Goal: Task Accomplishment & Management: Complete application form

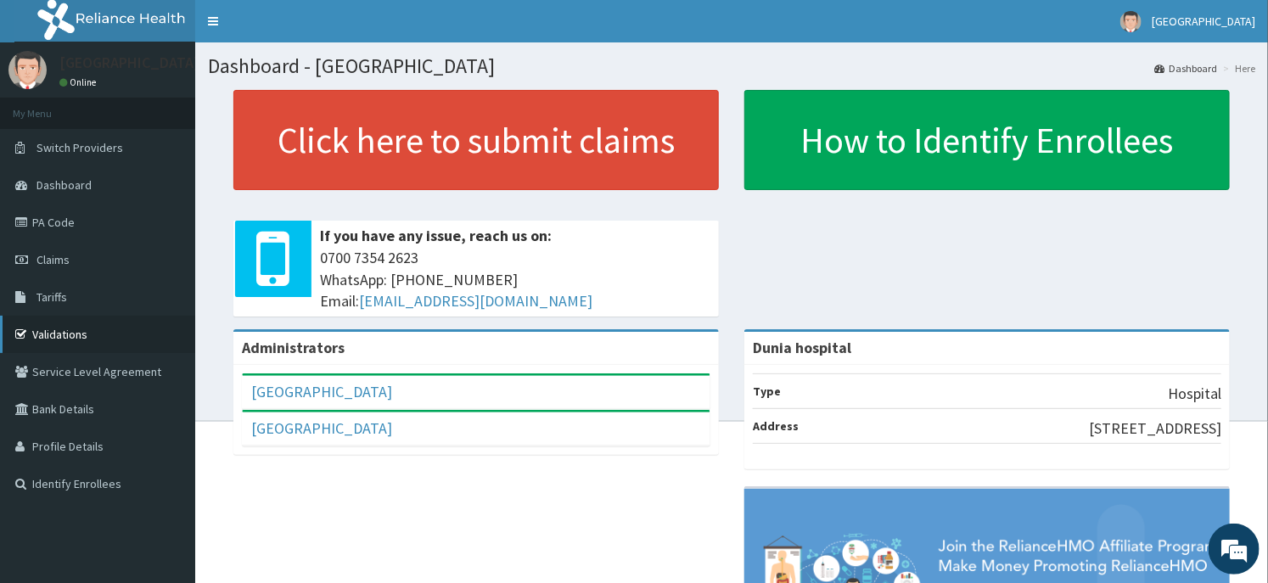
click at [78, 345] on link "Validations" at bounding box center [97, 334] width 195 height 37
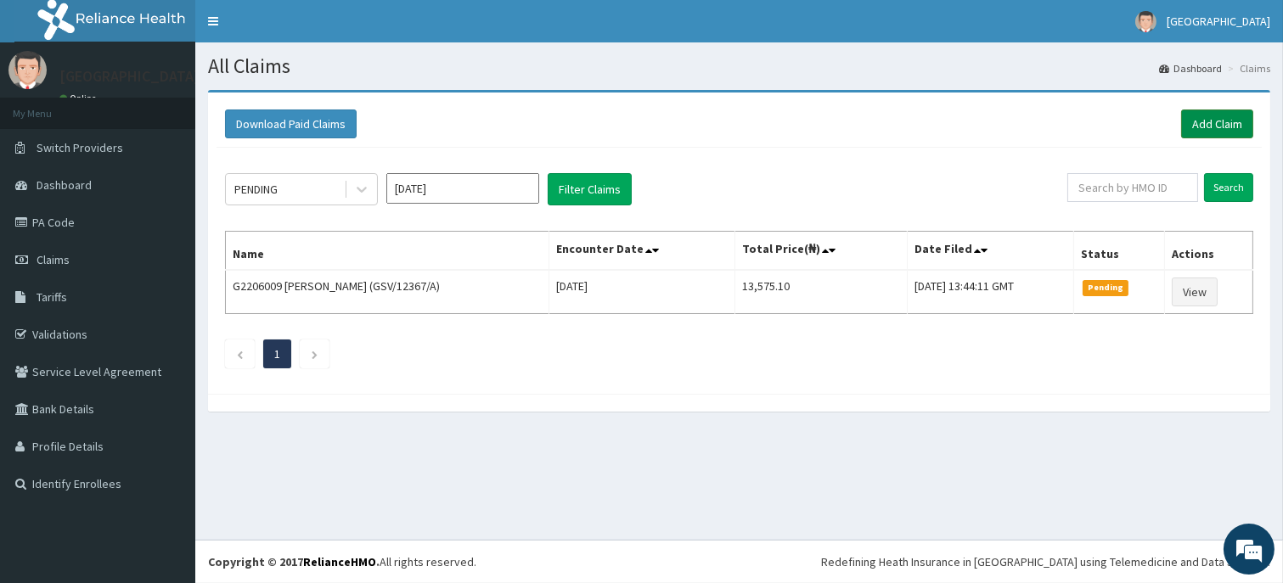
click at [1251, 132] on link "Add Claim" at bounding box center [1217, 124] width 72 height 29
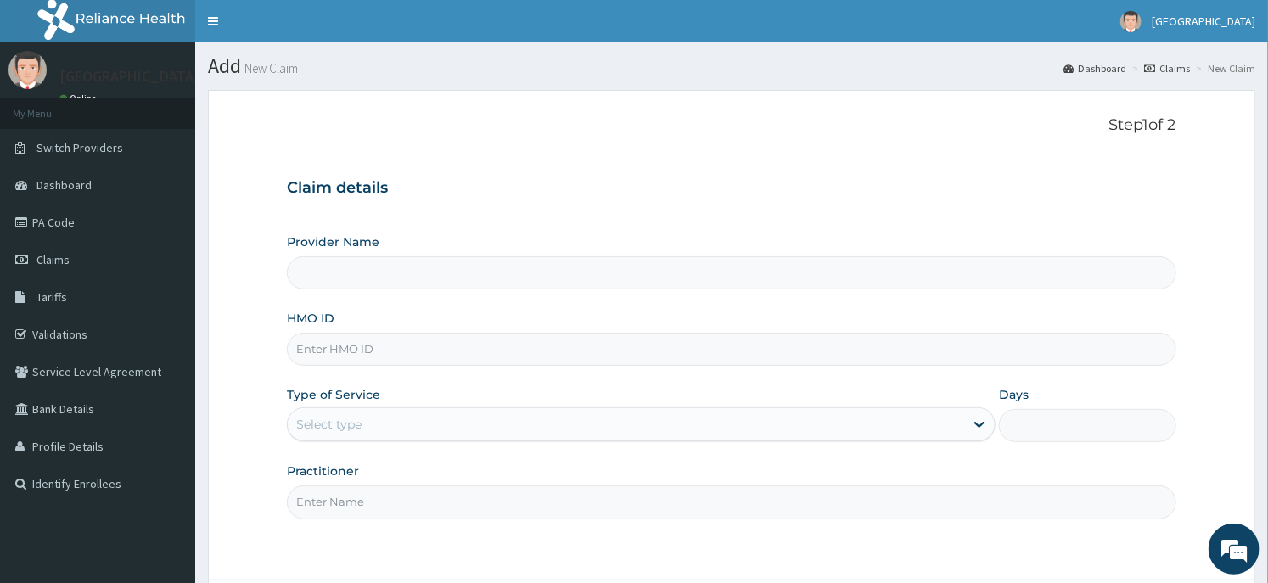
type input "ALS/10149/A"
type input "Dunia hospital"
type input "ALS/10149/A"
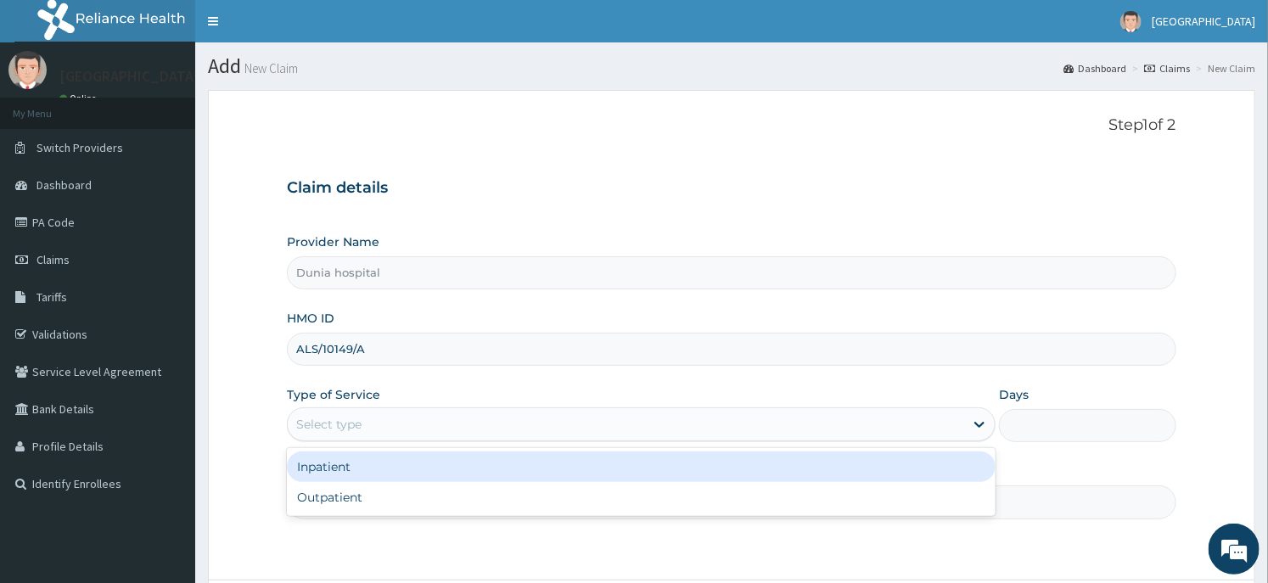
click at [430, 427] on div "Select type" at bounding box center [626, 424] width 677 height 27
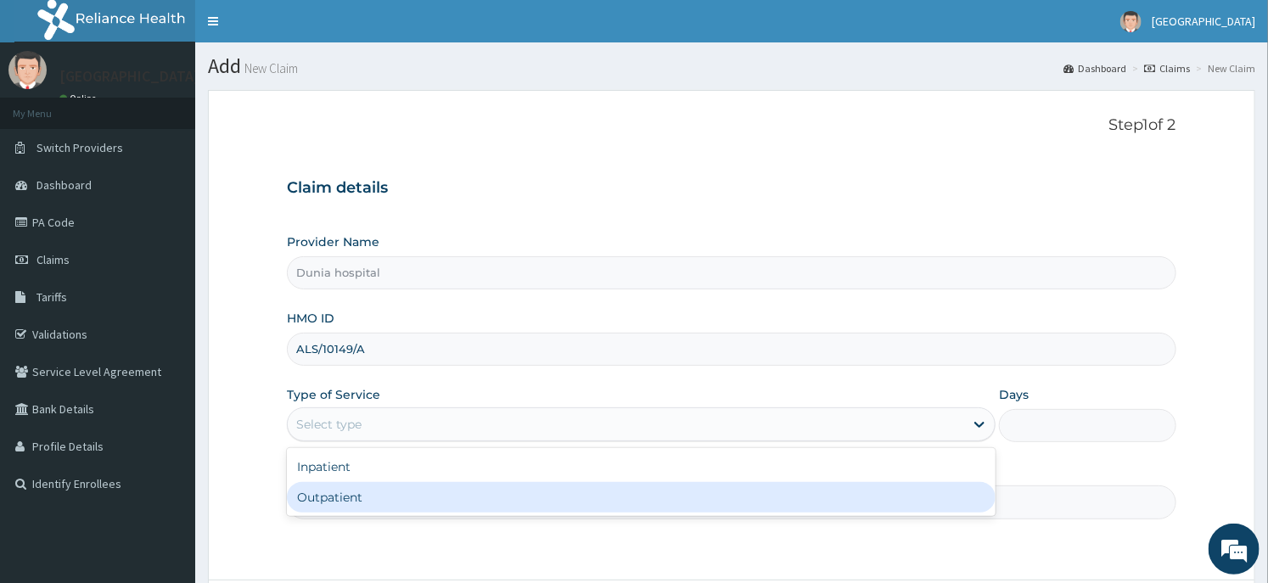
click at [380, 497] on div "Outpatient" at bounding box center [641, 497] width 709 height 31
type input "1"
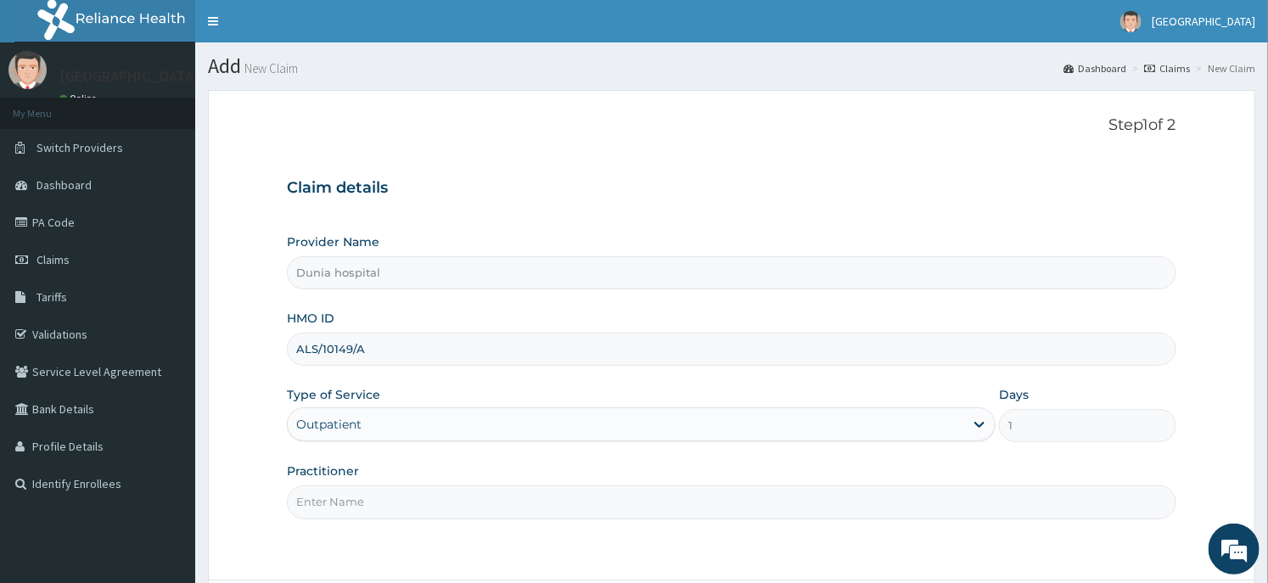
click at [380, 497] on input "Practitioner" at bounding box center [731, 502] width 889 height 33
type input "[PERSON_NAME][GEOGRAPHIC_DATA]"
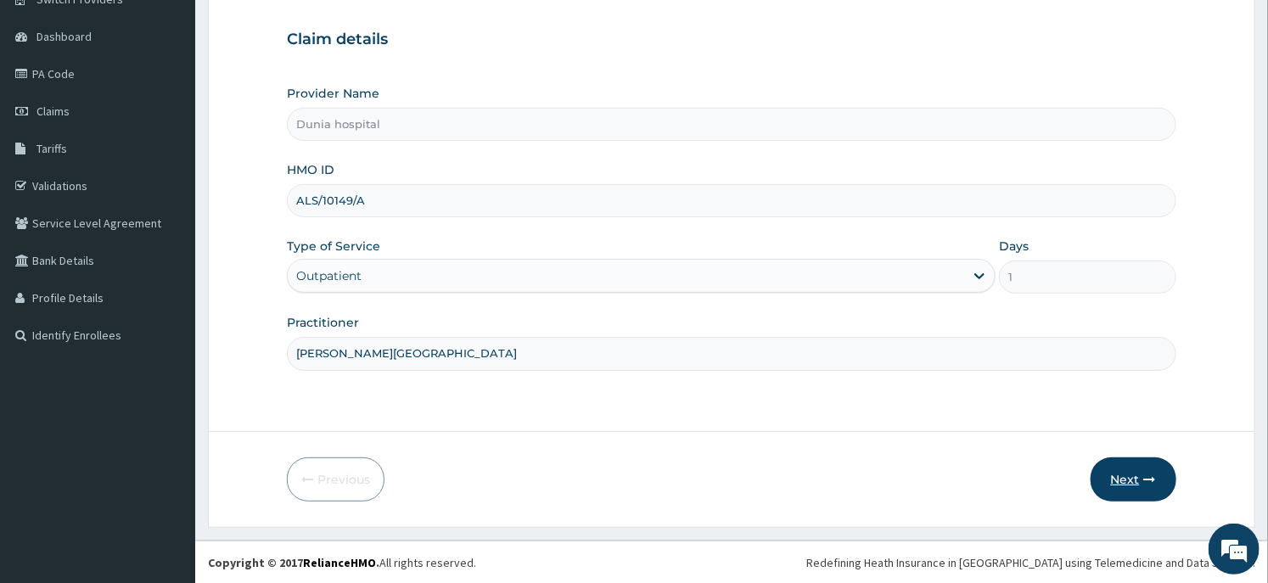
click at [1122, 468] on button "Next" at bounding box center [1134, 480] width 86 height 44
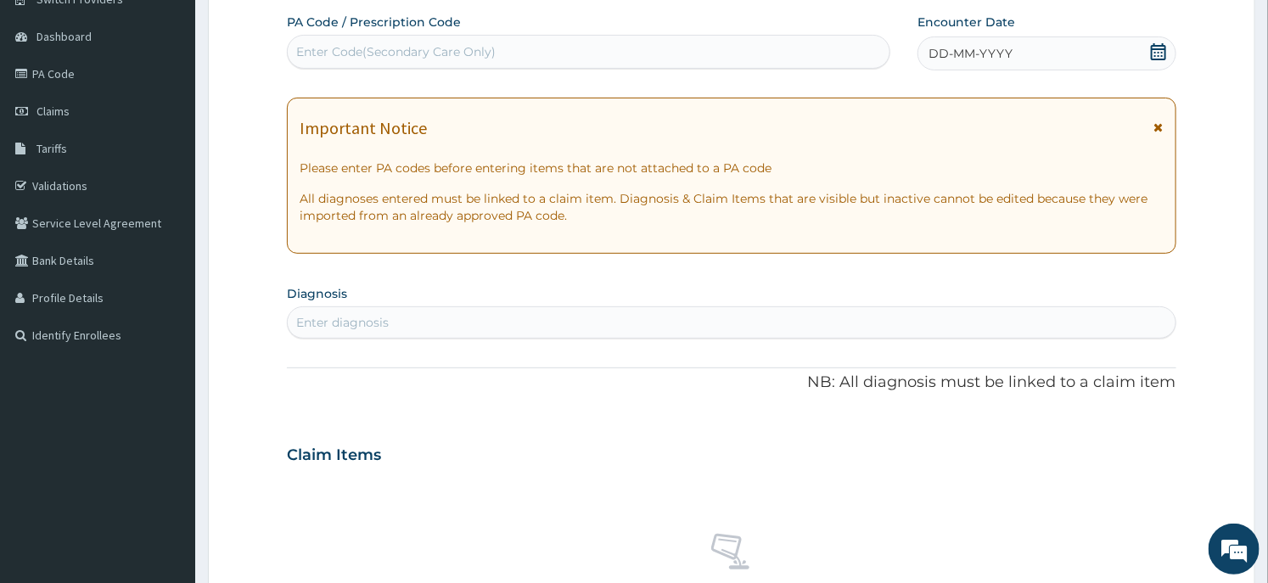
click at [1156, 47] on icon at bounding box center [1158, 51] width 17 height 17
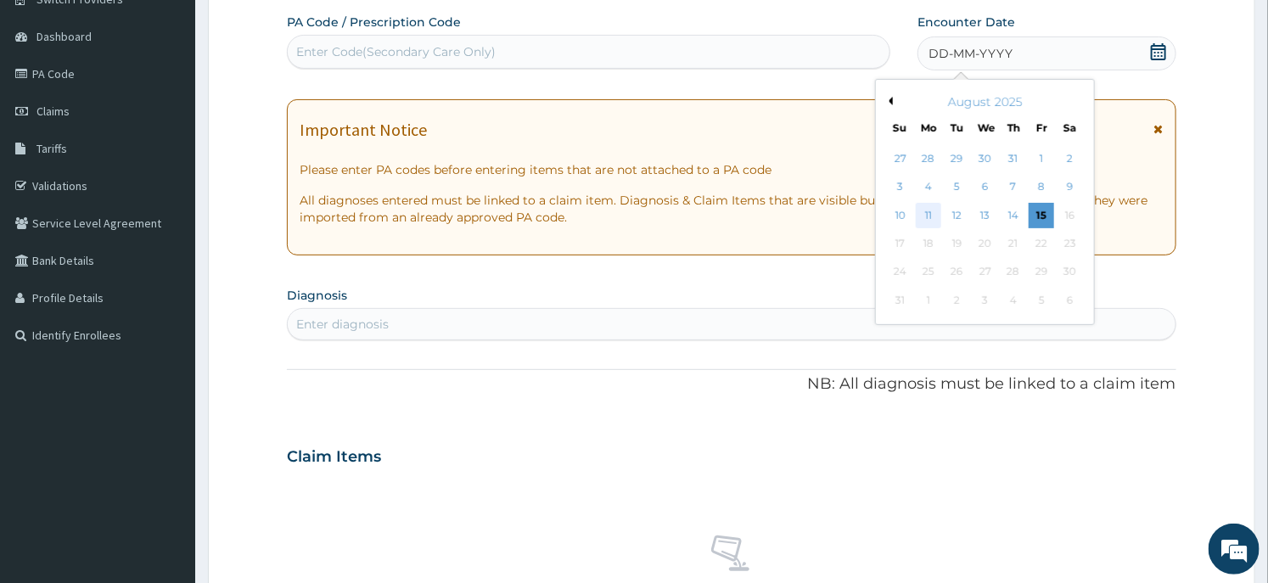
click at [935, 212] on div "11" at bounding box center [928, 215] width 25 height 25
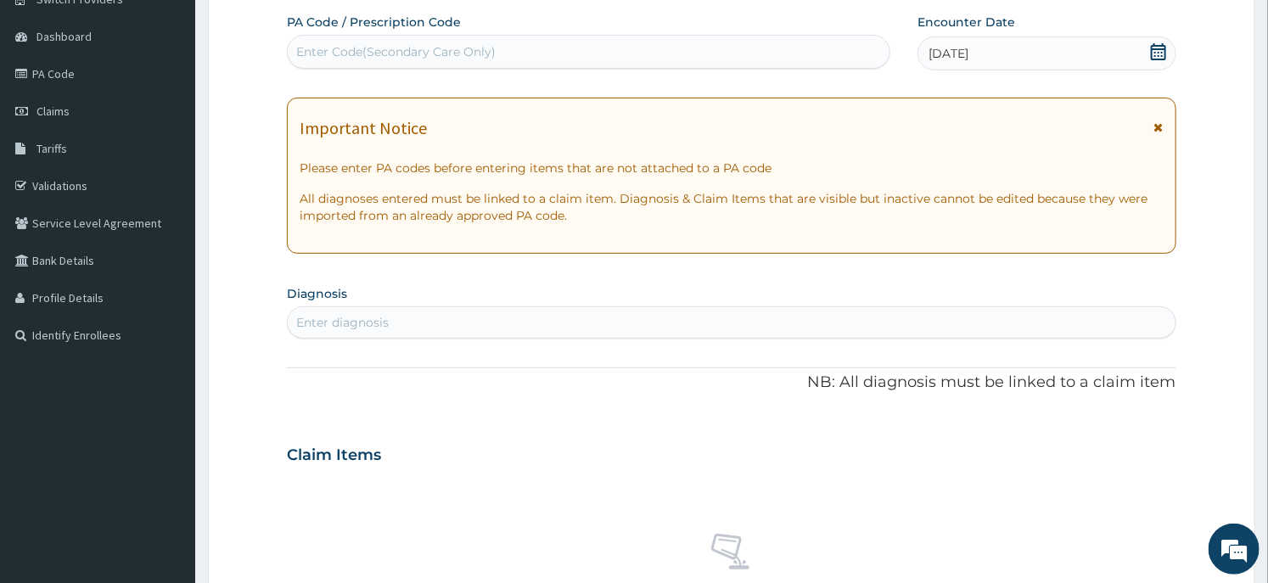
scroll to position [0, 0]
click at [596, 326] on div "Enter diagnosis" at bounding box center [731, 322] width 887 height 27
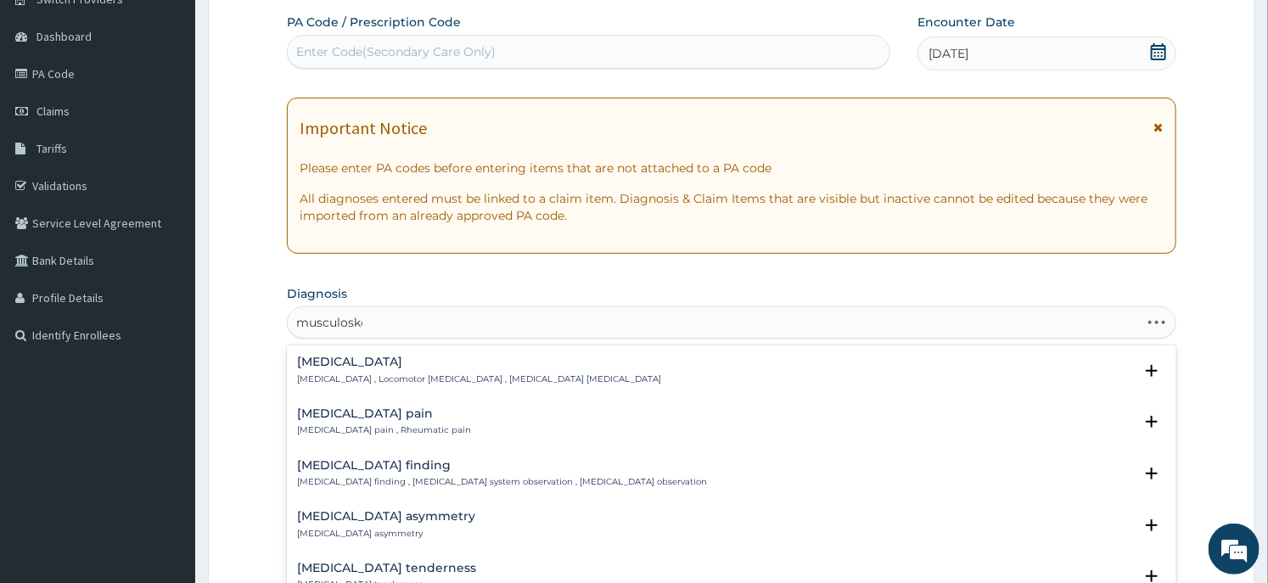
type input "musculoskele"
click at [392, 423] on div "Musculoskeletal pain Musculoskeletal pain , Rheumatic pain" at bounding box center [384, 423] width 174 height 30
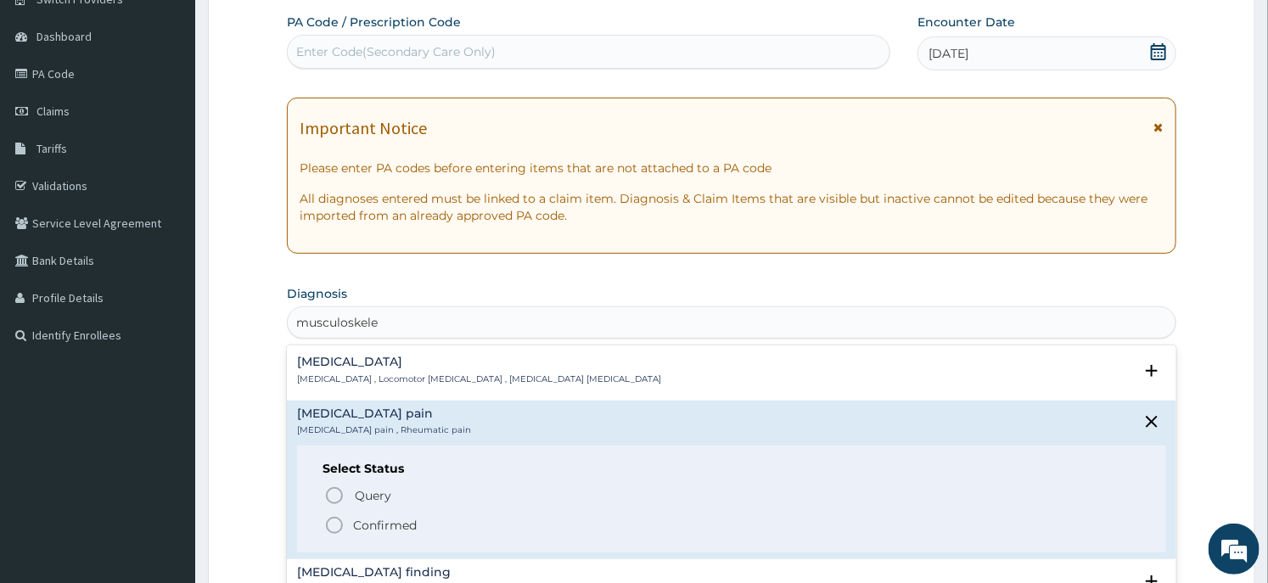
click at [367, 520] on p "Confirmed" at bounding box center [385, 525] width 64 height 17
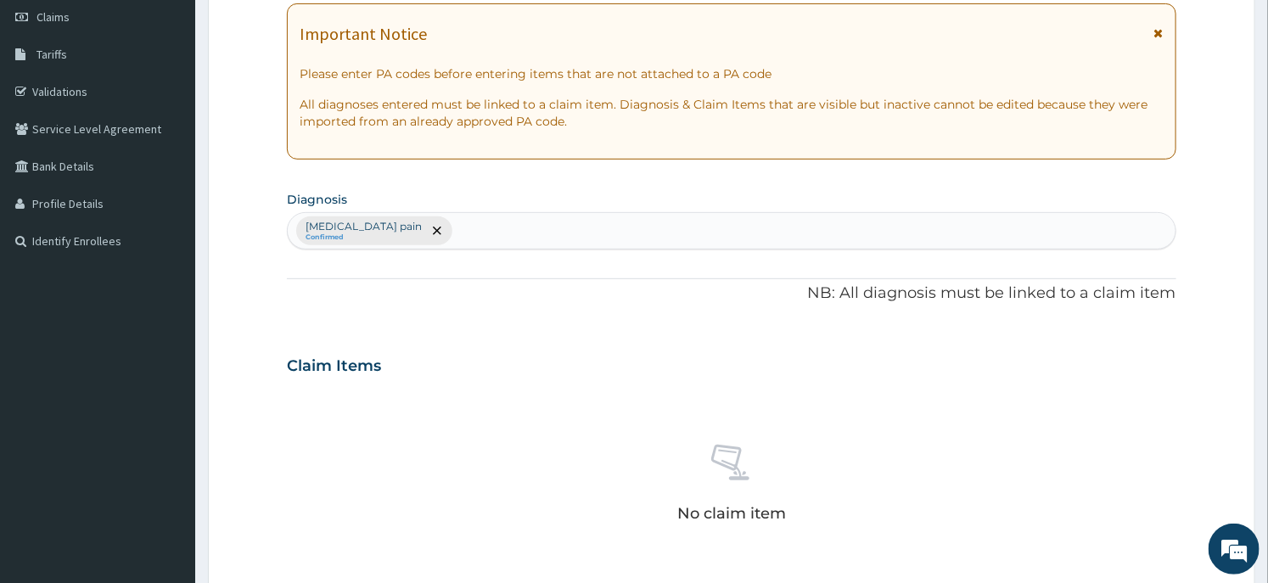
scroll to position [640, 0]
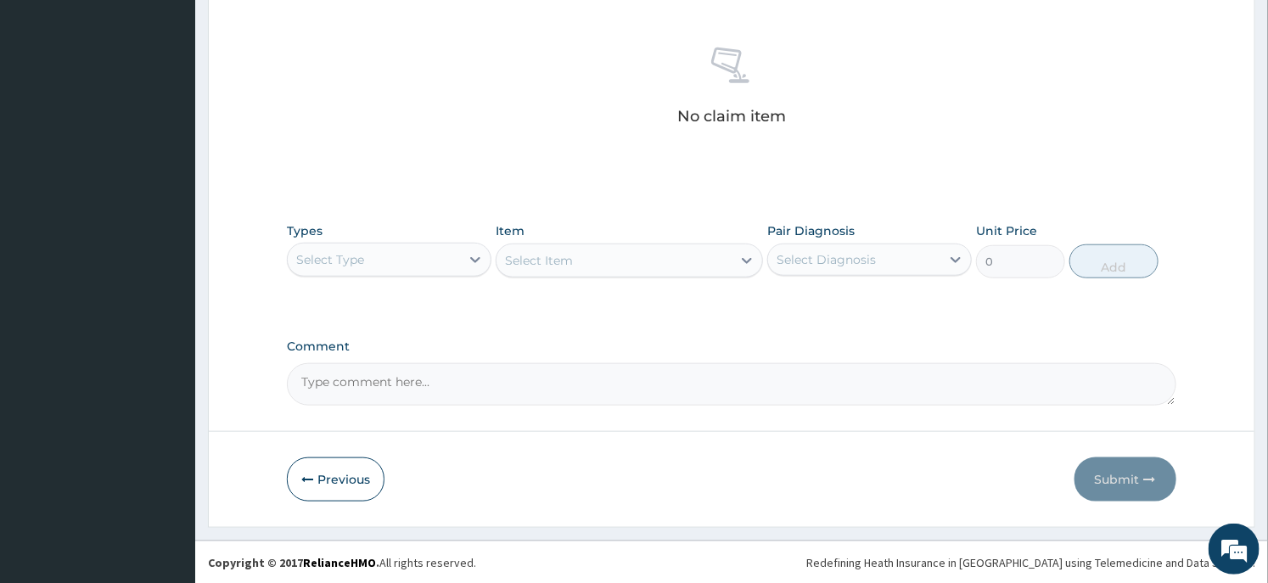
click at [379, 256] on div "Select Type" at bounding box center [374, 259] width 172 height 27
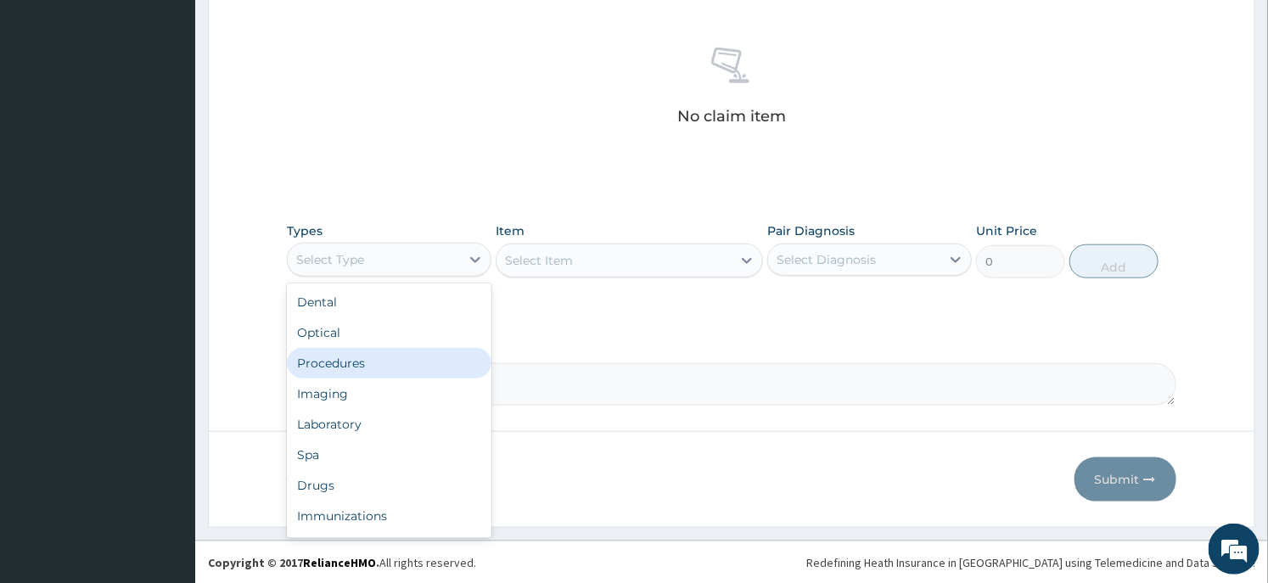
click at [358, 360] on div "Procedures" at bounding box center [389, 363] width 205 height 31
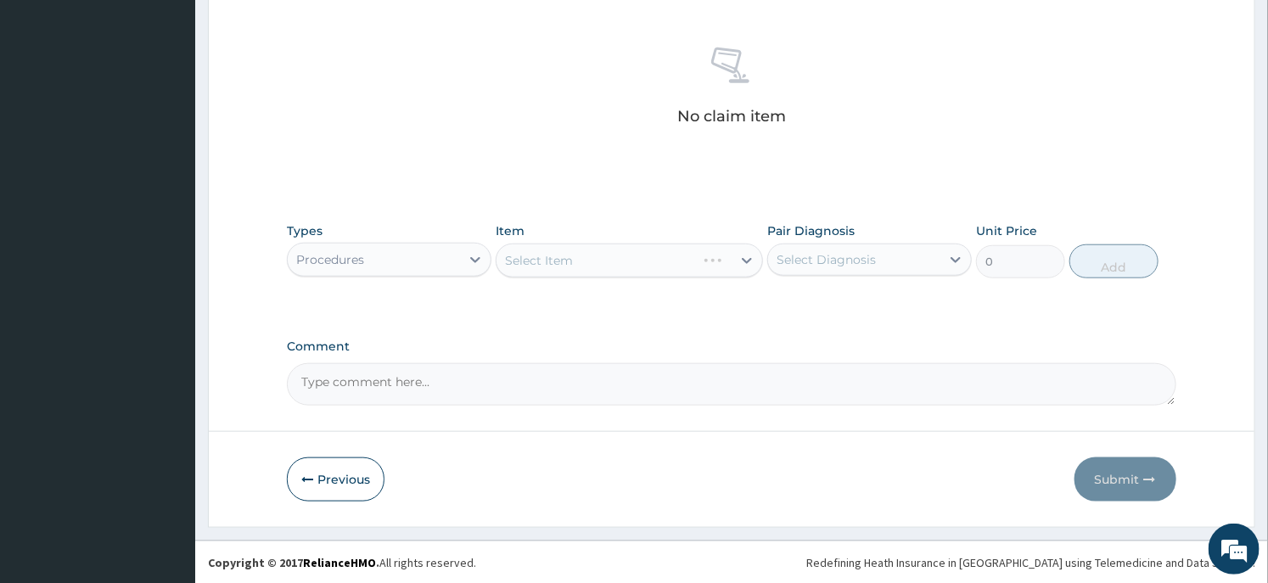
click at [624, 259] on div "Select Item" at bounding box center [629, 261] width 267 height 34
click at [606, 223] on div "Item Select Item" at bounding box center [629, 250] width 267 height 56
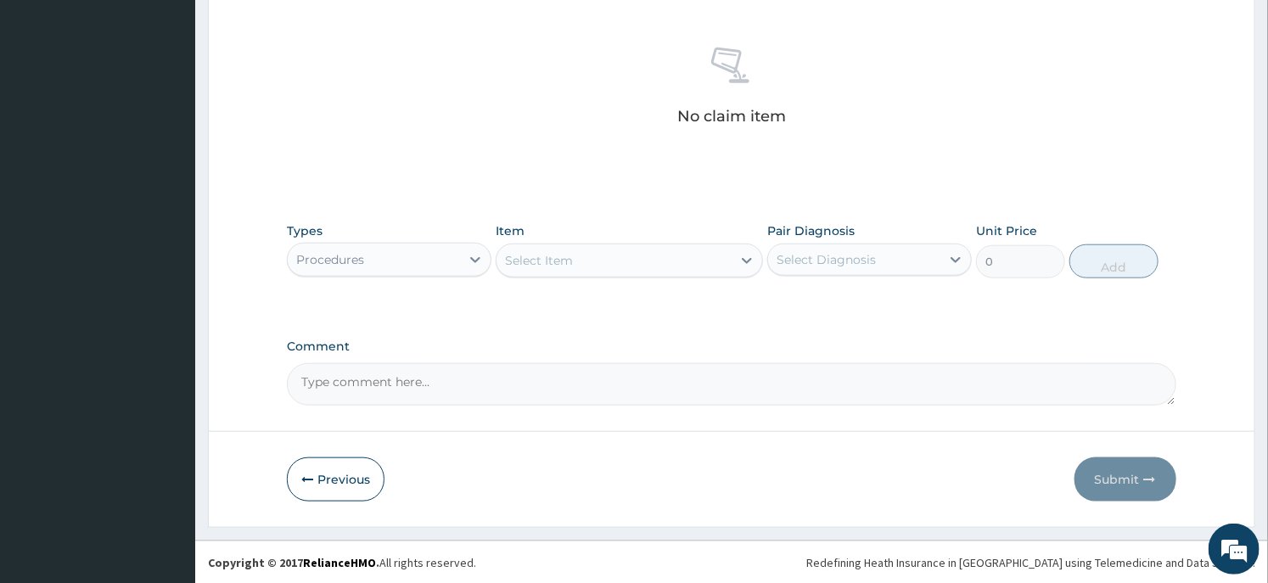
click at [660, 267] on div "Select Item" at bounding box center [614, 260] width 234 height 27
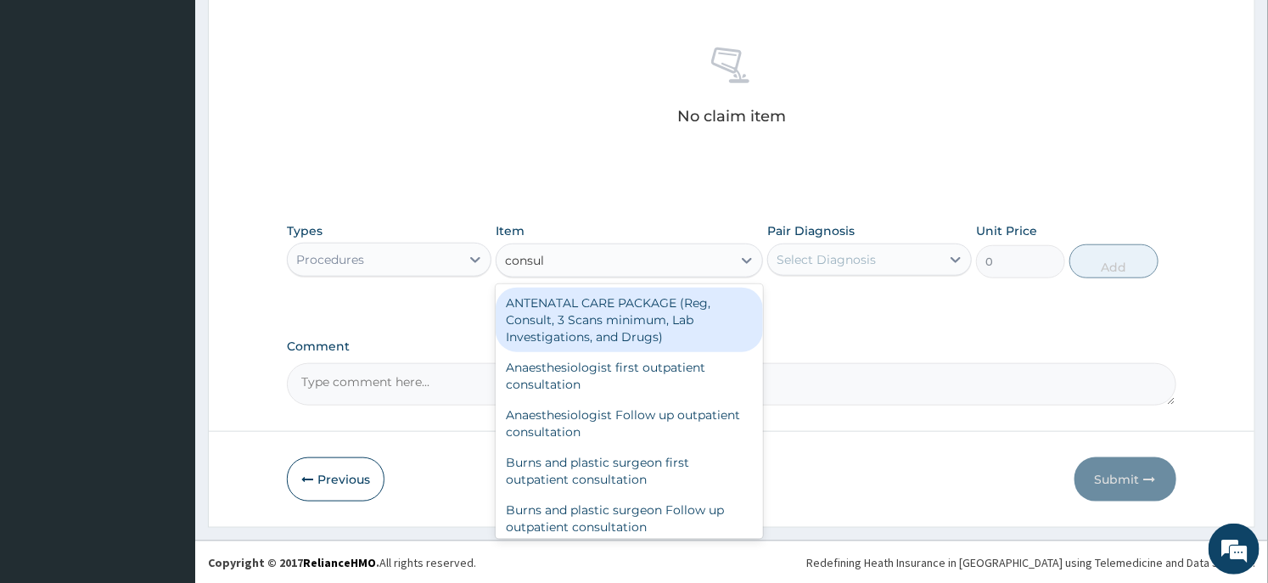
type input "consult"
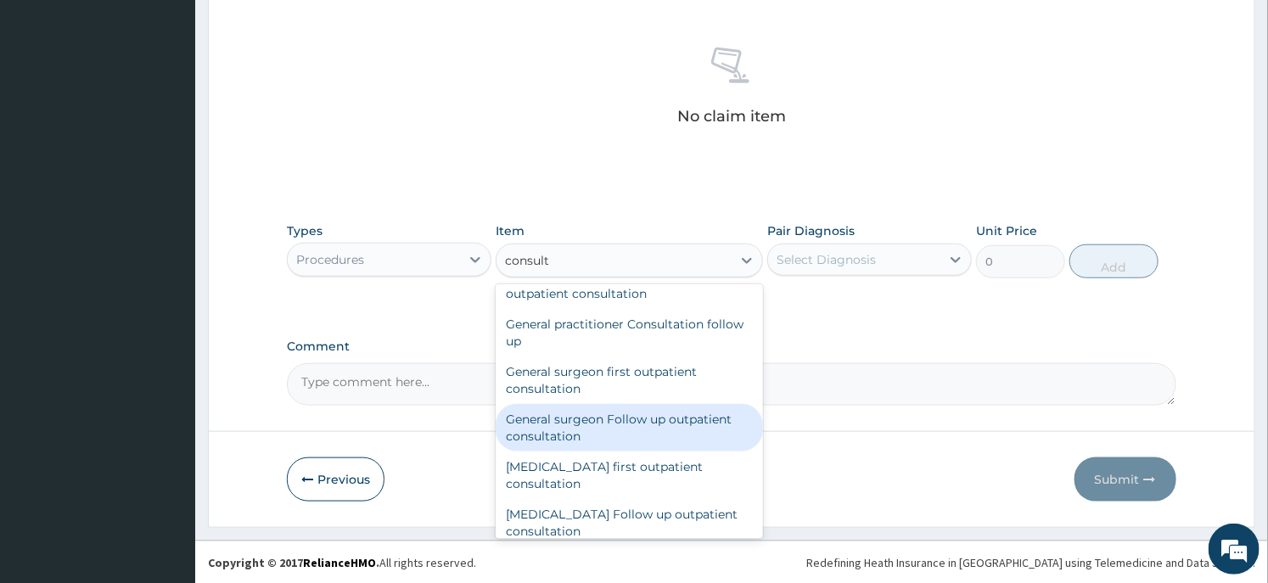
scroll to position [754, 0]
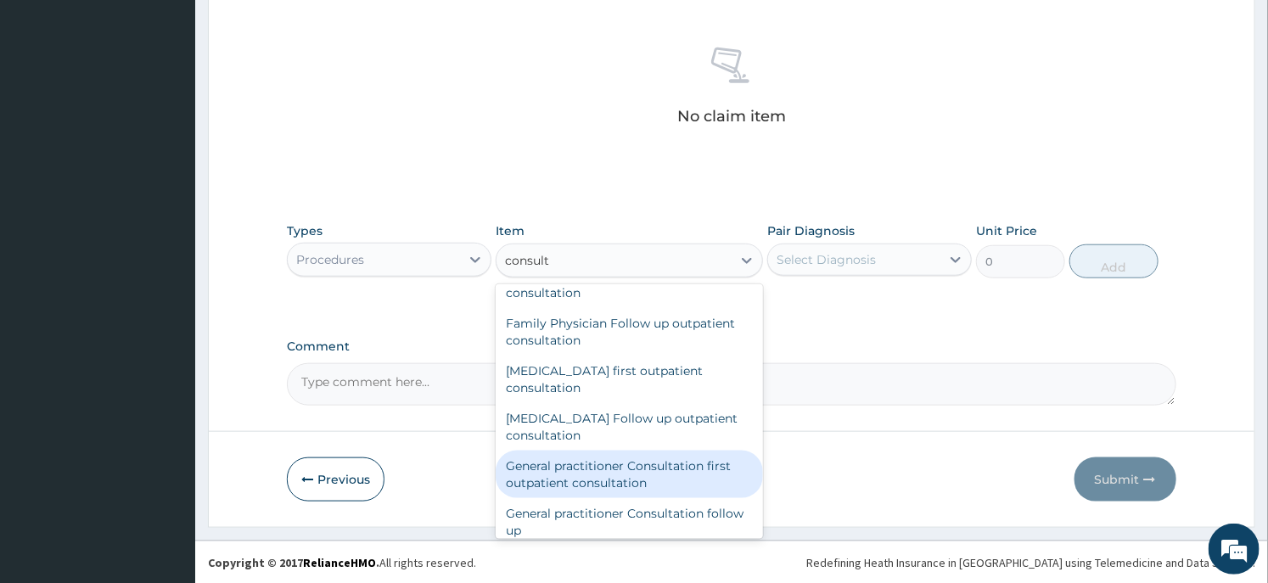
click at [629, 465] on div "General practitioner Consultation first outpatient consultation" at bounding box center [629, 475] width 267 height 48
type input "3547.5"
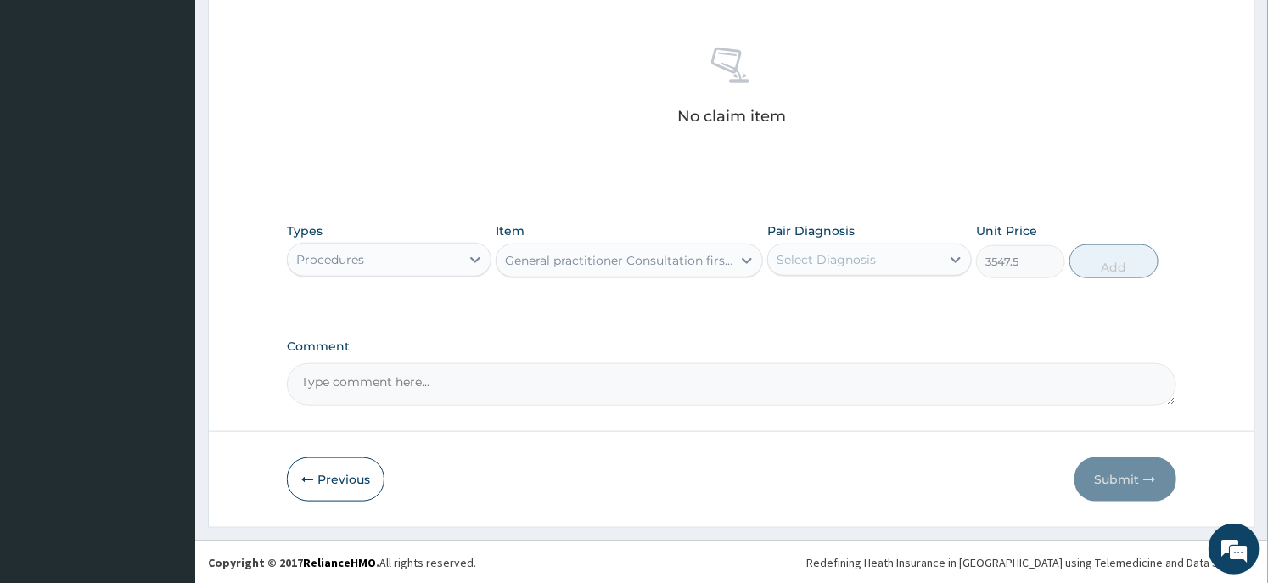
click at [845, 258] on div "Select Diagnosis" at bounding box center [826, 259] width 99 height 17
click at [851, 295] on label "Musculoskeletal pain" at bounding box center [864, 301] width 136 height 17
checkbox input "true"
click at [1129, 252] on button "Add" at bounding box center [1114, 262] width 89 height 34
type input "0"
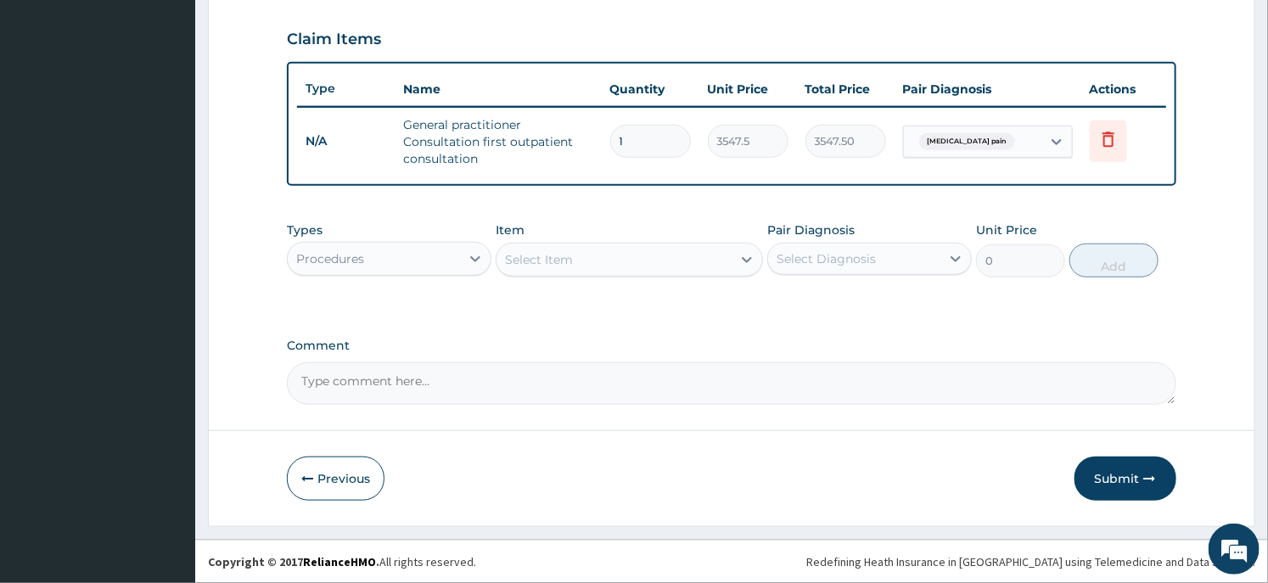
scroll to position [566, 0]
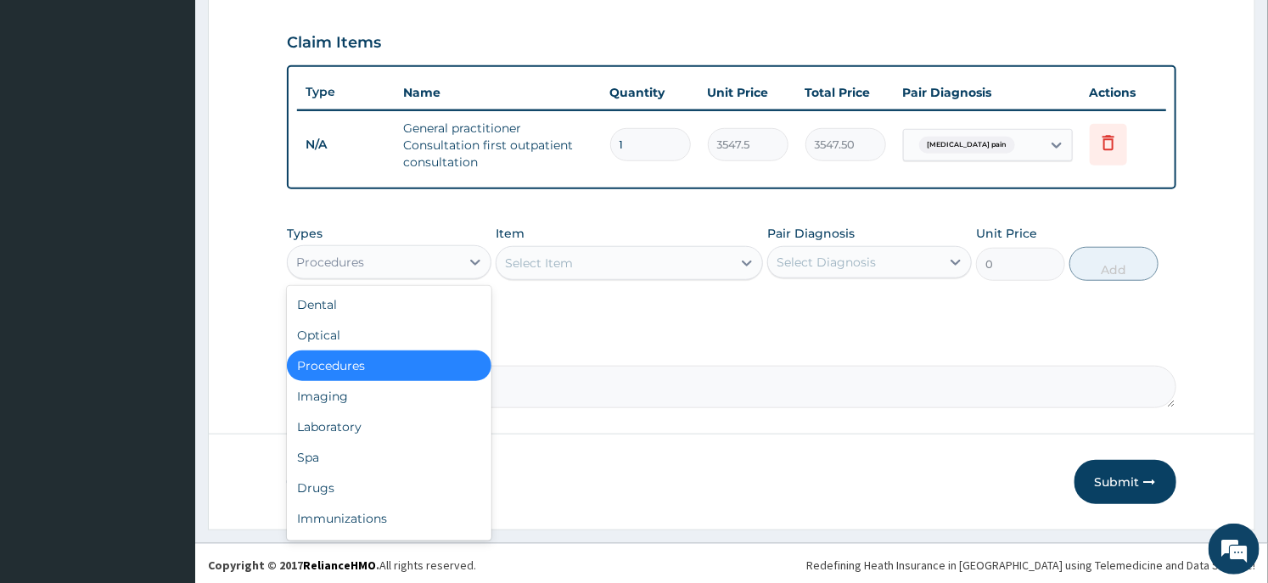
click at [439, 258] on div "Procedures" at bounding box center [374, 262] width 172 height 27
click at [394, 475] on div "Drugs" at bounding box center [389, 488] width 205 height 31
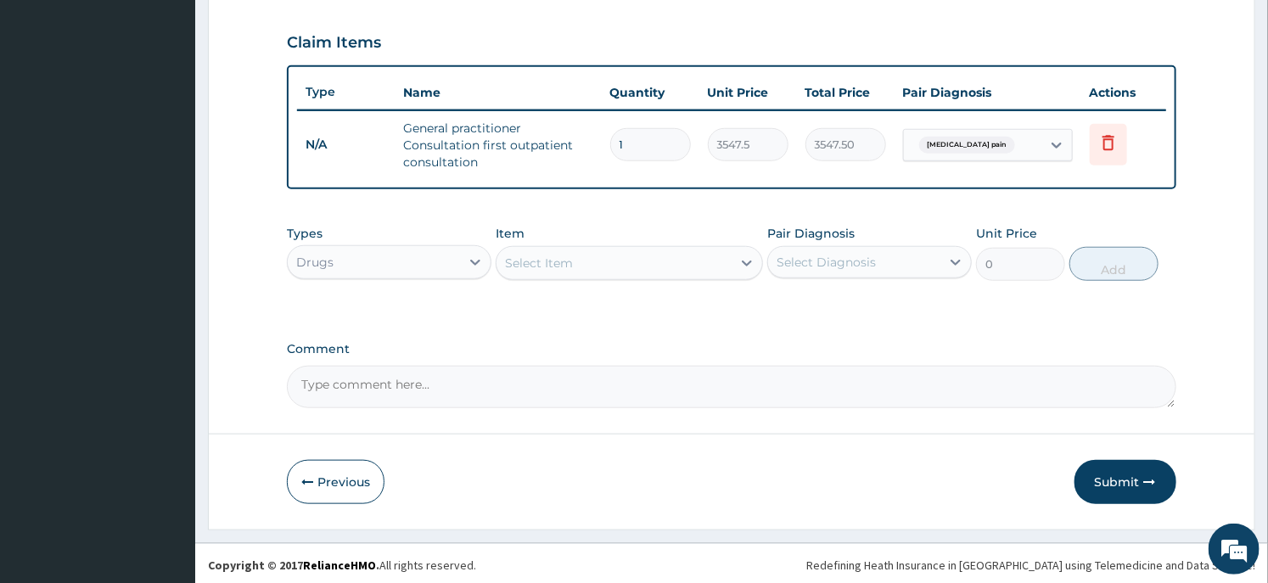
click at [672, 267] on div "Select Item" at bounding box center [614, 263] width 234 height 27
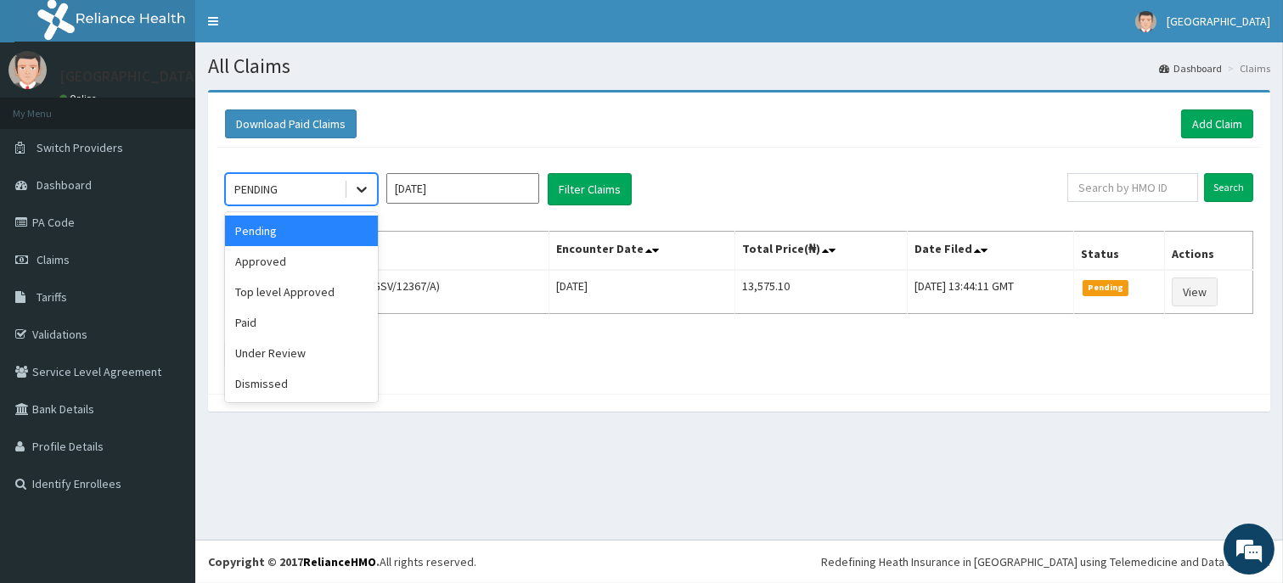
click at [361, 193] on icon at bounding box center [361, 189] width 17 height 17
click at [272, 266] on div "Approved" at bounding box center [301, 261] width 153 height 31
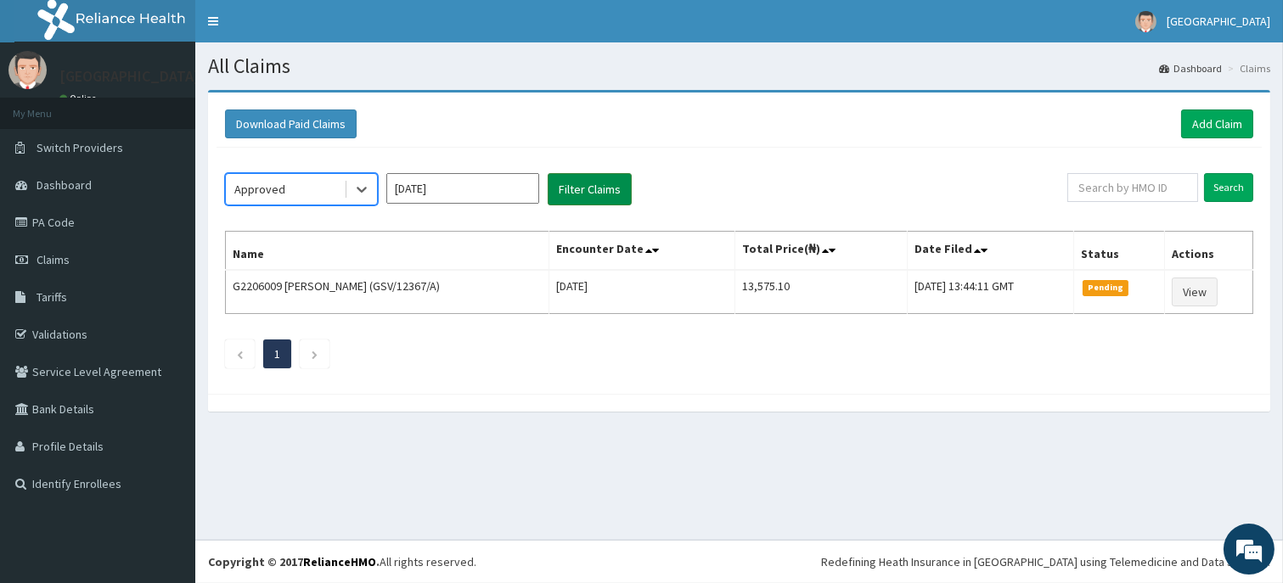
click at [604, 198] on button "Filter Claims" at bounding box center [590, 189] width 84 height 32
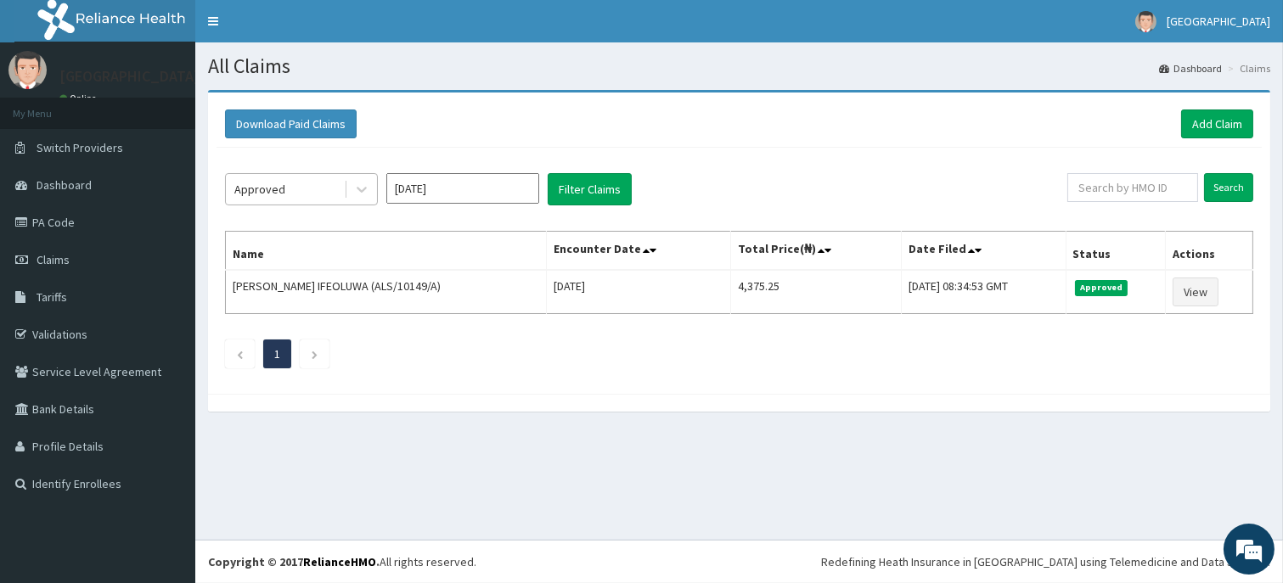
click at [323, 195] on div "Approved" at bounding box center [285, 189] width 118 height 27
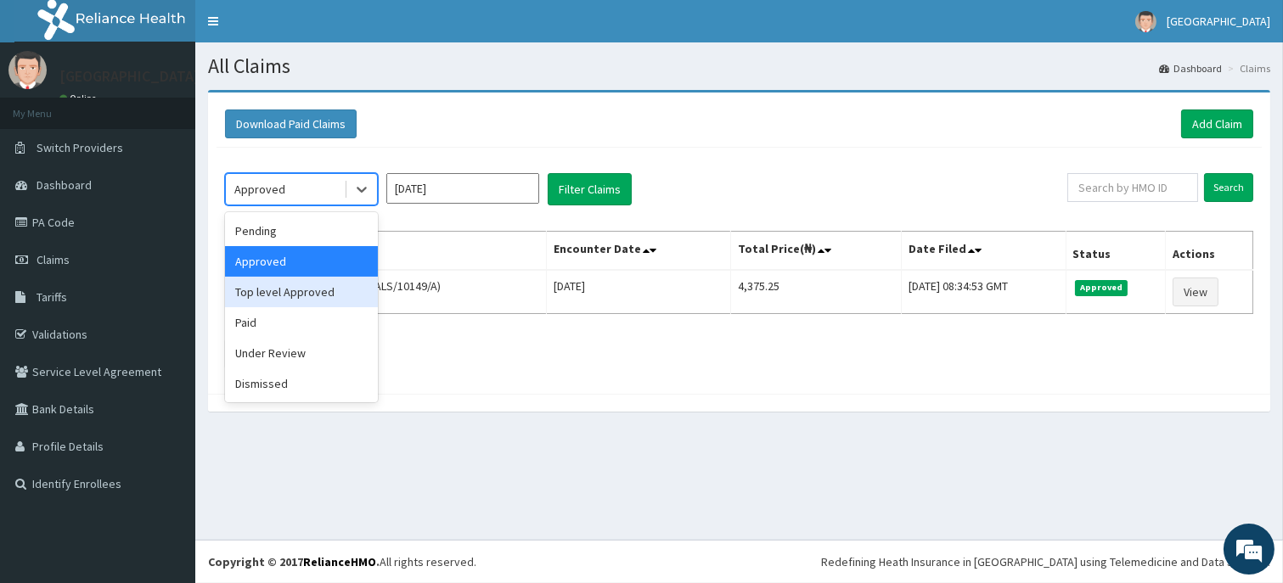
click at [304, 295] on div "Top level Approved" at bounding box center [301, 292] width 153 height 31
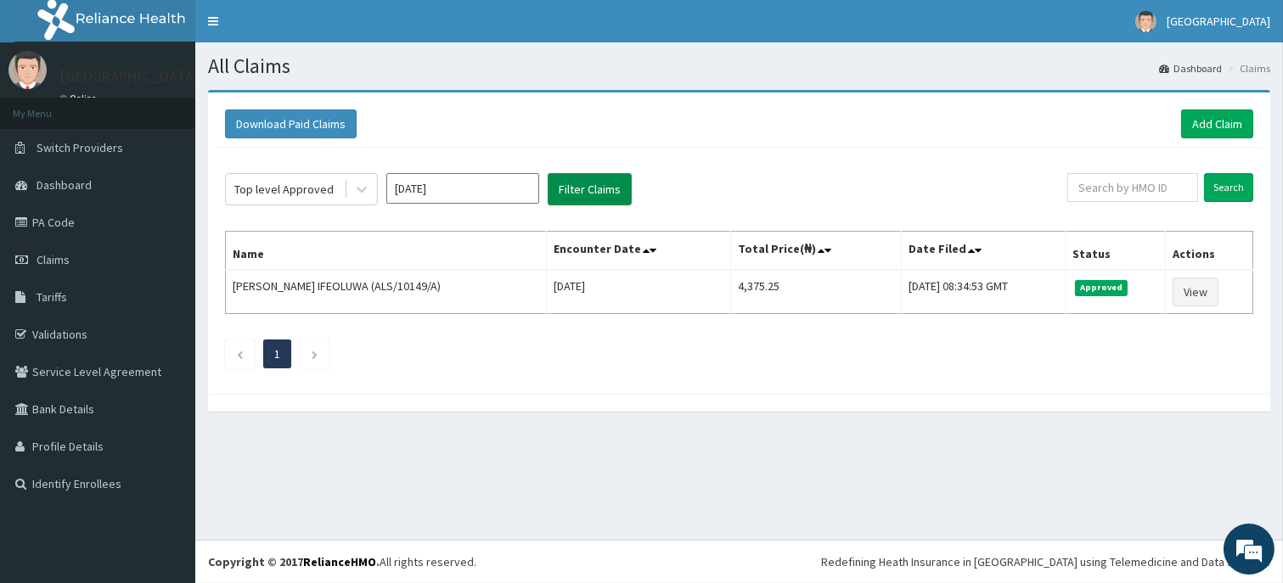
click at [594, 194] on button "Filter Claims" at bounding box center [590, 189] width 84 height 32
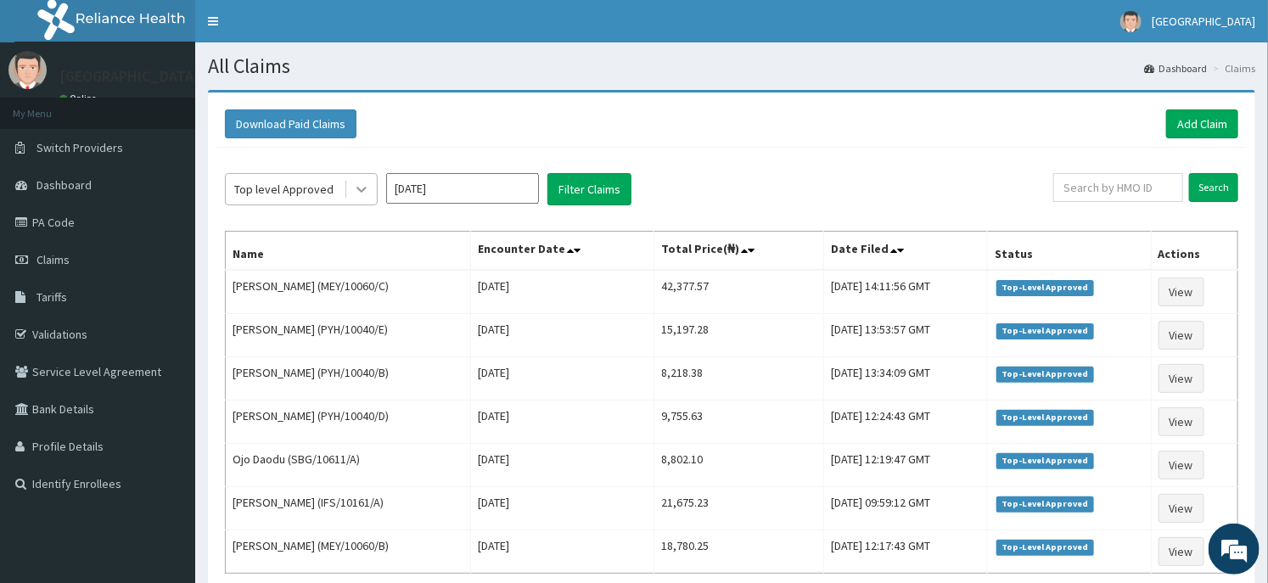
click at [369, 192] on icon at bounding box center [361, 189] width 17 height 17
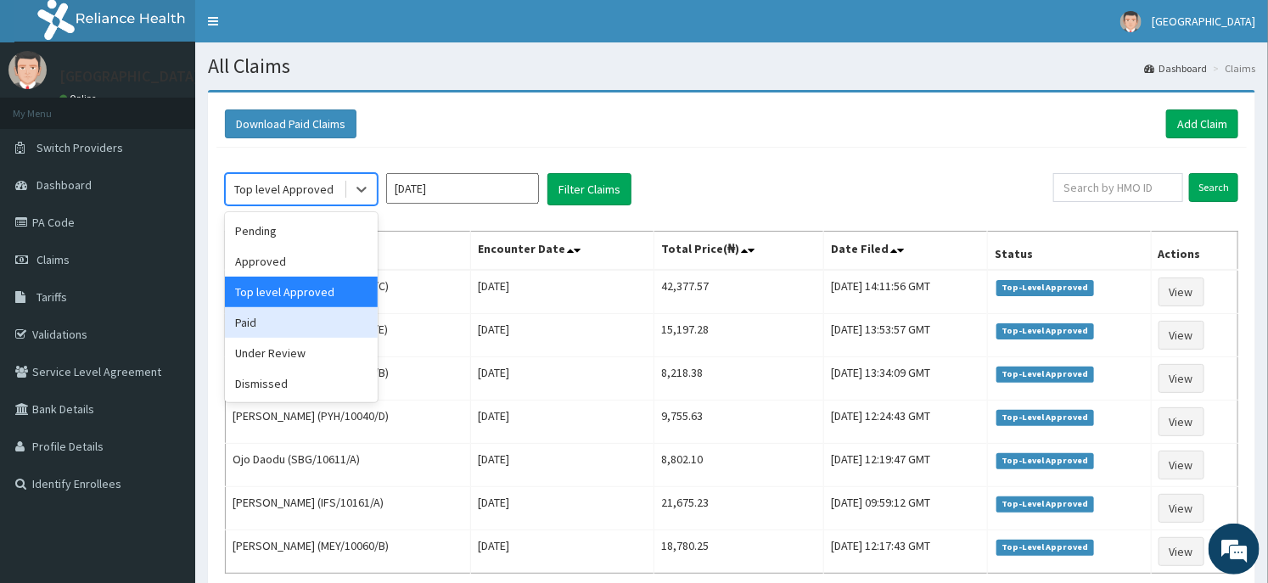
click at [325, 319] on div "Paid" at bounding box center [301, 322] width 153 height 31
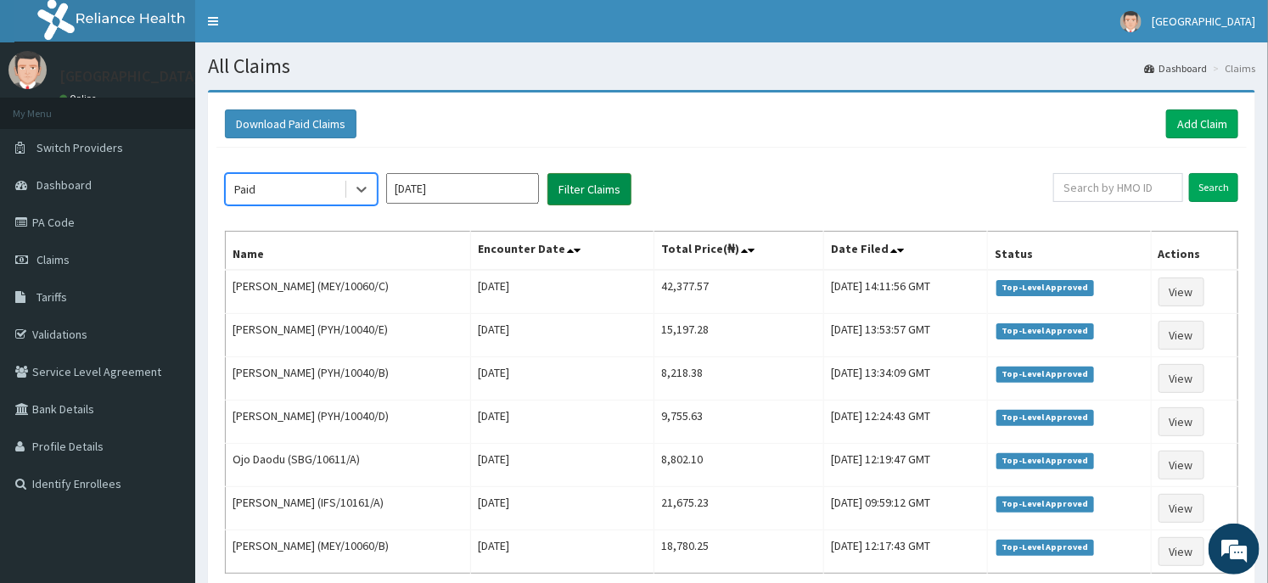
click at [588, 184] on button "Filter Claims" at bounding box center [590, 189] width 84 height 32
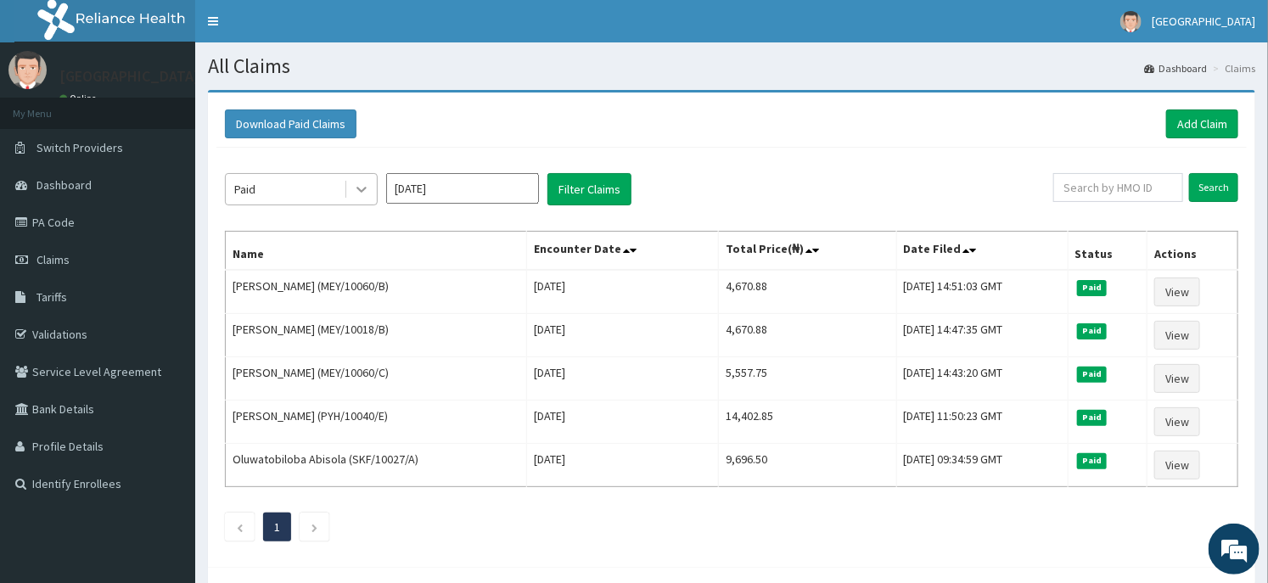
click at [361, 200] on div at bounding box center [361, 189] width 31 height 31
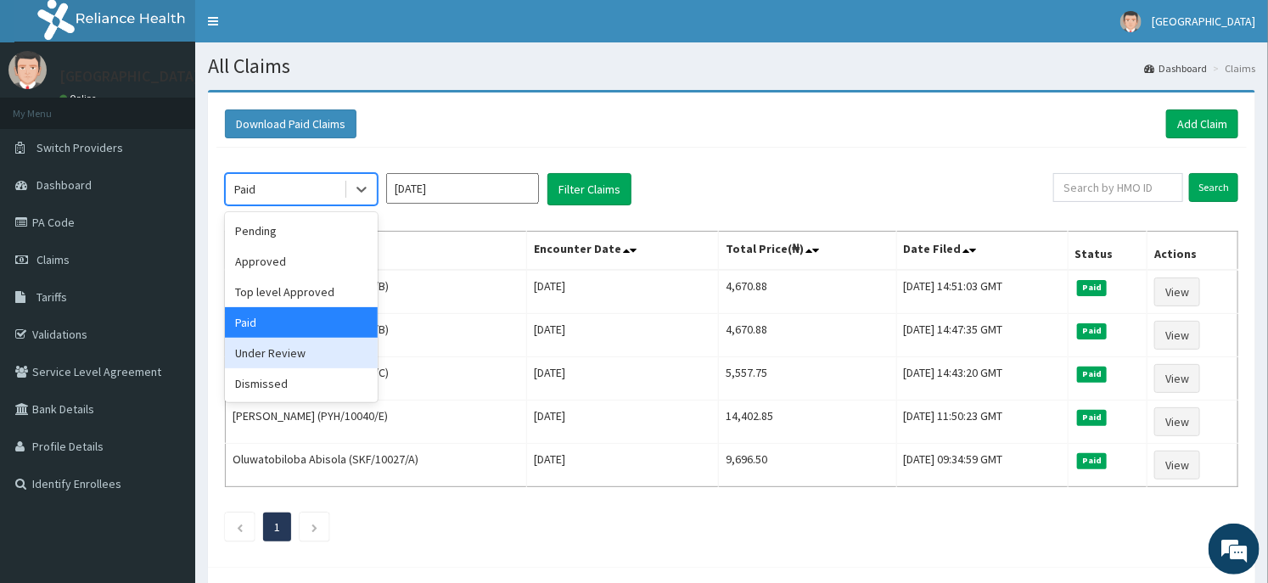
click at [283, 357] on div "Under Review" at bounding box center [301, 353] width 153 height 31
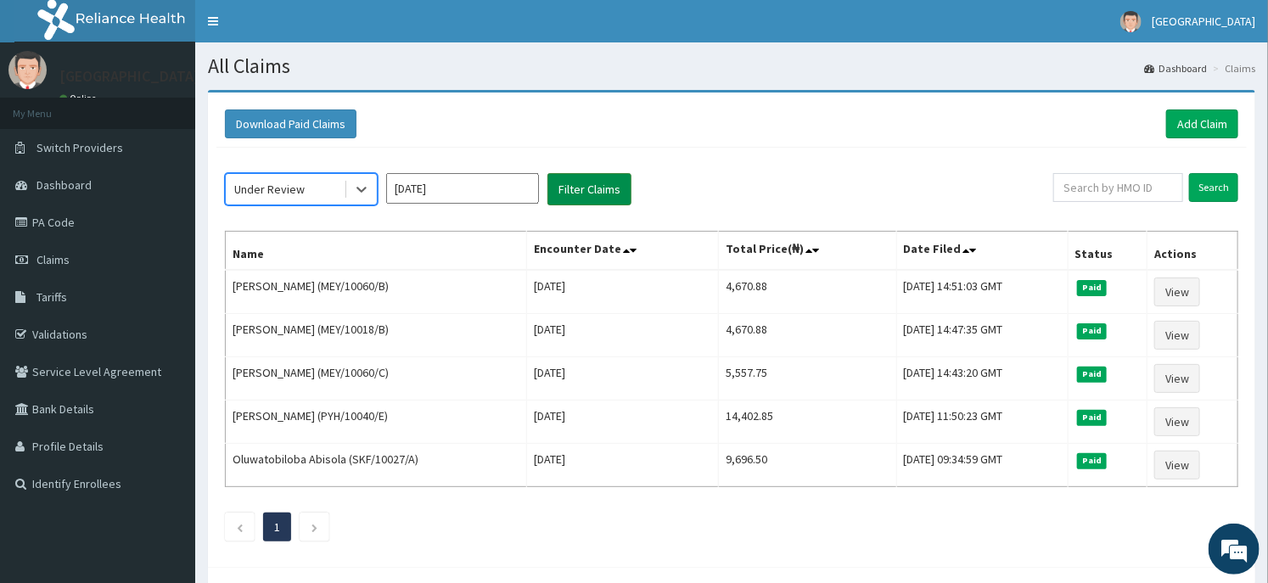
click at [562, 191] on button "Filter Claims" at bounding box center [590, 189] width 84 height 32
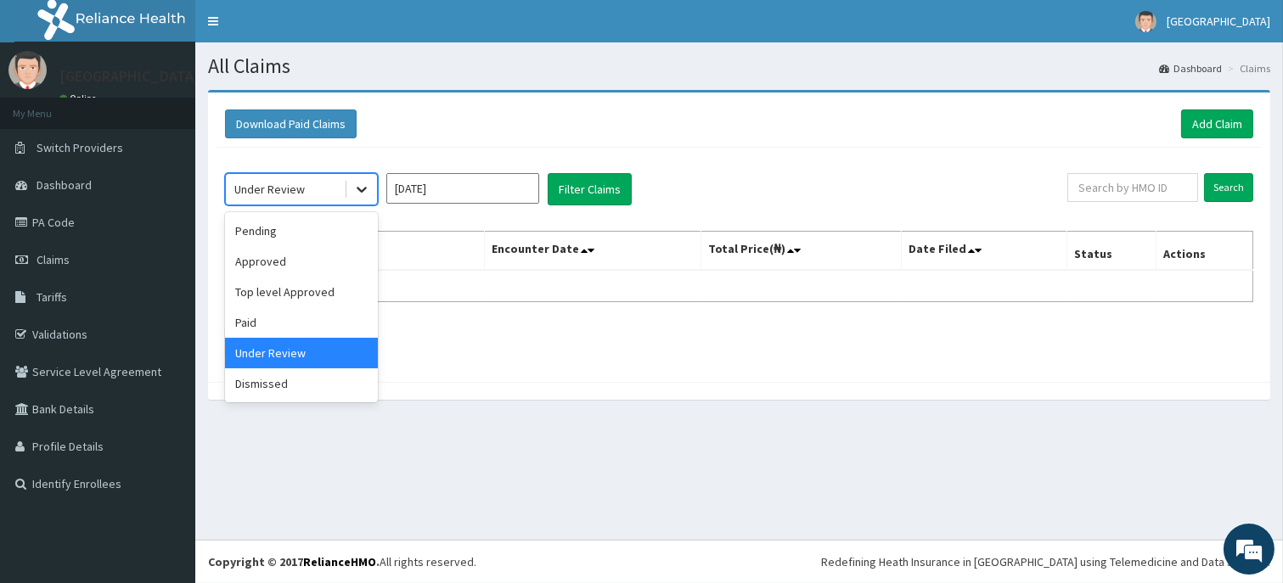
drag, startPoint x: 346, startPoint y: 188, endPoint x: 346, endPoint y: 200, distance: 11.1
click at [345, 189] on div at bounding box center [360, 189] width 33 height 31
click at [297, 233] on div "Pending" at bounding box center [301, 231] width 153 height 31
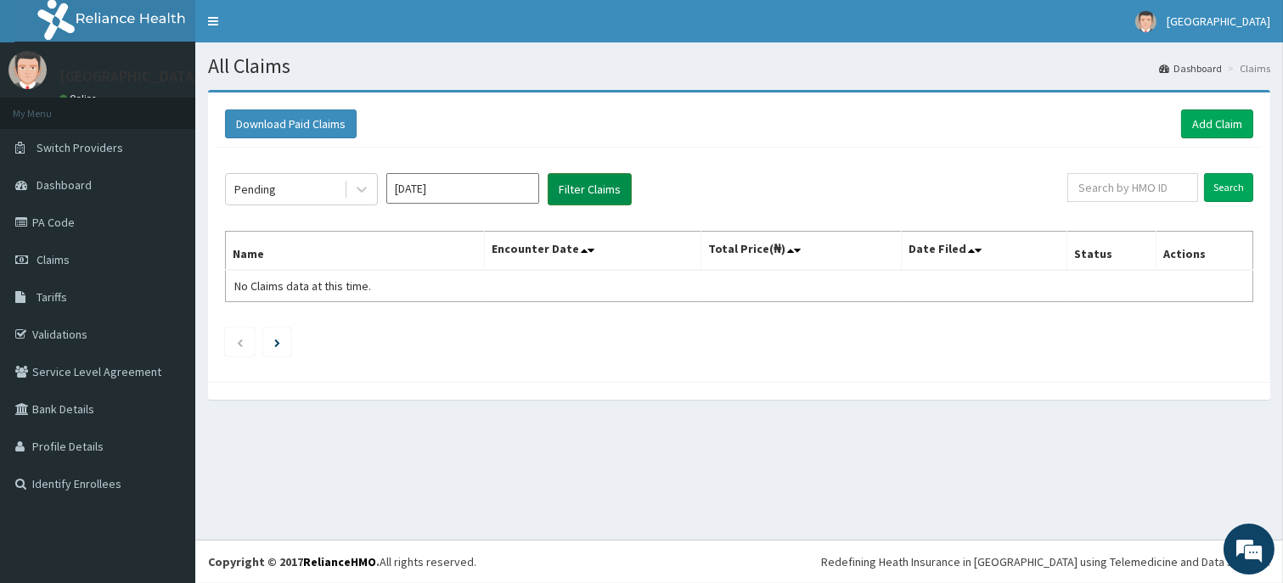
click at [603, 180] on button "Filter Claims" at bounding box center [590, 189] width 84 height 32
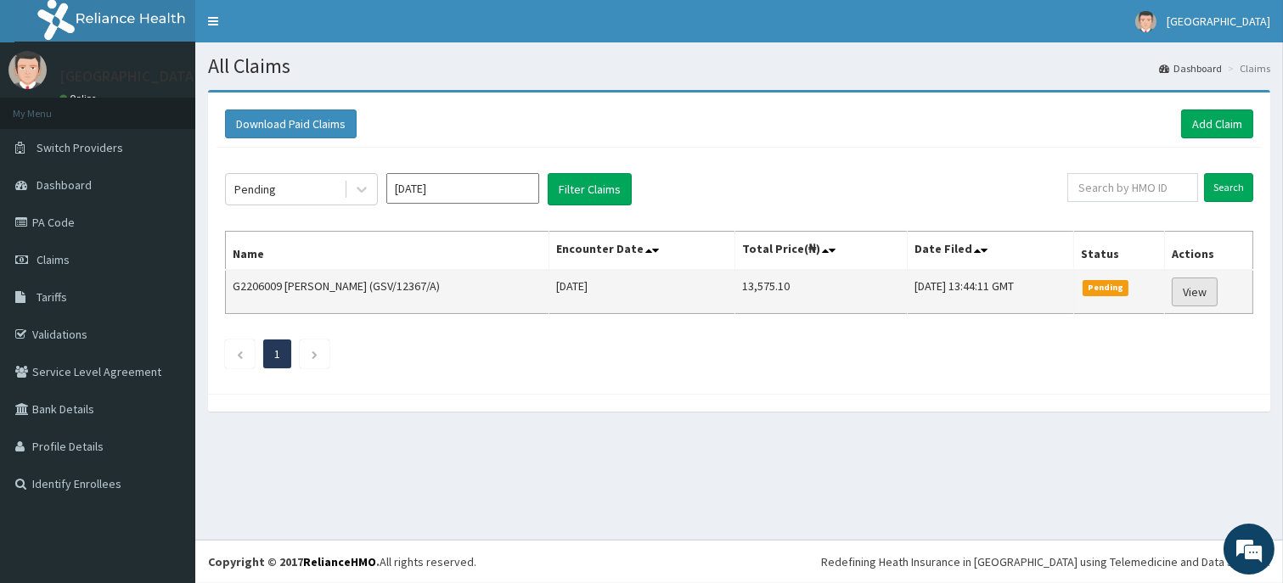
click at [1191, 283] on link "View" at bounding box center [1195, 292] width 46 height 29
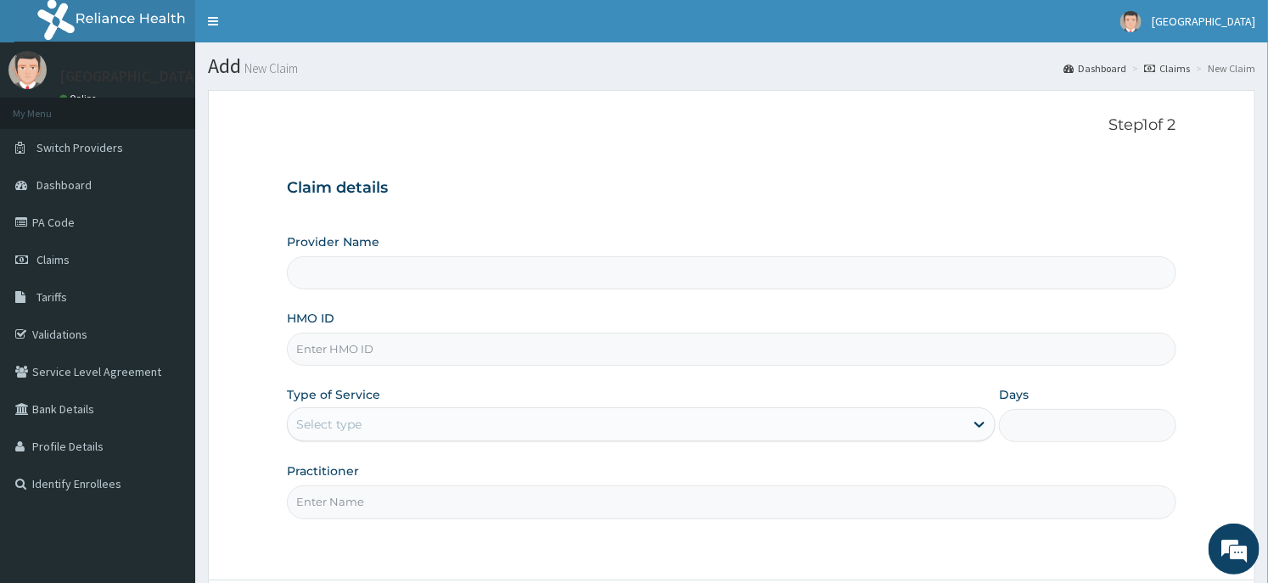
type input "Dunia hospital"
click at [382, 365] on input "HMO ID" at bounding box center [731, 349] width 889 height 33
paste input "CEG/10092/A"
type input "CEG/10092/A"
click at [382, 434] on div "Select type" at bounding box center [626, 424] width 677 height 27
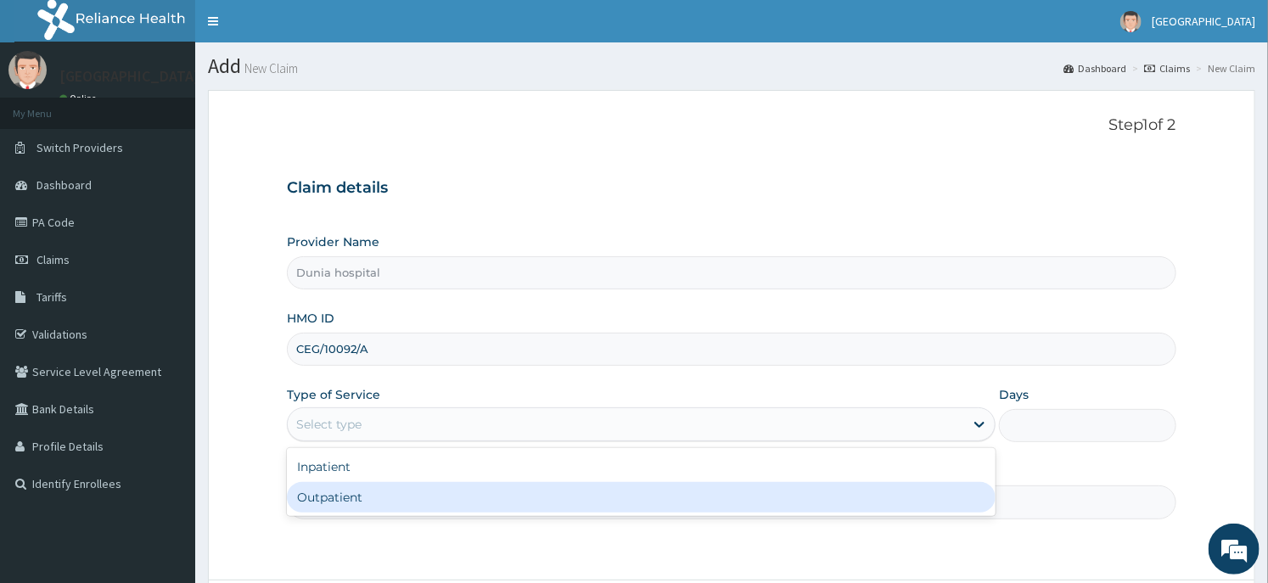
click at [371, 492] on div "Outpatient" at bounding box center [641, 497] width 709 height 31
type input "1"
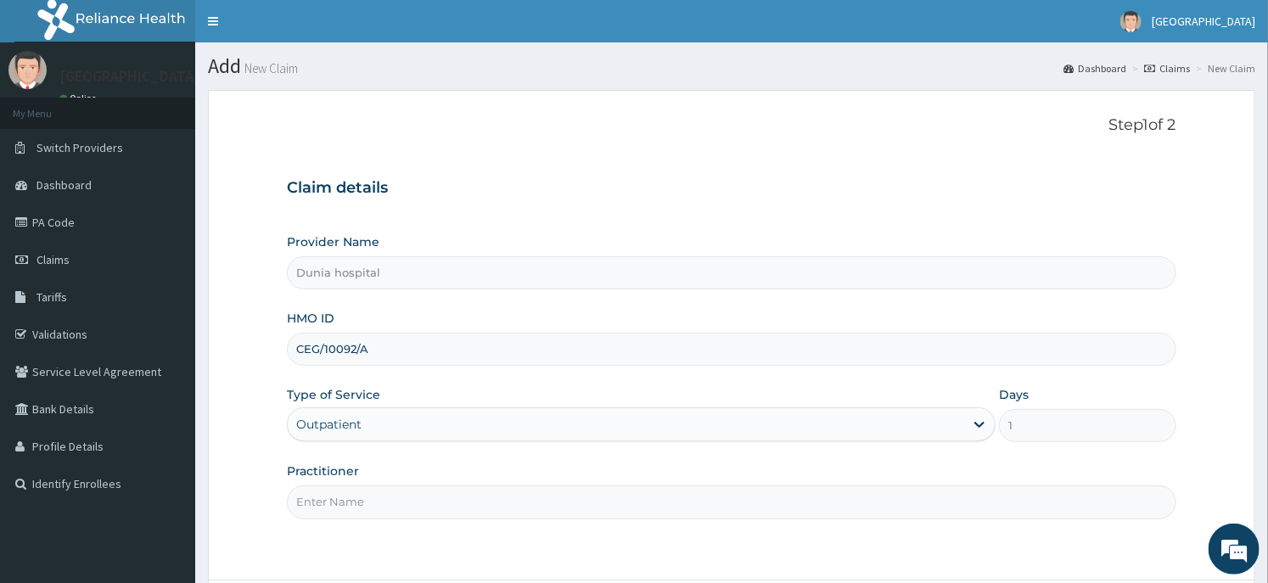
click at [371, 492] on input "Practitioner" at bounding box center [731, 502] width 889 height 33
type input "[PERSON_NAME][GEOGRAPHIC_DATA]"
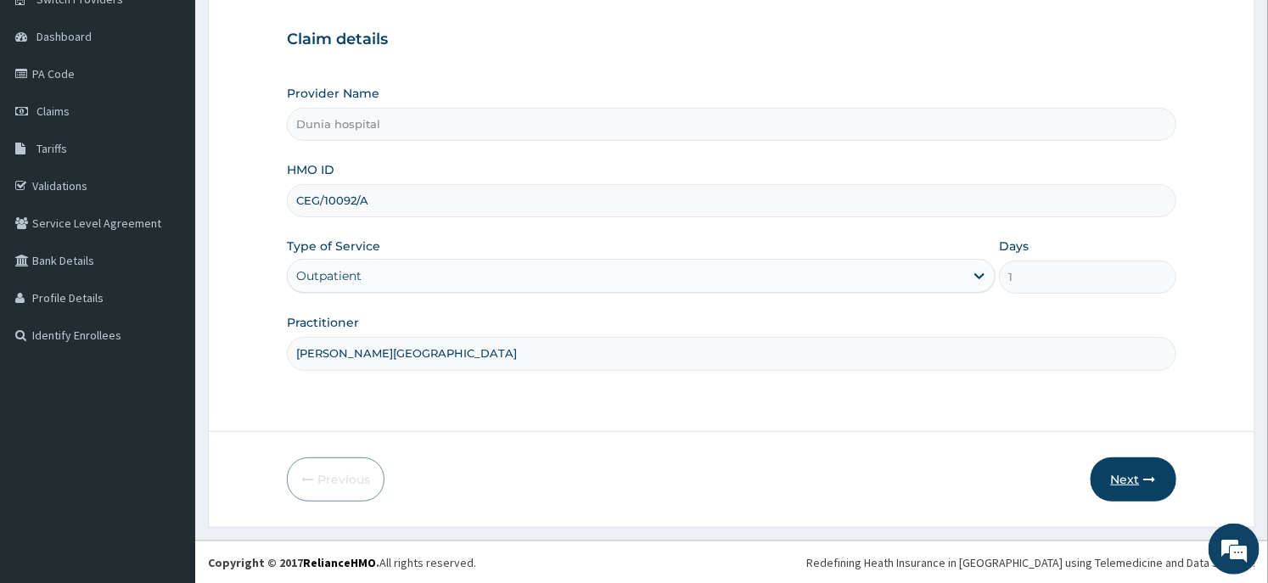
click at [1131, 486] on button "Next" at bounding box center [1134, 480] width 86 height 44
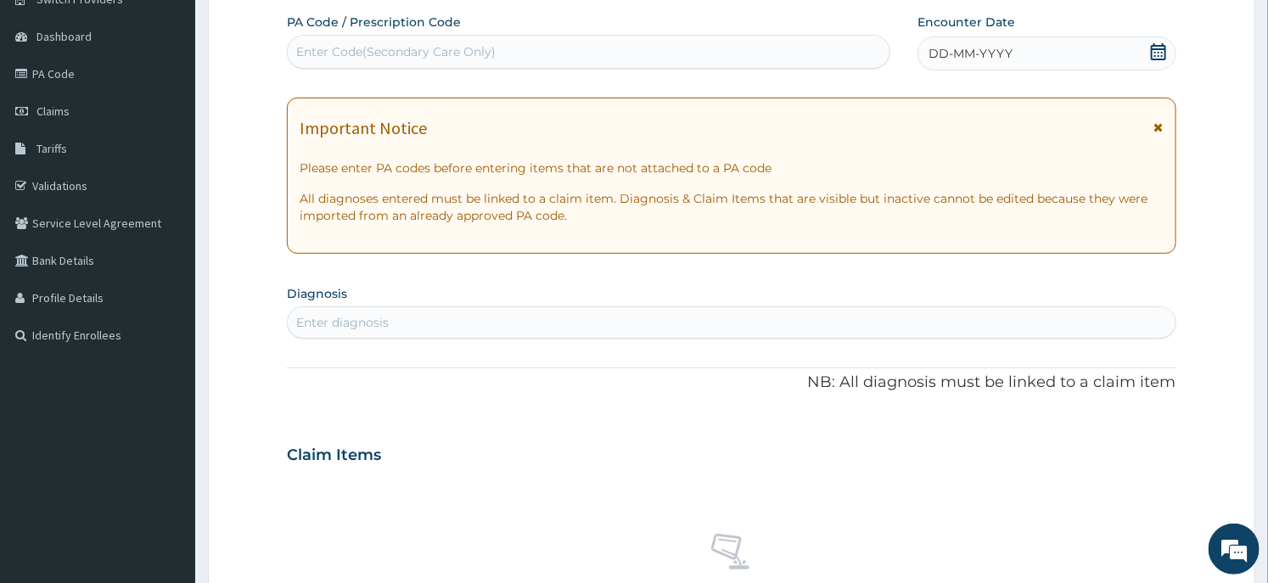
click at [1155, 55] on icon at bounding box center [1158, 51] width 15 height 17
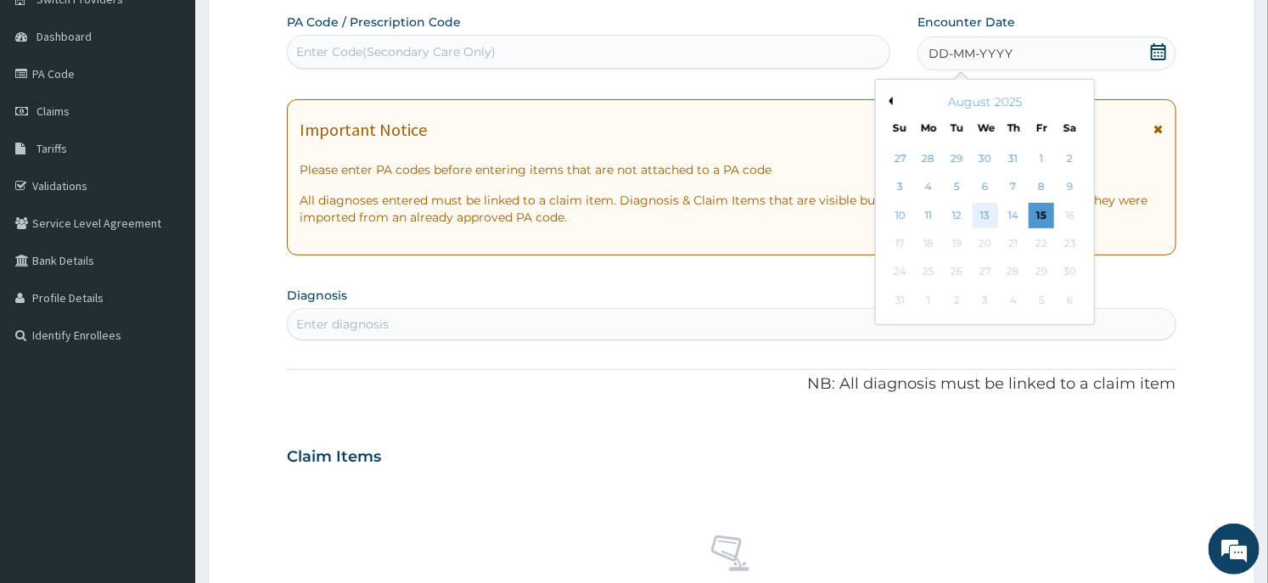
click at [981, 213] on div "13" at bounding box center [985, 215] width 25 height 25
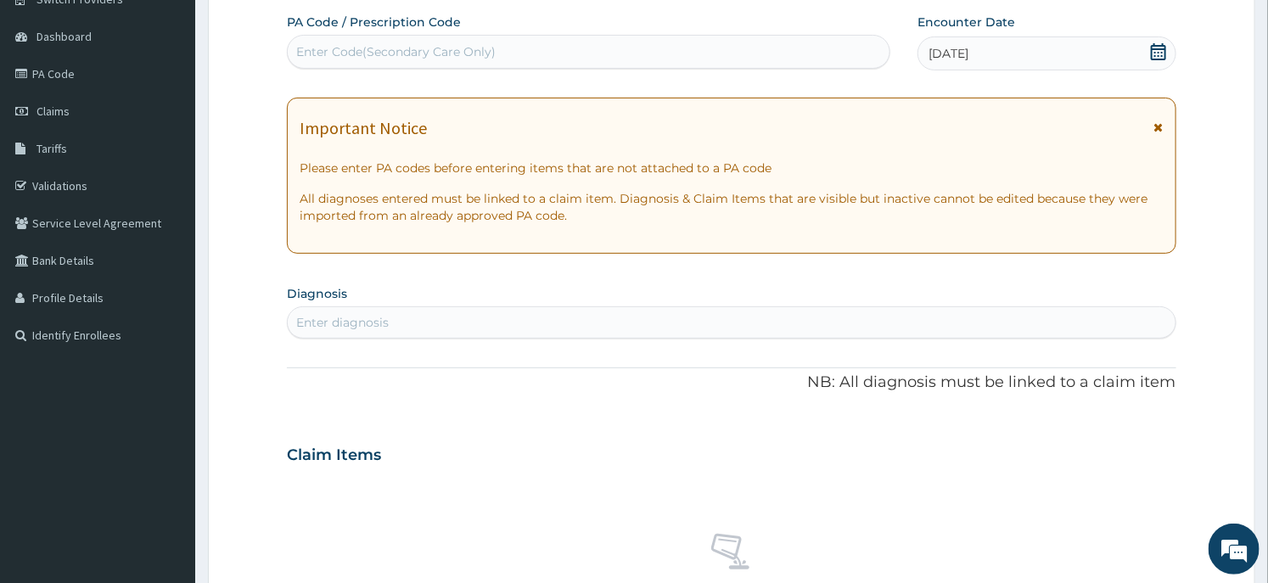
click at [581, 314] on div "Enter diagnosis" at bounding box center [731, 322] width 887 height 27
type input "malaria"
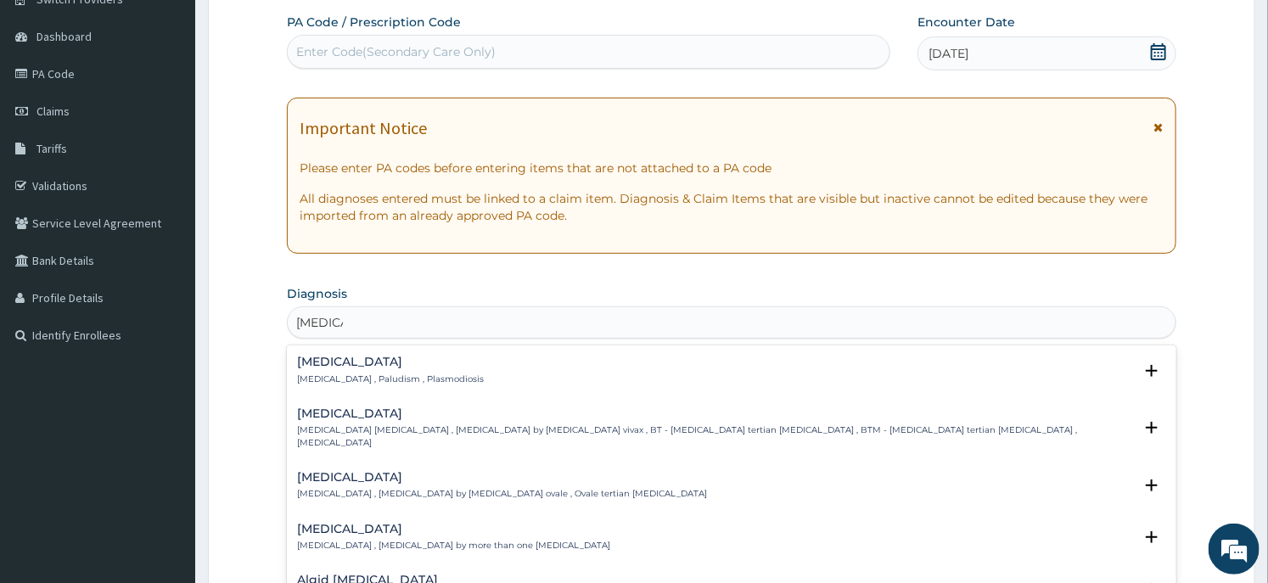
click at [335, 368] on div "Malaria Malaria , Paludism , Plasmodiosis" at bounding box center [390, 371] width 187 height 30
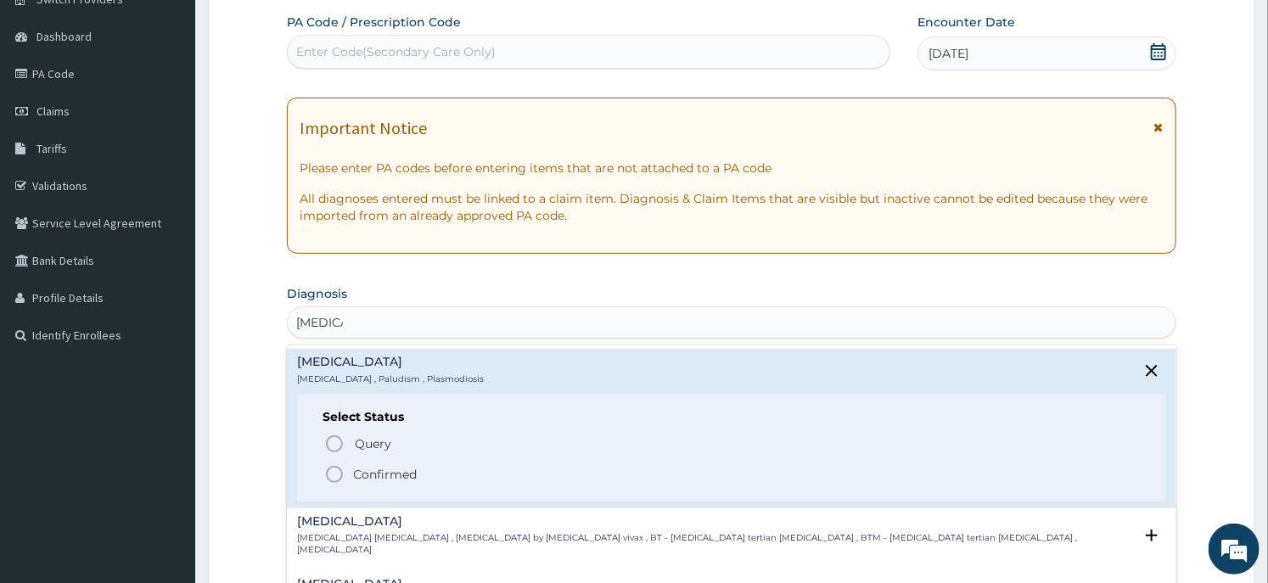
click at [366, 474] on p "Confirmed" at bounding box center [385, 474] width 64 height 17
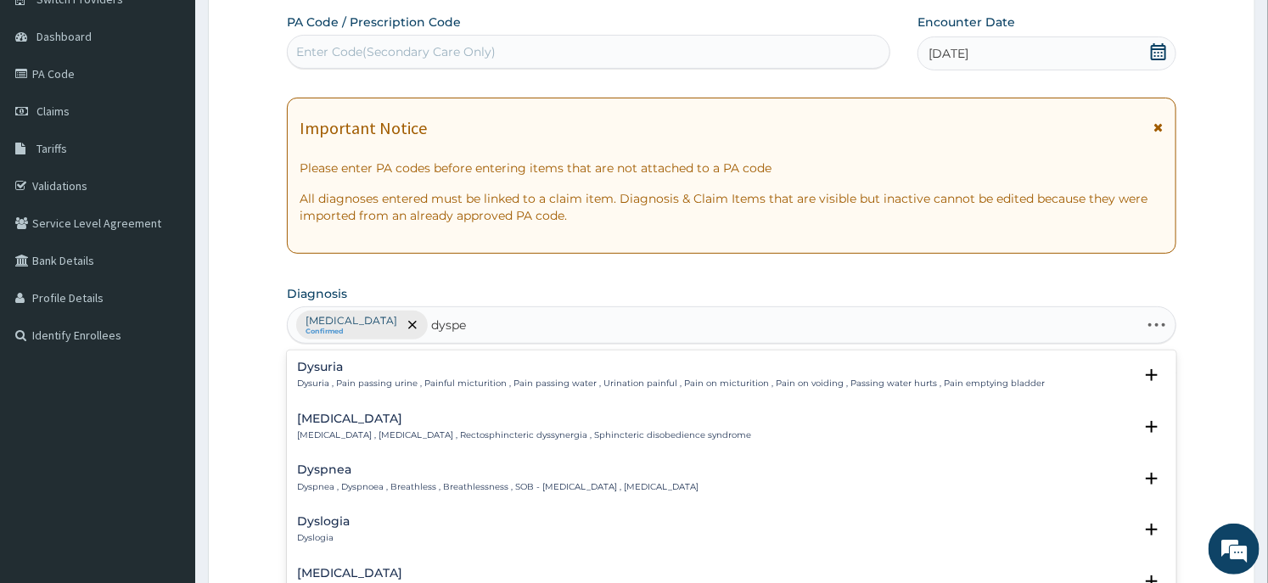
type input "dyspep"
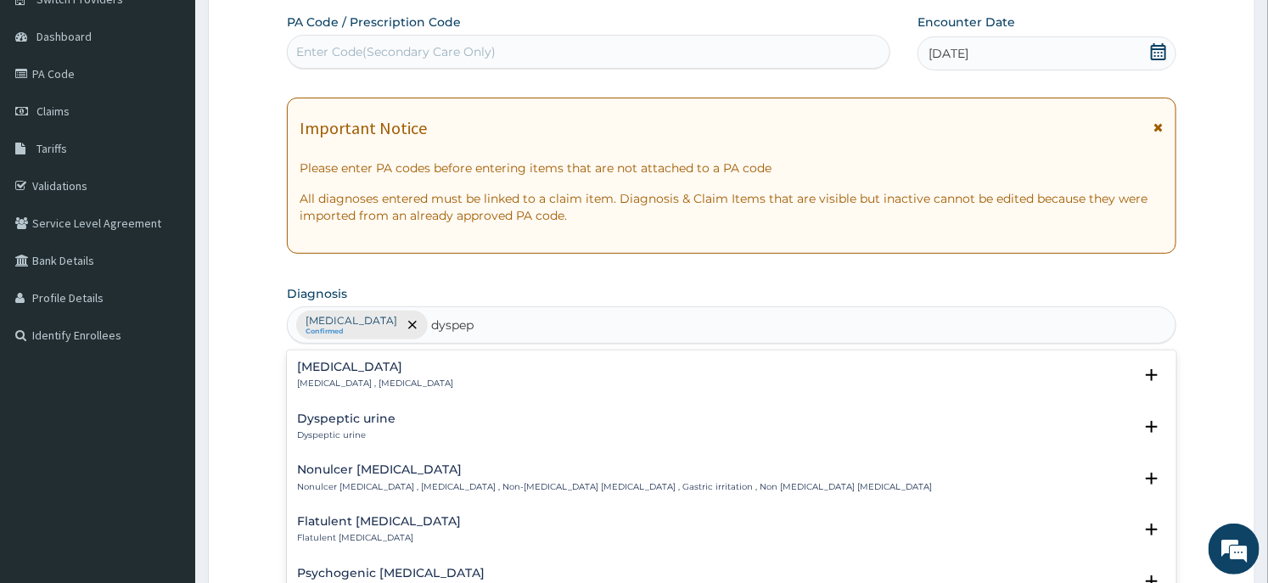
click at [363, 472] on h4 "Nonulcer dyspepsia" at bounding box center [614, 470] width 635 height 13
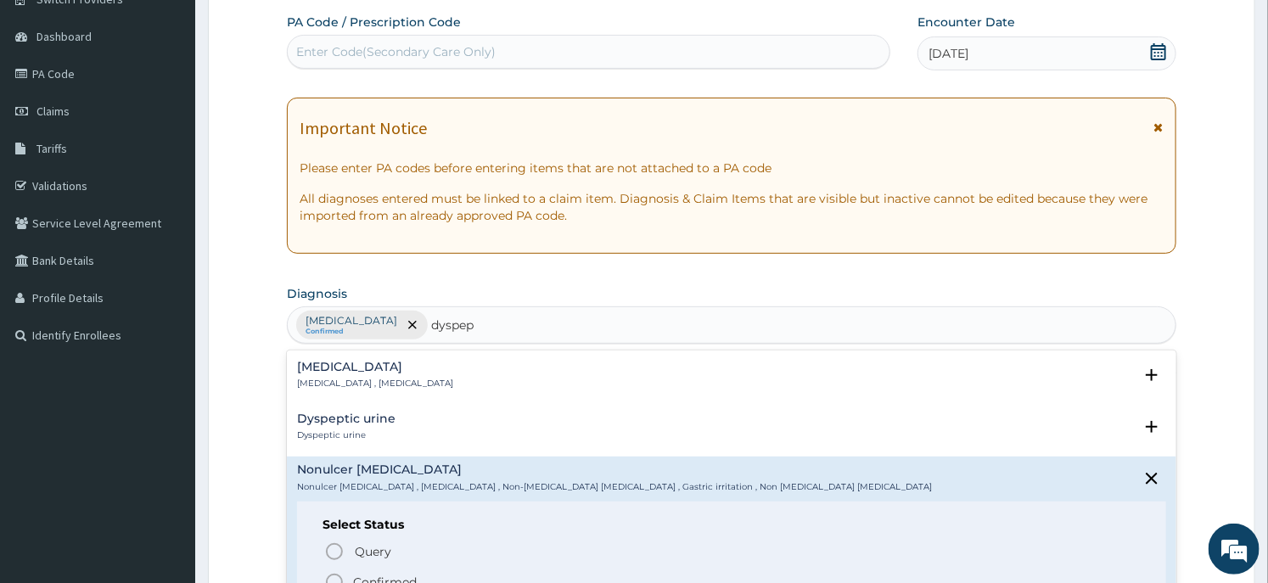
scroll to position [188, 0]
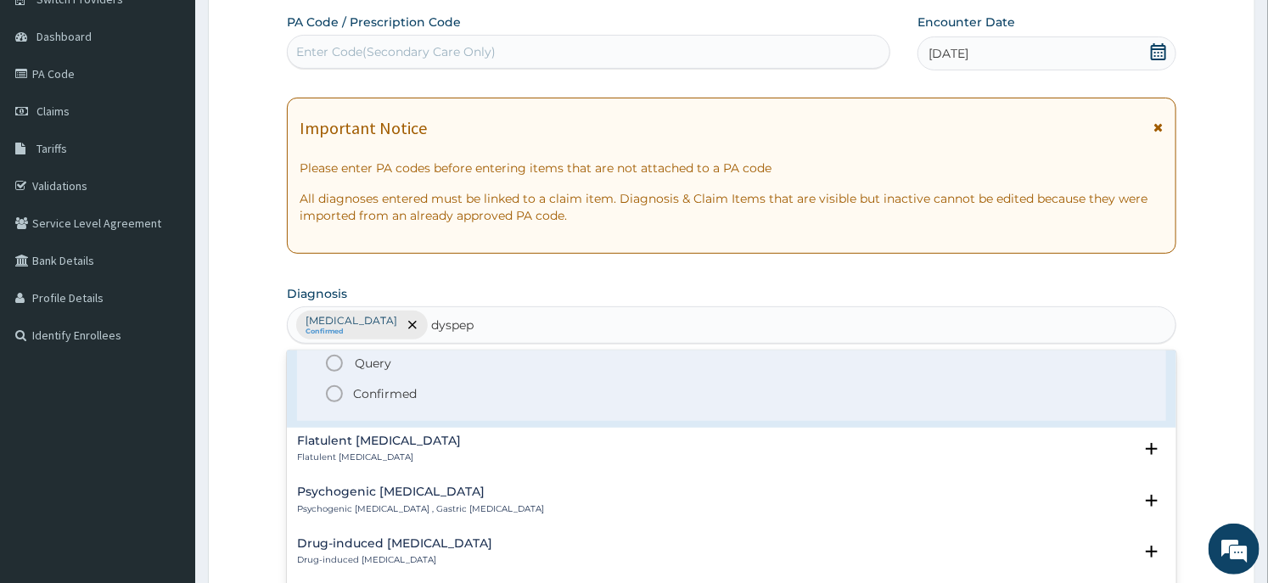
click at [397, 392] on p "Confirmed" at bounding box center [385, 393] width 64 height 17
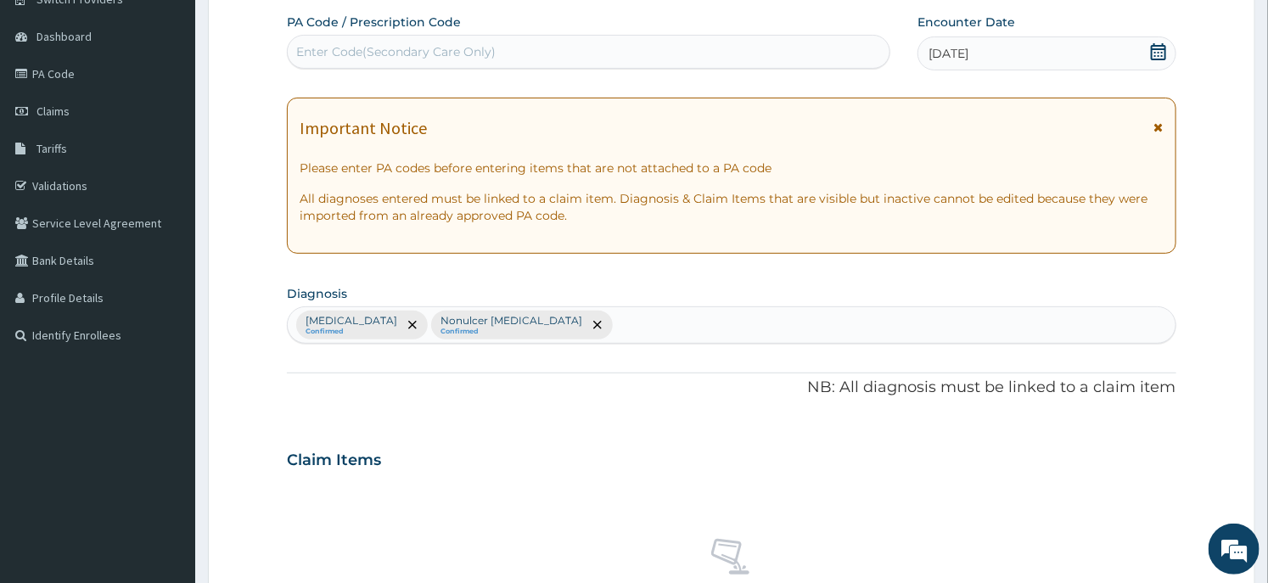
scroll to position [640, 0]
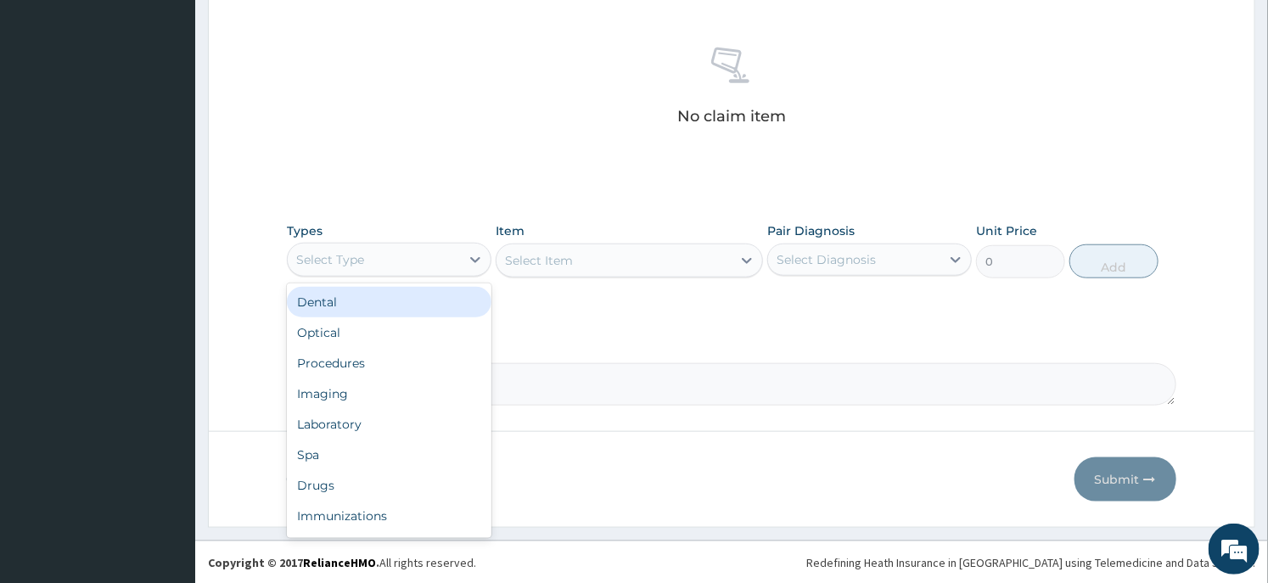
click at [423, 256] on div "Select Type" at bounding box center [374, 259] width 172 height 27
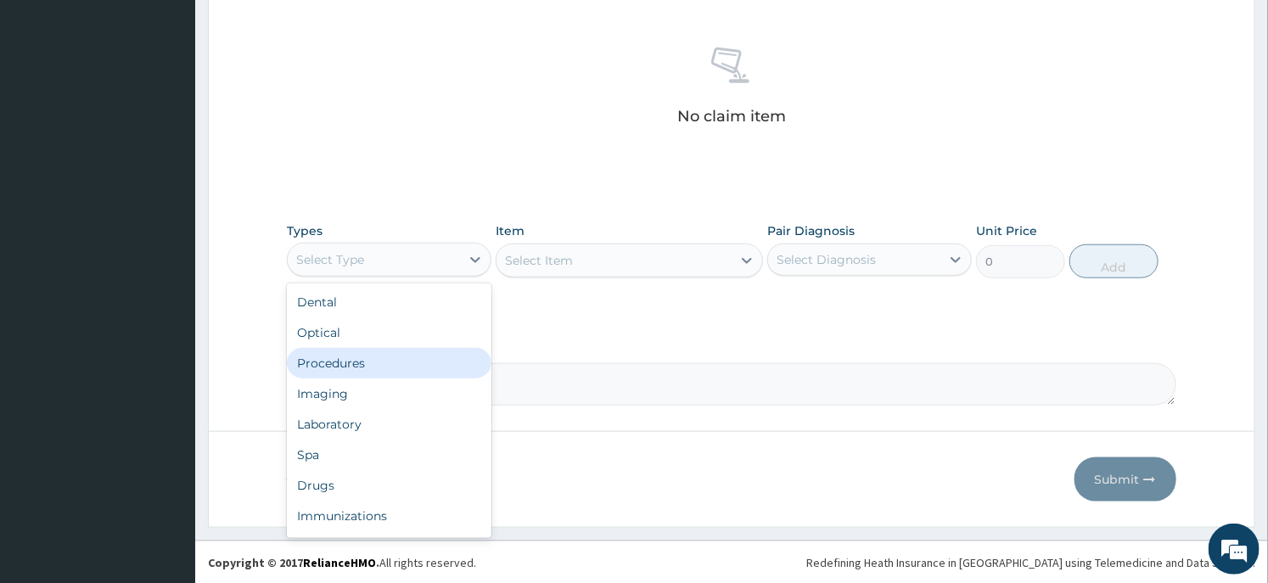
click at [377, 359] on div "Procedures" at bounding box center [389, 363] width 205 height 31
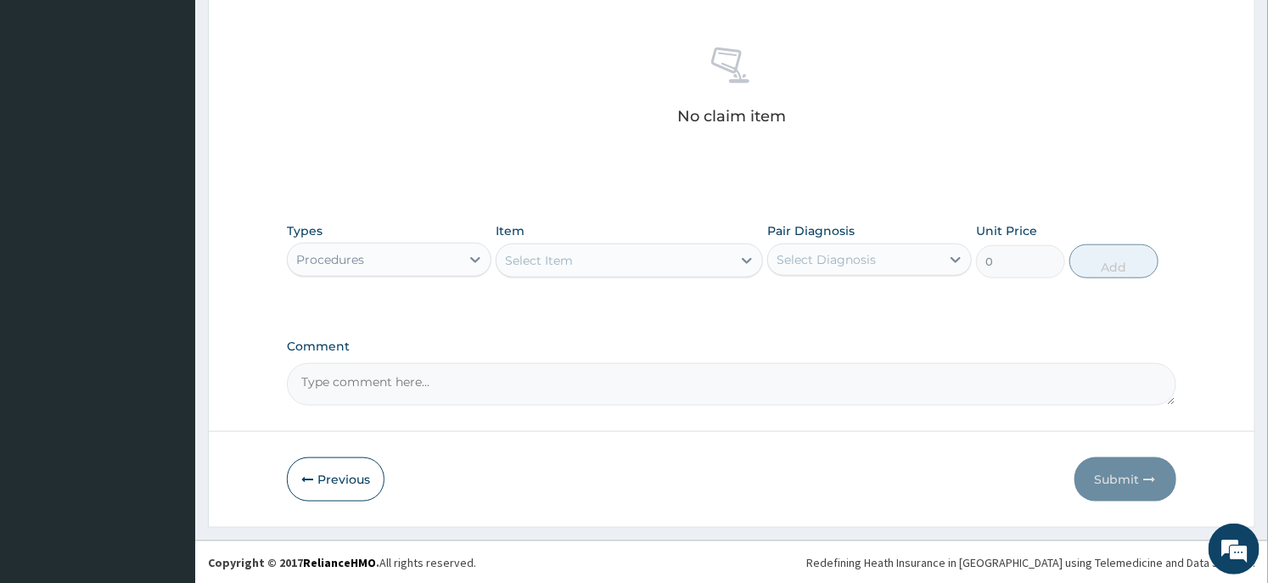
click at [644, 273] on div "Select Item" at bounding box center [614, 260] width 234 height 27
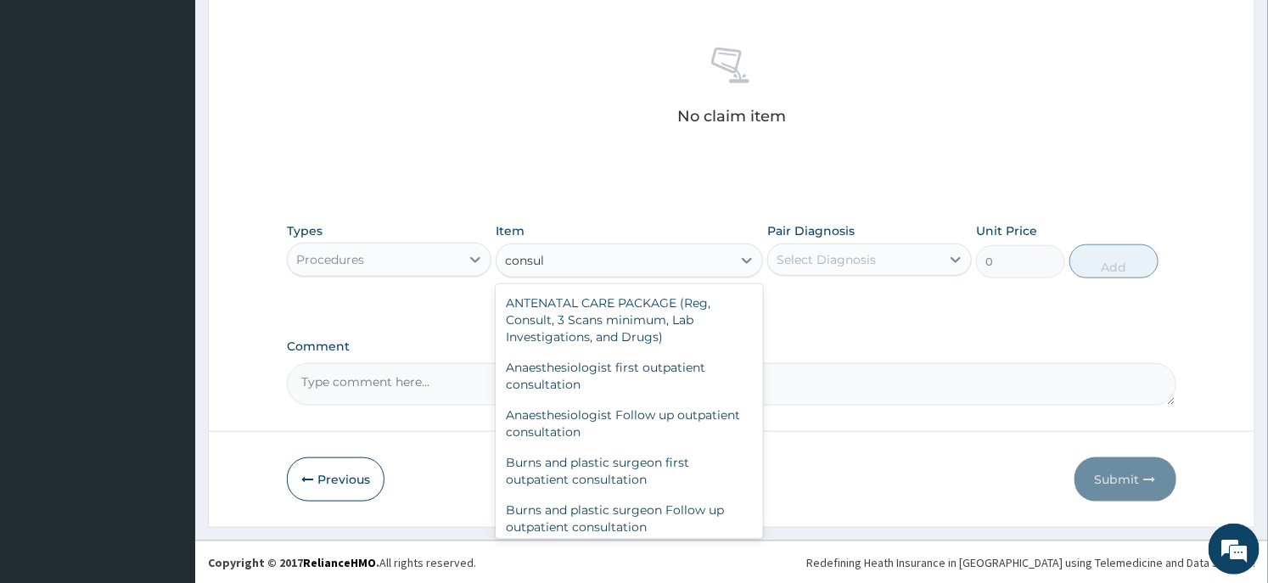
type input "consul"
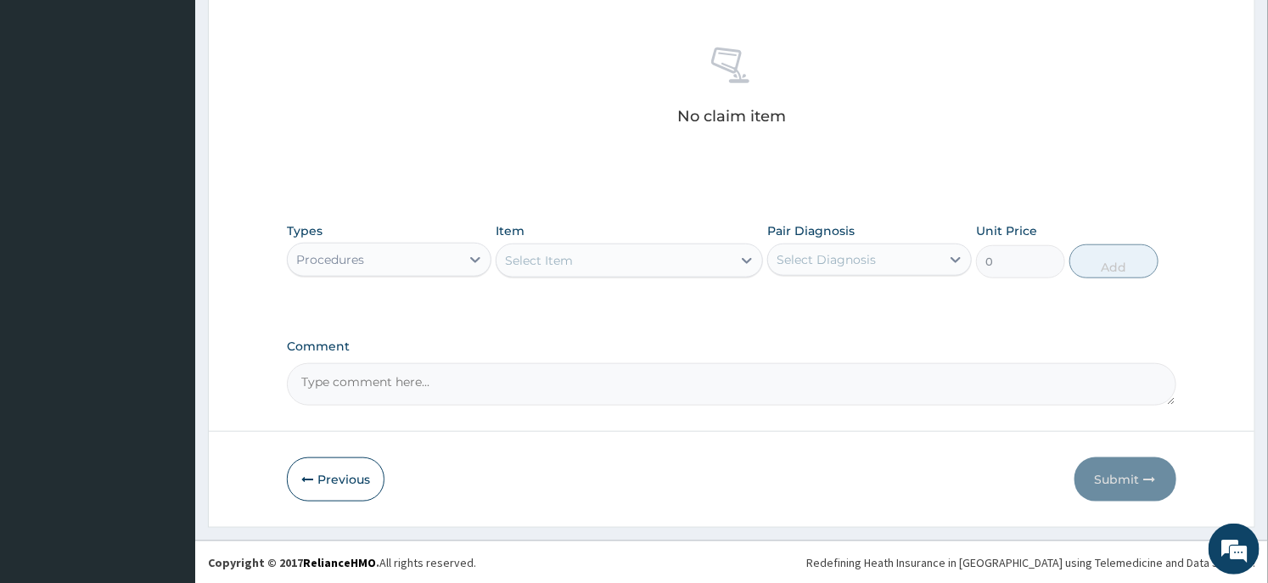
drag, startPoint x: 635, startPoint y: 376, endPoint x: 523, endPoint y: 344, distance: 116.6
click at [499, 354] on div "Comment" at bounding box center [731, 373] width 889 height 66
click at [591, 276] on div "Select Item" at bounding box center [629, 261] width 267 height 34
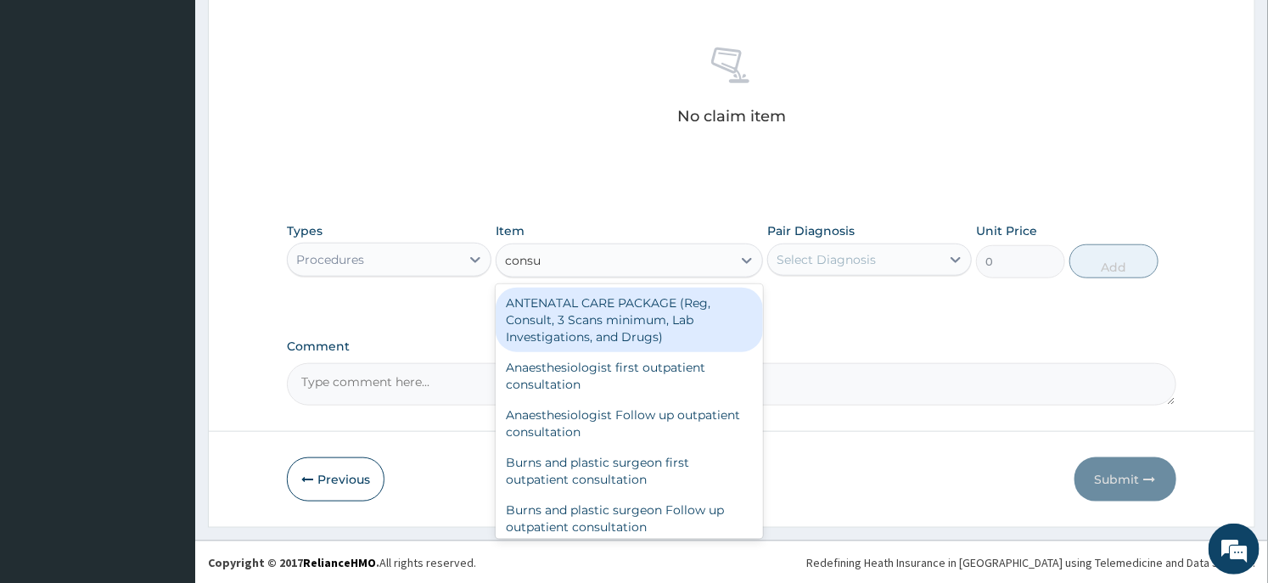
type input "consul"
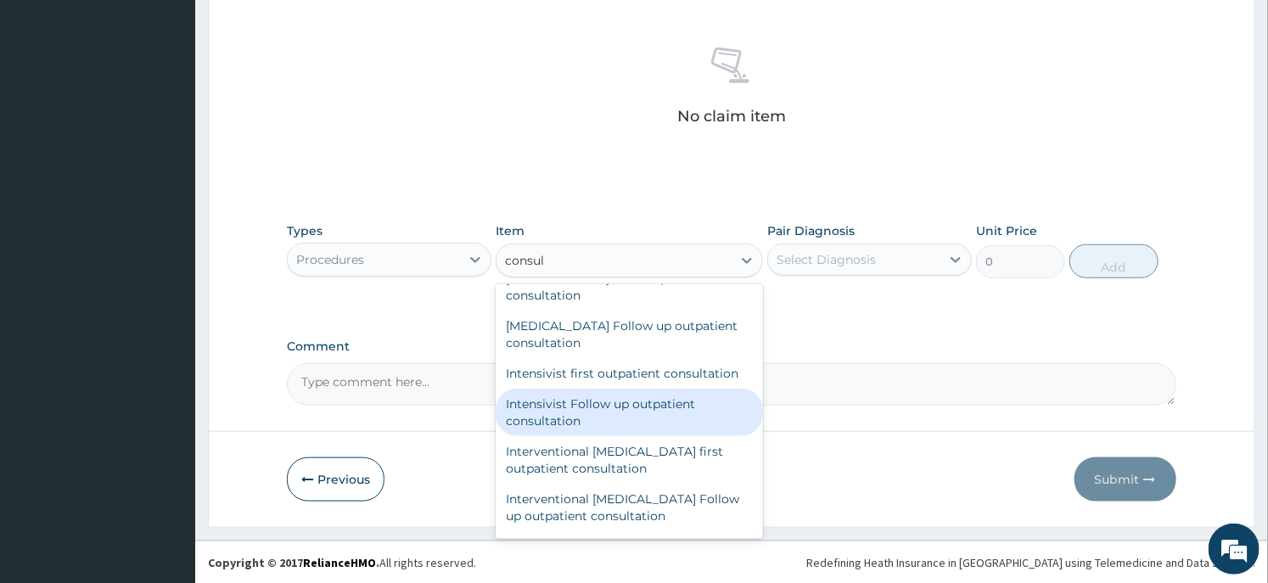
scroll to position [943, 0]
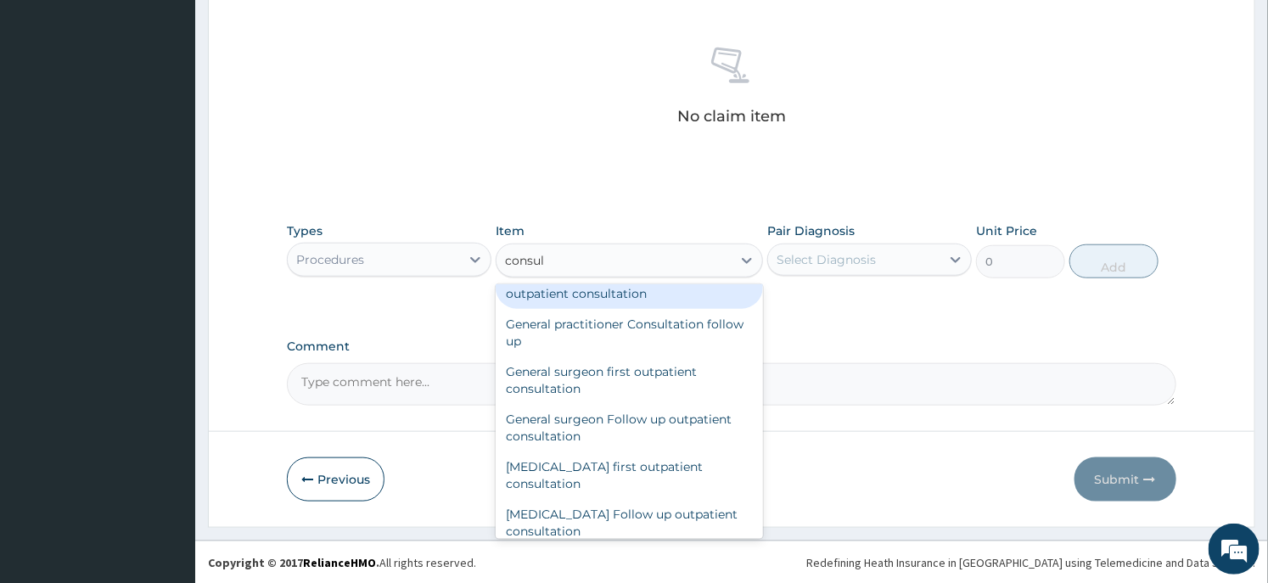
click at [608, 294] on div "General practitioner Consultation first outpatient consultation" at bounding box center [629, 285] width 267 height 48
type input "3547.5"
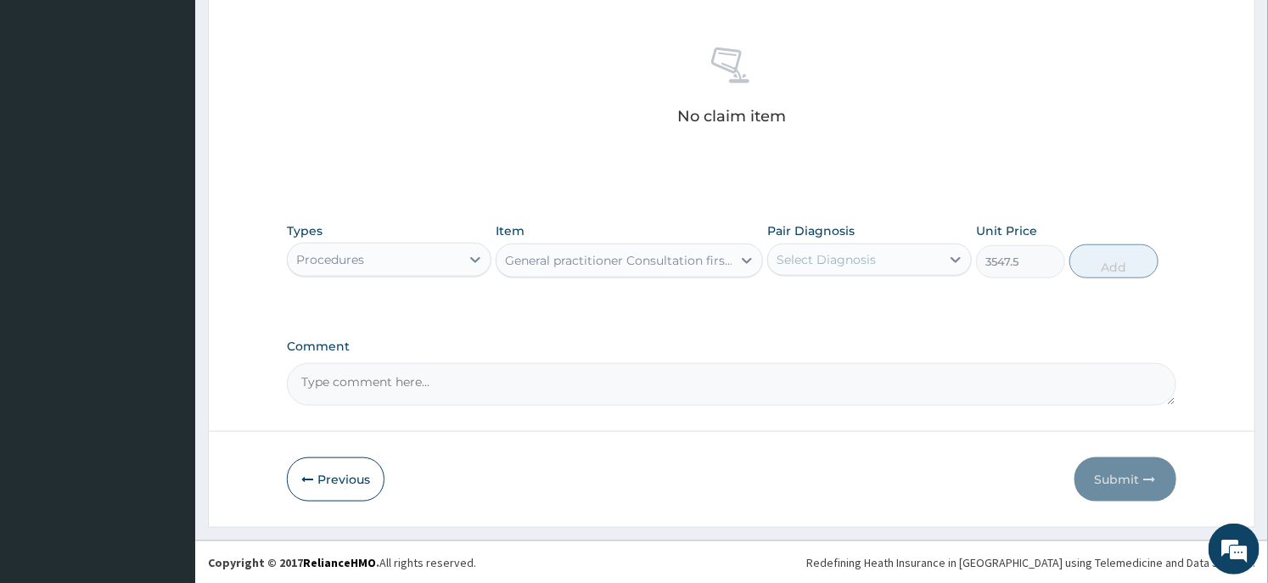
click at [792, 265] on div "Select Diagnosis" at bounding box center [826, 259] width 99 height 17
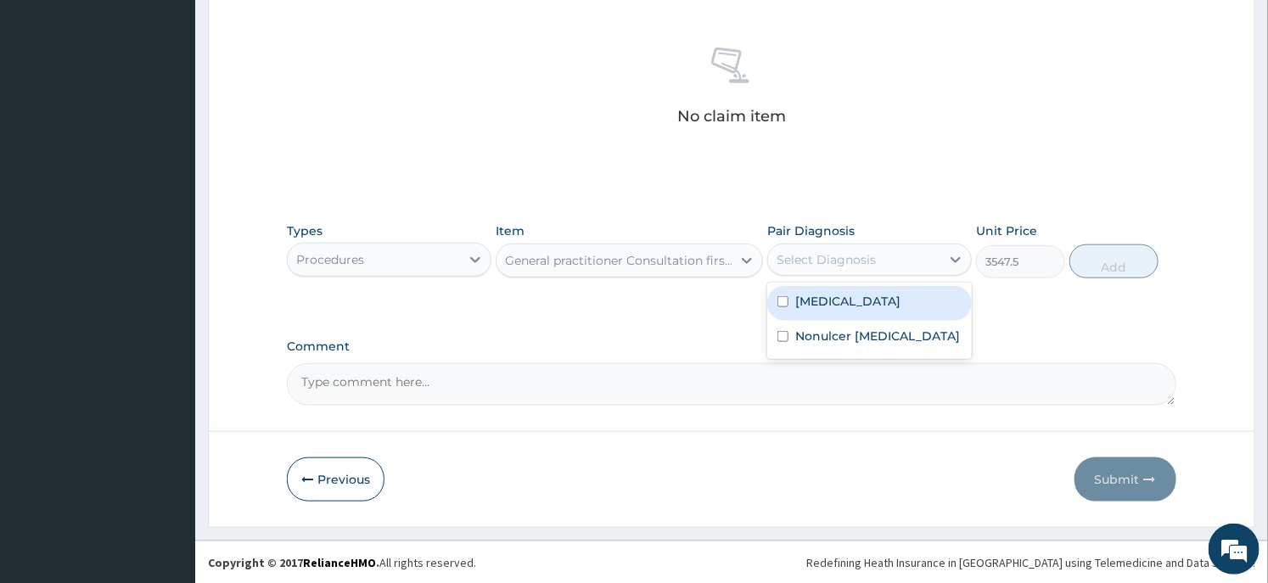
click at [791, 311] on div "[MEDICAL_DATA]" at bounding box center [869, 303] width 205 height 35
checkbox input "true"
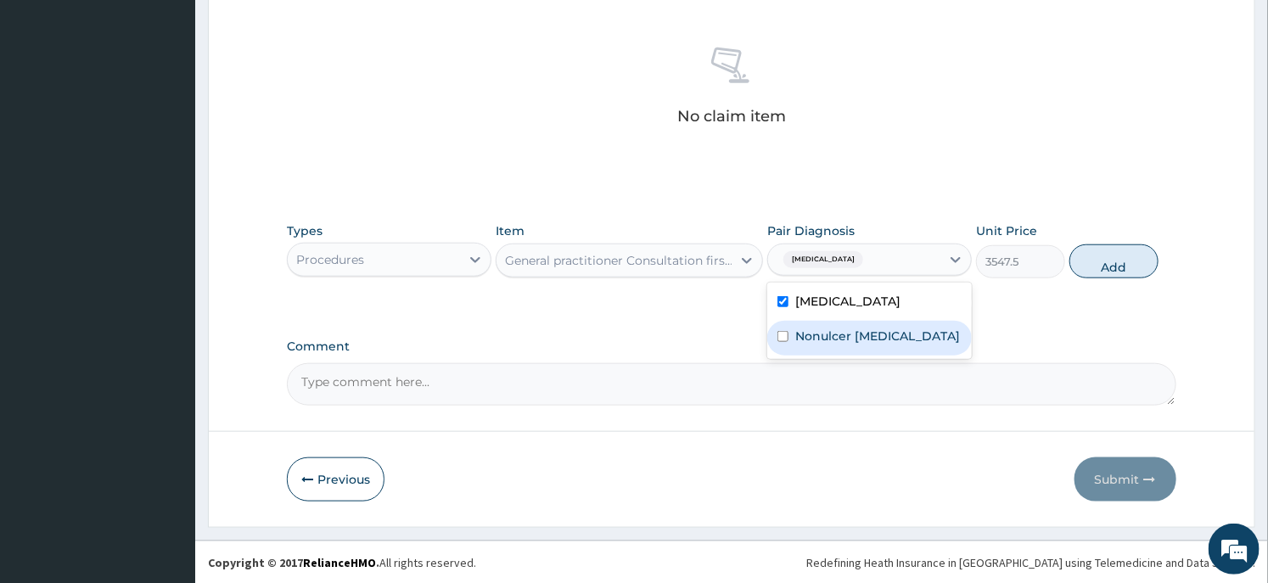
click at [793, 333] on div "Nonulcer dyspepsia" at bounding box center [869, 338] width 205 height 35
checkbox input "true"
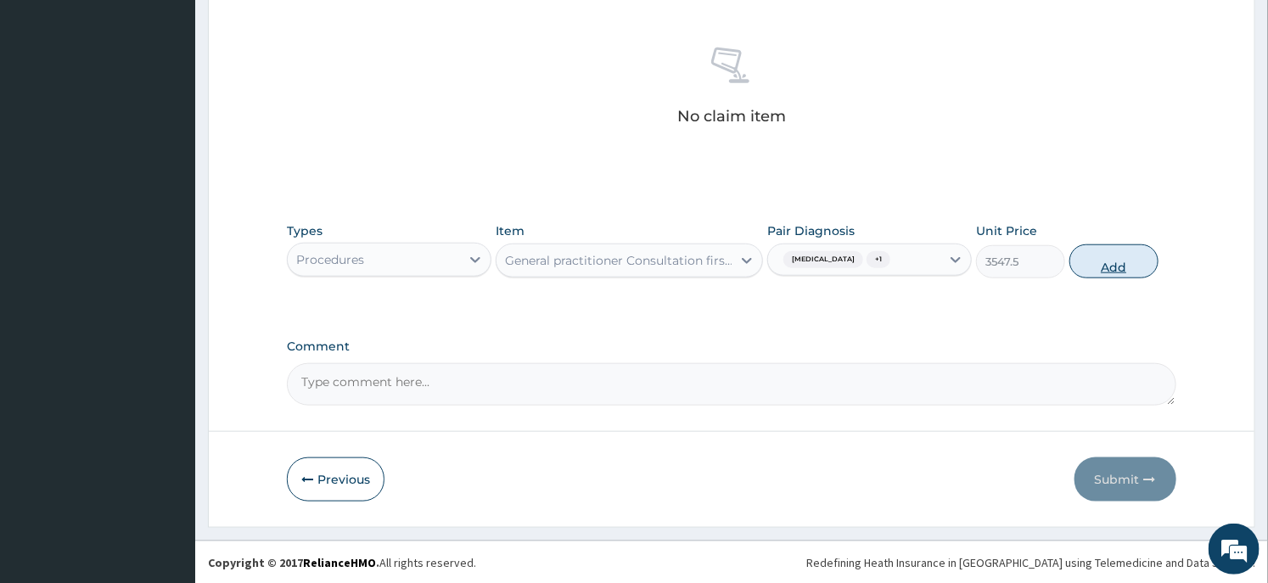
click at [1123, 261] on button "Add" at bounding box center [1114, 262] width 89 height 34
type input "0"
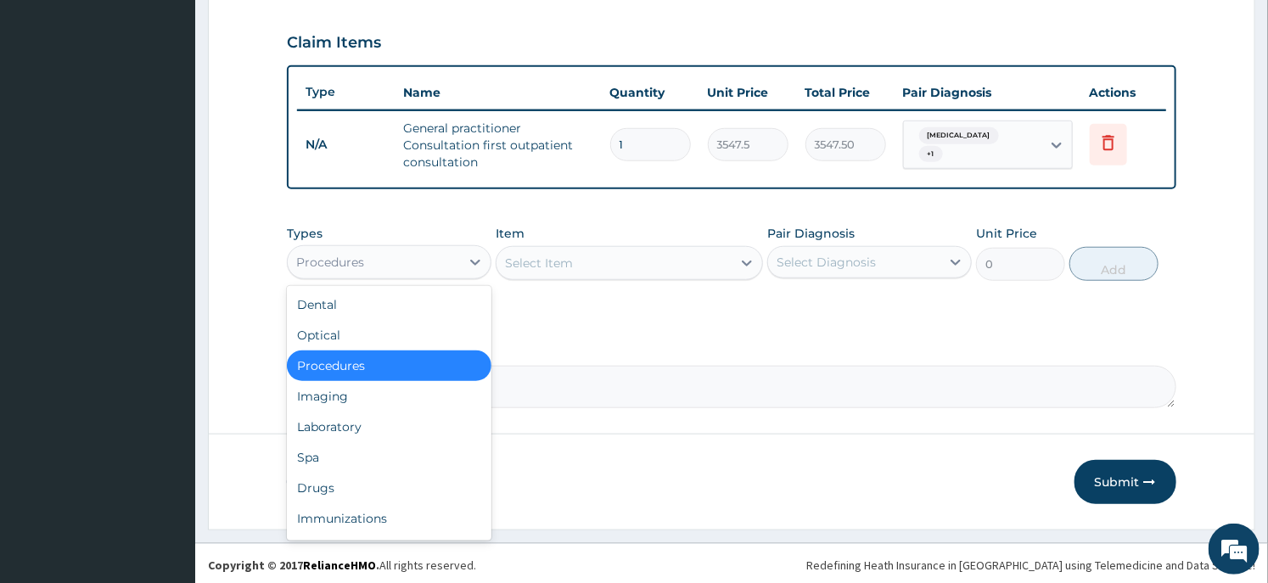
click at [423, 265] on div "Procedures" at bounding box center [374, 262] width 172 height 27
click at [366, 494] on div "Drugs" at bounding box center [389, 488] width 205 height 31
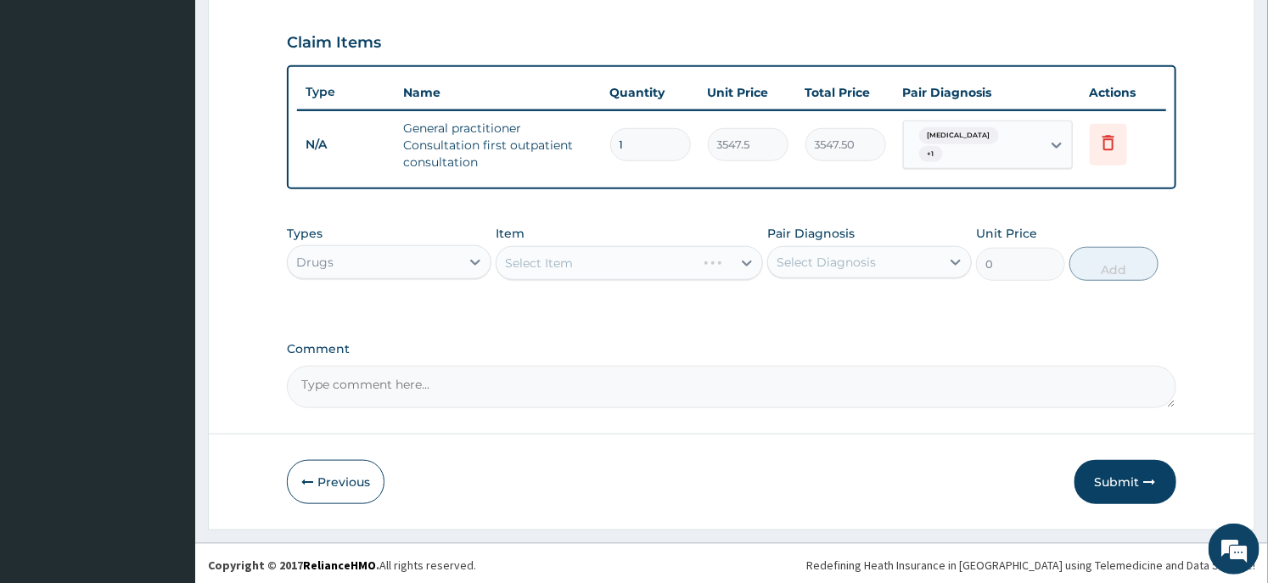
click at [618, 309] on div "Types Drugs Item Select Item Pair Diagnosis Select Diagnosis Unit Price 0 Add" at bounding box center [731, 265] width 889 height 98
click at [647, 256] on div "Select Item" at bounding box center [614, 263] width 234 height 27
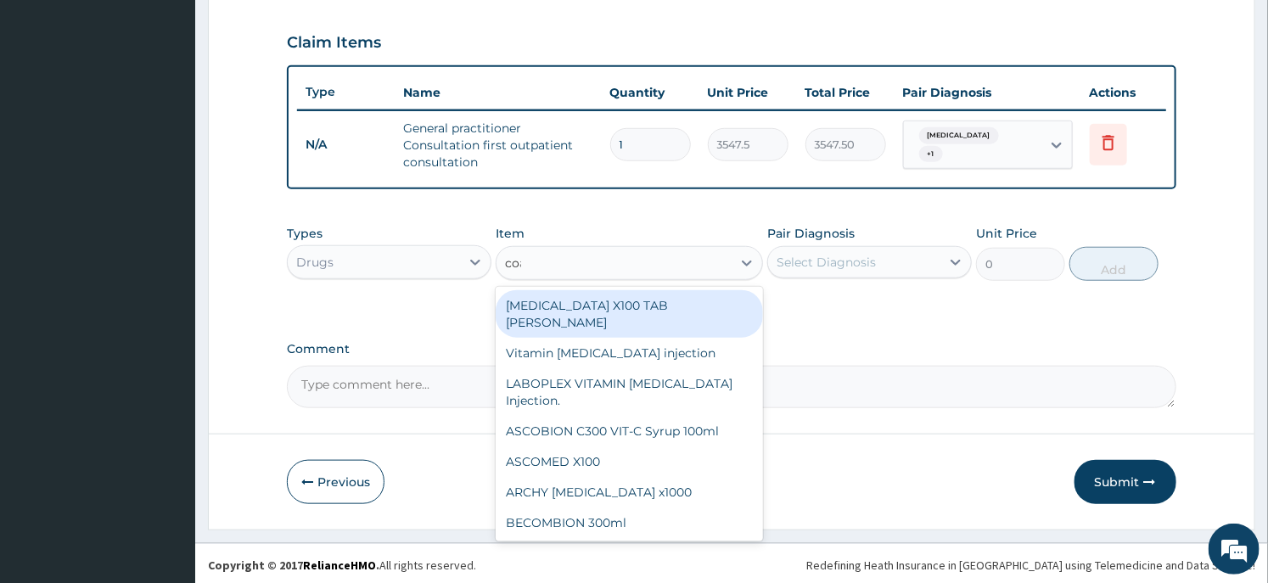
type input "coar"
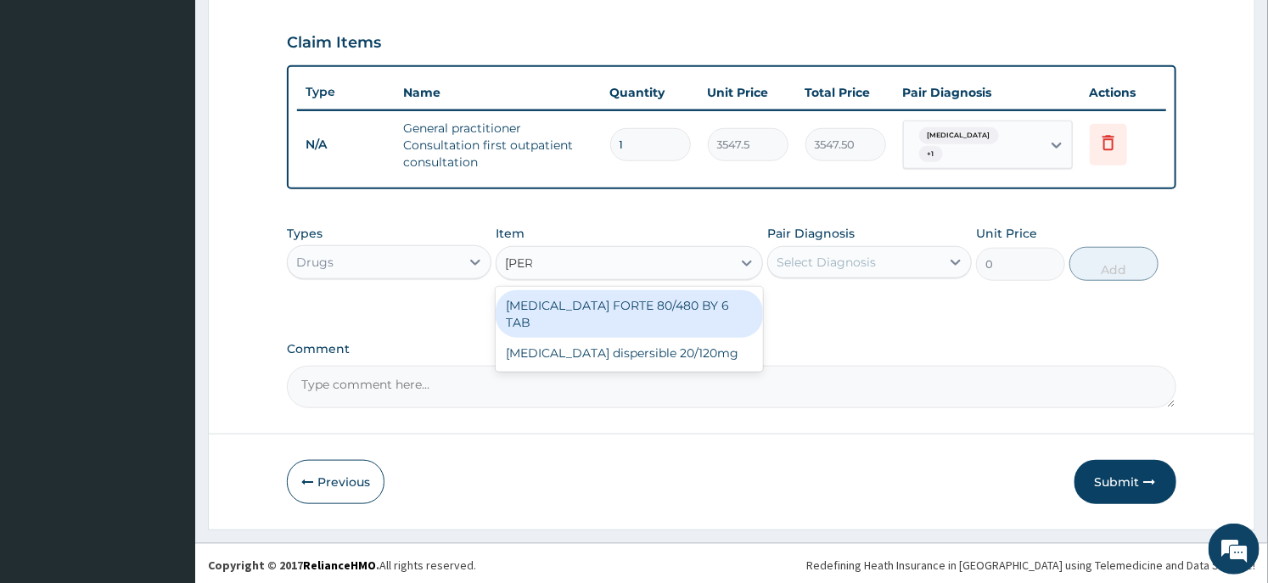
click at [679, 306] on div "[MEDICAL_DATA] FORTE 80/480 BY 6 TAB" at bounding box center [629, 314] width 267 height 48
type input "449.35"
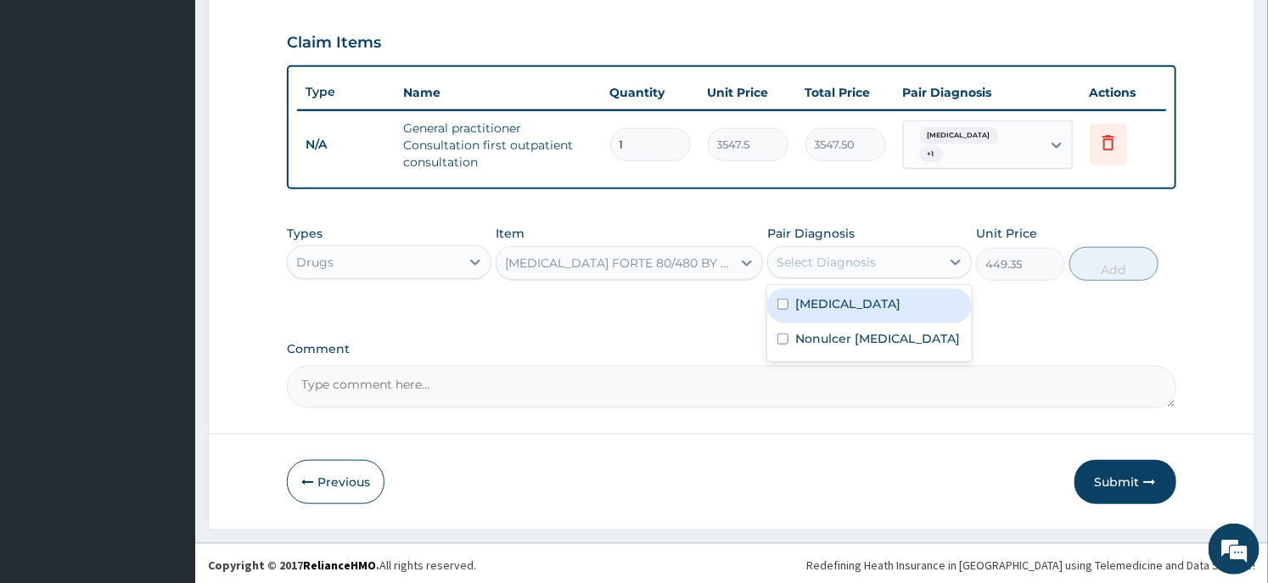
click at [843, 260] on div "Select Diagnosis" at bounding box center [826, 262] width 99 height 17
click at [841, 308] on div "[MEDICAL_DATA]" at bounding box center [869, 306] width 205 height 35
checkbox input "true"
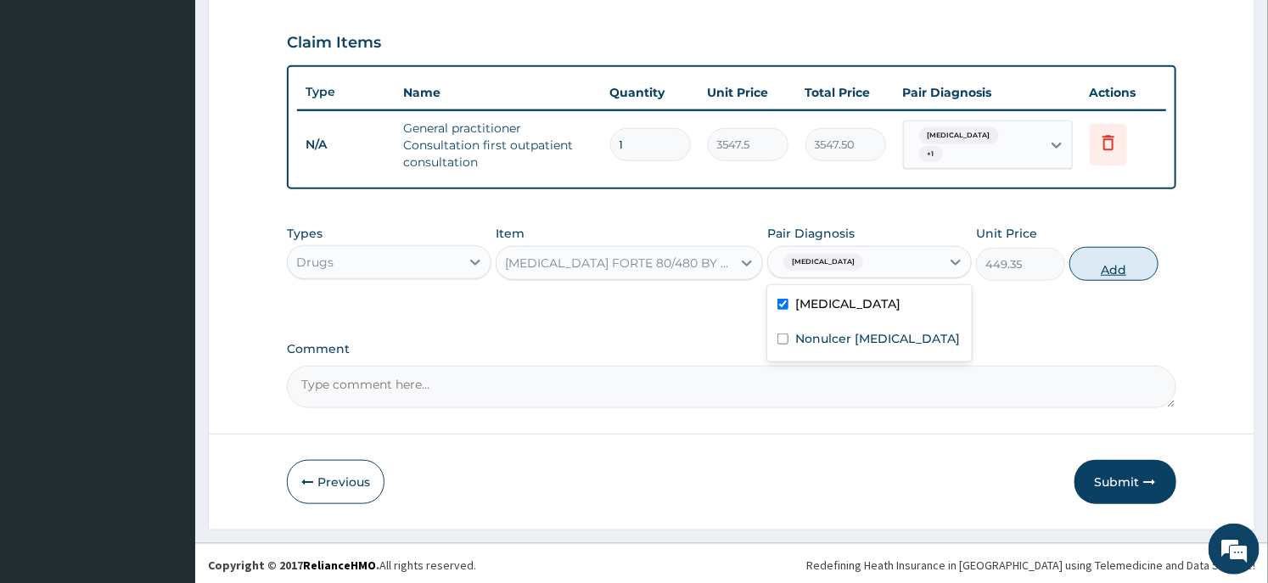
click at [1096, 270] on button "Add" at bounding box center [1114, 264] width 89 height 34
type input "0"
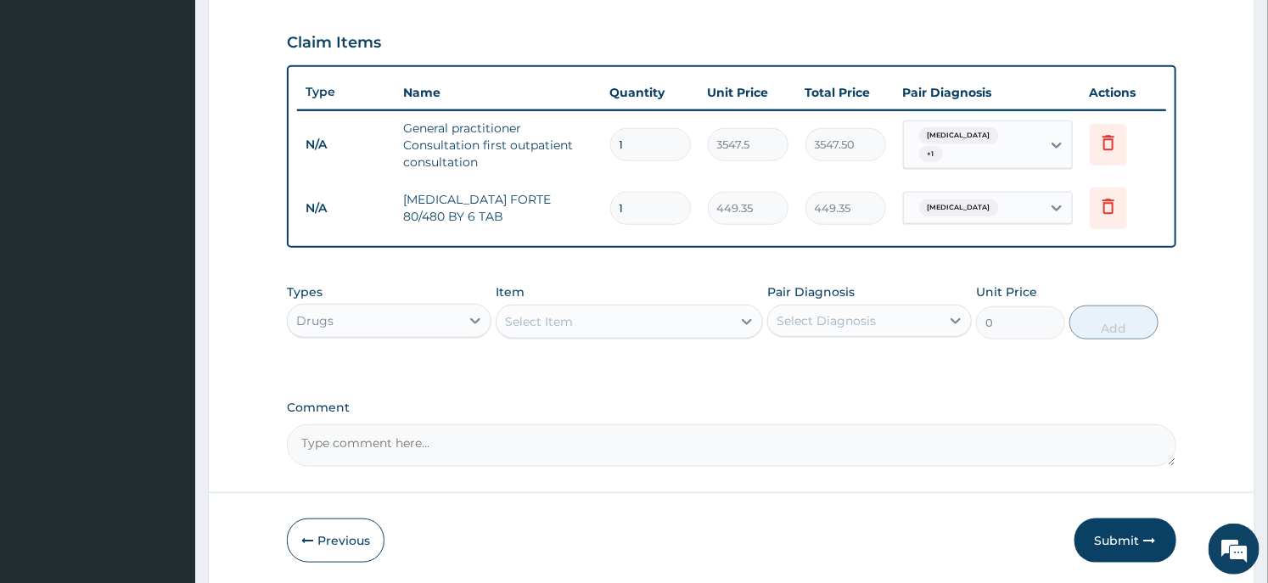
click at [629, 200] on input "1" at bounding box center [650, 208] width 81 height 33
type input "6"
type input "2696.10"
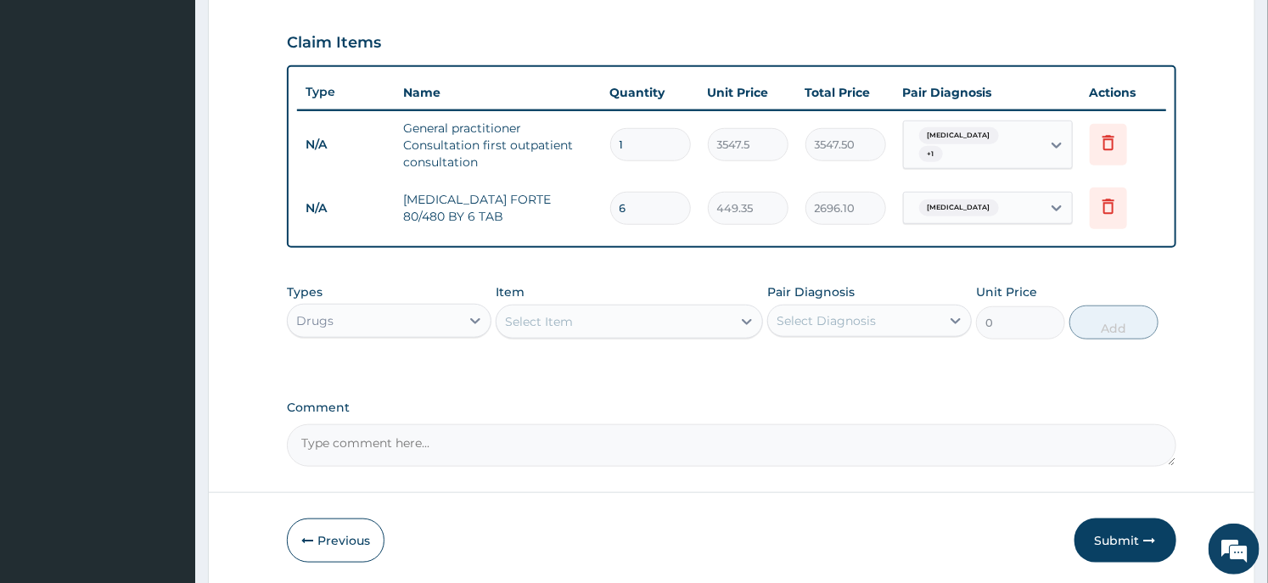
type input "6"
click at [535, 313] on div "Select Item" at bounding box center [539, 321] width 68 height 17
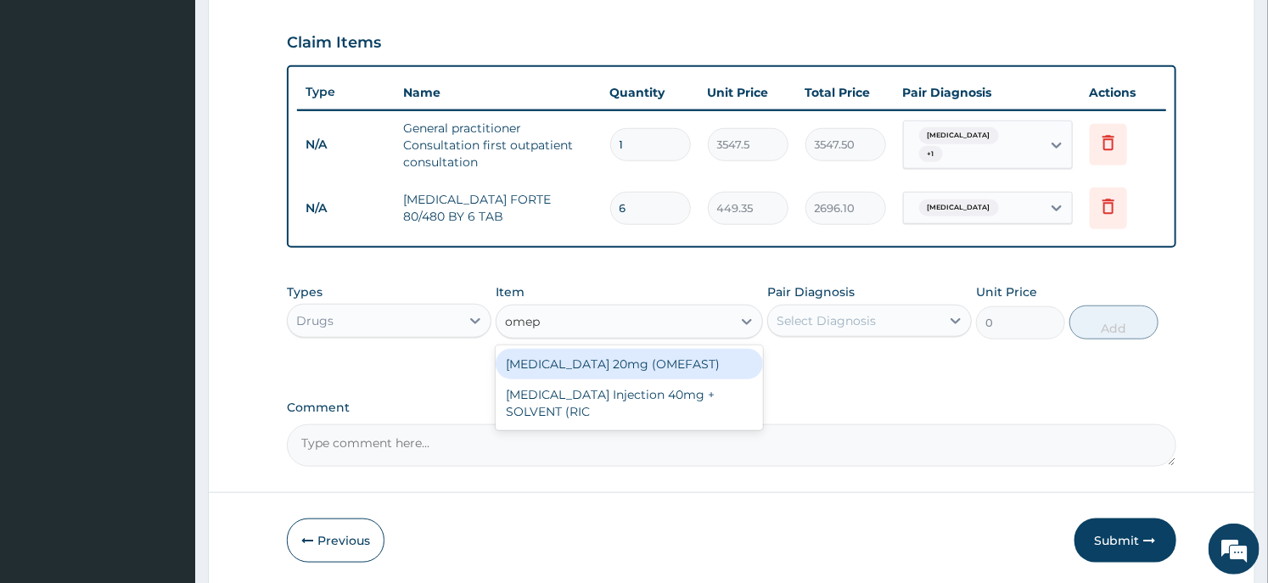
type input "omepr"
click at [637, 367] on div "[MEDICAL_DATA] 20mg (OMEFAST)" at bounding box center [629, 364] width 267 height 31
type input "82.775"
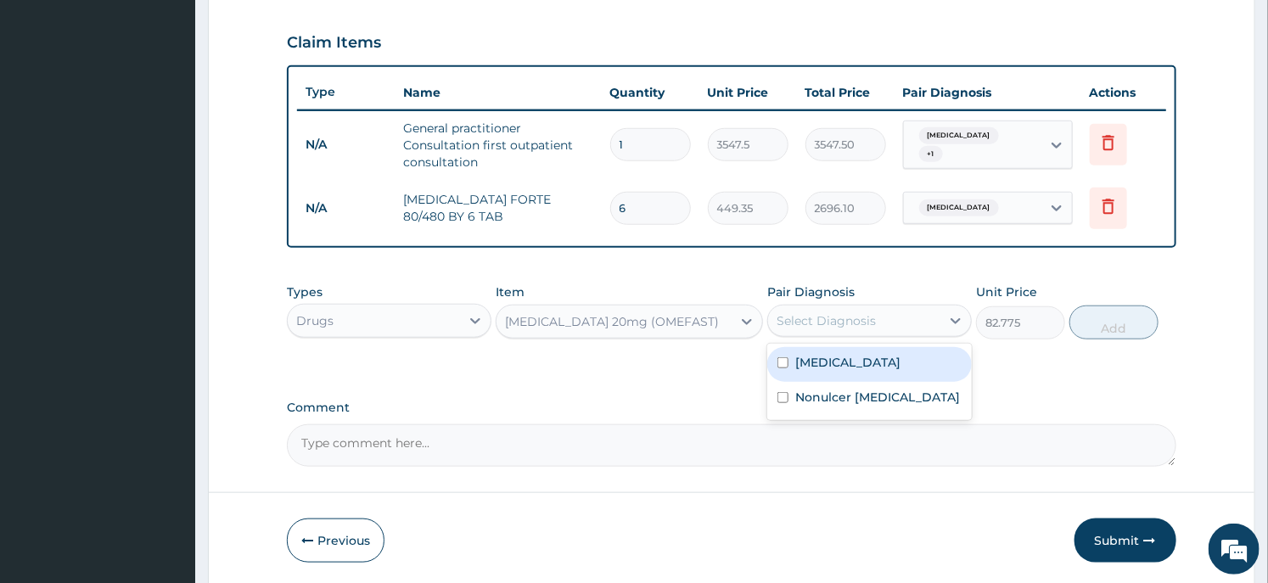
click at [830, 334] on div "Select Diagnosis" at bounding box center [869, 321] width 205 height 32
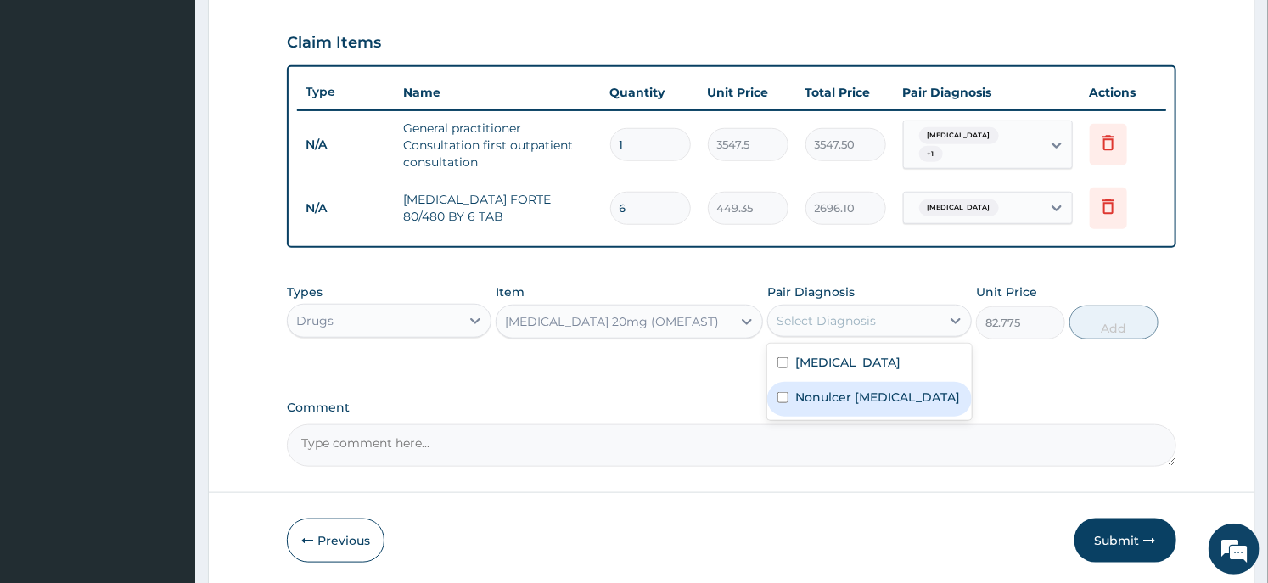
click at [827, 401] on label "Nonulcer dyspepsia" at bounding box center [878, 397] width 165 height 17
checkbox input "true"
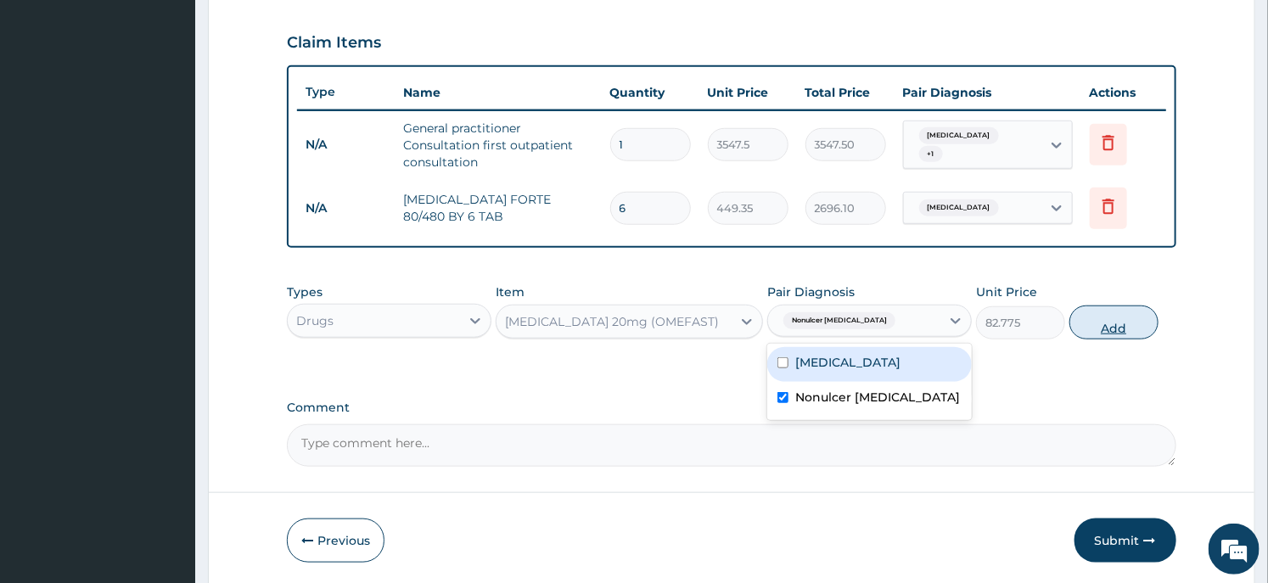
click at [1131, 323] on button "Add" at bounding box center [1114, 323] width 89 height 34
type input "0"
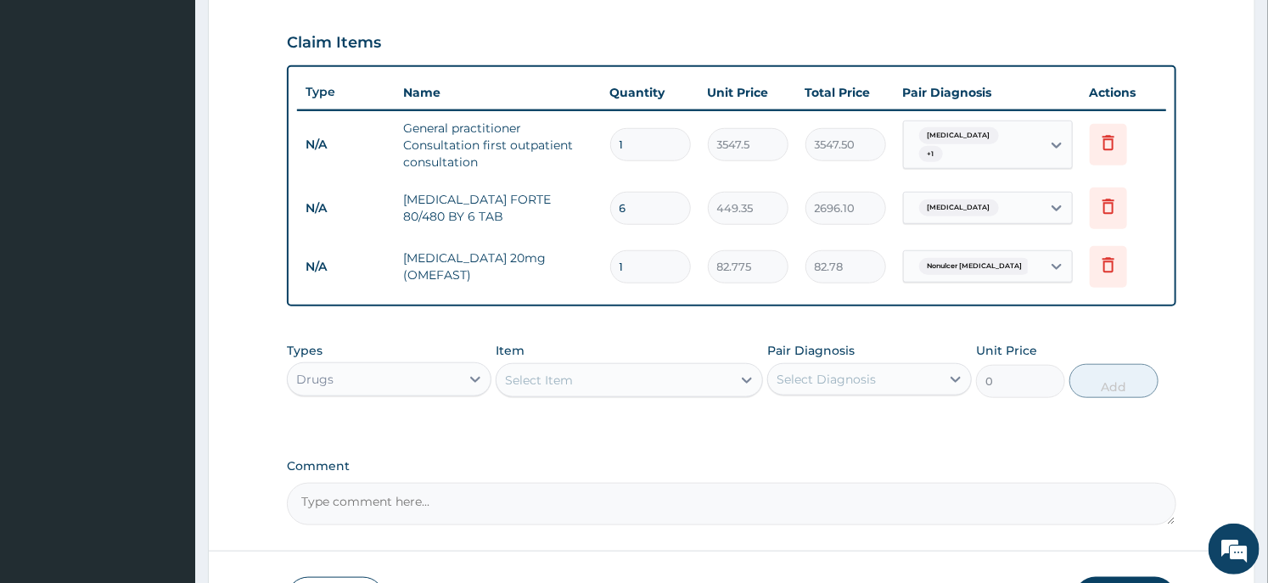
type input "14"
type input "1158.85"
type input "14"
click at [683, 378] on div "Select Item" at bounding box center [614, 380] width 234 height 27
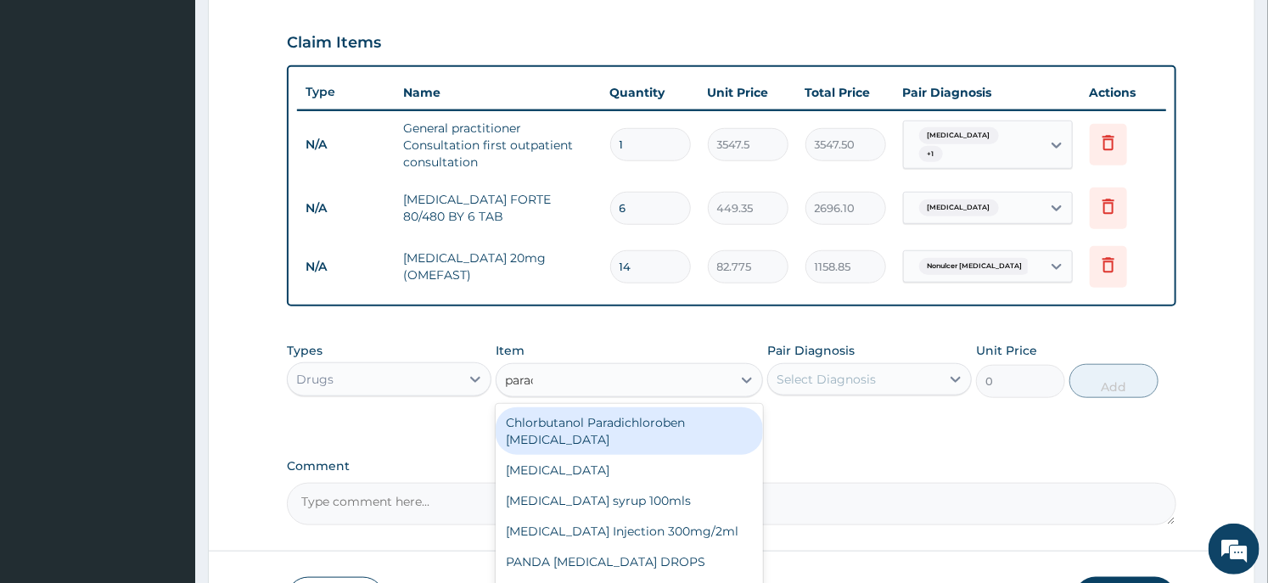
type input "parace"
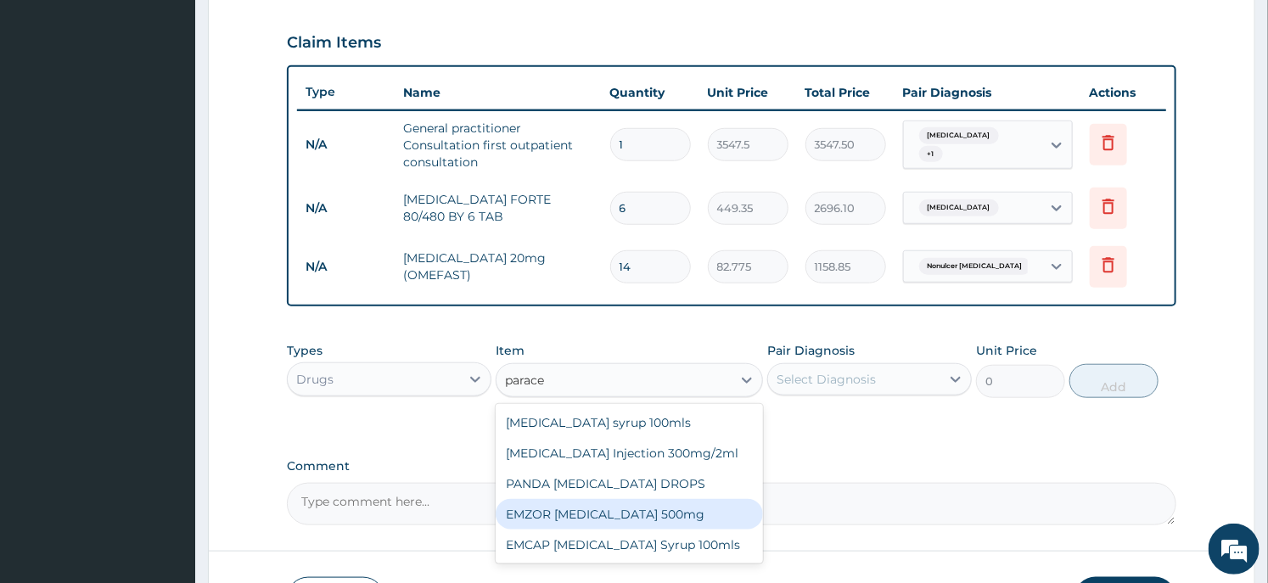
click at [640, 509] on div "EMZOR [MEDICAL_DATA] 500mg" at bounding box center [629, 514] width 267 height 31
type input "23.65"
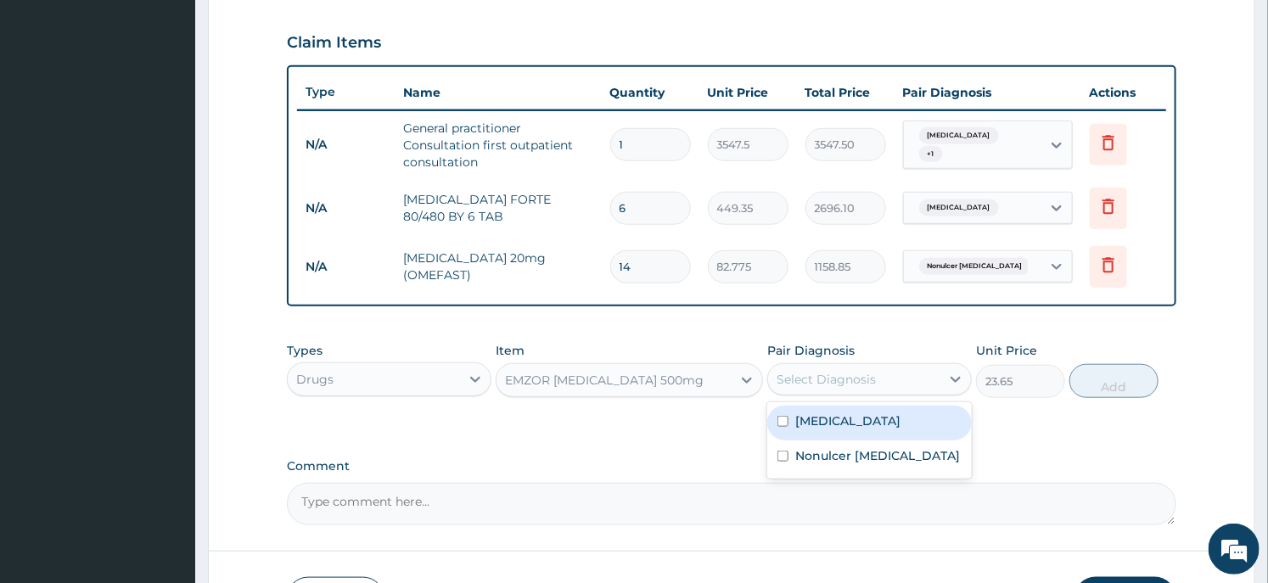
click at [915, 379] on div "Select Diagnosis" at bounding box center [854, 379] width 172 height 27
drag, startPoint x: 875, startPoint y: 417, endPoint x: 1025, endPoint y: 396, distance: 150.9
click at [875, 419] on div "[MEDICAL_DATA]" at bounding box center [869, 423] width 205 height 35
checkbox input "true"
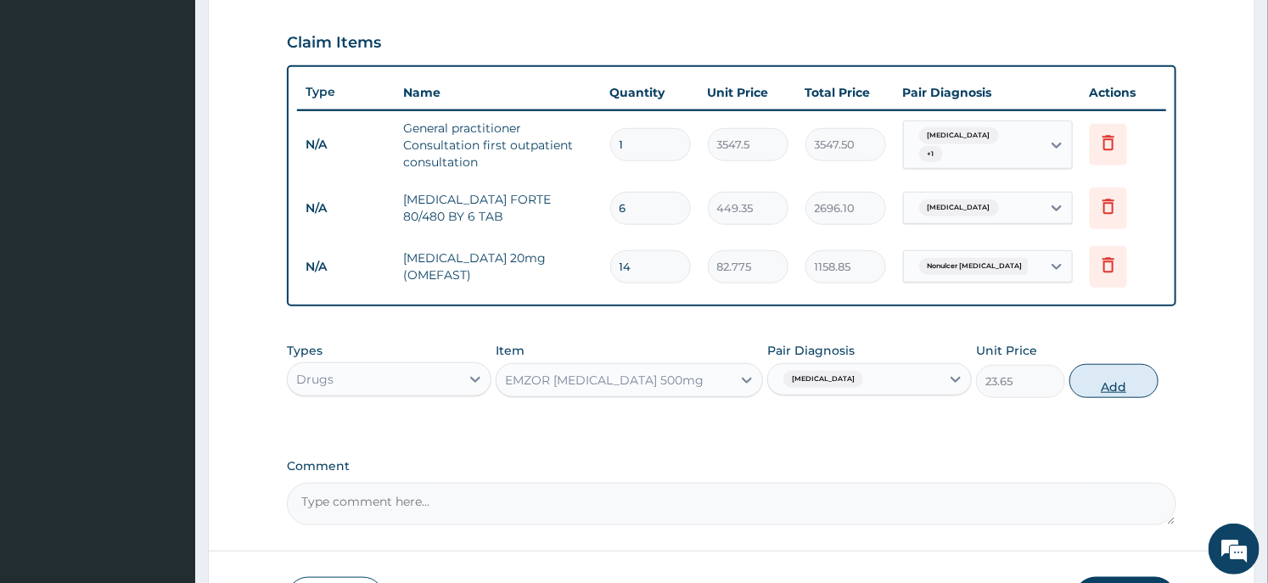
click at [1077, 383] on button "Add" at bounding box center [1114, 381] width 89 height 34
type input "0"
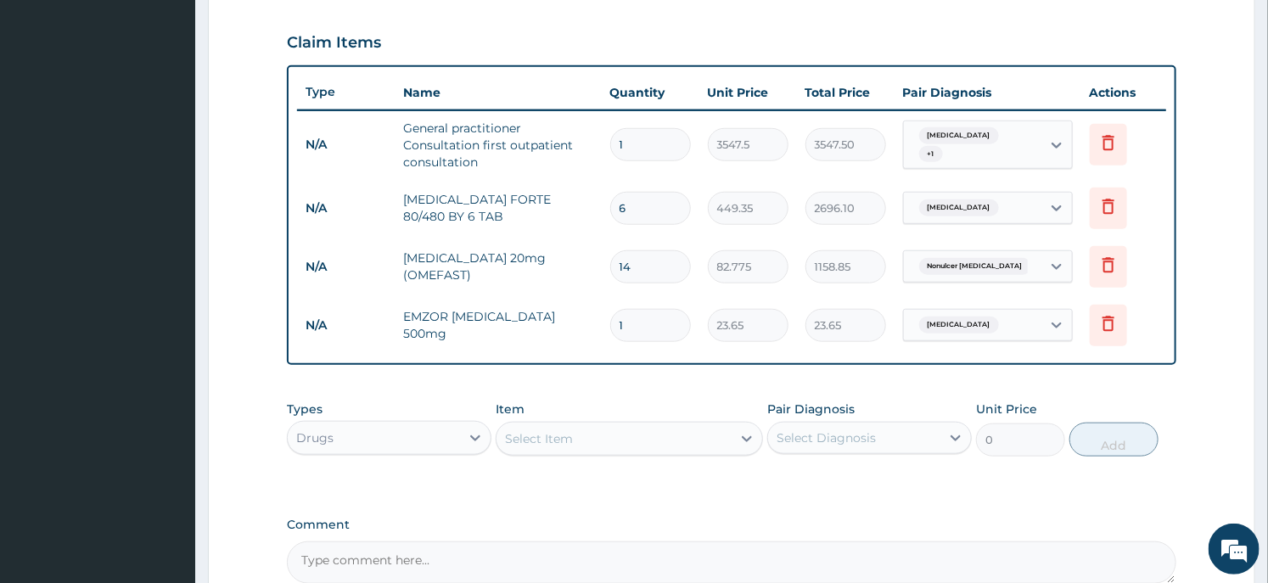
type input "18"
type input "425.70"
type input "18"
click at [586, 444] on div "Select Item" at bounding box center [614, 438] width 234 height 27
type input "m"
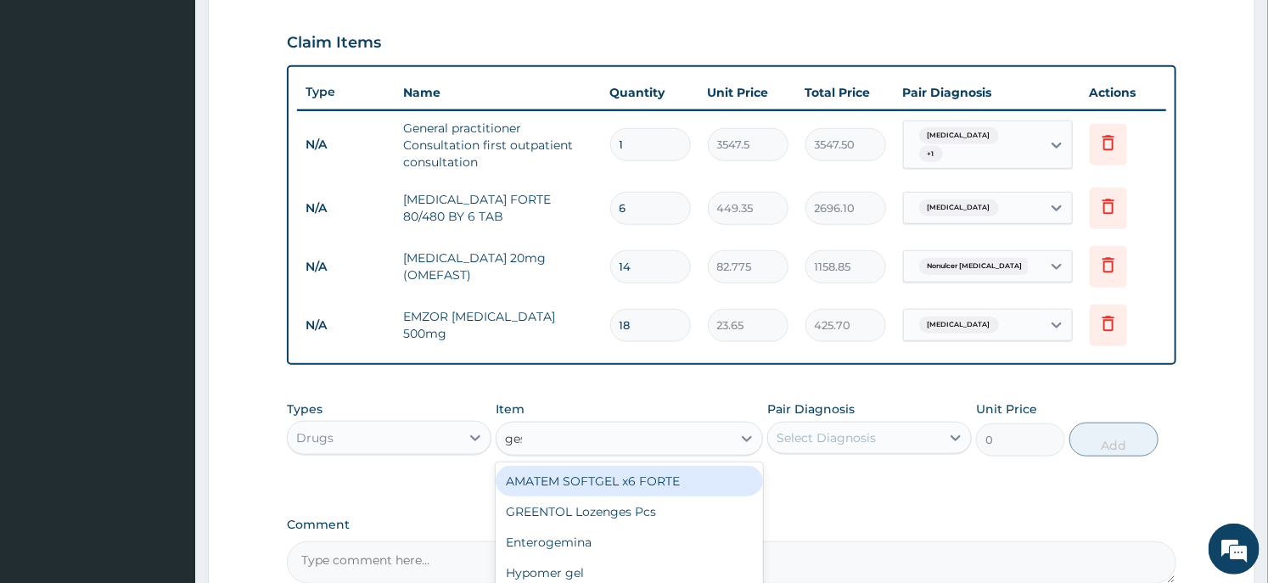
type input "gest"
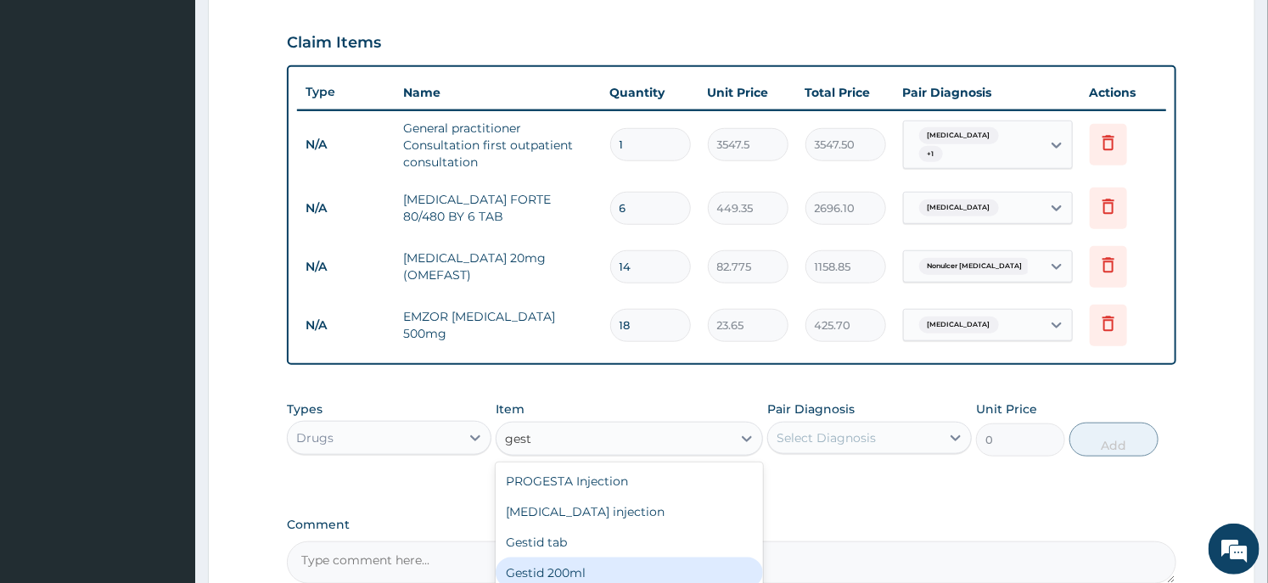
click at [588, 562] on div "Gestid 200ml" at bounding box center [629, 573] width 267 height 31
type input "1064.25"
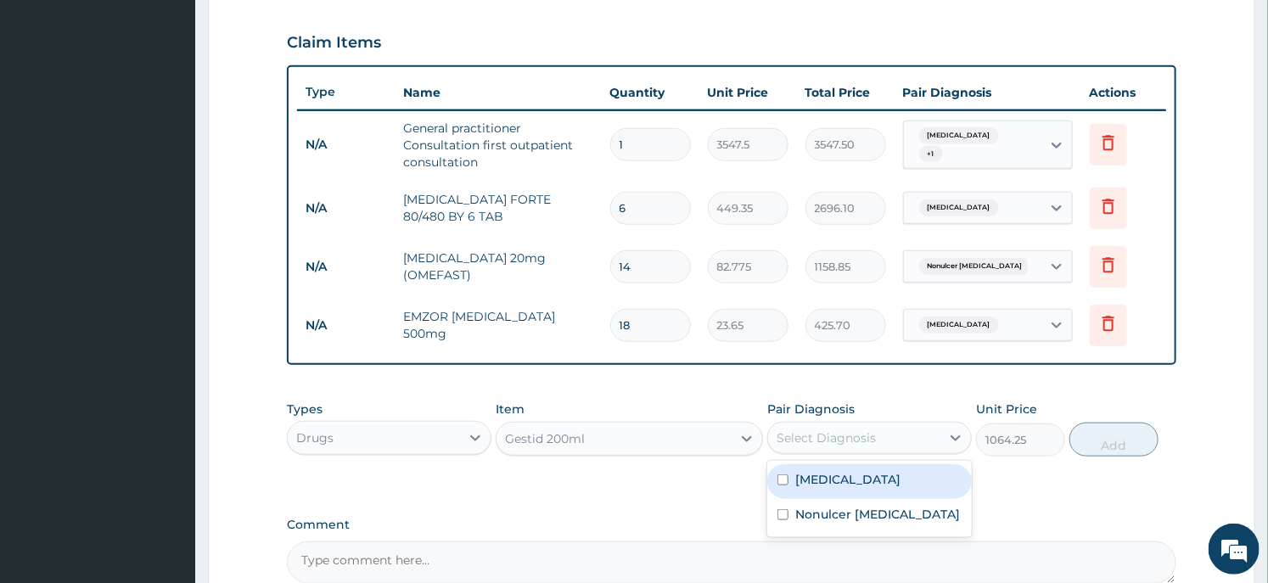
click at [849, 436] on div "Select Diagnosis" at bounding box center [826, 438] width 99 height 17
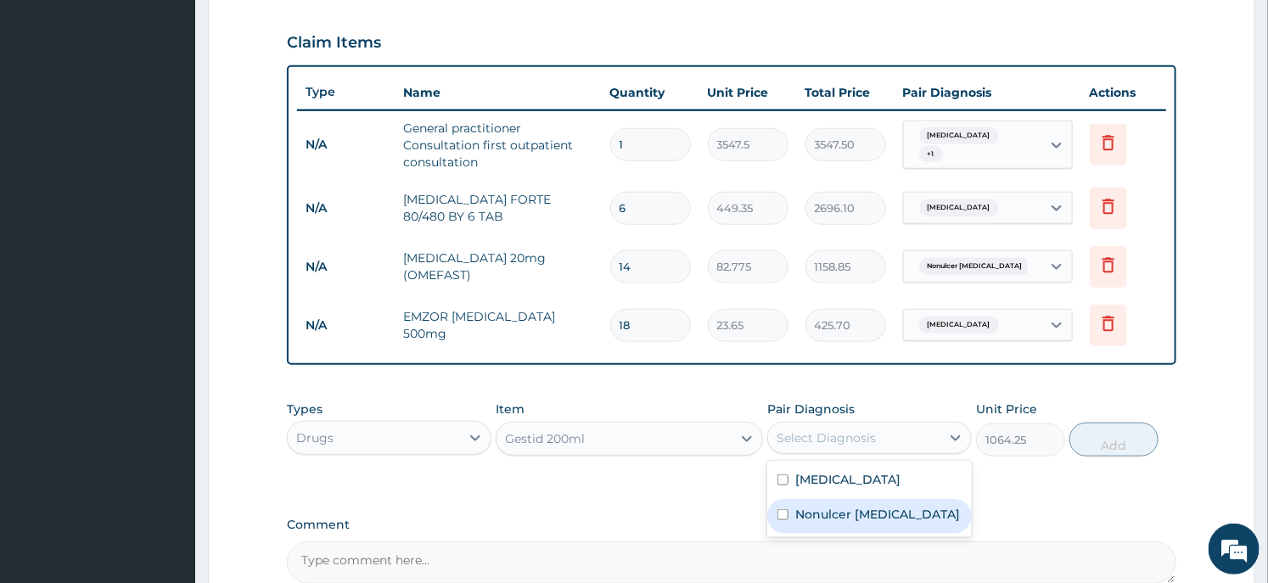
click at [824, 520] on label "Nonulcer dyspepsia" at bounding box center [878, 514] width 165 height 17
checkbox input "true"
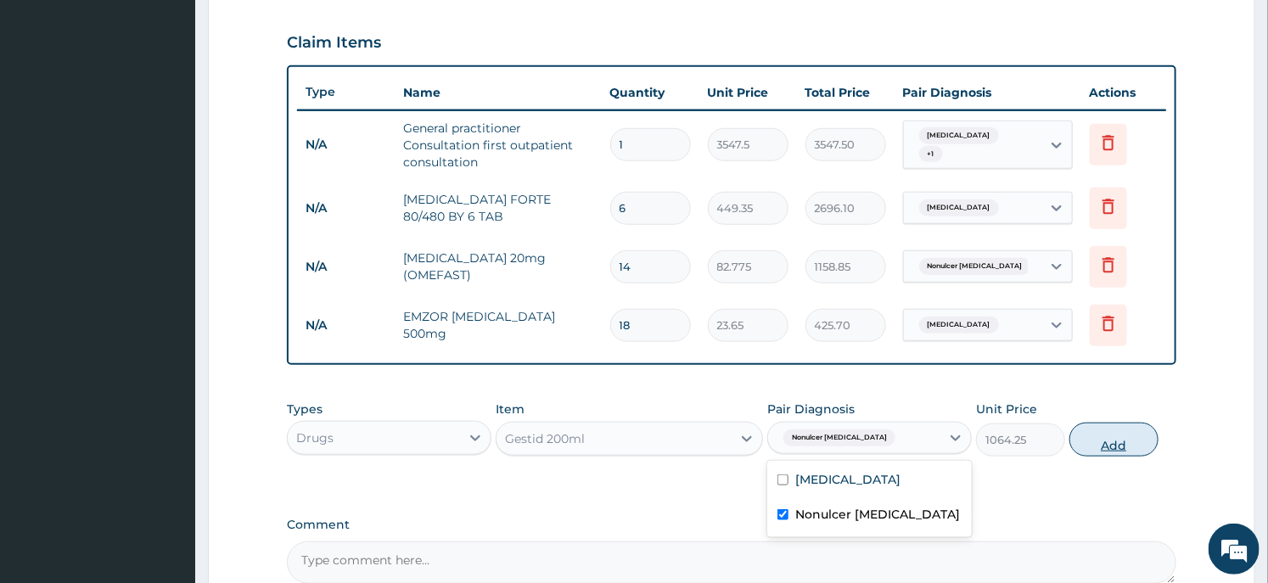
click at [1113, 430] on button "Add" at bounding box center [1114, 440] width 89 height 34
type input "0"
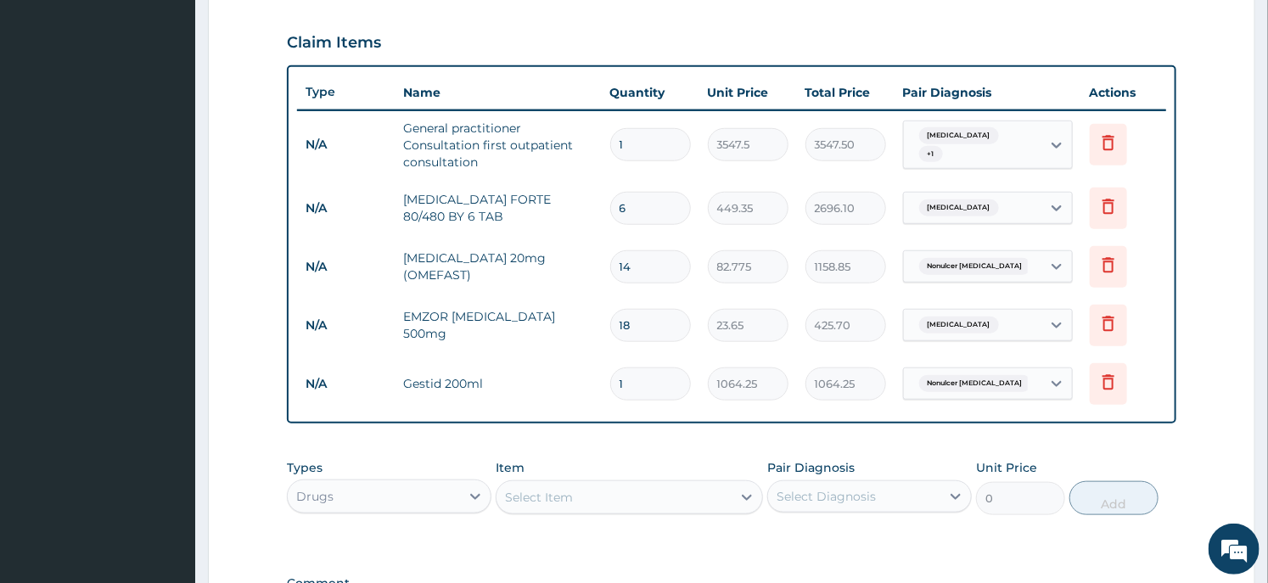
scroll to position [803, 0]
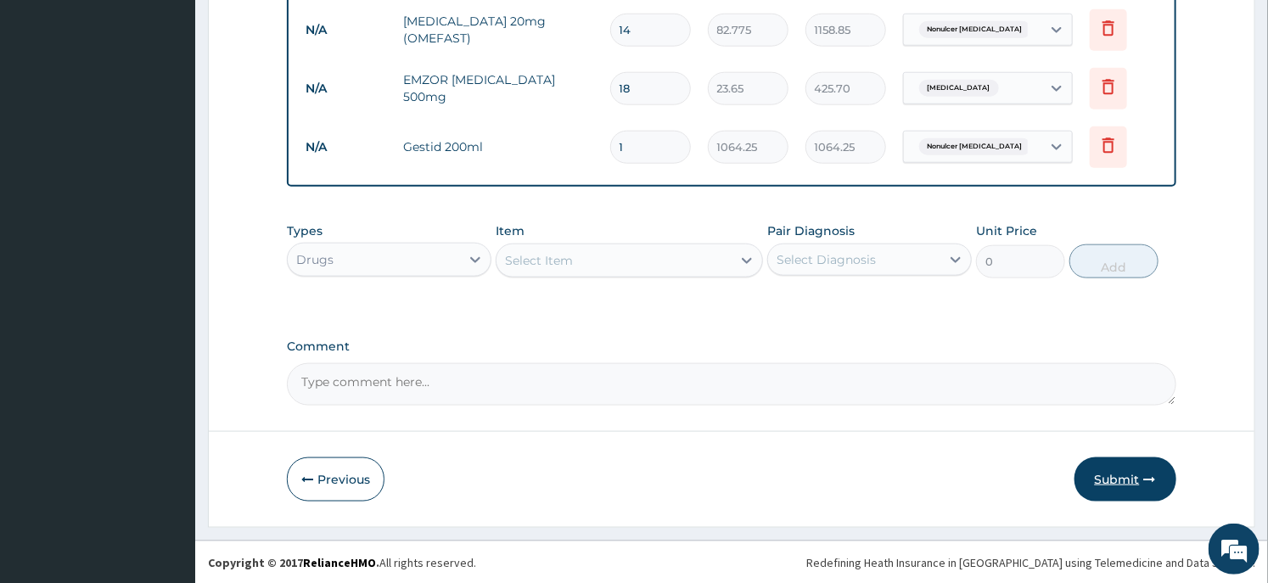
click at [1139, 476] on button "Submit" at bounding box center [1126, 480] width 102 height 44
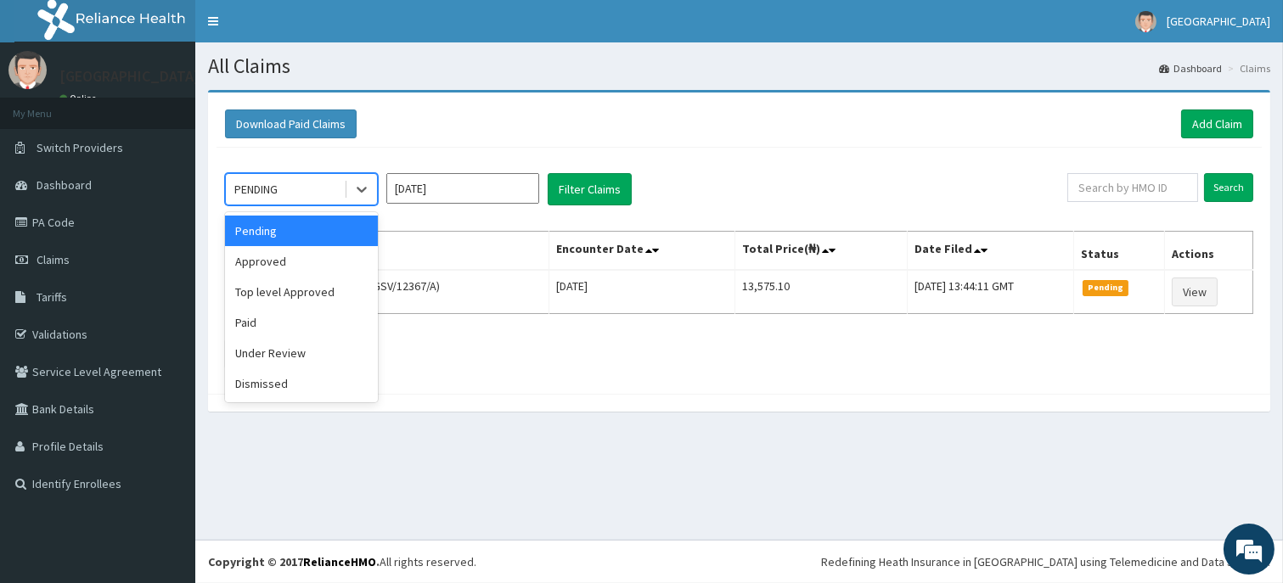
click at [323, 193] on div "PENDING" at bounding box center [285, 189] width 118 height 27
click at [309, 267] on div "Approved" at bounding box center [301, 261] width 153 height 31
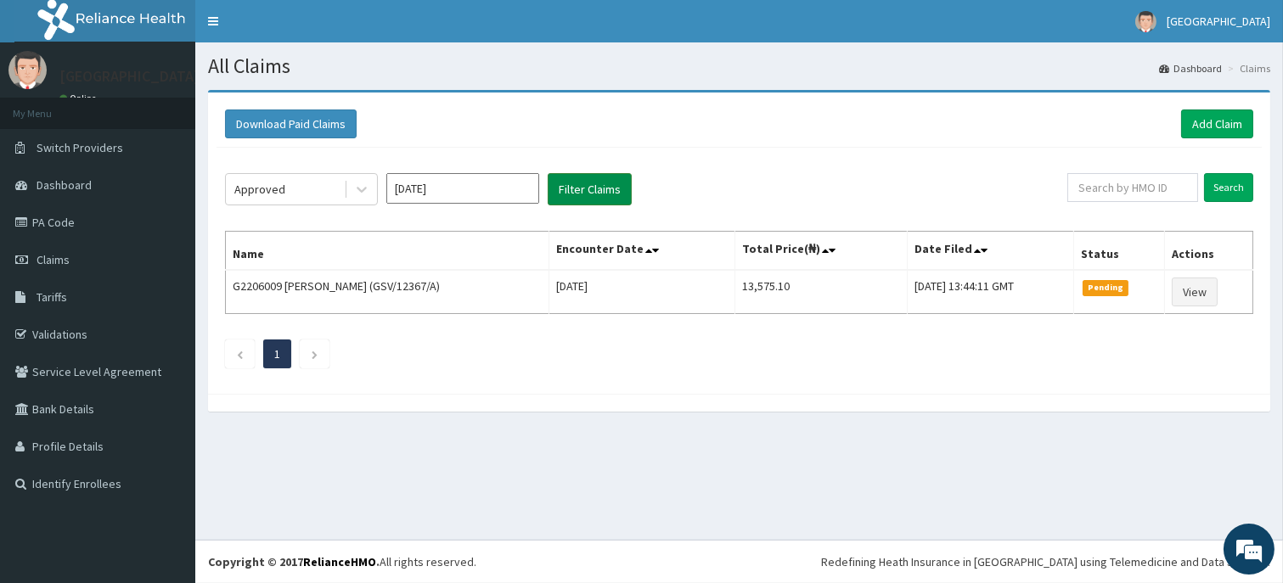
click at [564, 196] on button "Filter Claims" at bounding box center [590, 189] width 84 height 32
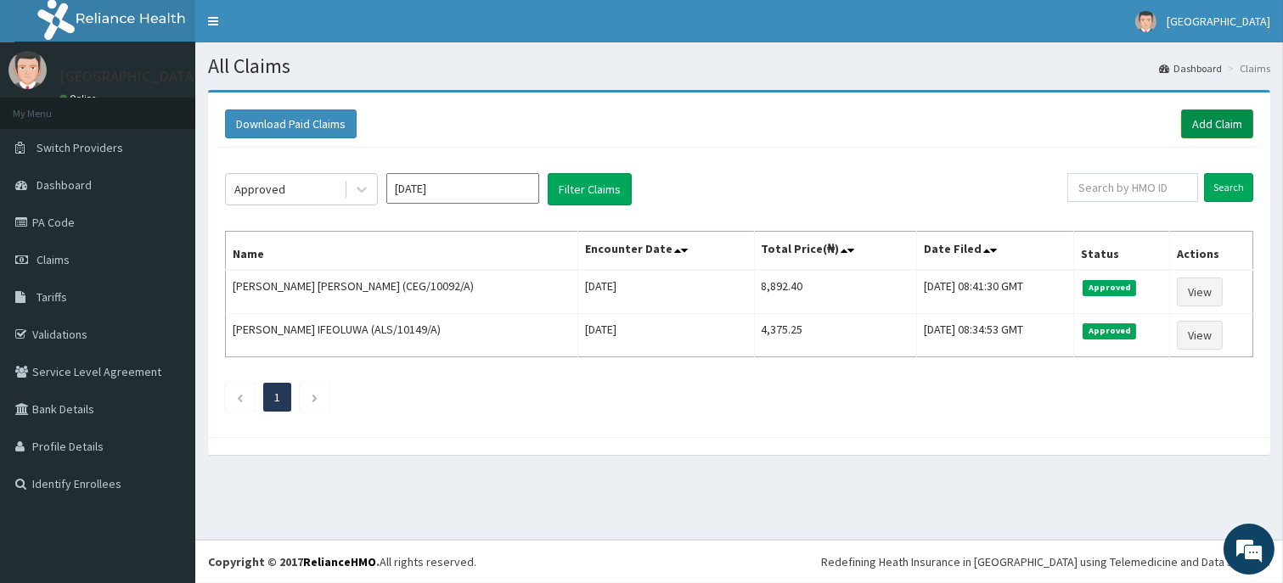
click at [1210, 117] on link "Add Claim" at bounding box center [1217, 124] width 72 height 29
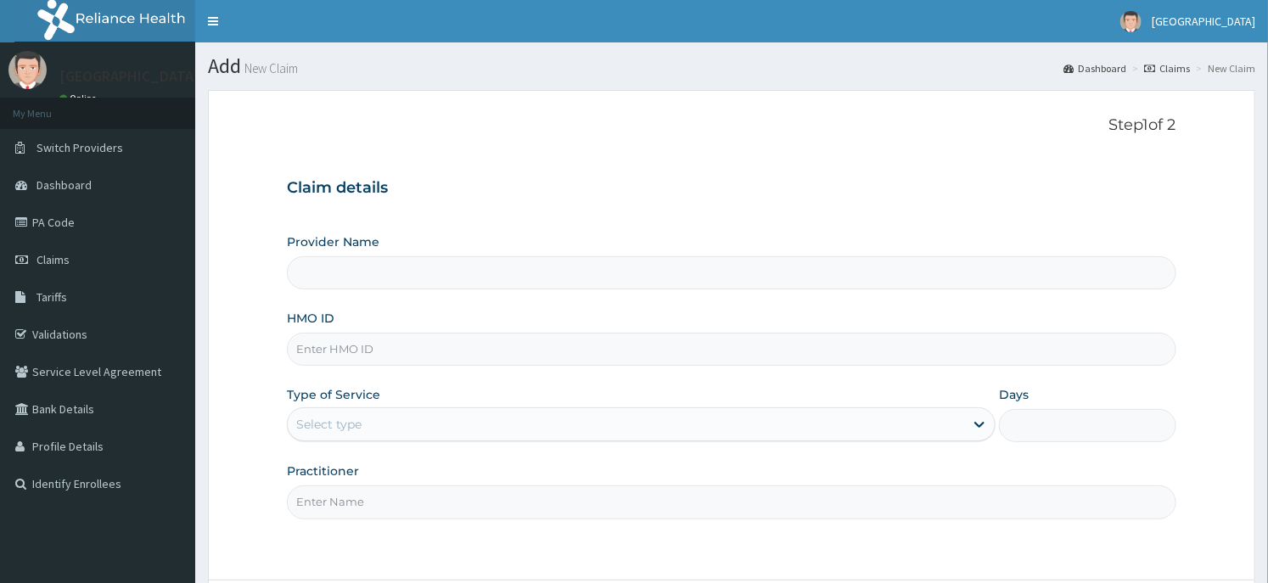
type input "Dunia hospital"
click at [363, 352] on input "HMO ID" at bounding box center [731, 349] width 889 height 33
type input "MEY/10018/C"
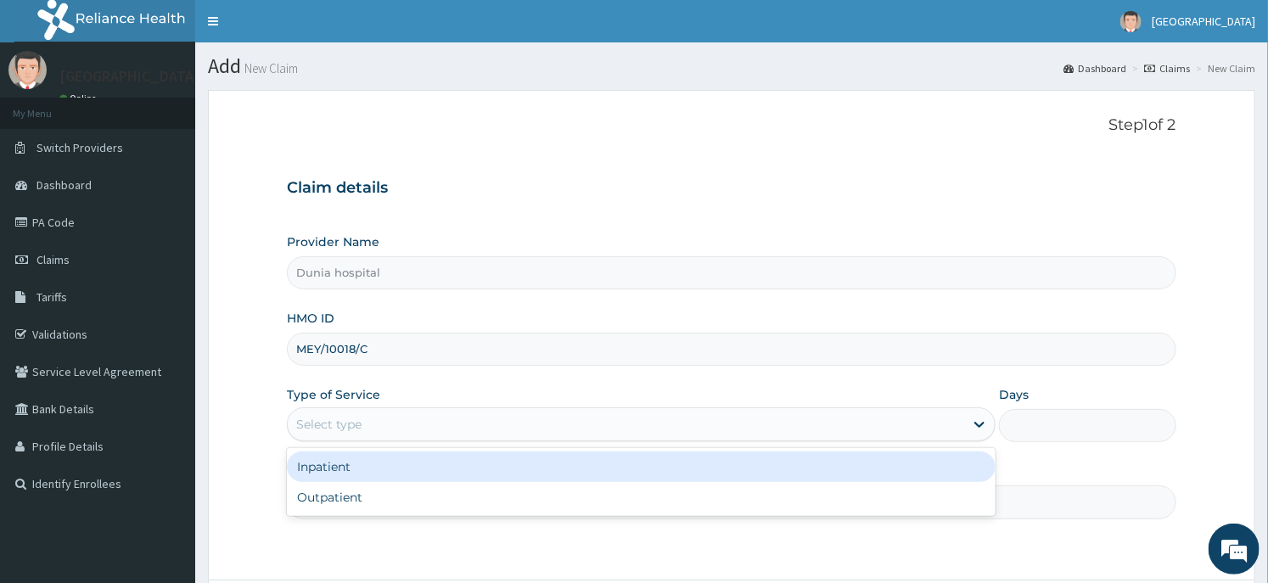
click at [402, 428] on div "Select type" at bounding box center [626, 424] width 677 height 27
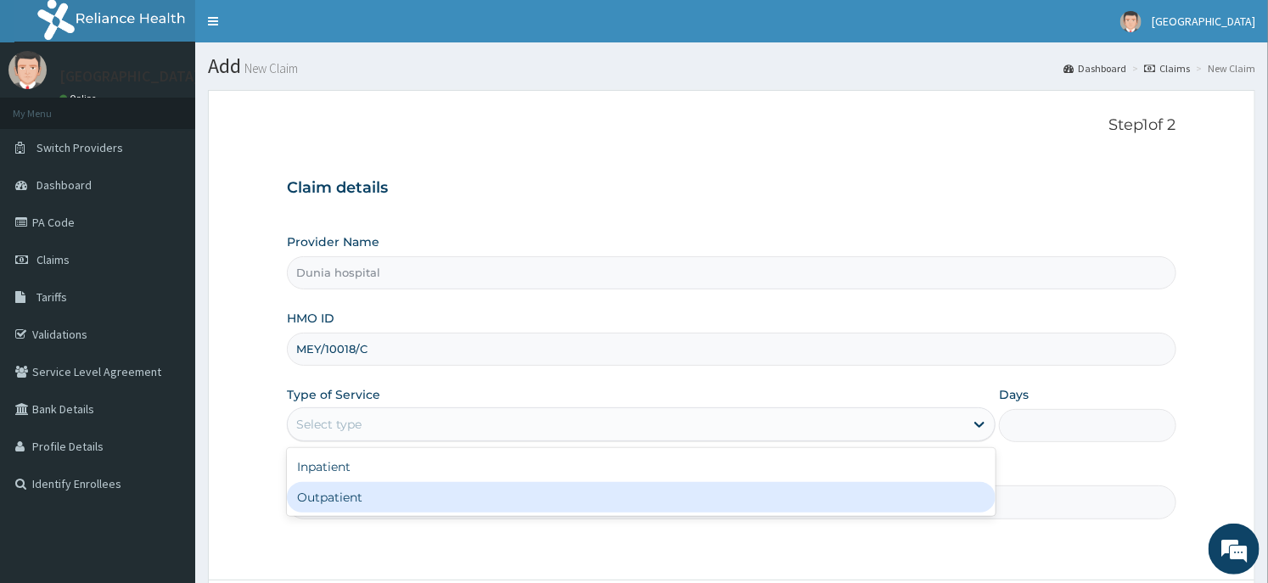
click at [376, 494] on div "Outpatient" at bounding box center [641, 497] width 709 height 31
type input "1"
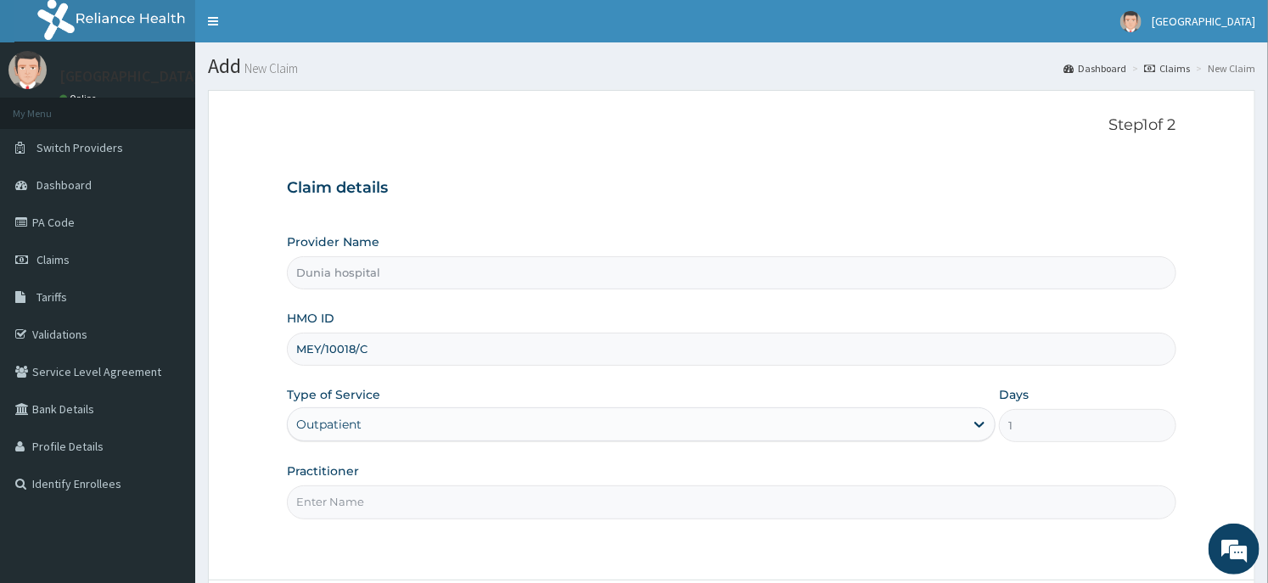
click at [392, 476] on div "Practitioner" at bounding box center [731, 491] width 889 height 56
click at [392, 485] on div "Practitioner" at bounding box center [731, 491] width 889 height 56
click at [374, 510] on input "Practitioner" at bounding box center [731, 502] width 889 height 33
type input "[PERSON_NAME][GEOGRAPHIC_DATA]"
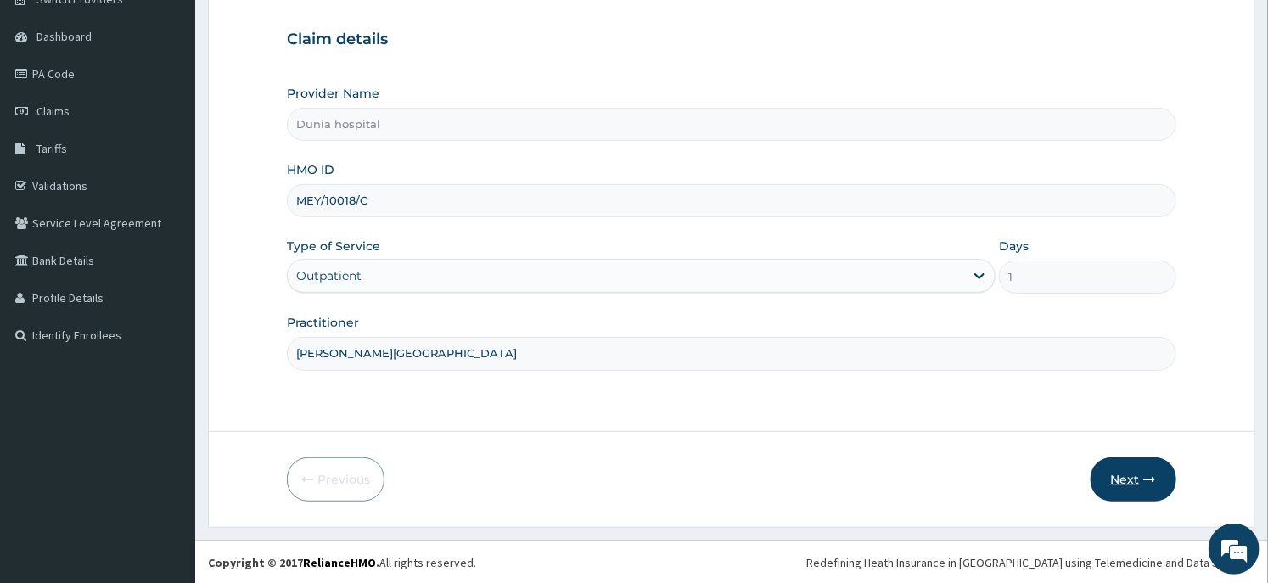
click at [1133, 475] on button "Next" at bounding box center [1134, 480] width 86 height 44
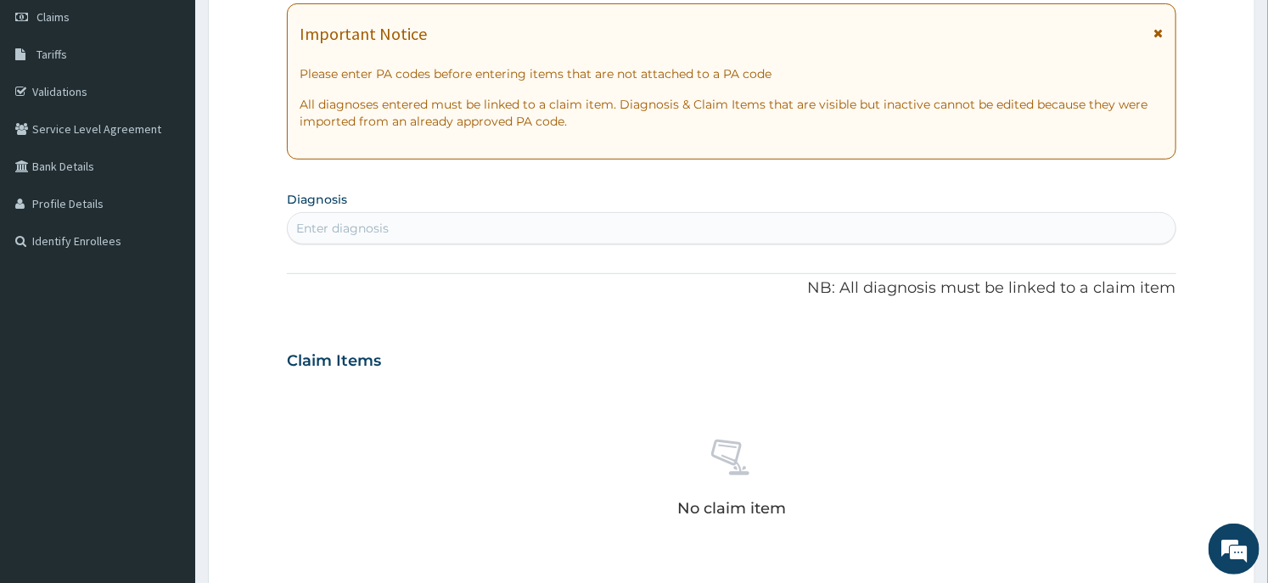
scroll to position [0, 0]
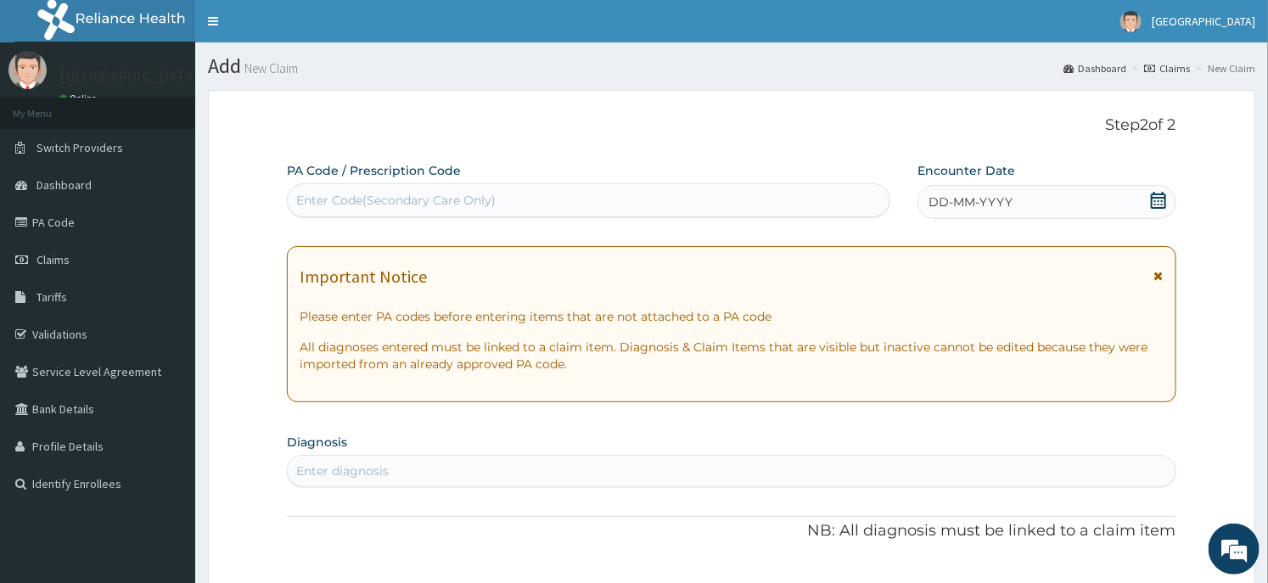
click at [1152, 201] on icon at bounding box center [1158, 200] width 17 height 17
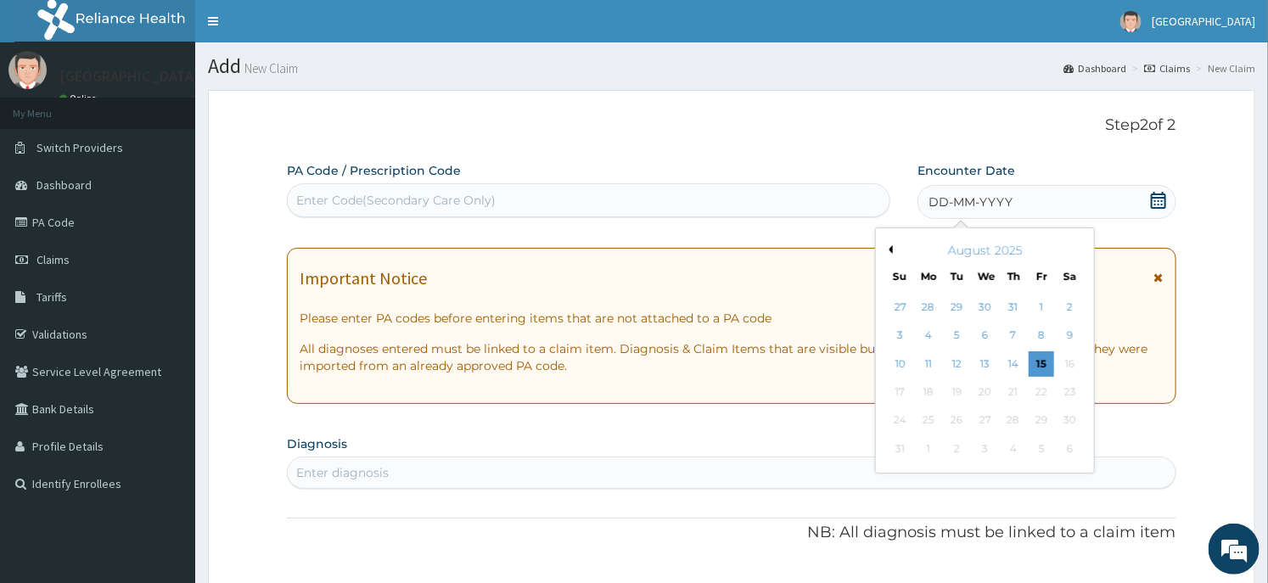
click at [987, 355] on div "13" at bounding box center [985, 363] width 25 height 25
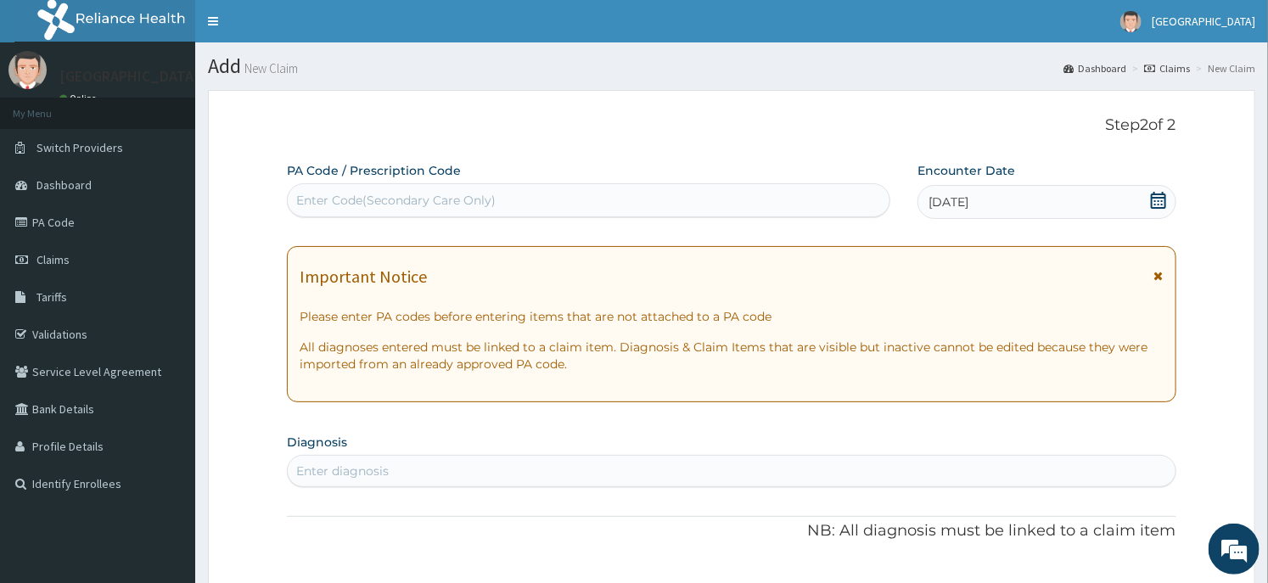
click at [658, 471] on div "Enter diagnosis" at bounding box center [731, 471] width 887 height 27
type input "[MEDICAL_DATA]"
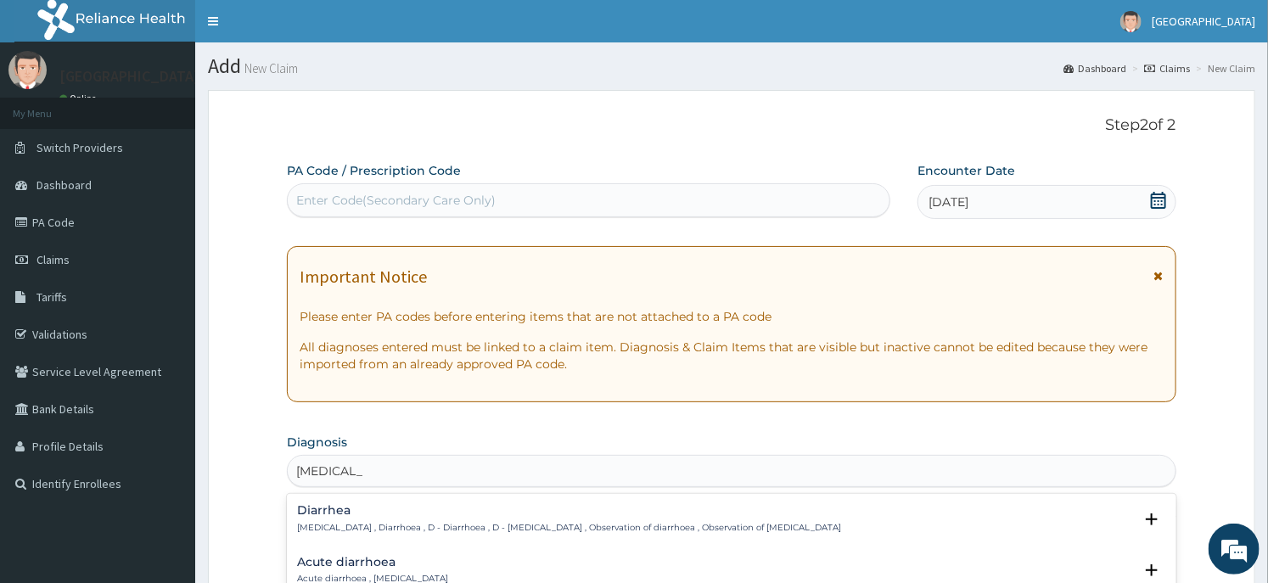
click at [363, 525] on p "Diarrhea , Diarrhoea , D - Diarrhoea , D - Diarrhea , Observation of diarrhoea …" at bounding box center [569, 528] width 544 height 12
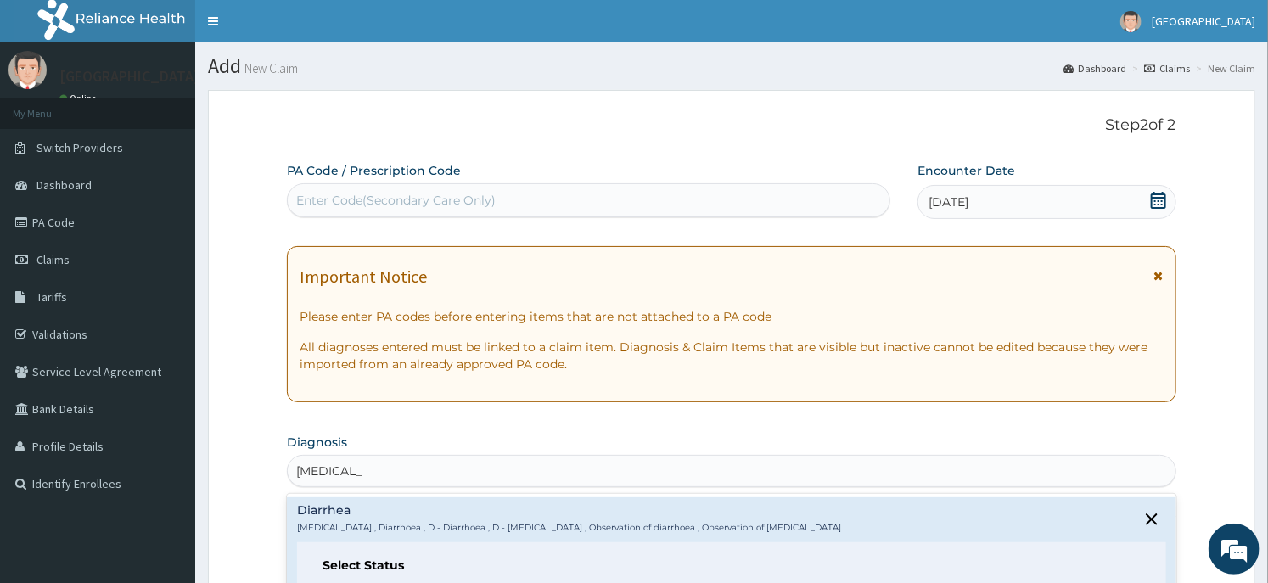
scroll to position [94, 0]
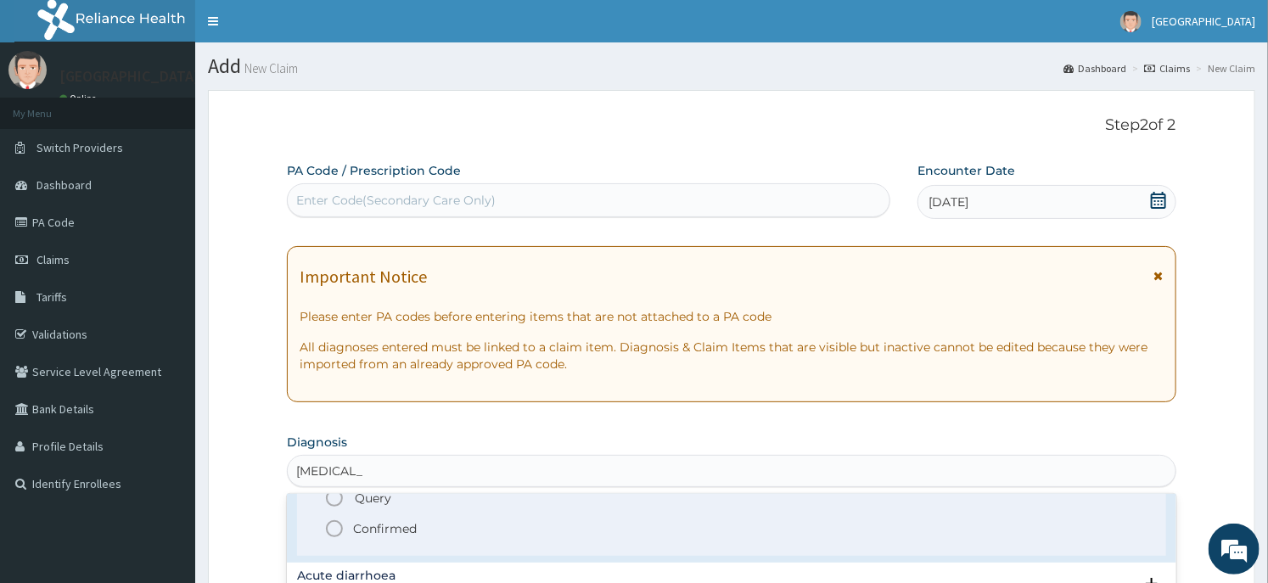
click at [370, 529] on p "Confirmed" at bounding box center [385, 528] width 64 height 17
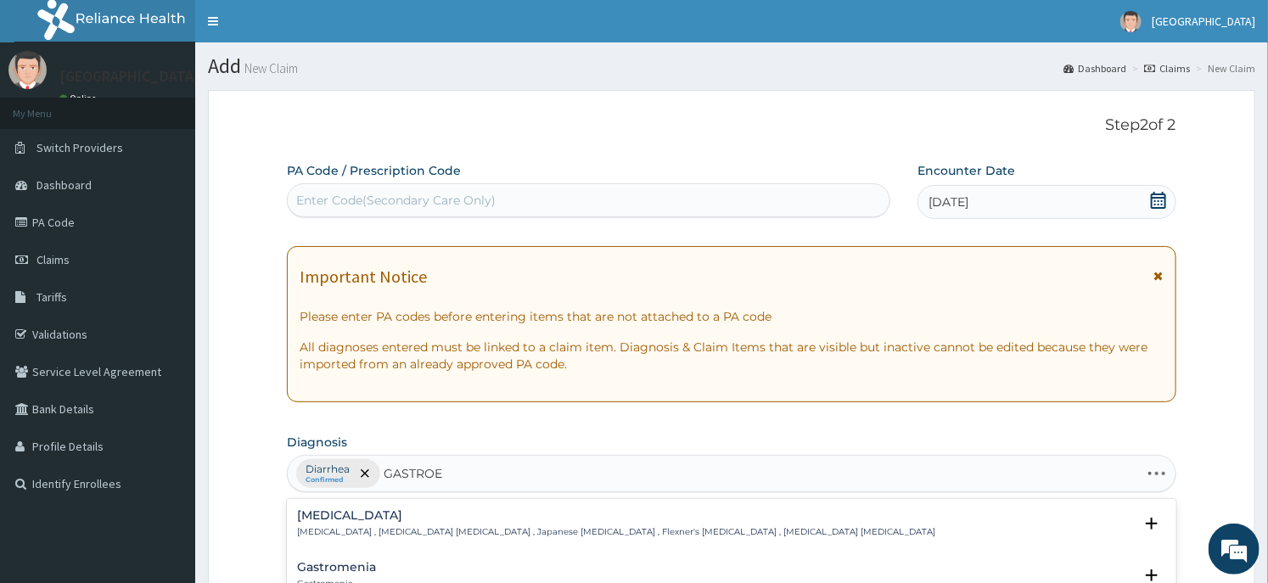
type input "GASTROEN"
click at [361, 576] on div "Gastroenteritis Gastroenteritis , Gastroenteropathy , GE - Gastroenteritis , In…" at bounding box center [533, 576] width 473 height 30
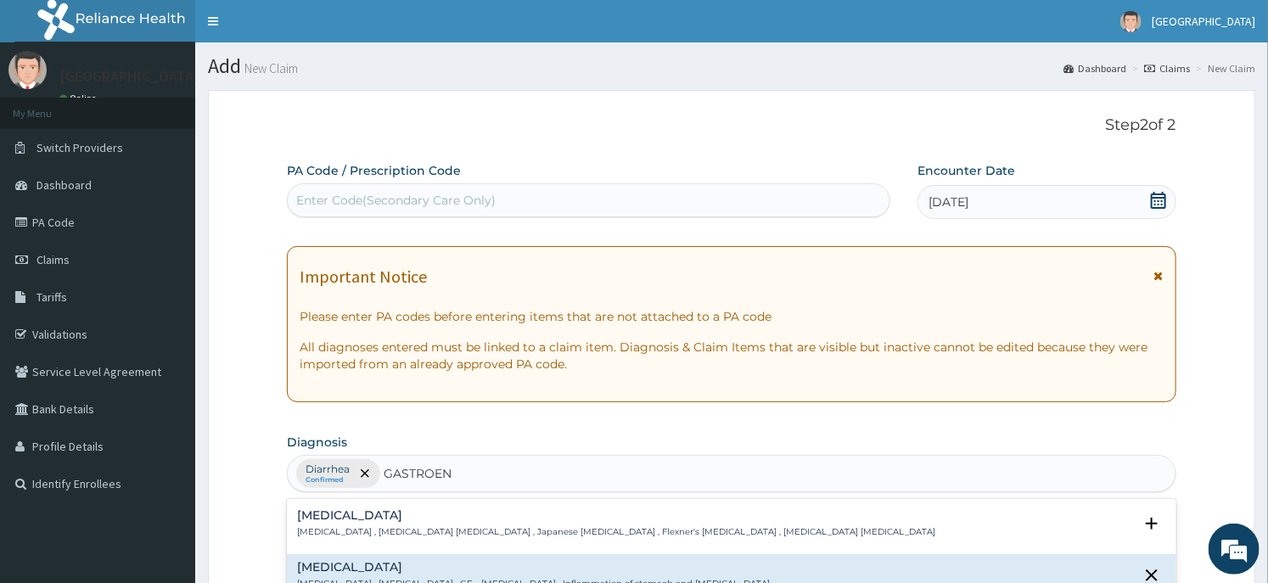
scroll to position [283, 0]
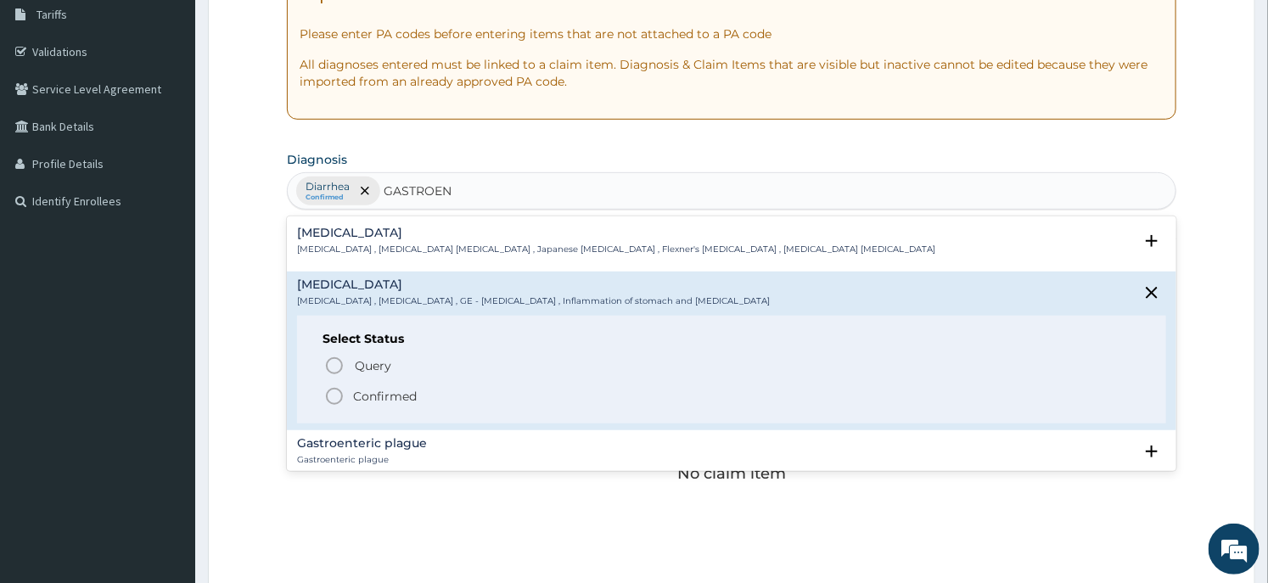
click at [374, 402] on p "Confirmed" at bounding box center [385, 396] width 64 height 17
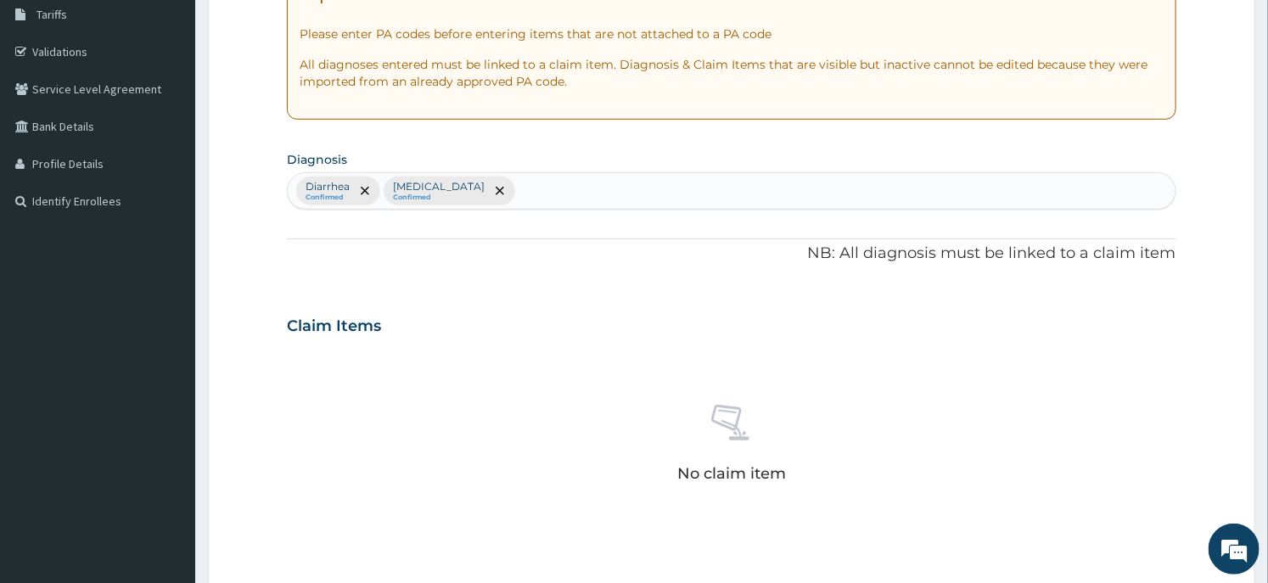
scroll to position [640, 0]
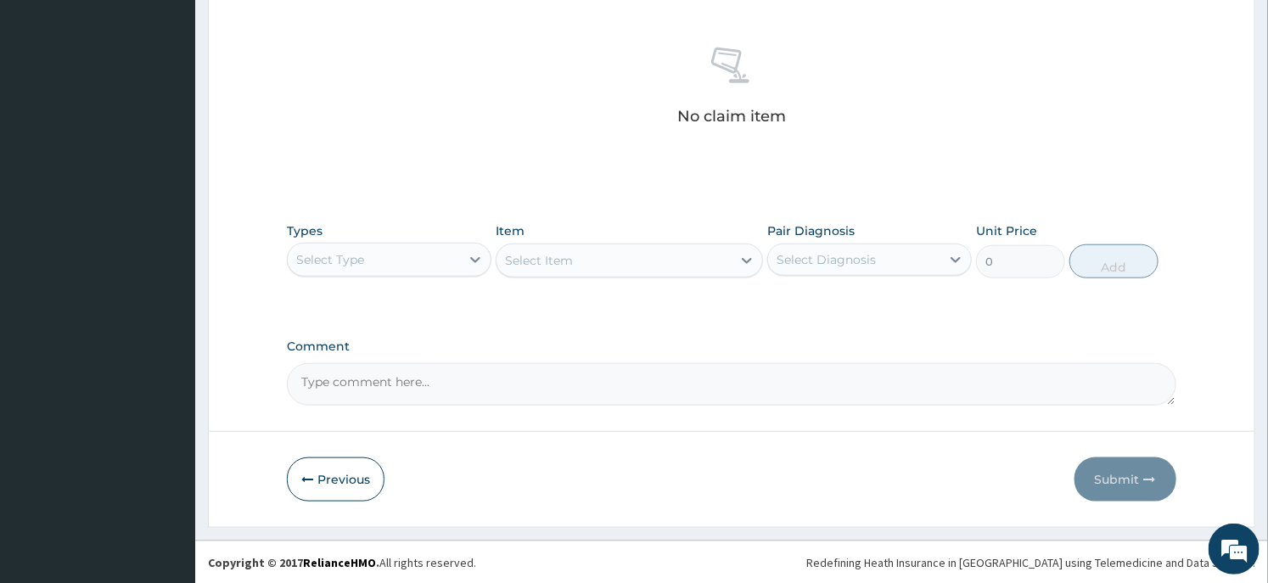
click at [424, 250] on div "Select Type" at bounding box center [374, 259] width 172 height 27
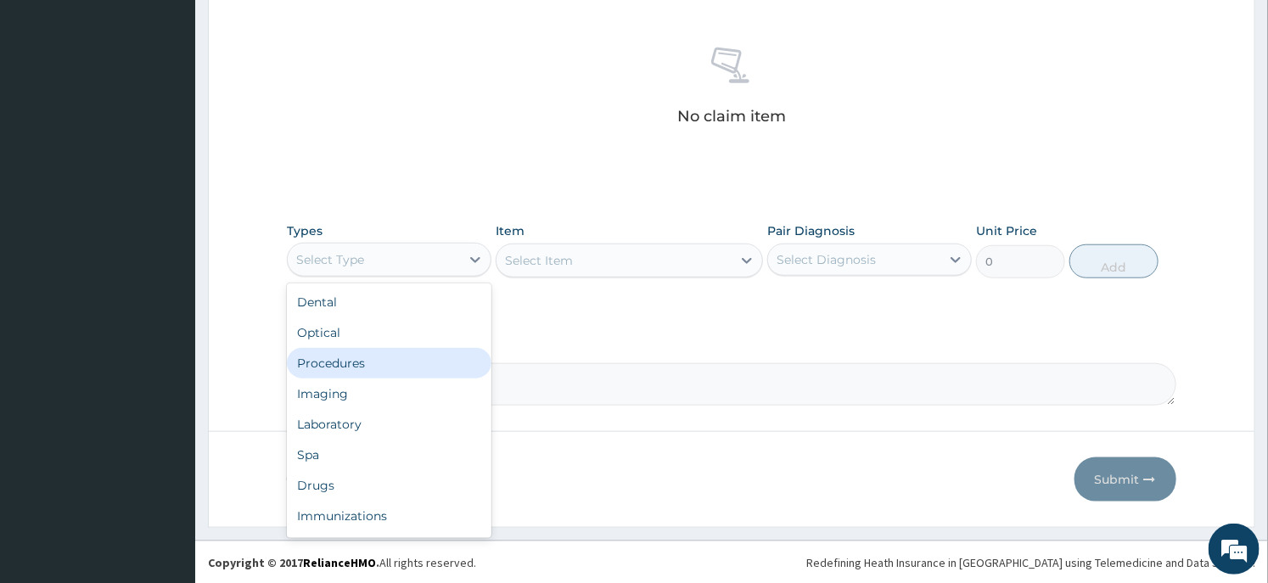
click at [374, 355] on div "Procedures" at bounding box center [389, 363] width 205 height 31
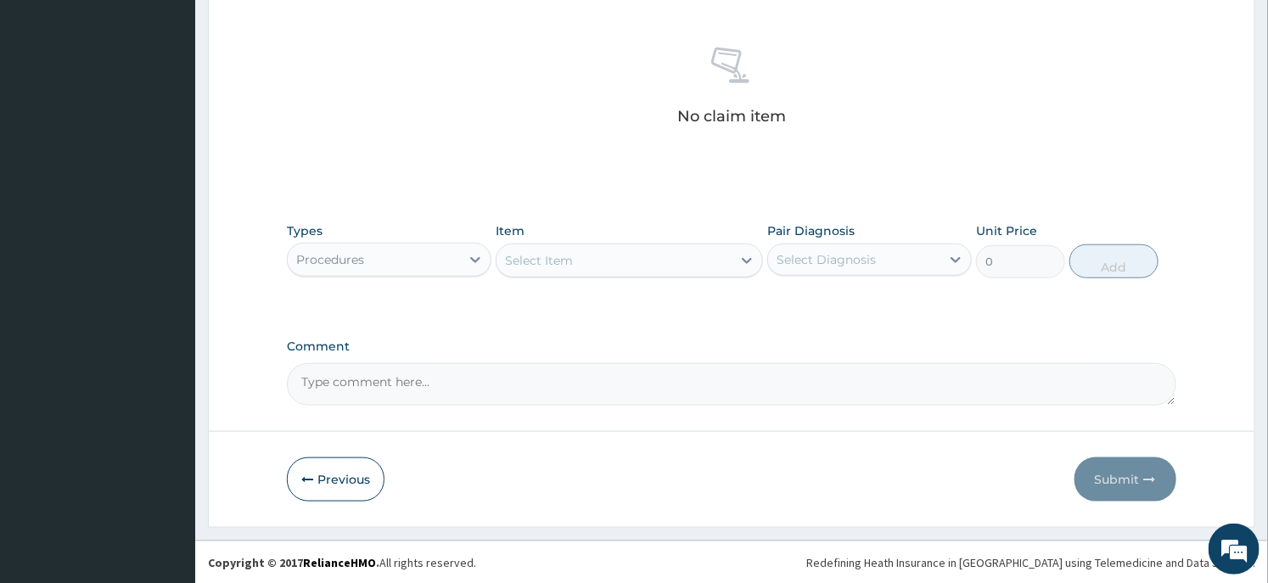
click at [571, 253] on div "Select Item" at bounding box center [539, 260] width 68 height 17
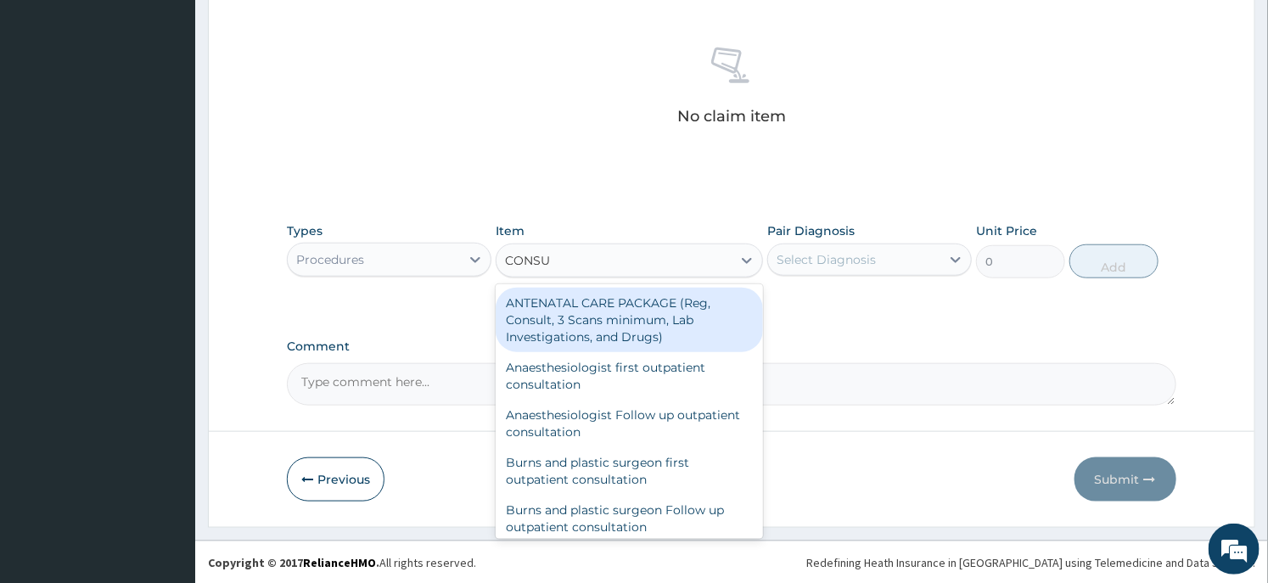
type input "CONSULT"
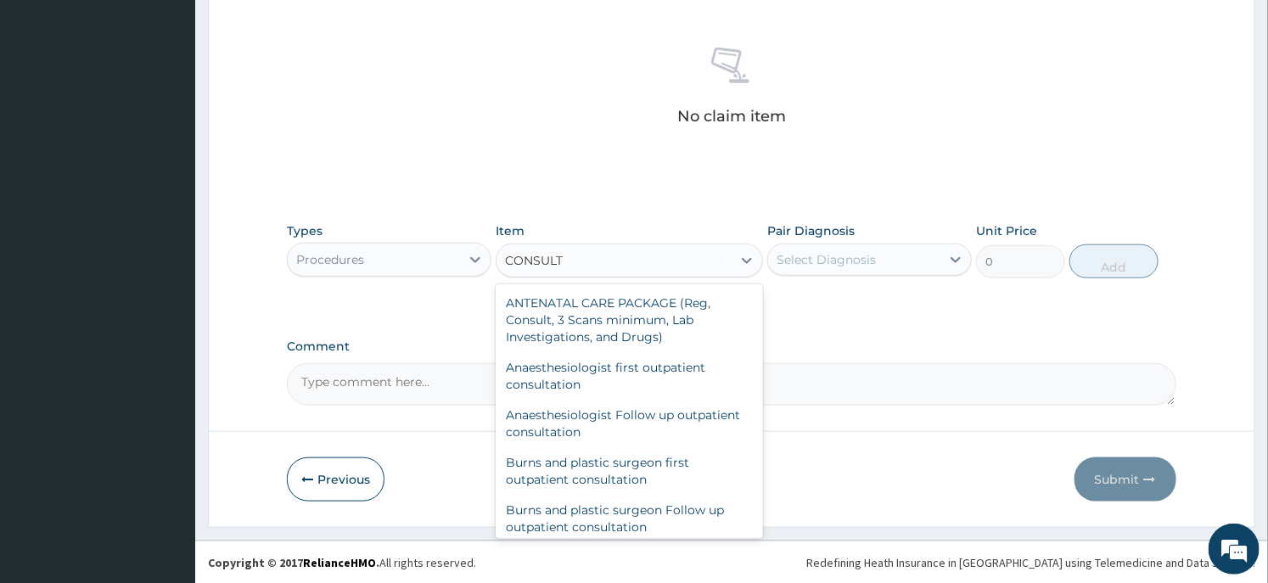
scroll to position [754, 0]
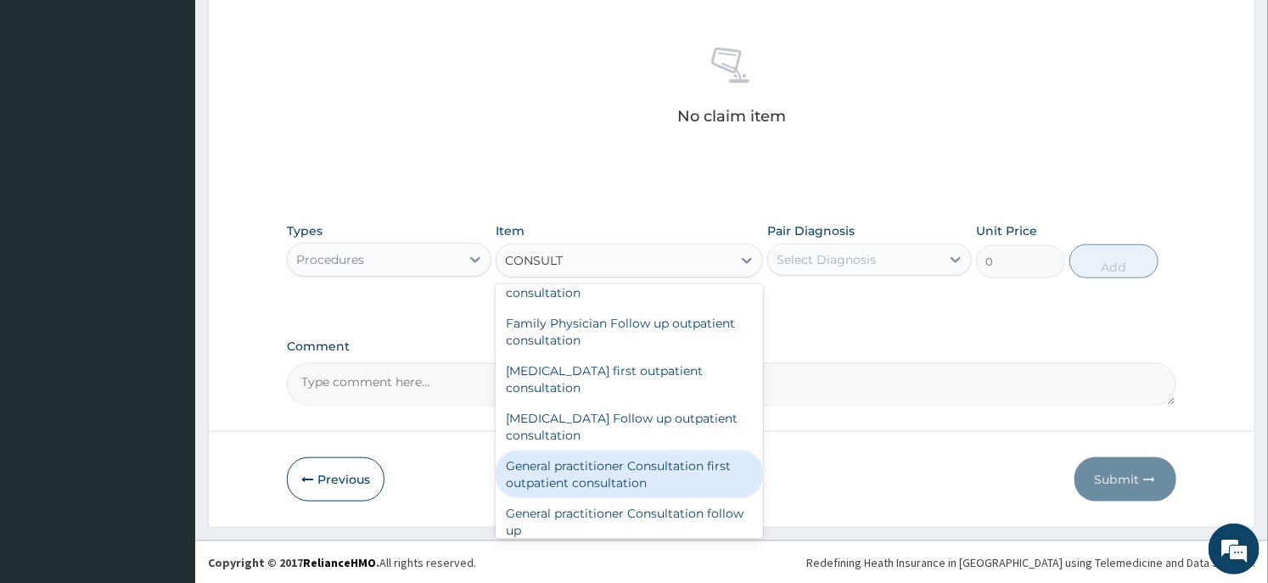
click at [590, 467] on div "General practitioner Consultation first outpatient consultation" at bounding box center [629, 475] width 267 height 48
type input "3547.5"
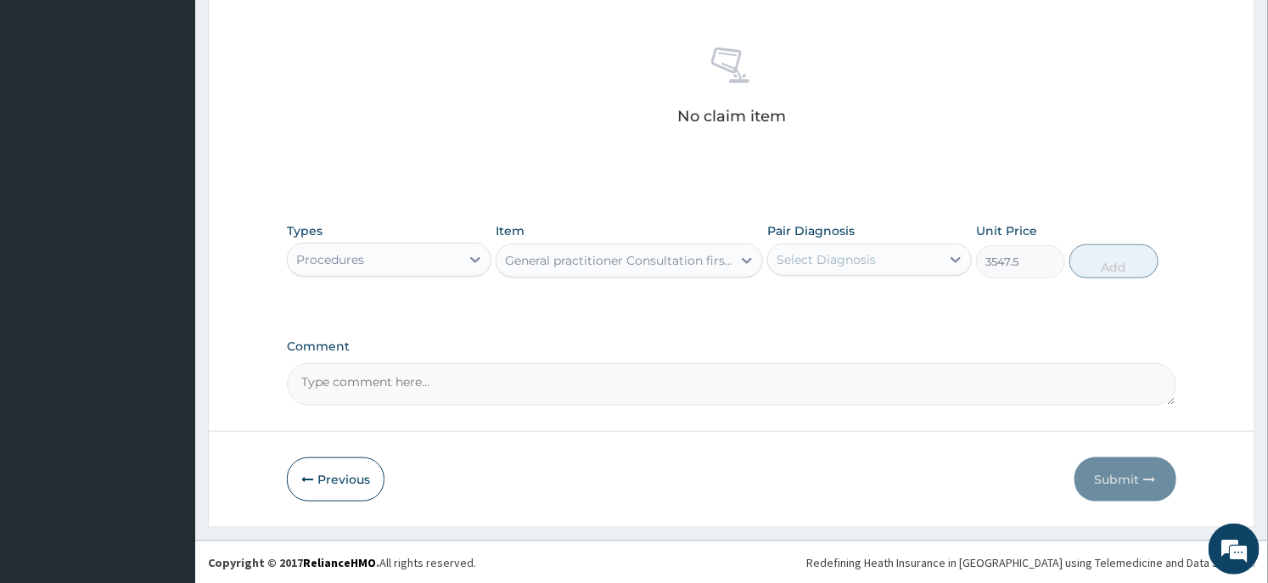
click at [822, 256] on div "Select Diagnosis" at bounding box center [826, 259] width 99 height 17
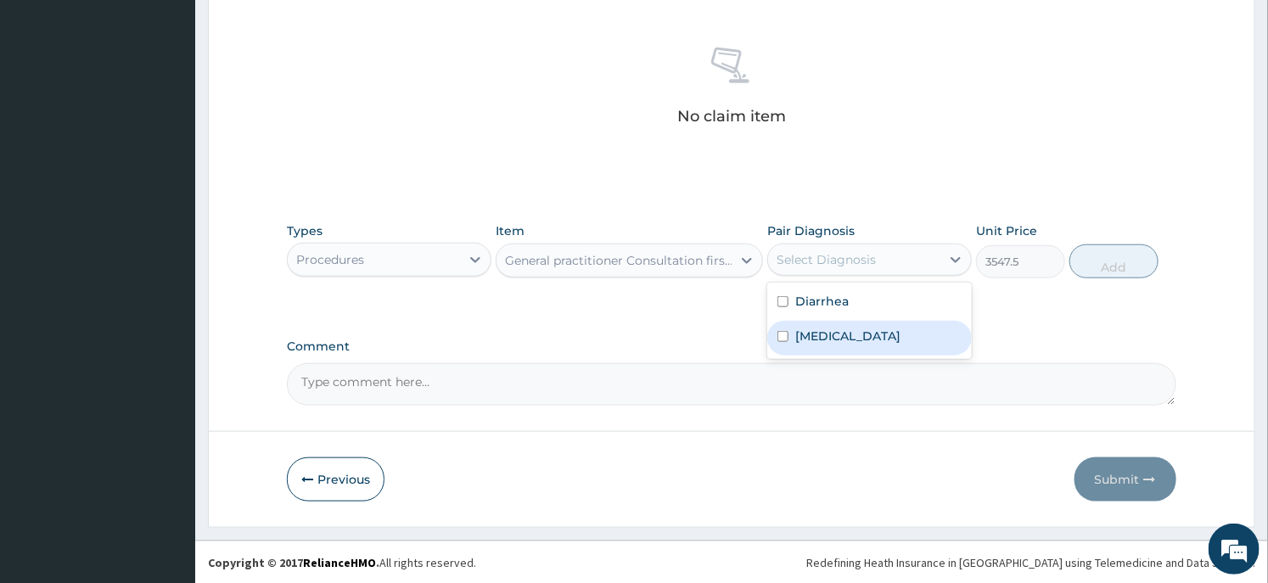
click at [815, 334] on label "Gastroenteritis" at bounding box center [848, 336] width 105 height 17
checkbox input "true"
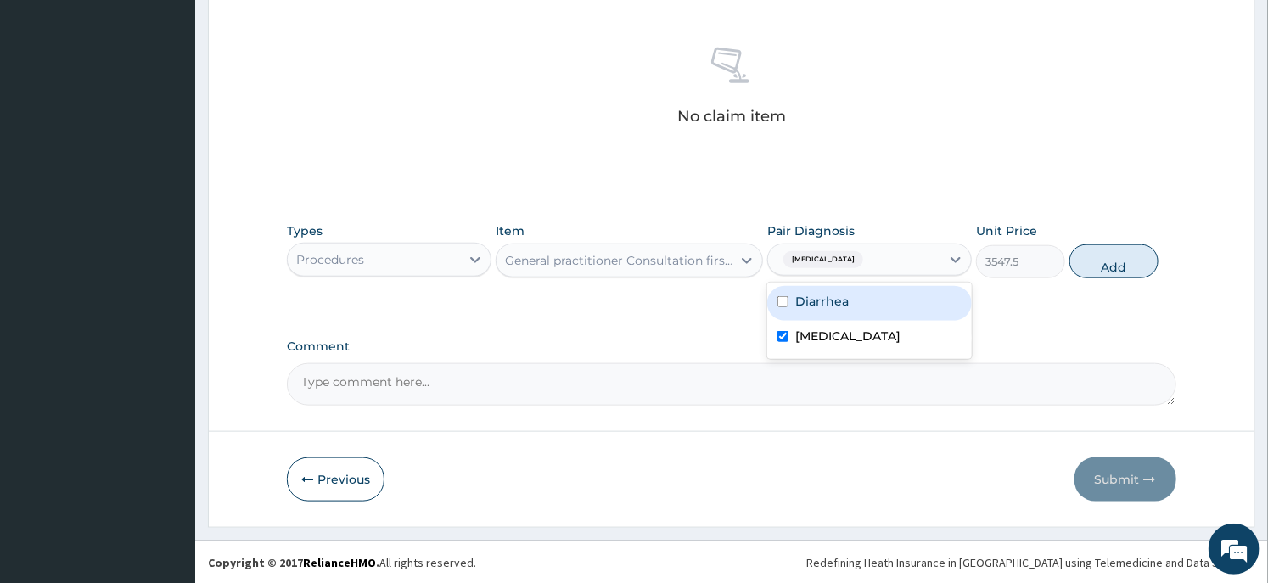
click at [822, 295] on label "Diarrhea" at bounding box center [822, 301] width 53 height 17
checkbox input "true"
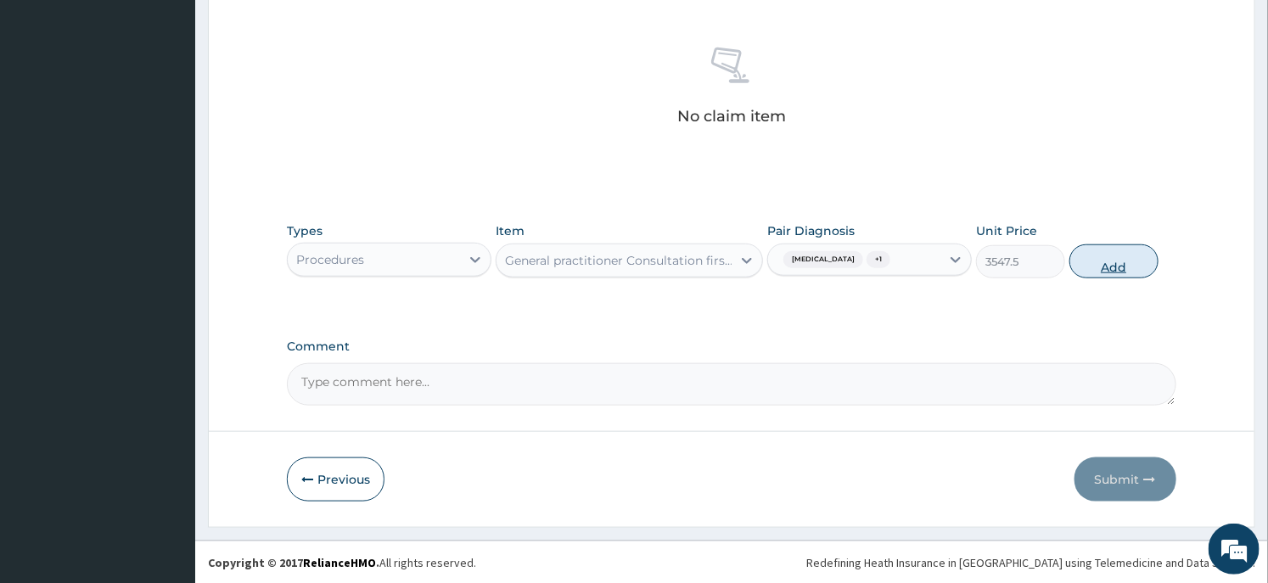
click at [1085, 264] on button "Add" at bounding box center [1114, 262] width 89 height 34
type input "0"
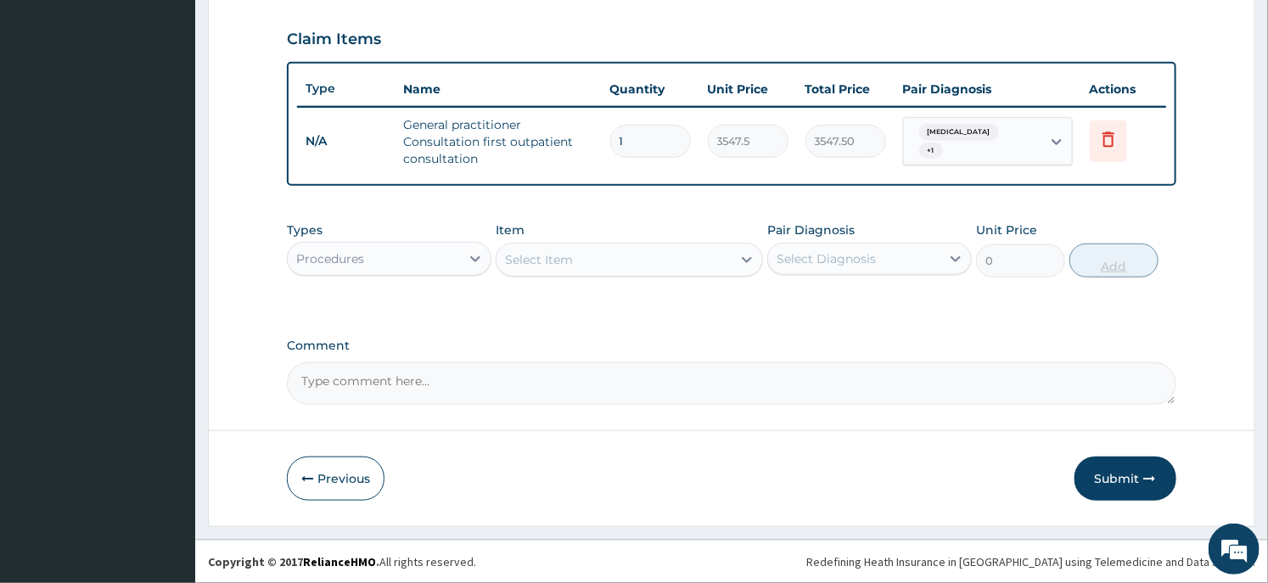
scroll to position [566, 0]
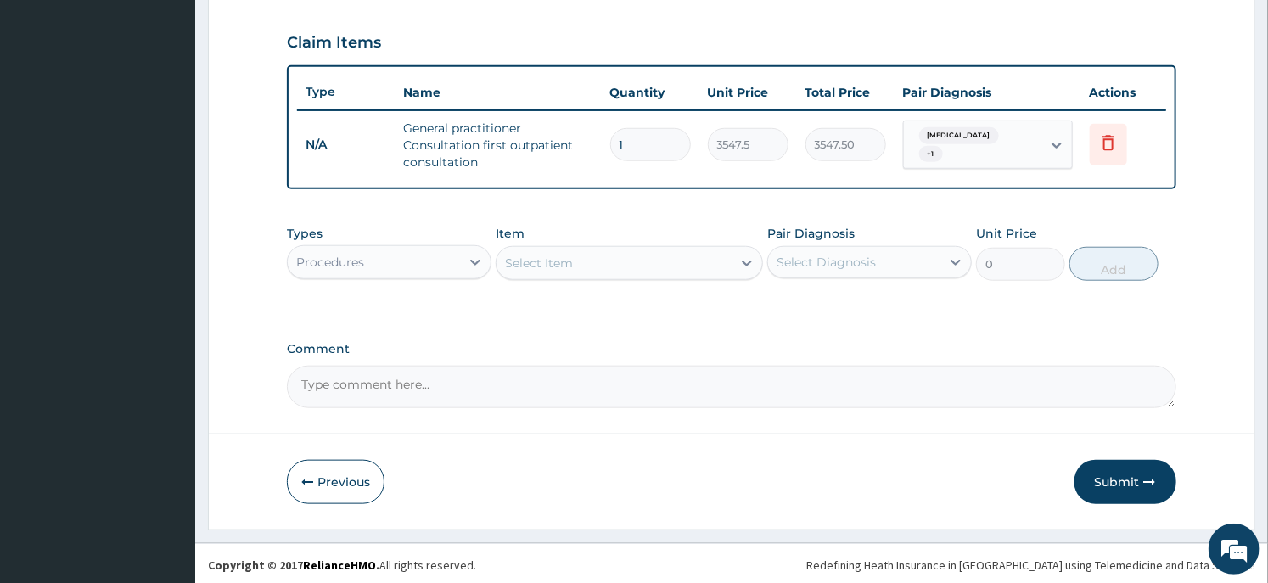
click at [440, 274] on div "Procedures" at bounding box center [389, 262] width 205 height 34
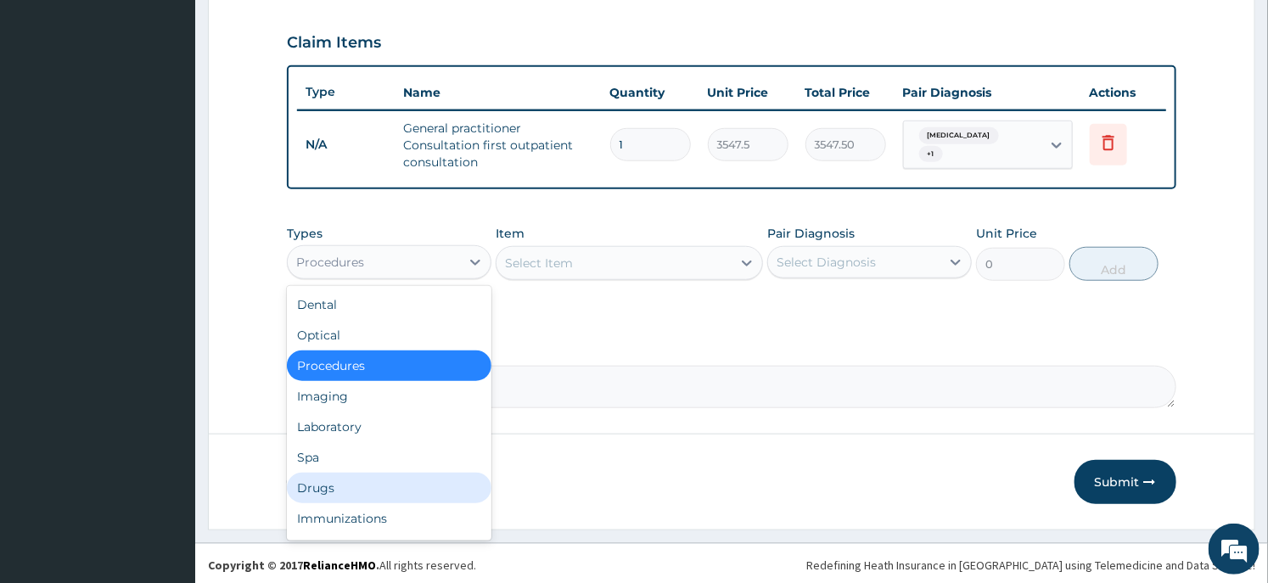
click at [382, 486] on div "Drugs" at bounding box center [389, 488] width 205 height 31
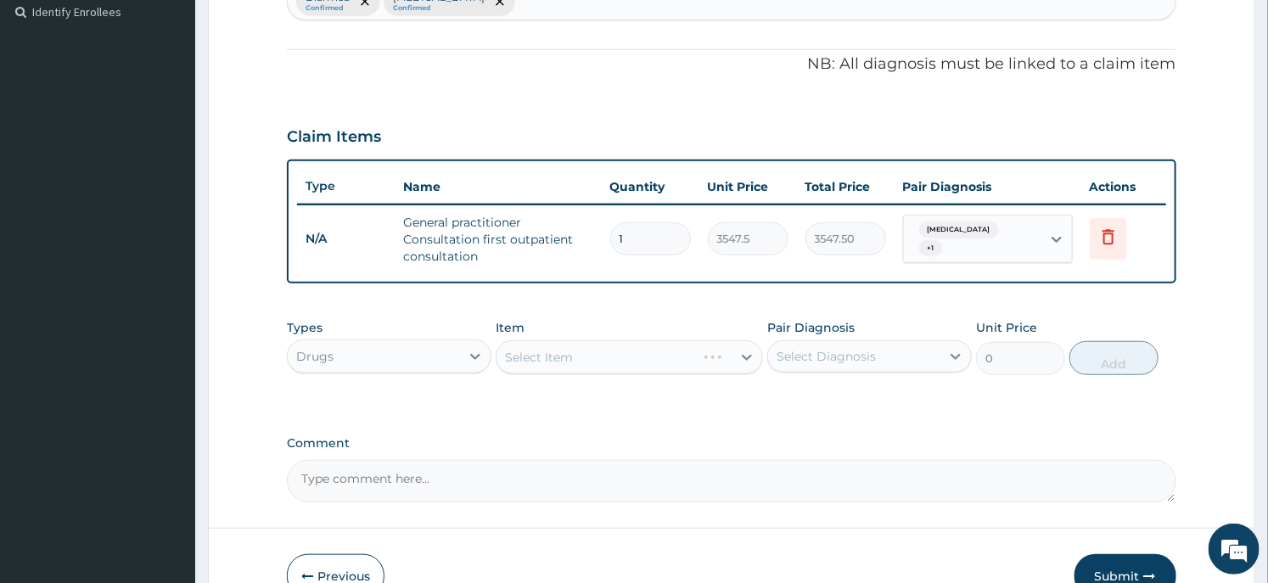
scroll to position [189, 0]
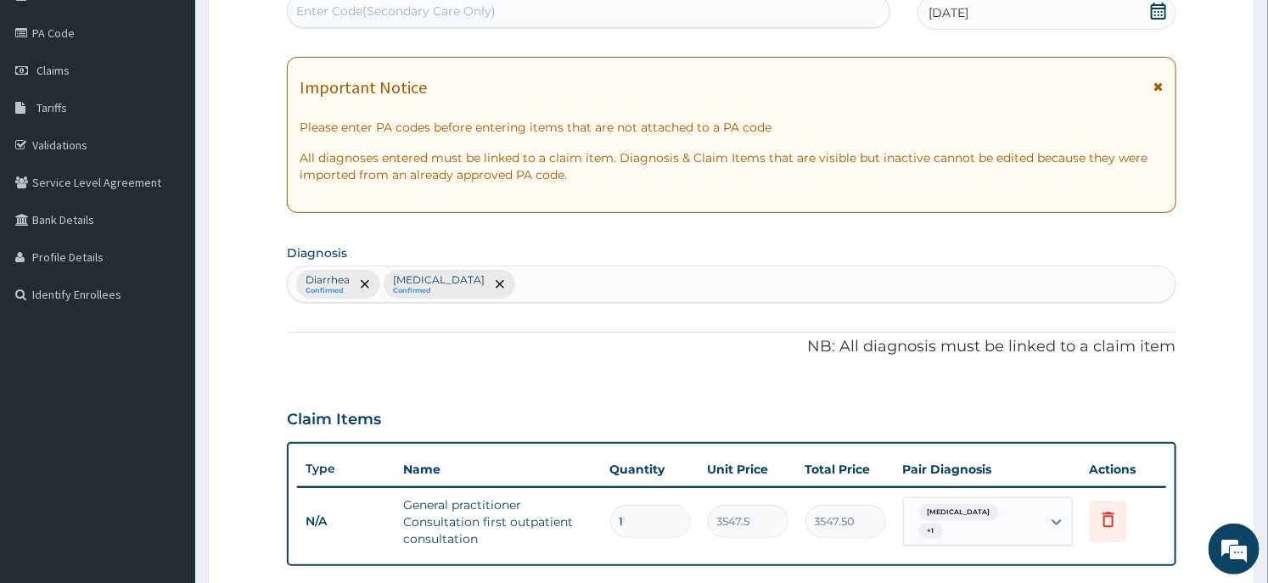
click at [537, 290] on div "Diarrhea Confirmed Gastroenteritis Confirmed" at bounding box center [731, 285] width 887 height 36
type input "SEPSIS"
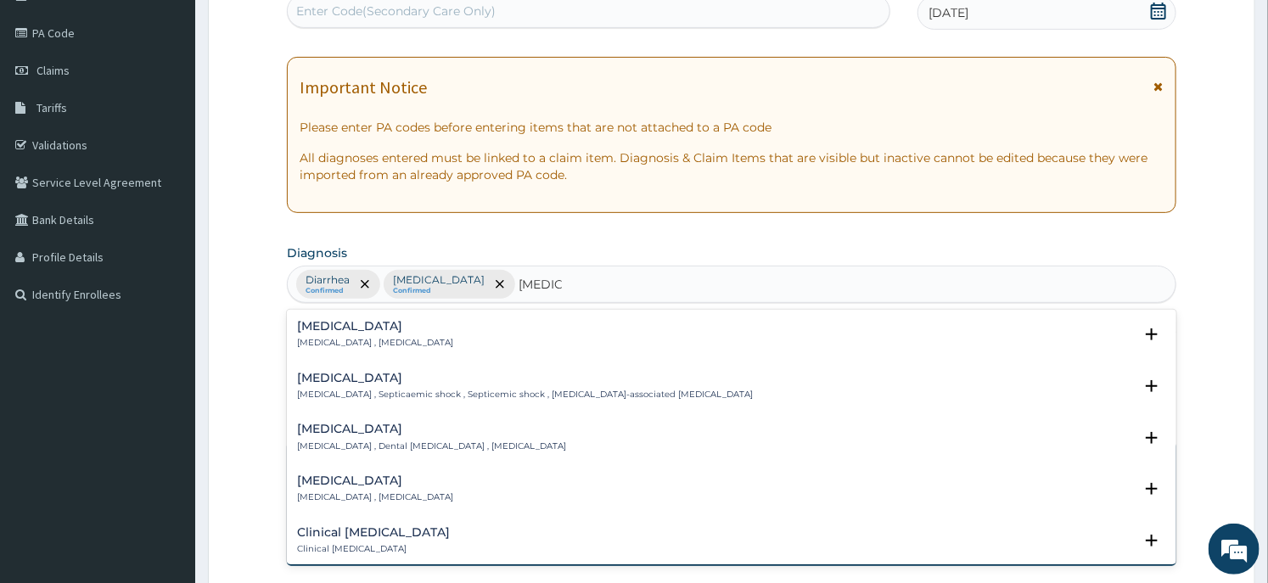
click at [337, 340] on p "Systemic infection , Sepsis" at bounding box center [375, 343] width 156 height 12
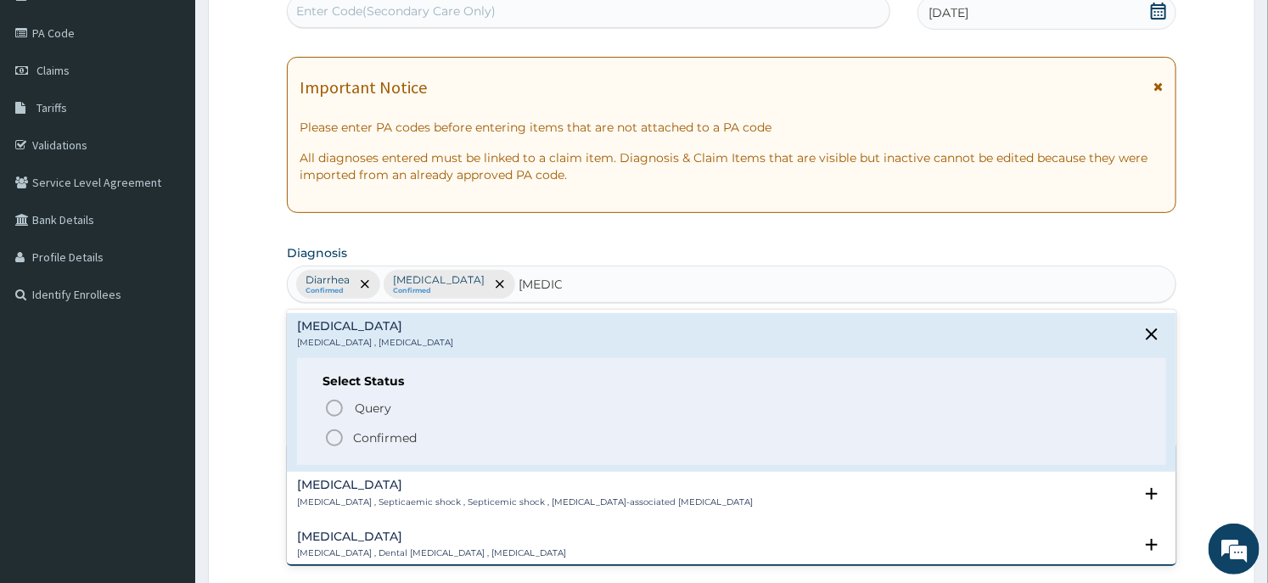
click at [349, 418] on span "Query Query covers suspected (?), Keep in view (kiv), Ruled out (r/o)" at bounding box center [732, 407] width 816 height 23
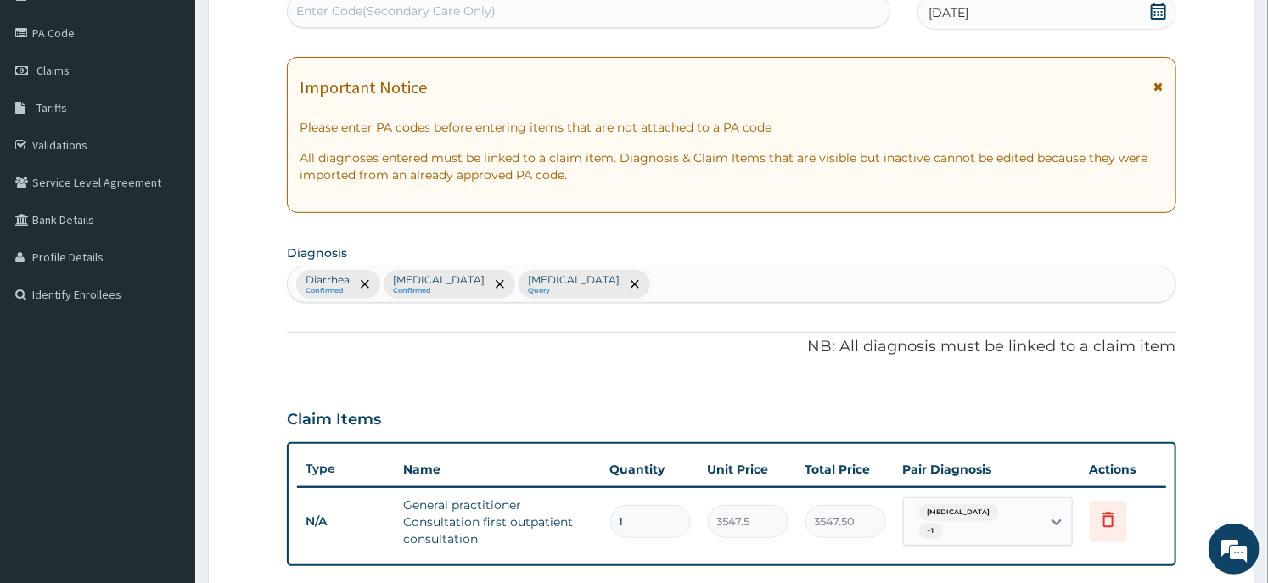
click at [537, 287] on small "Query" at bounding box center [574, 291] width 92 height 8
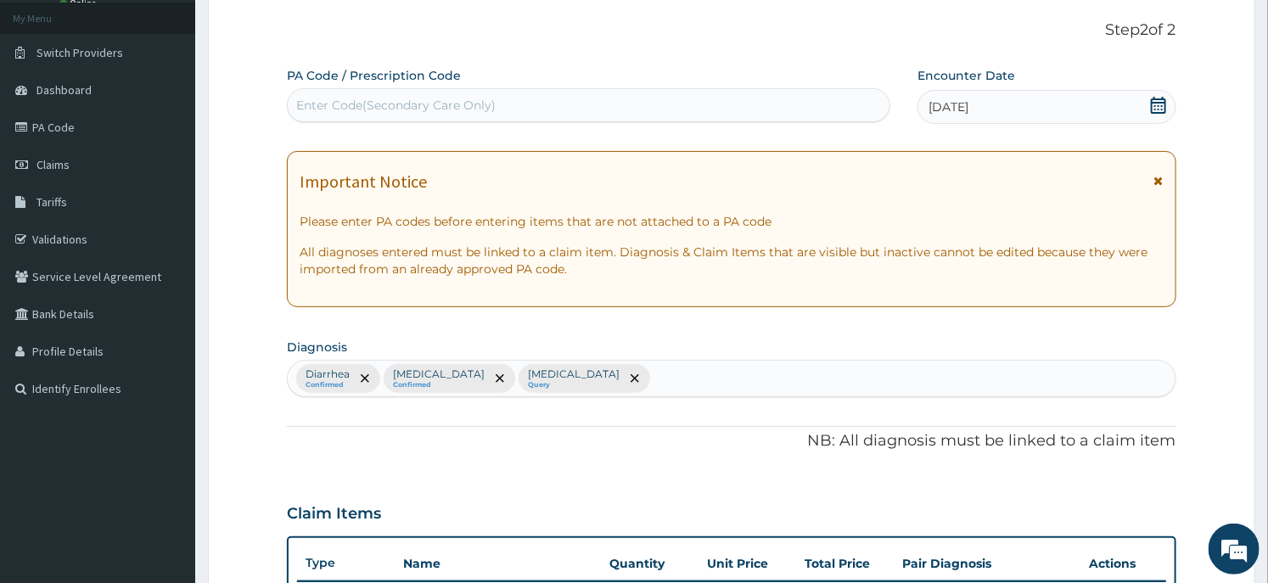
scroll to position [566, 0]
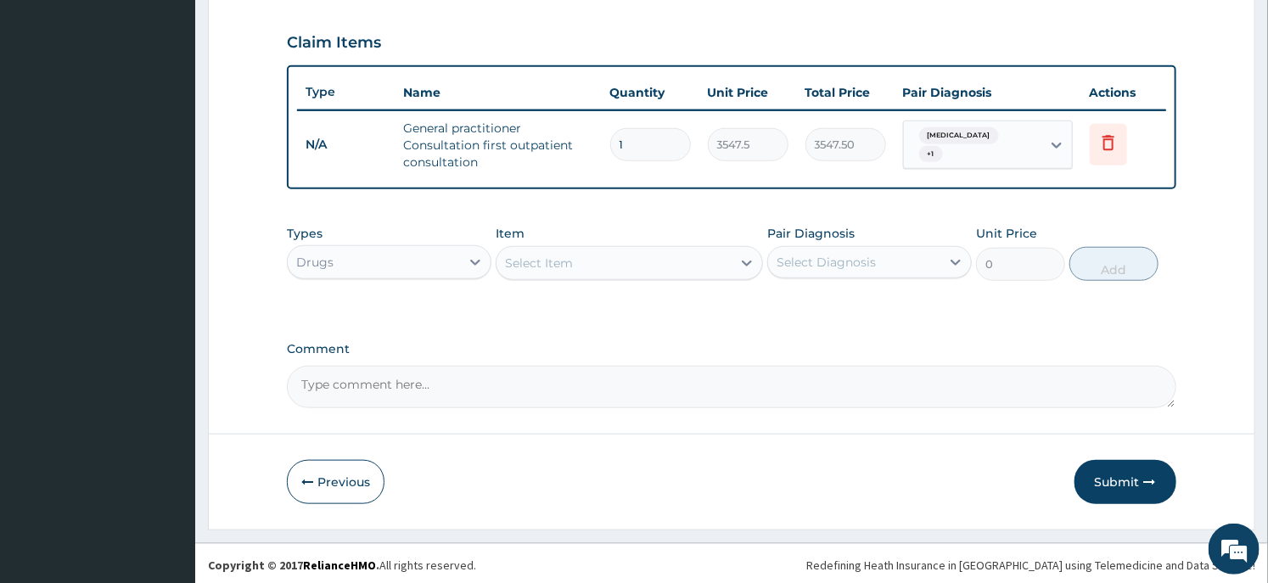
click at [564, 261] on div "Select Item" at bounding box center [539, 263] width 68 height 17
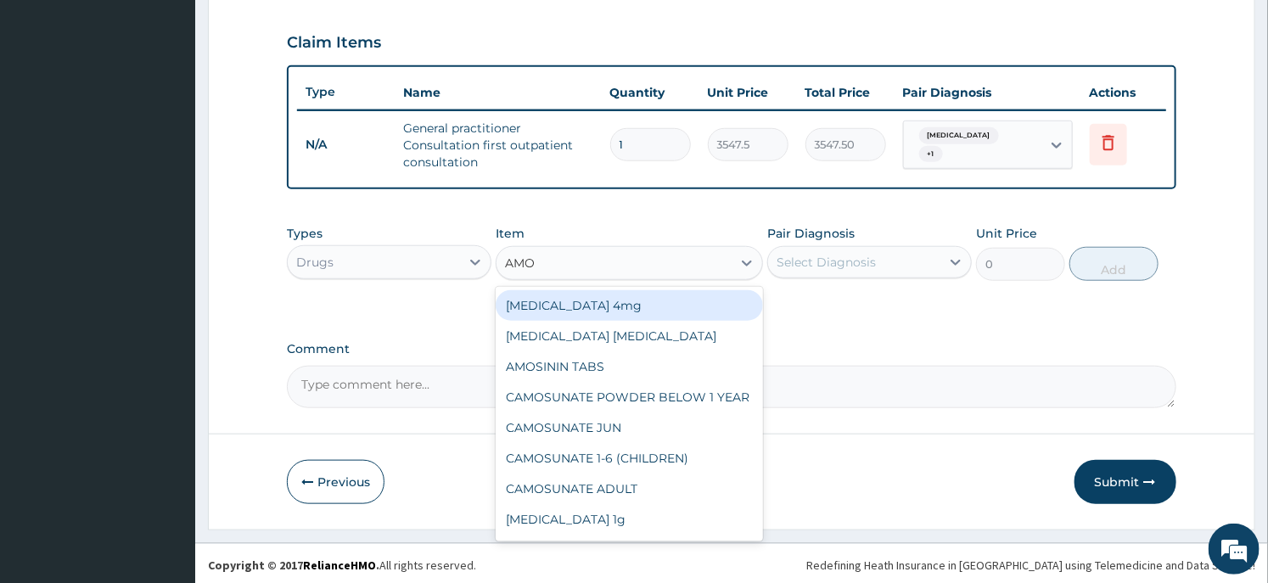
type input "AMOX"
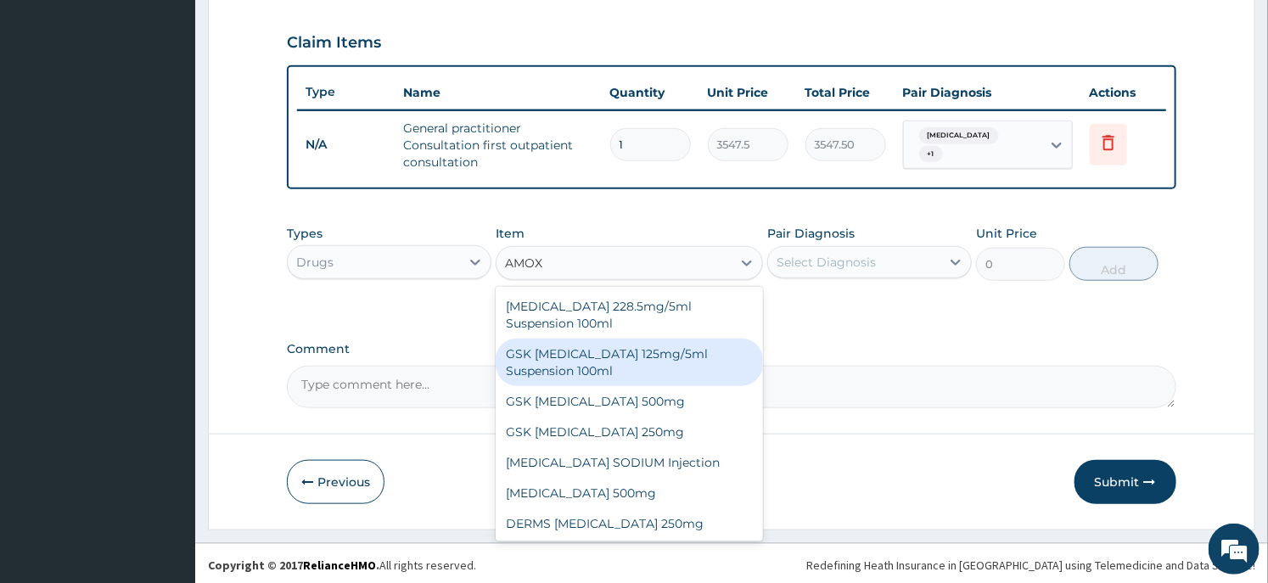
scroll to position [0, 0]
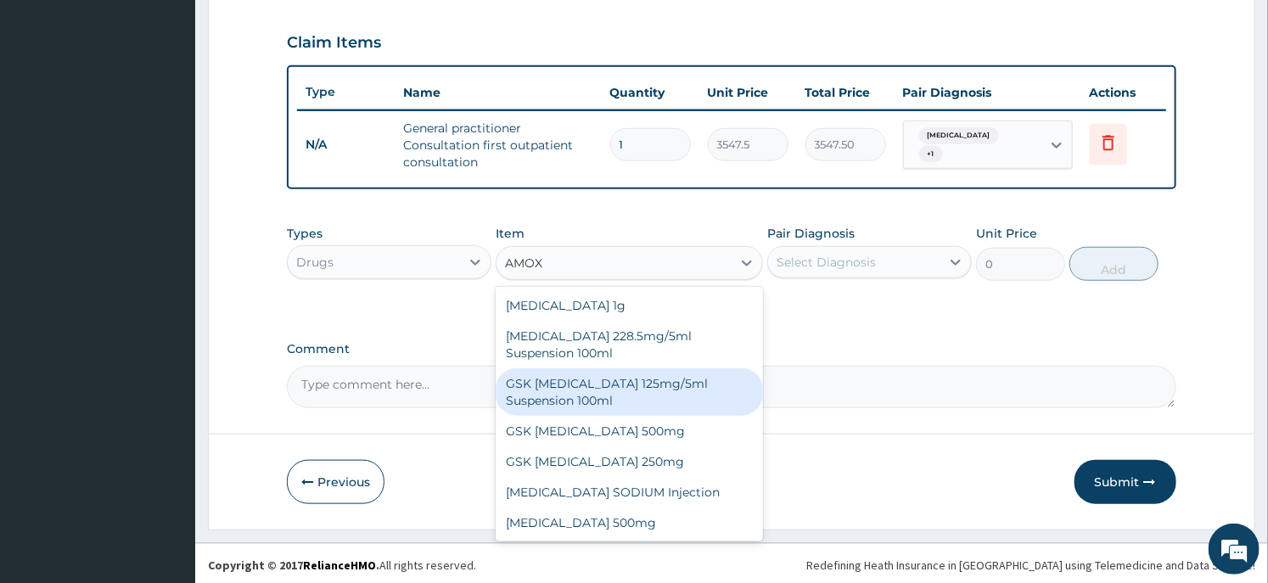
click at [647, 404] on div "GSK AMOXIL 125mg/5ml Suspension 100ml" at bounding box center [629, 392] width 267 height 48
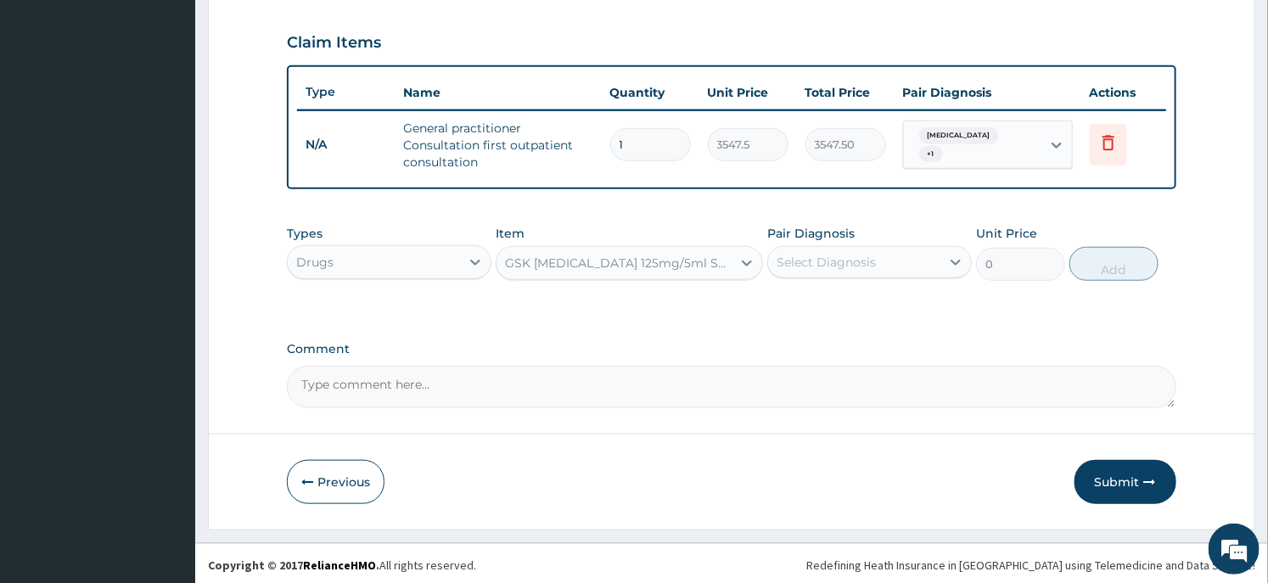
type input "8868.75"
click at [621, 255] on div "GSK AMOXIL 125mg/5ml Suspension 100ml" at bounding box center [619, 263] width 228 height 17
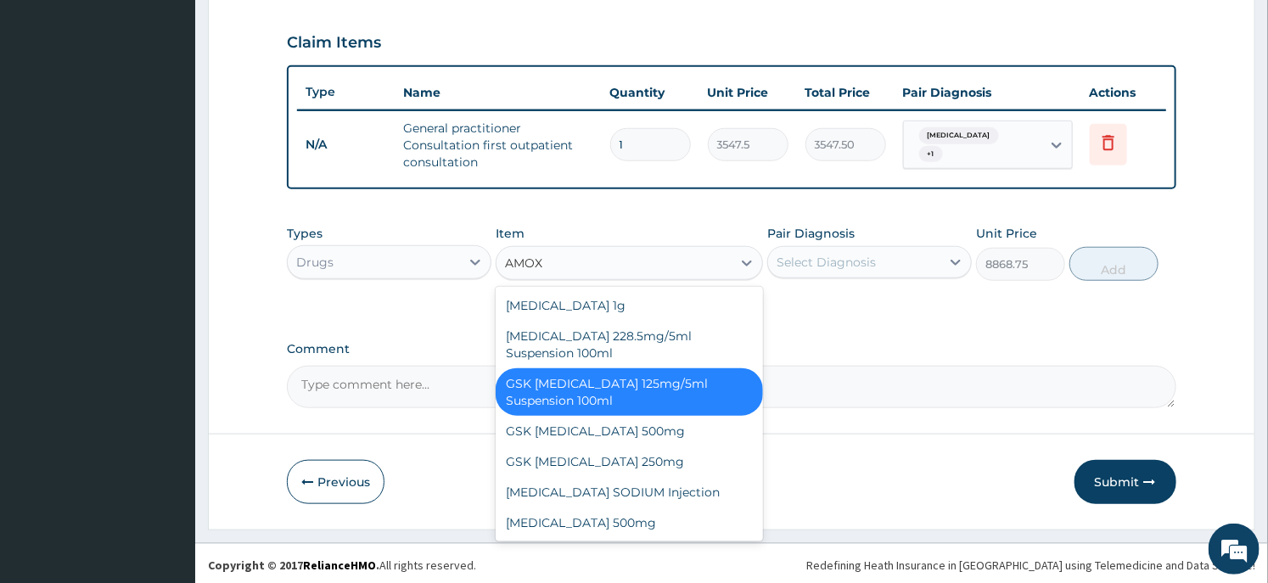
scroll to position [30, 0]
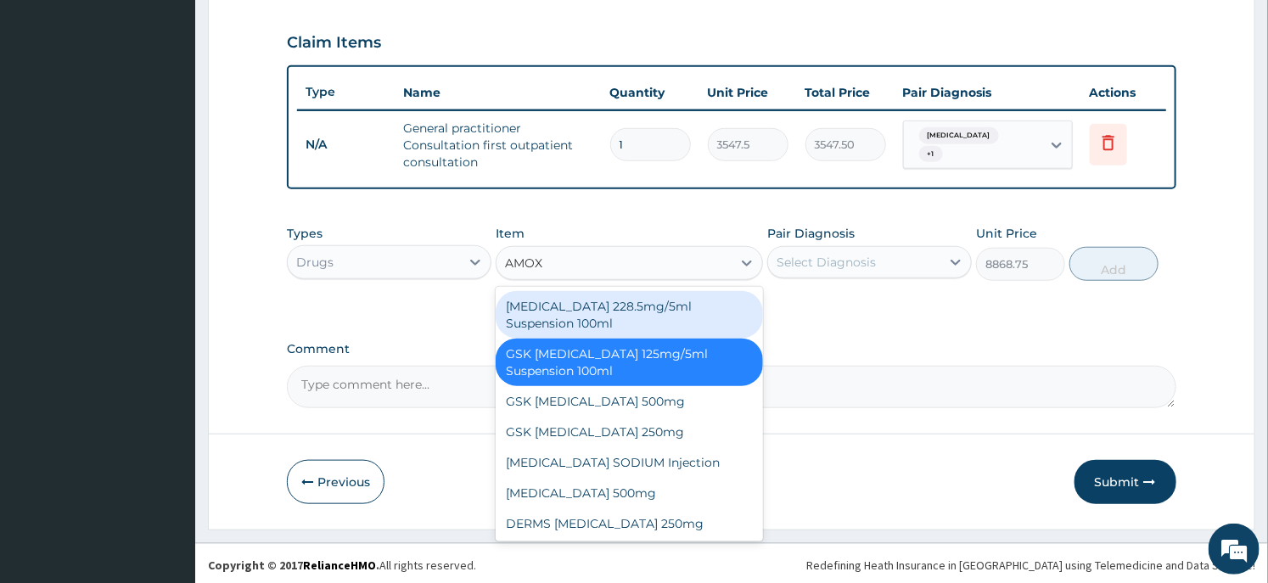
type input "AMOX"
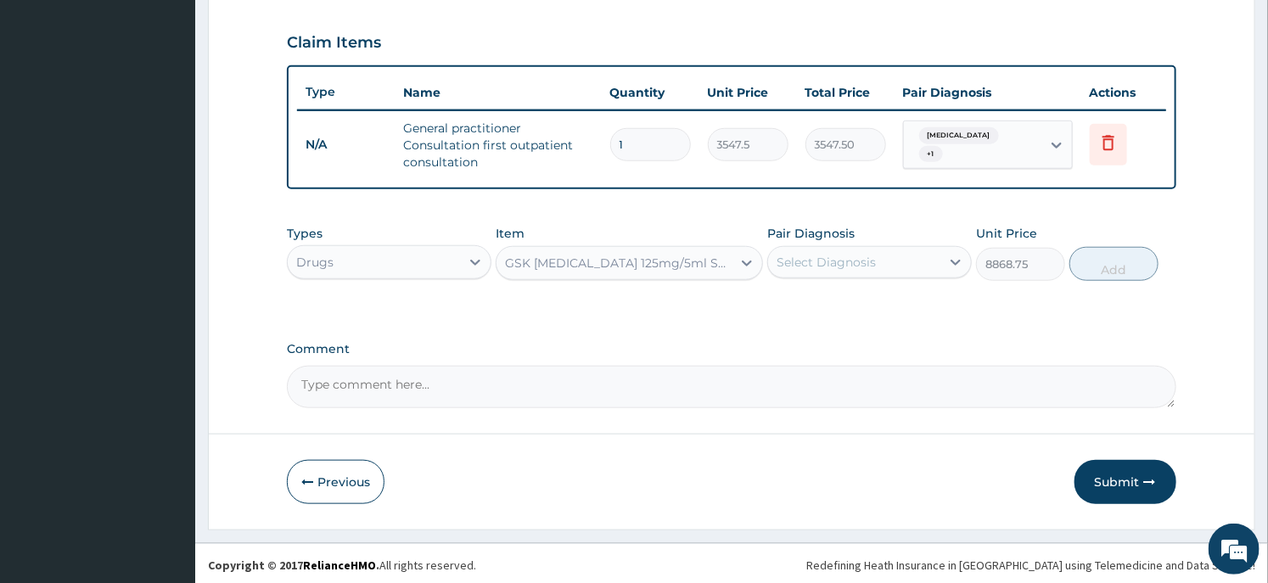
click at [795, 308] on div "Types Drugs Item GSK AMOXIL 125mg/5ml Suspension 100ml Pair Diagnosis Select Di…" at bounding box center [731, 265] width 889 height 98
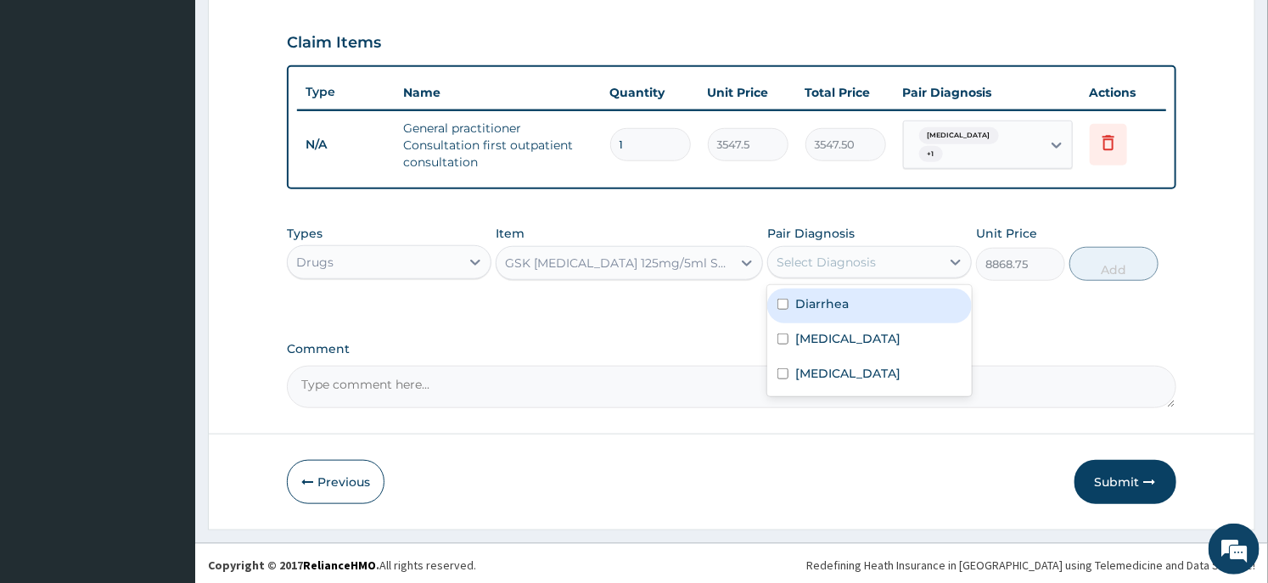
click at [875, 261] on div "Select Diagnosis" at bounding box center [854, 262] width 172 height 27
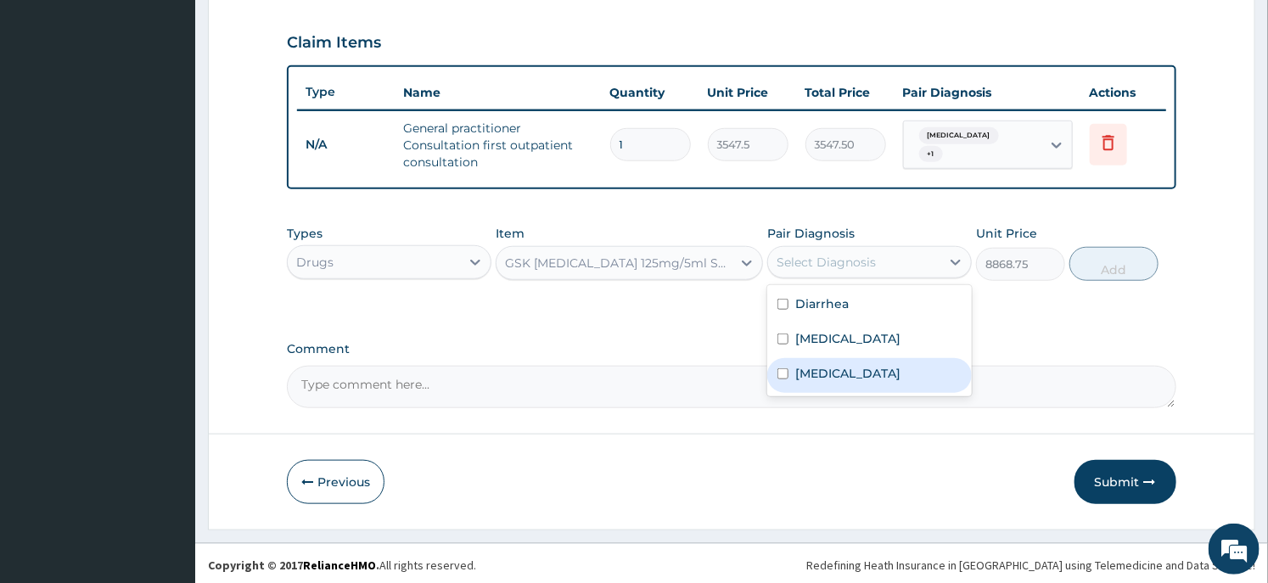
click at [841, 368] on div "Sepsis" at bounding box center [869, 375] width 205 height 35
checkbox input "true"
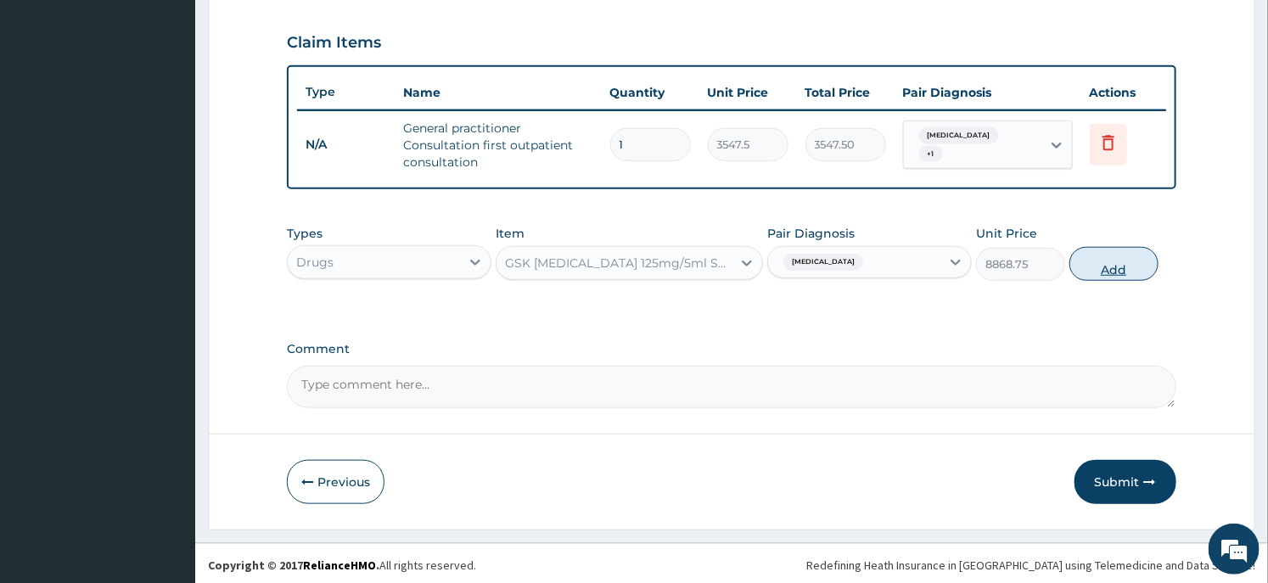
click at [1118, 263] on button "Add" at bounding box center [1114, 264] width 89 height 34
type input "0"
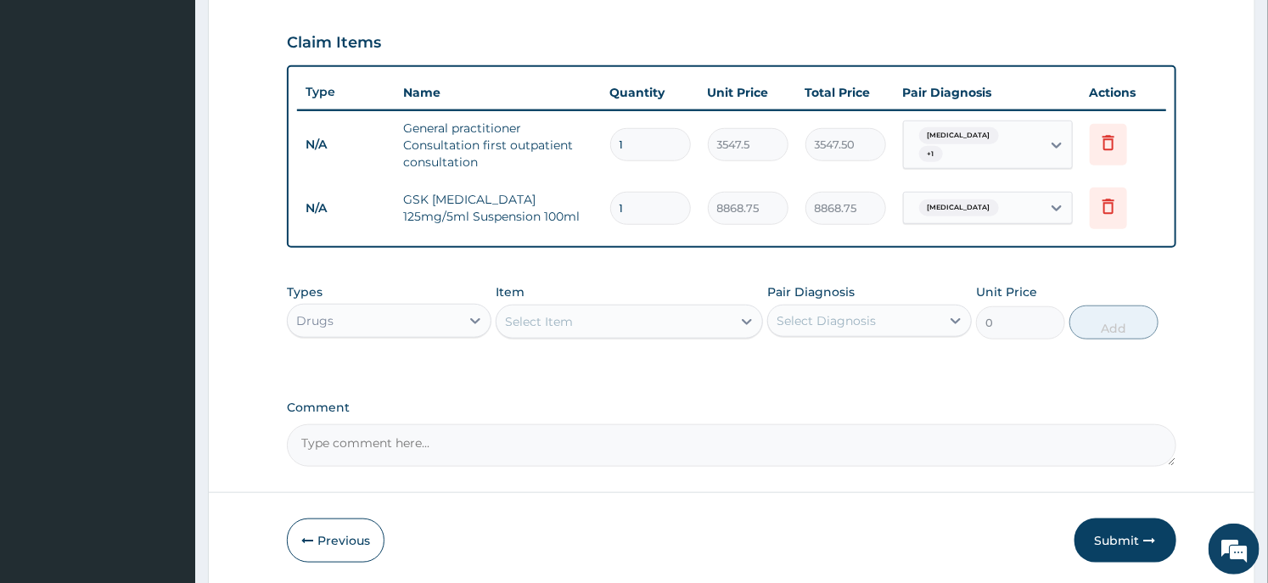
click at [604, 320] on div "Select Item" at bounding box center [614, 321] width 234 height 27
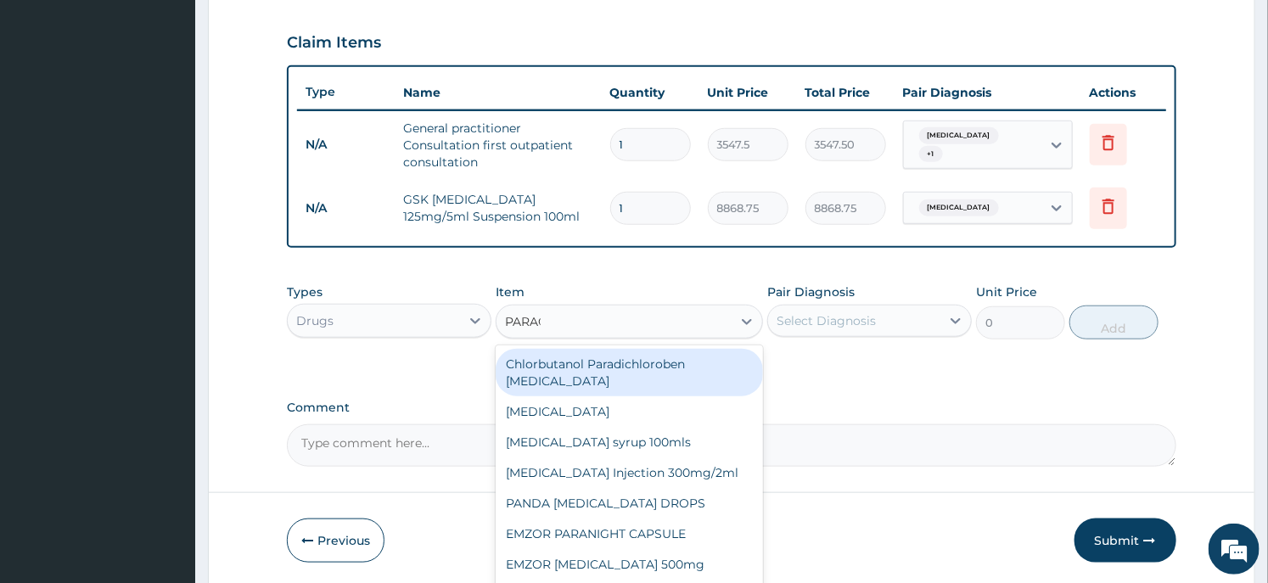
type input "PARACE"
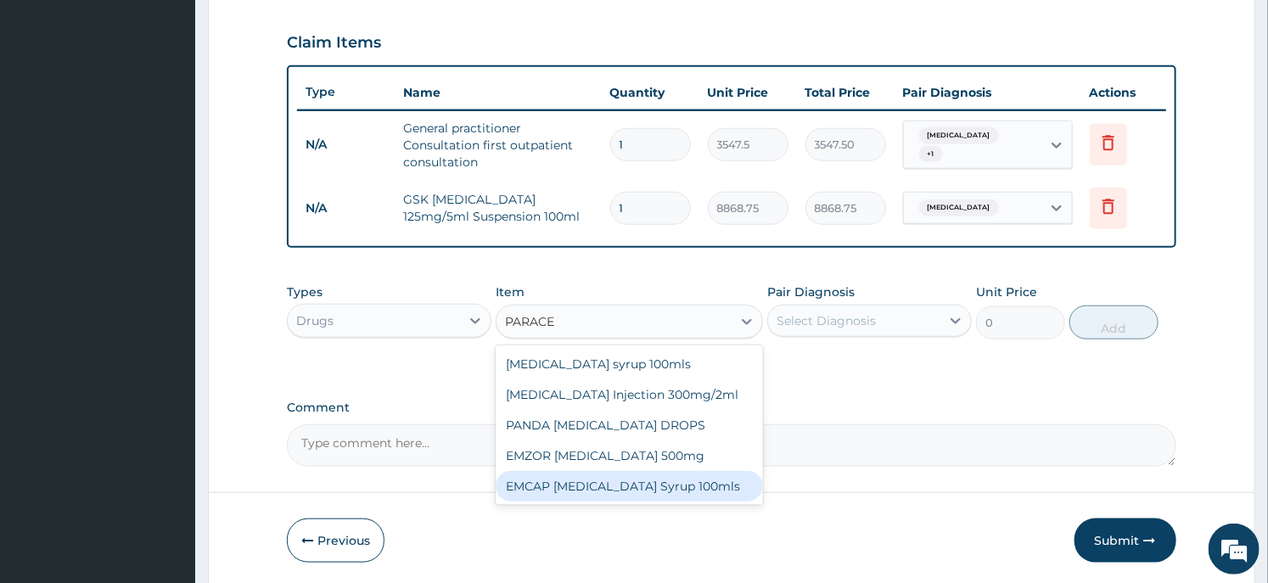
click at [626, 489] on div "EMCAP PARACETAMOL Syrup 100mls" at bounding box center [629, 486] width 267 height 31
type input "591.25"
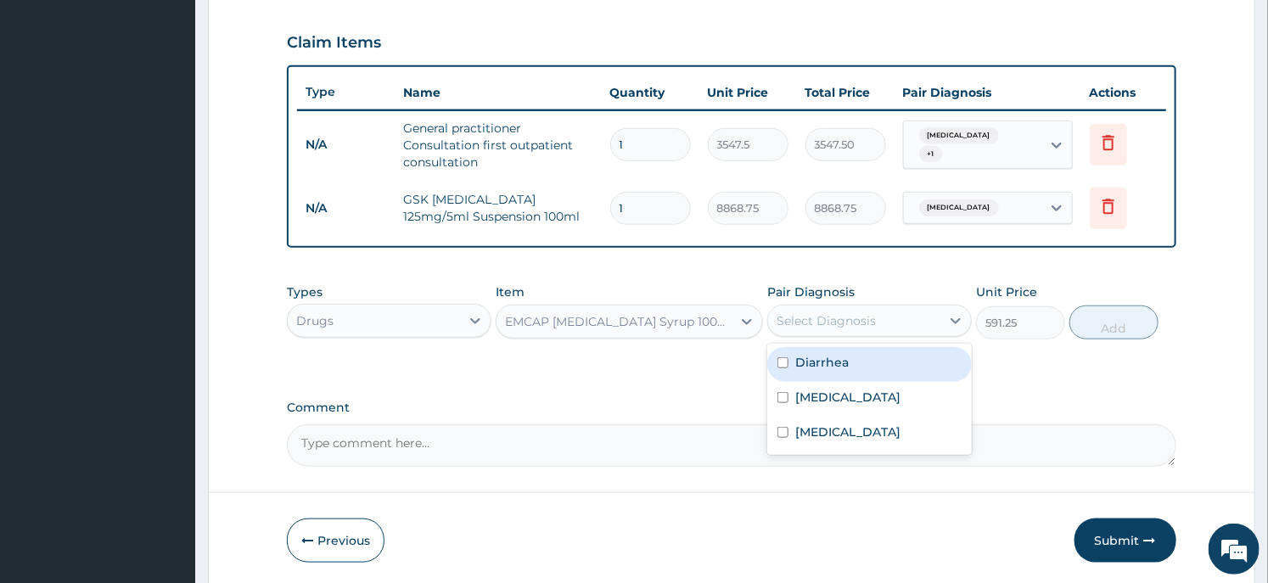
click at [858, 324] on div "Select Diagnosis" at bounding box center [826, 320] width 99 height 17
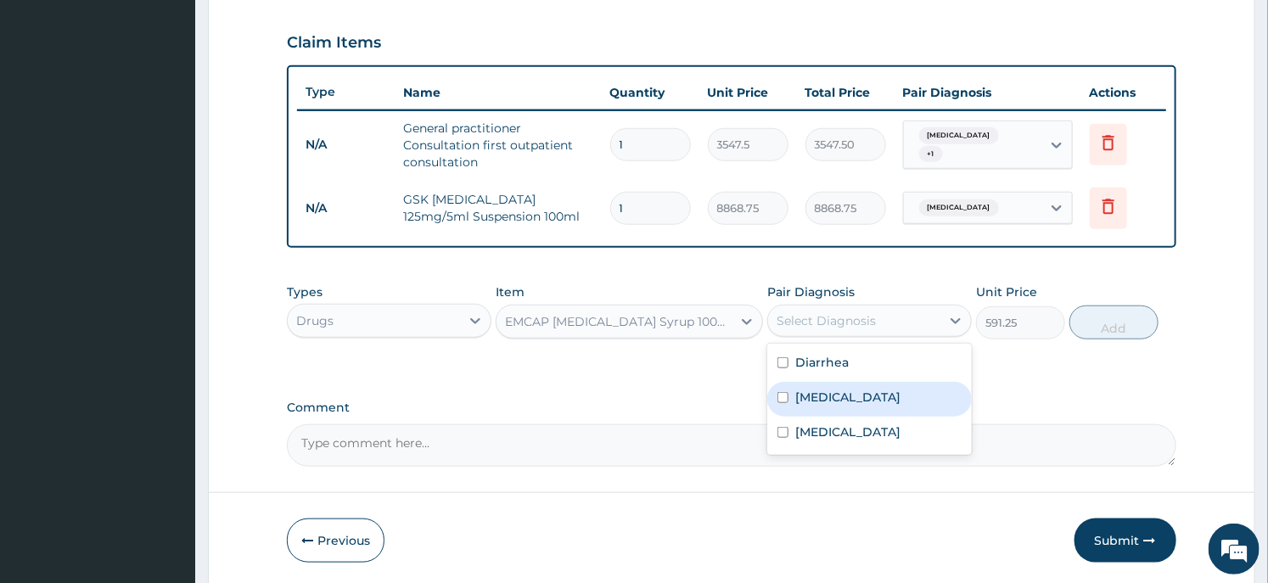
scroll to position [189, 0]
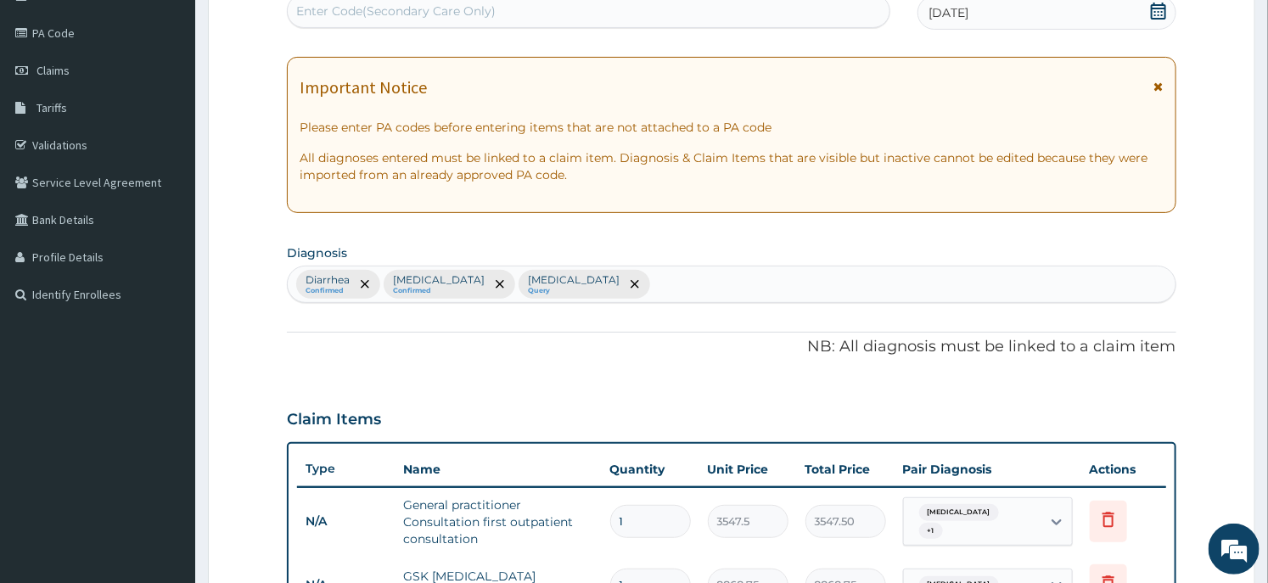
click at [625, 285] on div "Diarrhea Confirmed Gastroenteritis Confirmed Sepsis Query" at bounding box center [731, 285] width 887 height 36
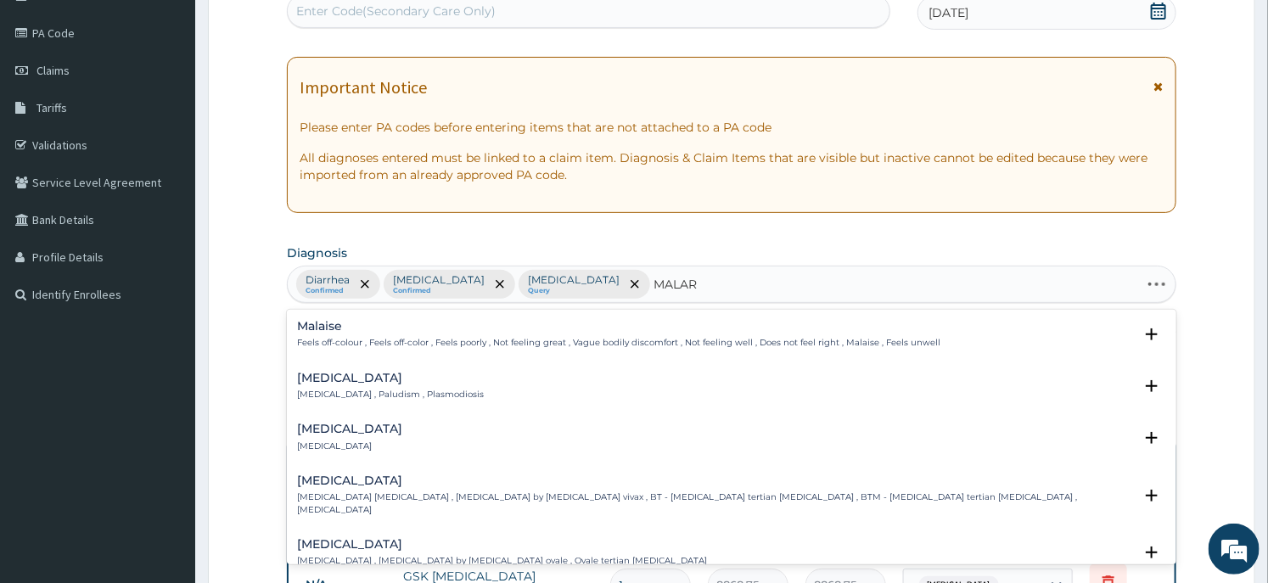
type input "MALARI"
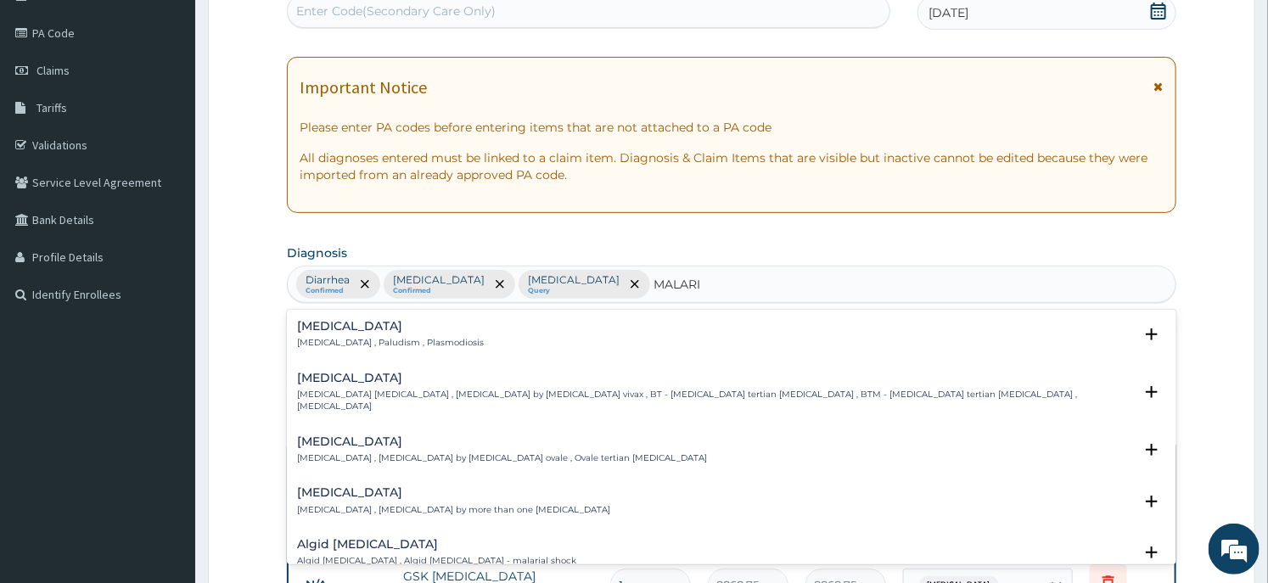
click at [340, 312] on div "Malaria Malaria , Paludism , Plasmodiosis Select Status Query Query covers susp…" at bounding box center [731, 437] width 889 height 255
click at [342, 345] on p "[MEDICAL_DATA] , Paludism , Plasmodiosis" at bounding box center [390, 343] width 187 height 12
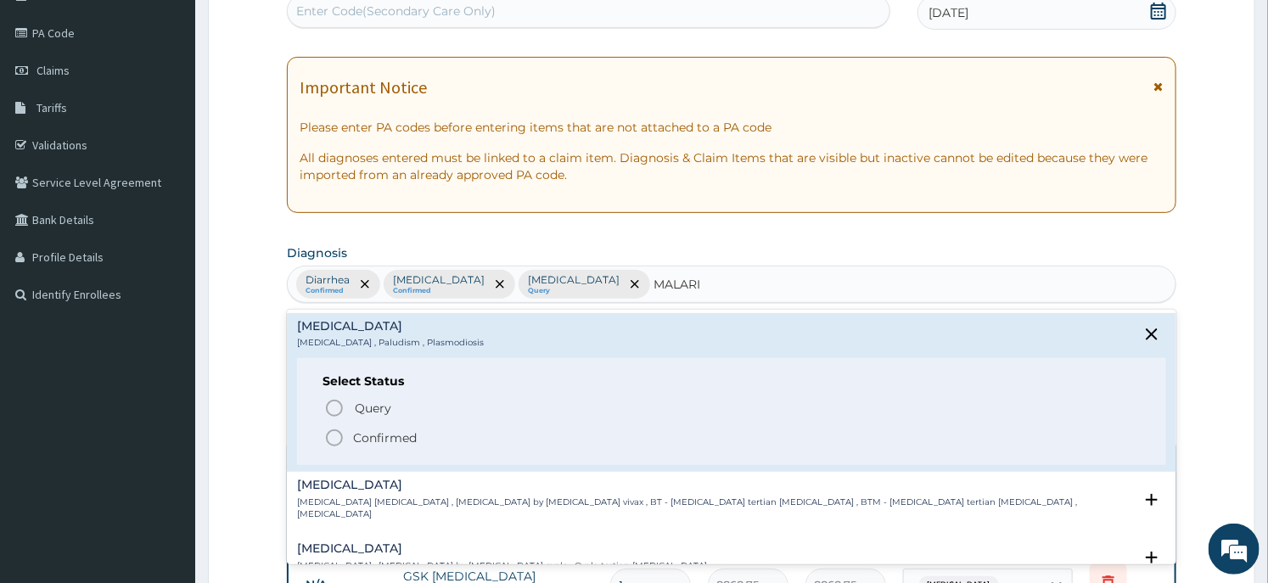
click at [354, 430] on p "Confirmed" at bounding box center [385, 438] width 64 height 17
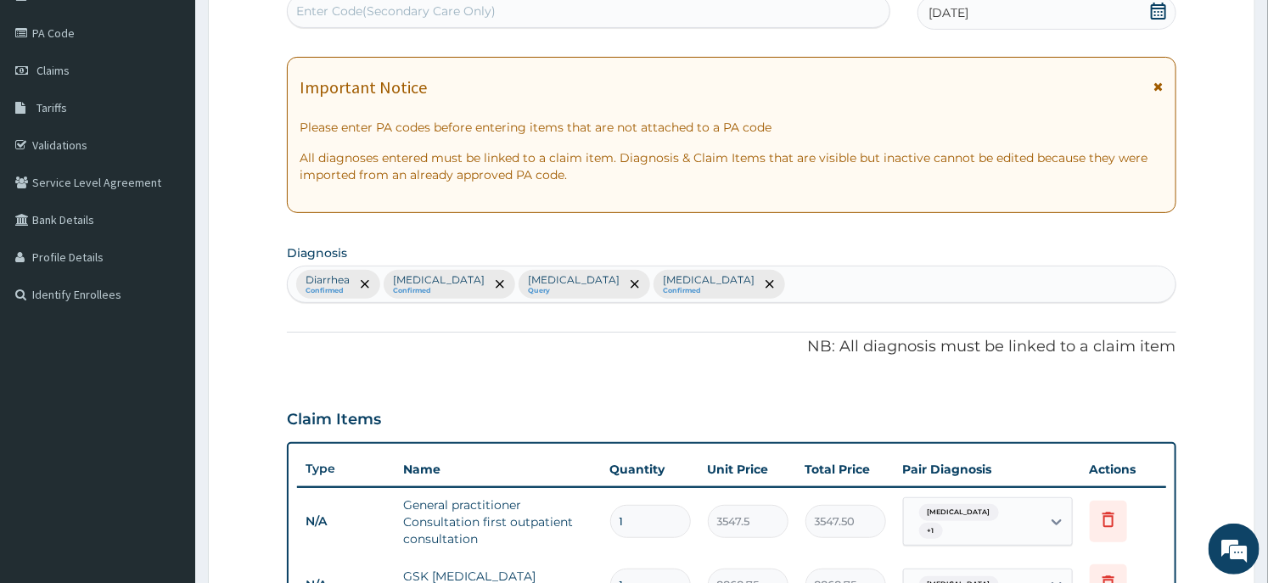
scroll to position [626, 0]
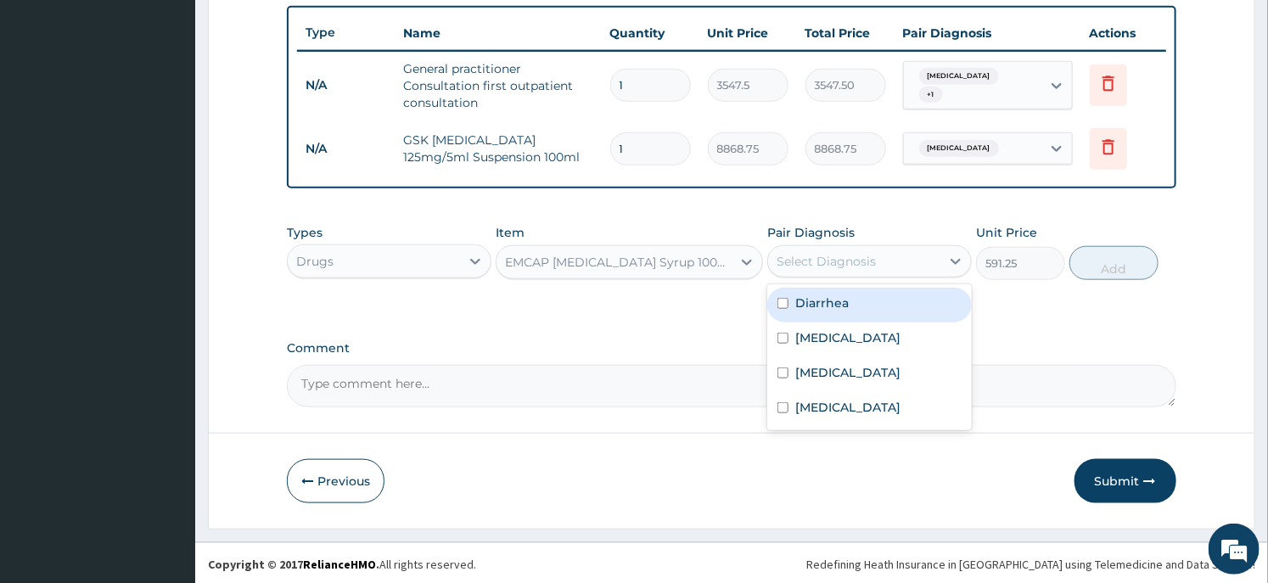
click at [900, 270] on div "Select Diagnosis" at bounding box center [854, 261] width 172 height 27
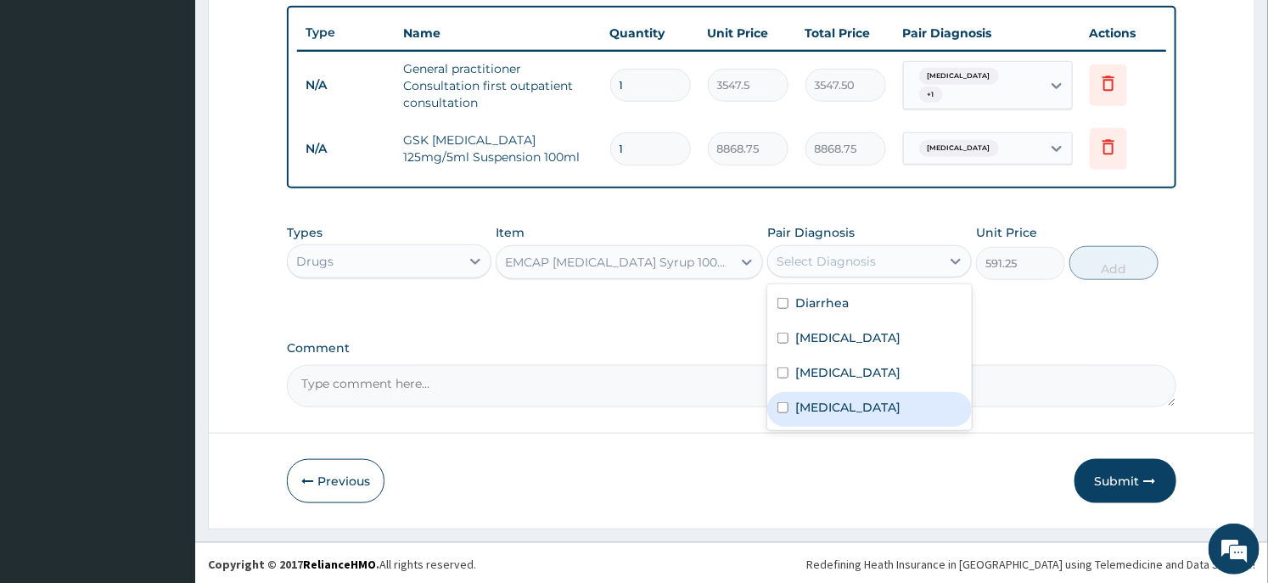
drag, startPoint x: 818, startPoint y: 396, endPoint x: 987, endPoint y: 275, distance: 208.2
click at [818, 394] on div "[MEDICAL_DATA]" at bounding box center [869, 409] width 205 height 35
checkbox input "true"
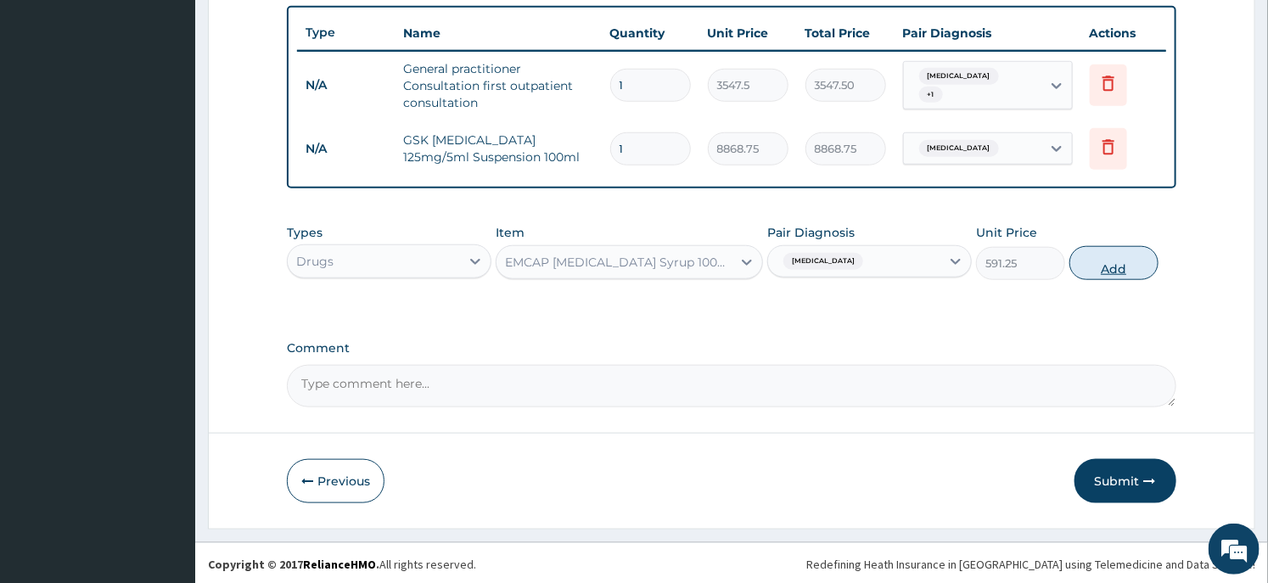
click at [1092, 256] on button "Add" at bounding box center [1114, 263] width 89 height 34
type input "0"
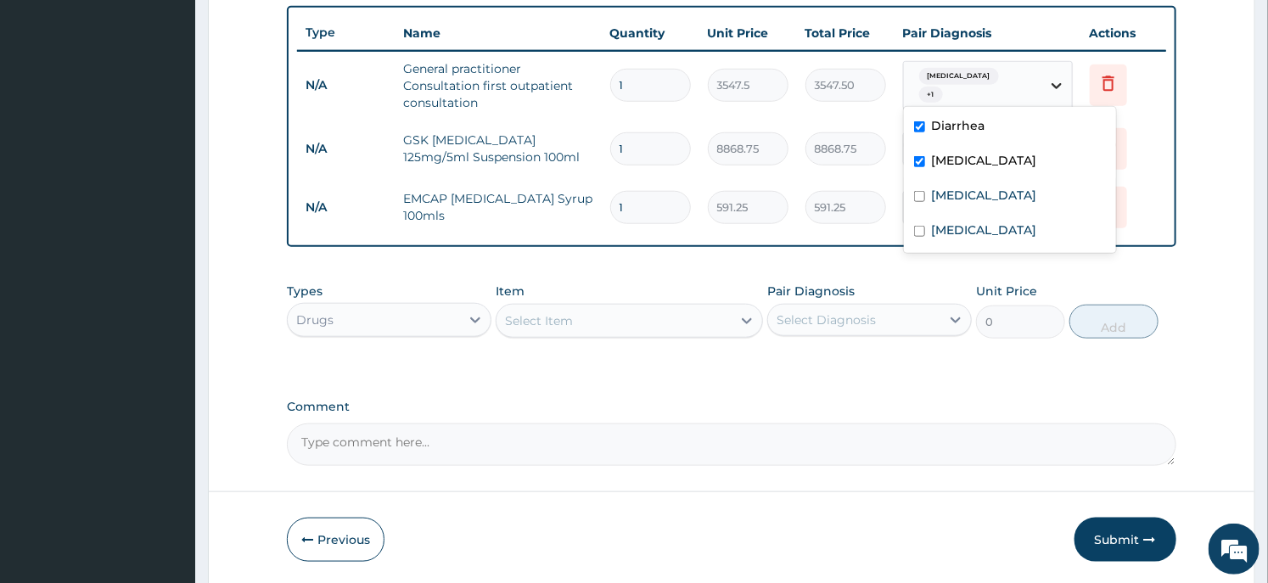
click at [1045, 82] on div at bounding box center [1057, 85] width 31 height 31
click at [938, 196] on label "Sepsis" at bounding box center [984, 195] width 105 height 17
checkbox input "true"
click at [929, 222] on div "[MEDICAL_DATA]" at bounding box center [1010, 232] width 212 height 35
checkbox input "true"
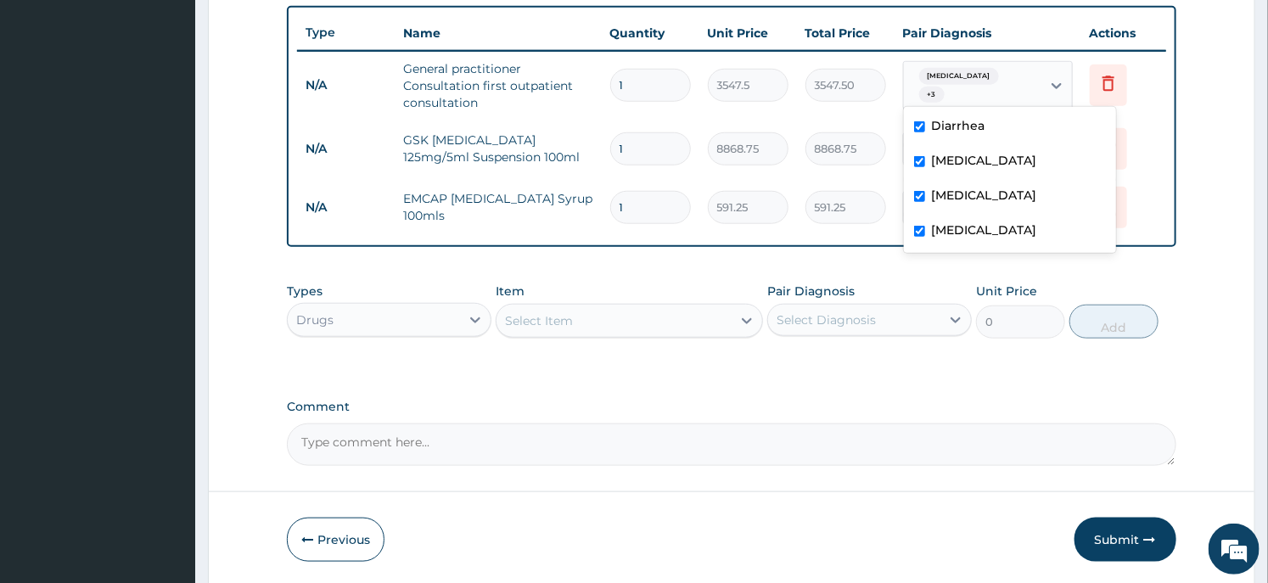
click at [691, 353] on div "Types Drugs Item Select Item Pair Diagnosis Select Diagnosis Unit Price 0 Add" at bounding box center [731, 323] width 889 height 98
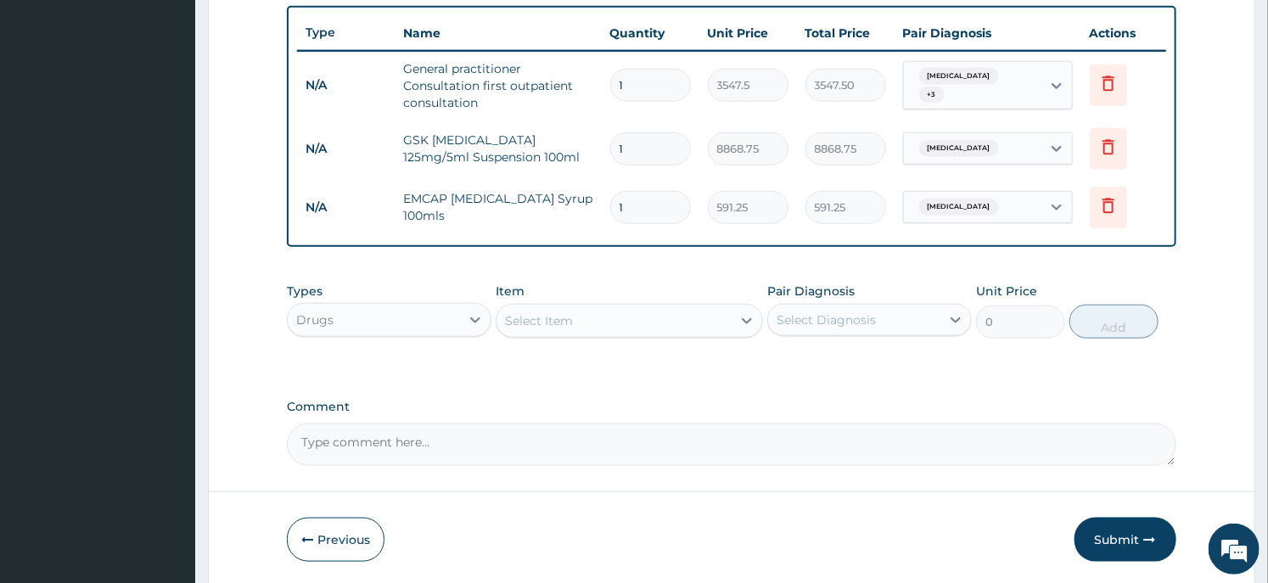
click at [571, 307] on div "Select Item" at bounding box center [614, 320] width 234 height 27
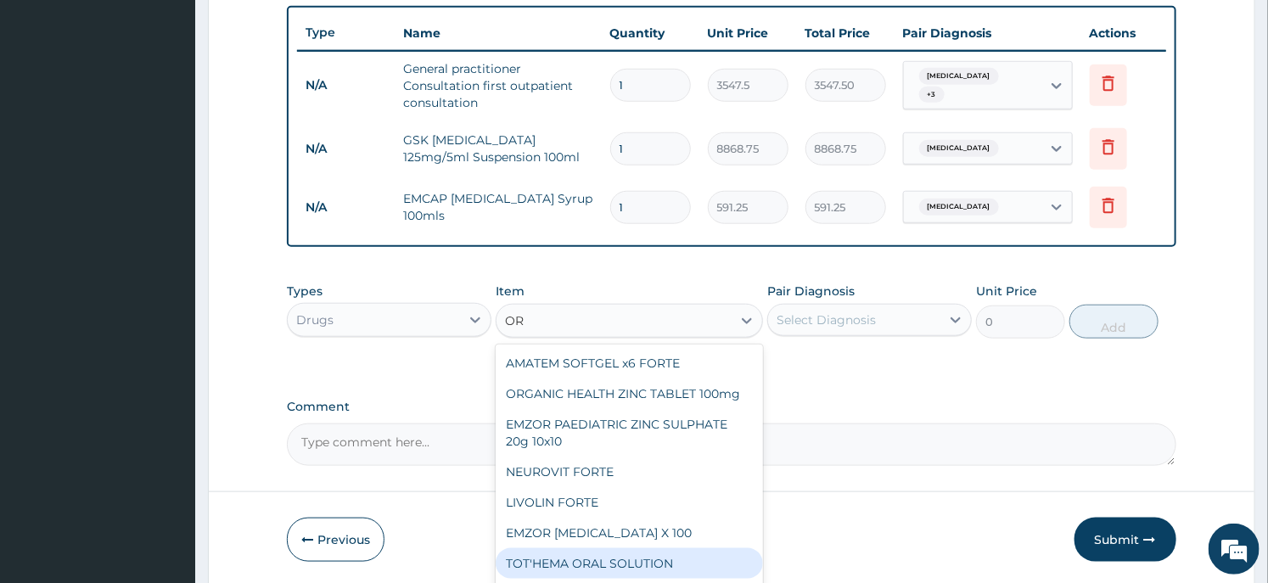
type input "ORS"
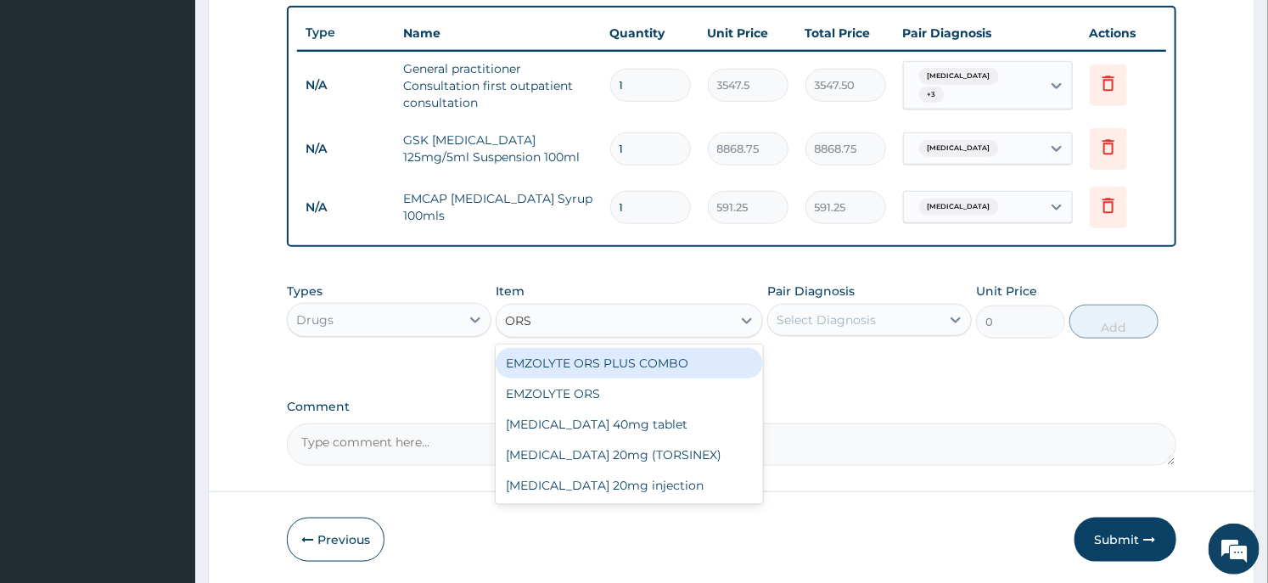
click at [624, 366] on div "EMZOLYTE ORS PLUS COMBO" at bounding box center [629, 363] width 267 height 31
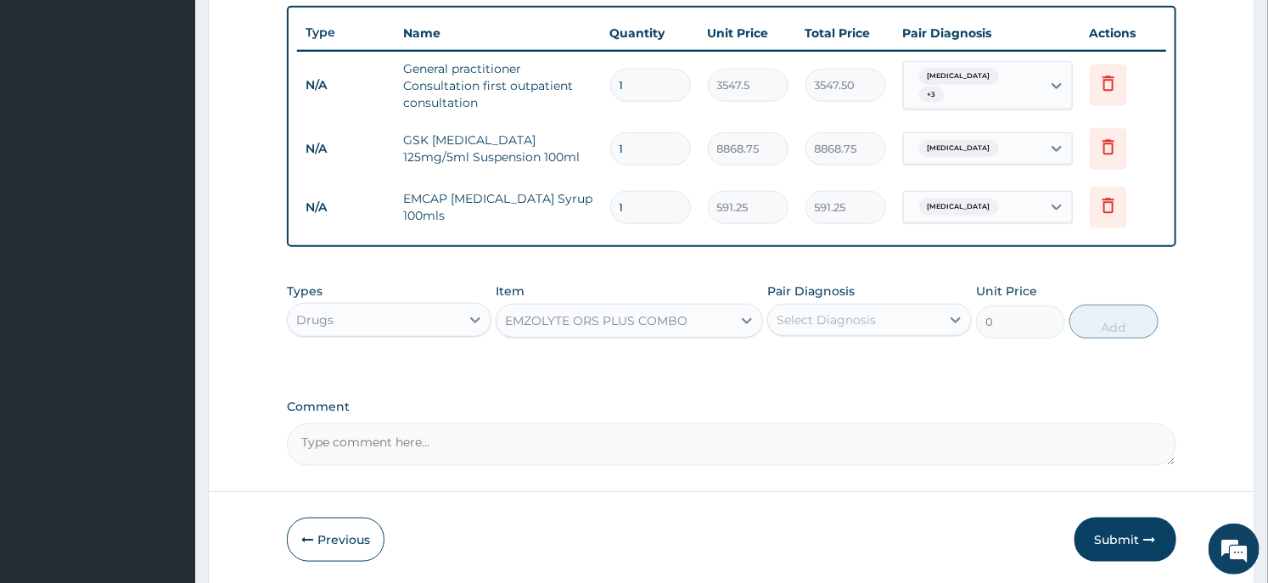
type input "709.5"
click at [810, 320] on div "Select Diagnosis" at bounding box center [826, 320] width 99 height 17
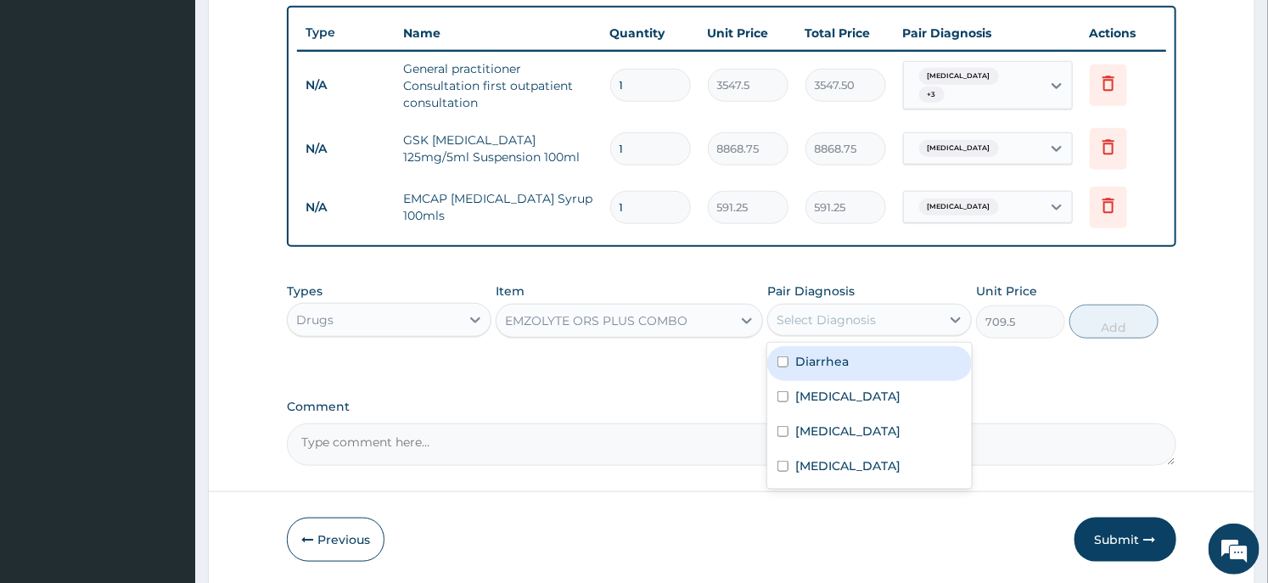
click at [827, 366] on label "Diarrhea" at bounding box center [822, 361] width 53 height 17
checkbox input "true"
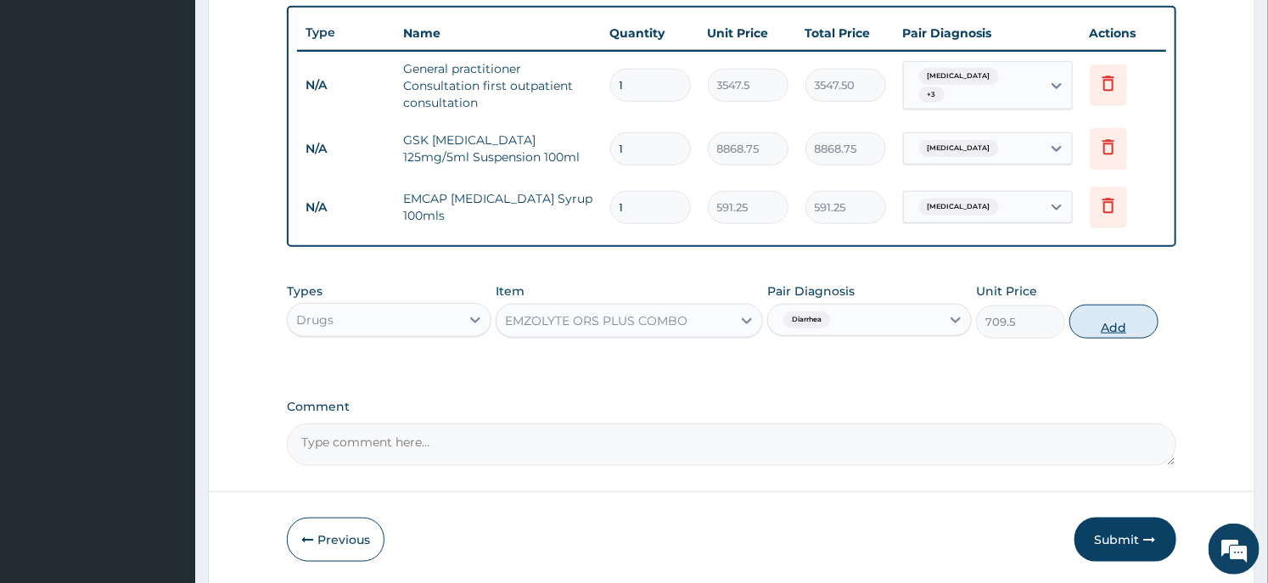
click at [1102, 317] on button "Add" at bounding box center [1114, 322] width 89 height 34
type input "0"
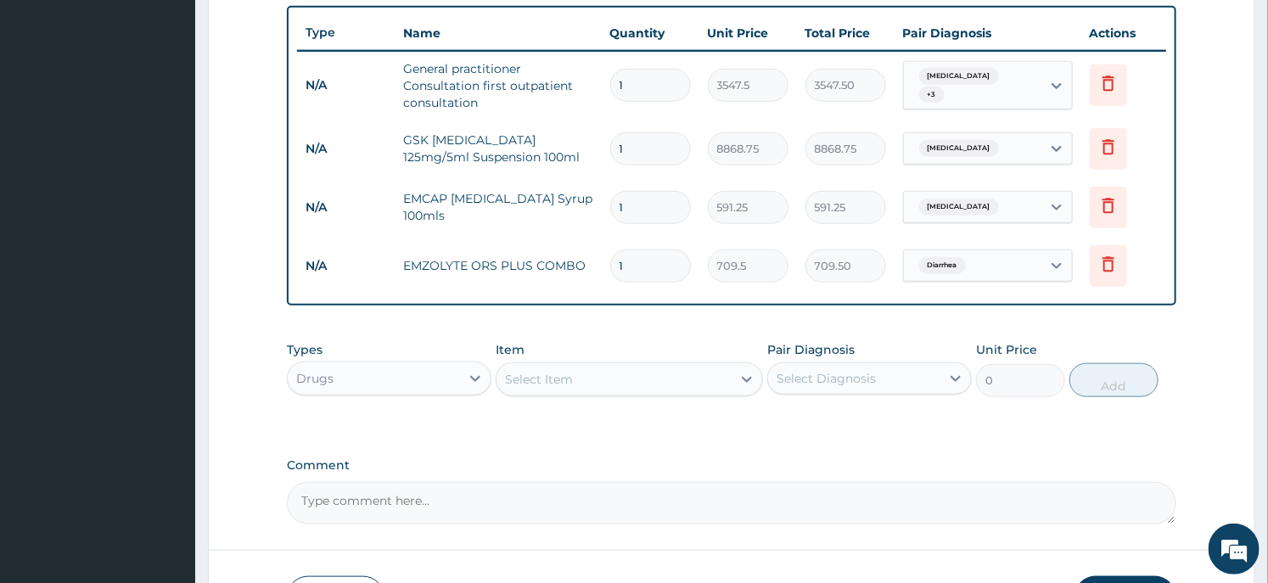
scroll to position [744, 0]
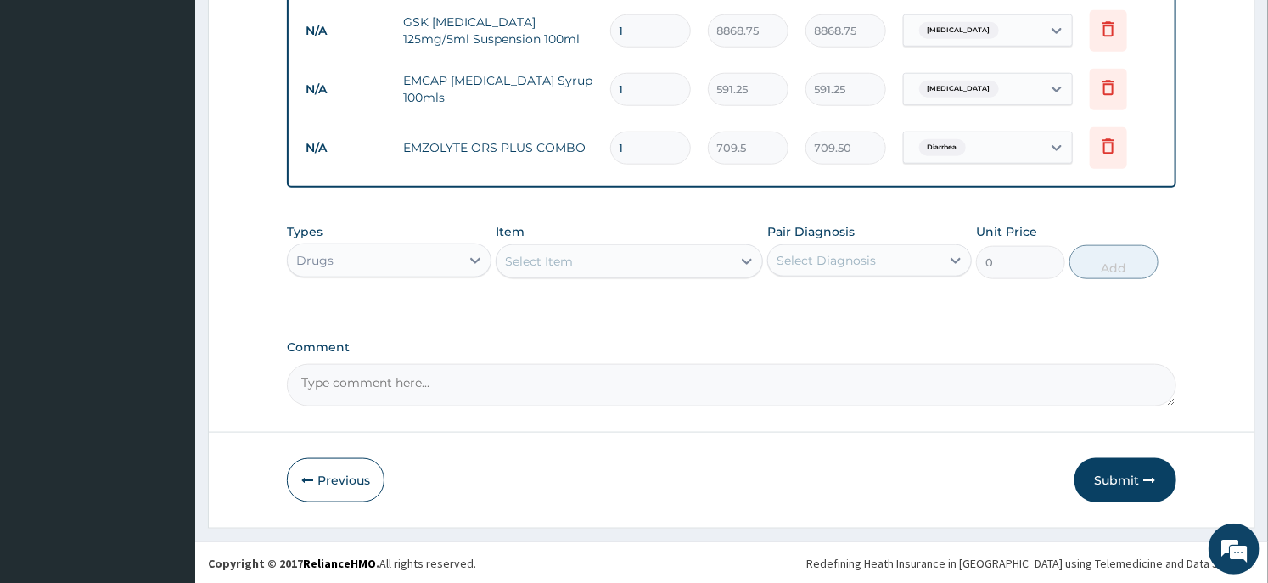
click at [537, 256] on div "Select Item" at bounding box center [539, 261] width 68 height 17
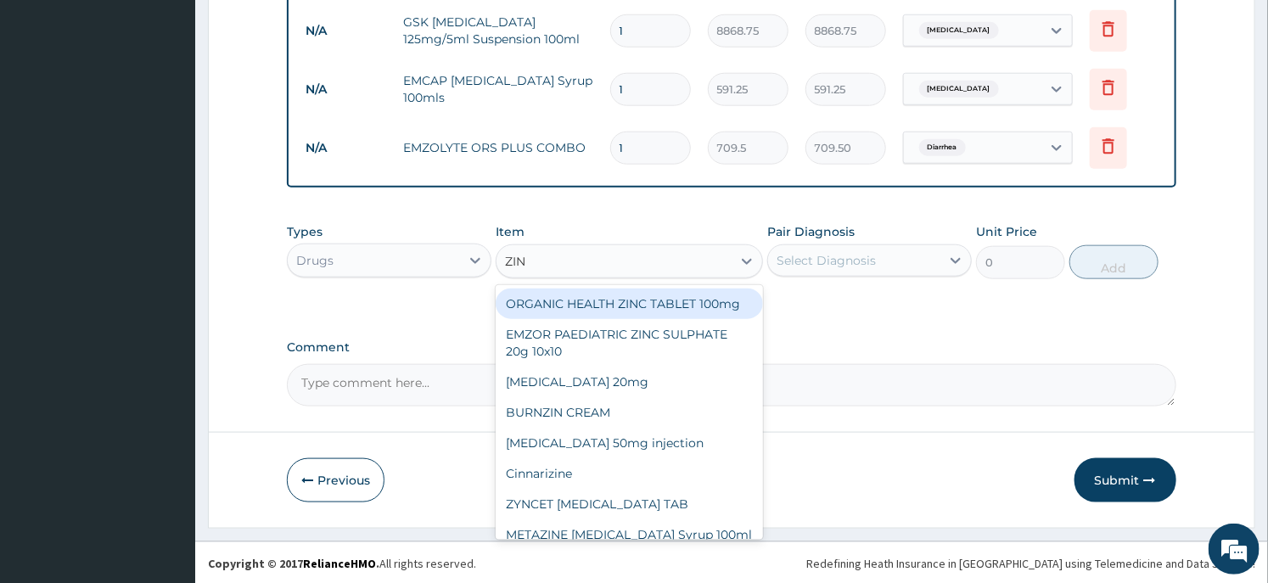
type input "ZINC"
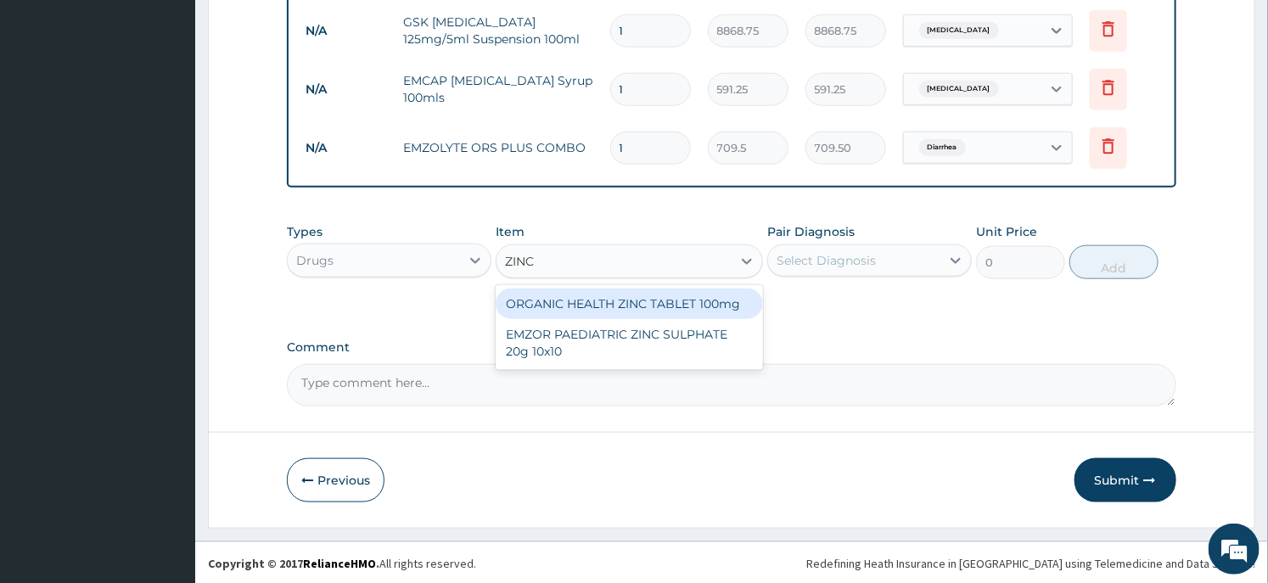
click at [626, 301] on div "ORGANIC HEALTH ZINC TABLET 100mg" at bounding box center [629, 304] width 267 height 31
type input "53.2125"
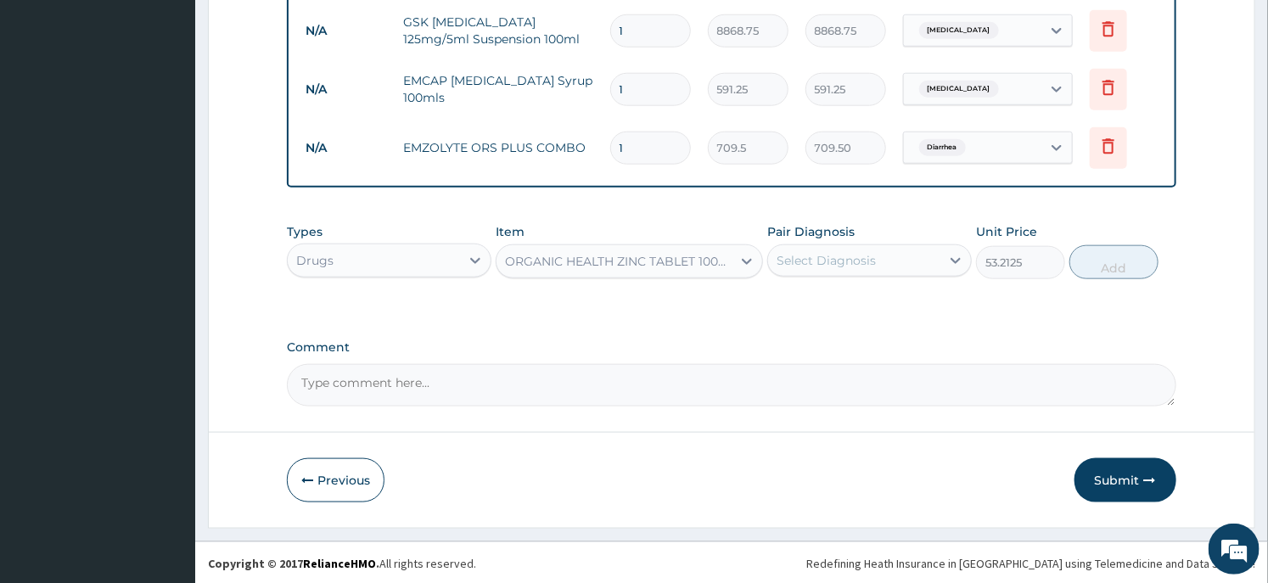
click at [898, 272] on div "Select Diagnosis" at bounding box center [854, 260] width 172 height 27
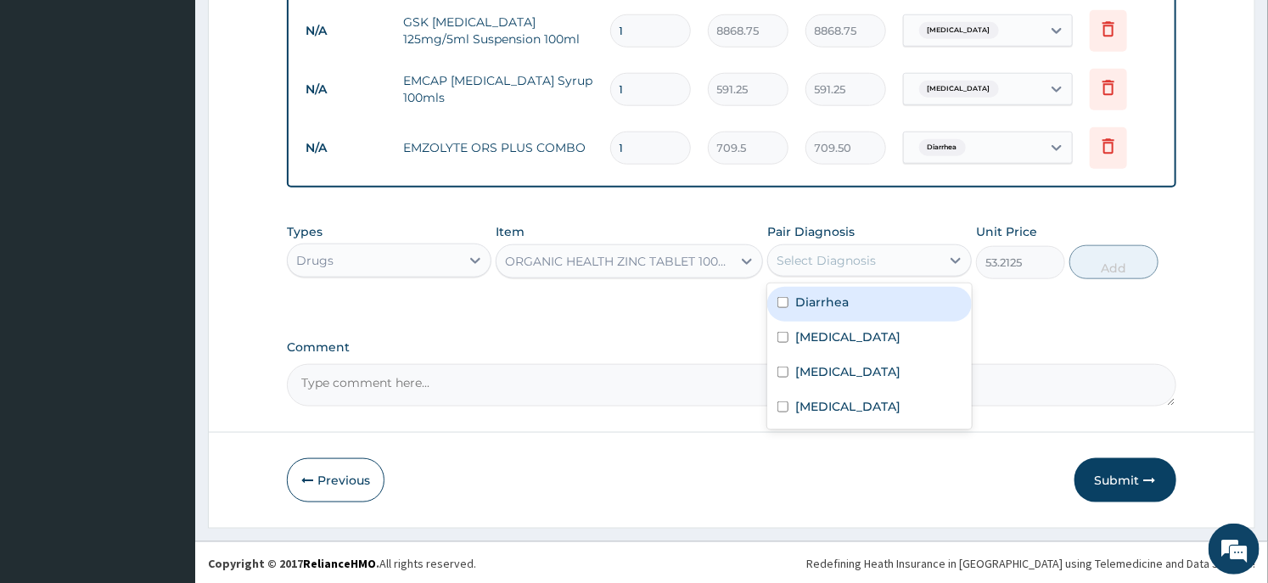
click at [834, 299] on label "Diarrhea" at bounding box center [822, 302] width 53 height 17
checkbox input "true"
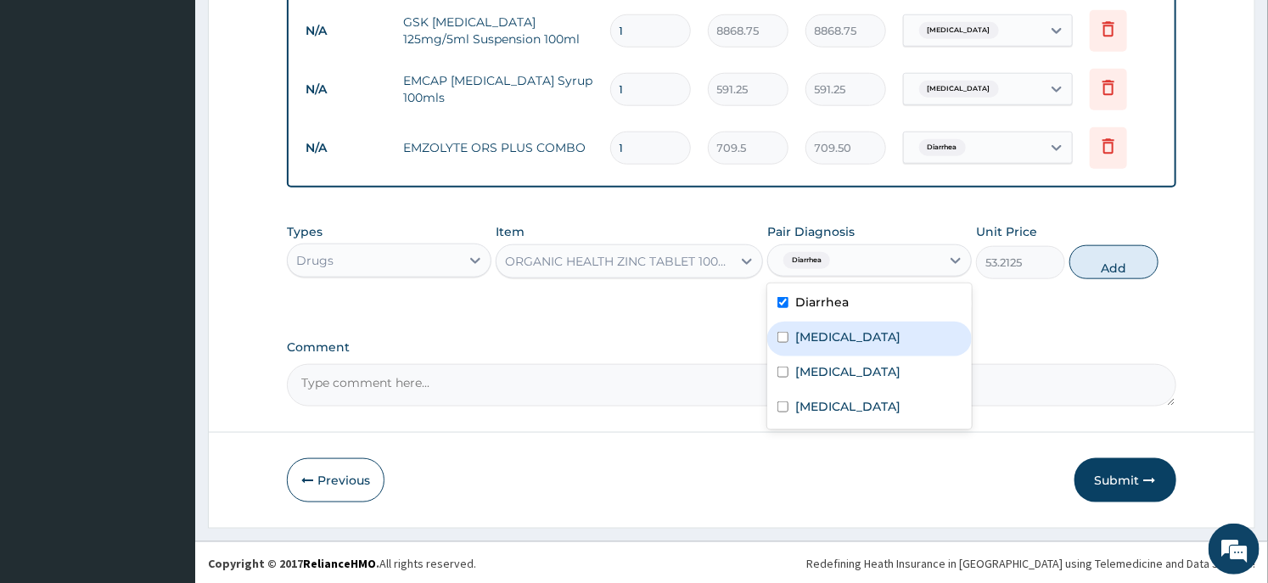
click at [835, 329] on label "Gastroenteritis" at bounding box center [848, 337] width 105 height 17
checkbox input "true"
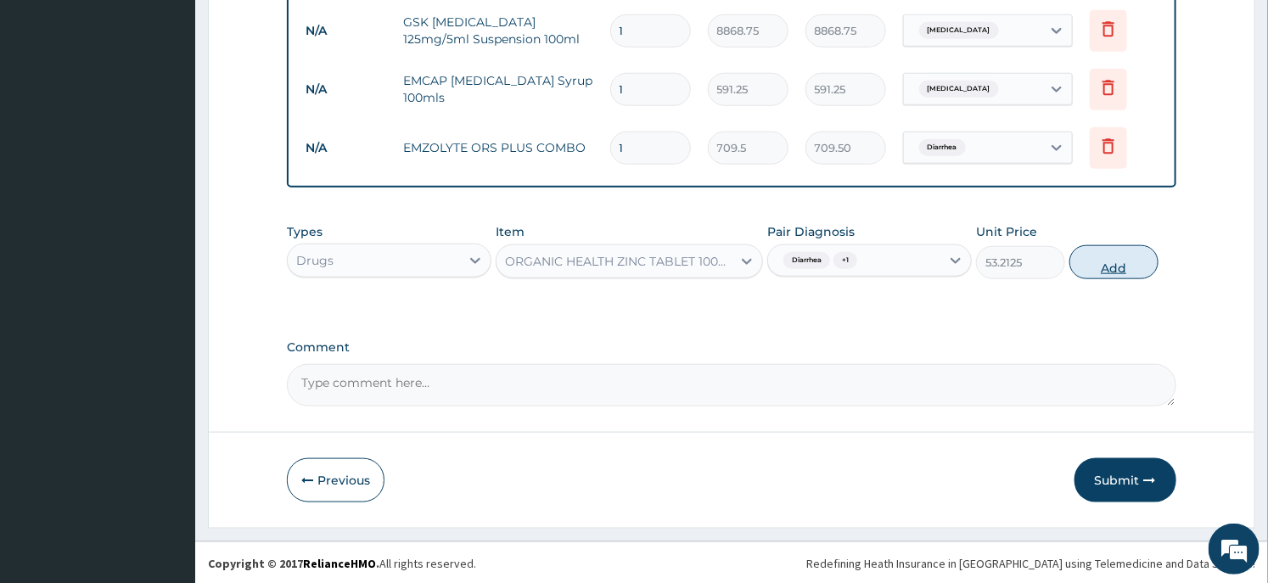
click at [1092, 257] on button "Add" at bounding box center [1114, 262] width 89 height 34
type input "0"
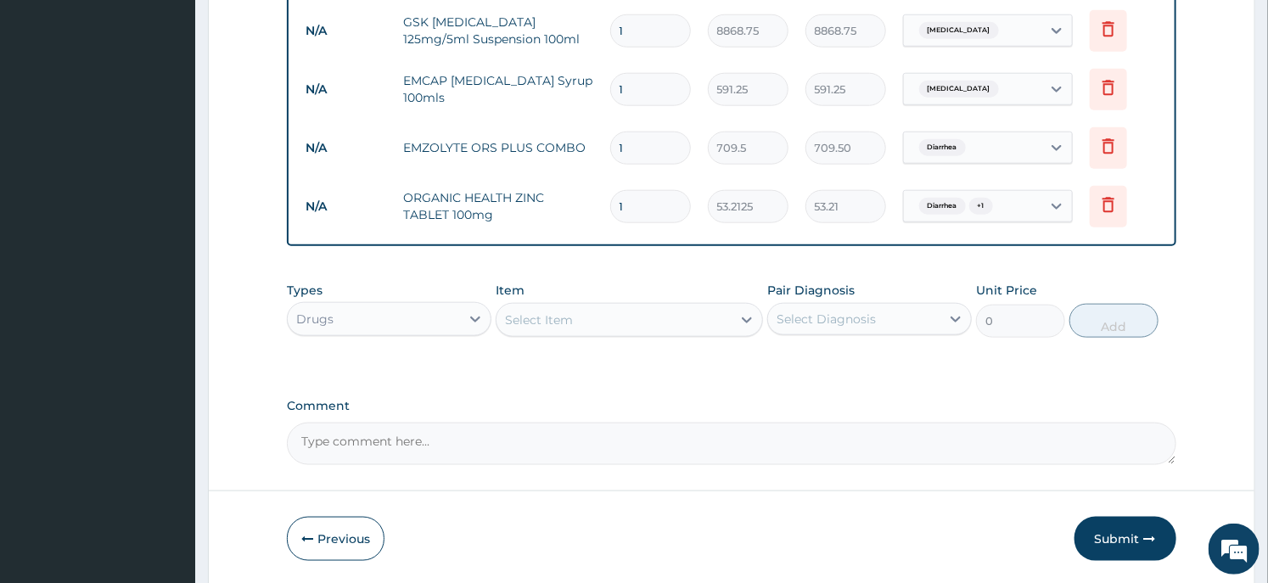
click at [675, 213] on input "1" at bounding box center [650, 206] width 81 height 33
type input "7"
type input "372.49"
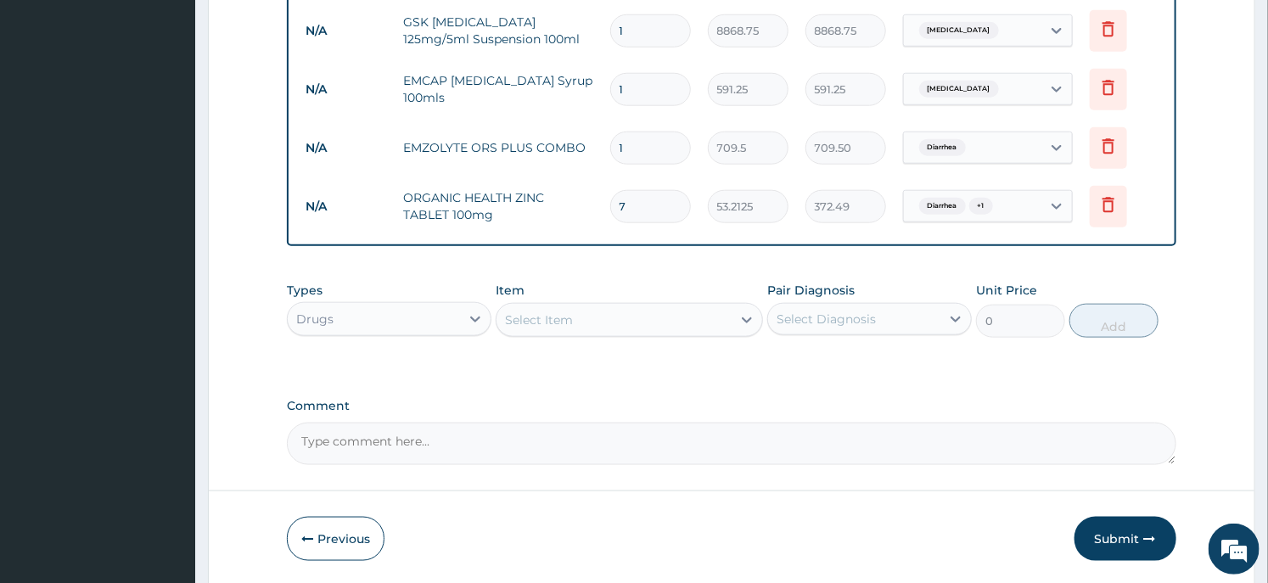
type input "7"
click at [599, 318] on div "Select Item" at bounding box center [614, 319] width 234 height 27
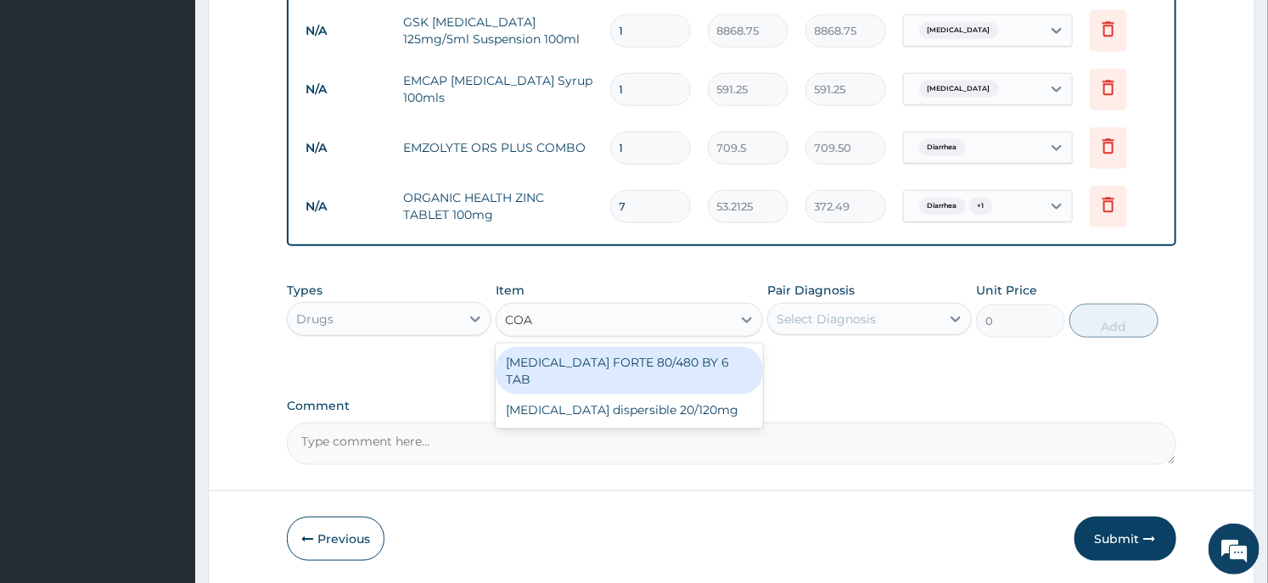
type input "[PERSON_NAME]"
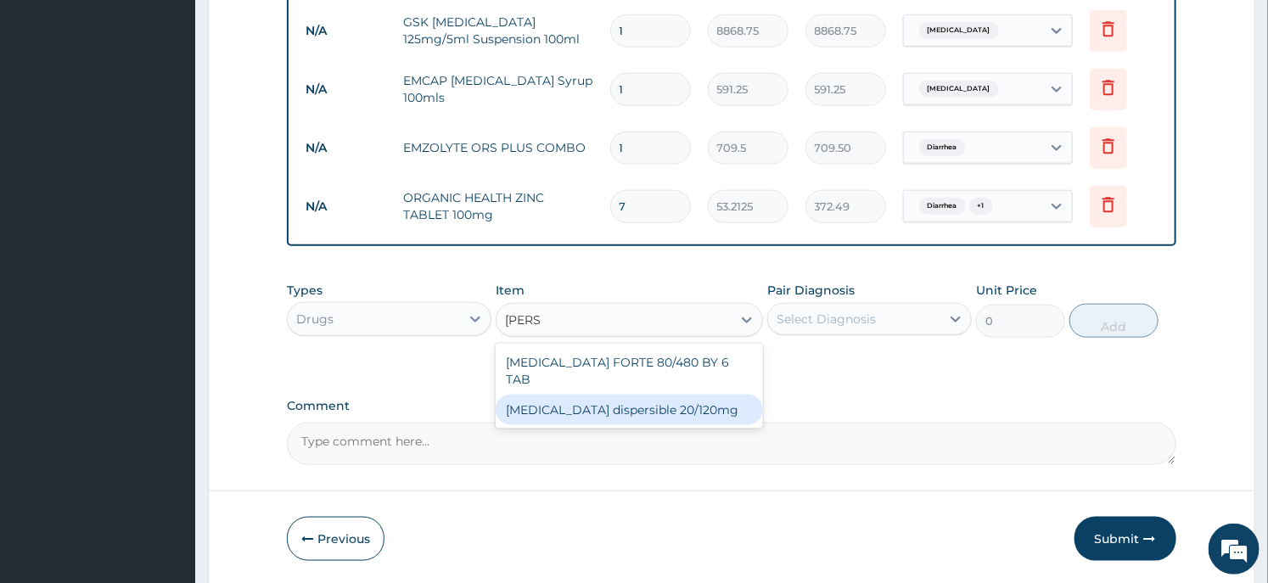
click at [591, 396] on div "[MEDICAL_DATA] dispersible 20/120mg" at bounding box center [629, 410] width 267 height 31
type input "112.3375"
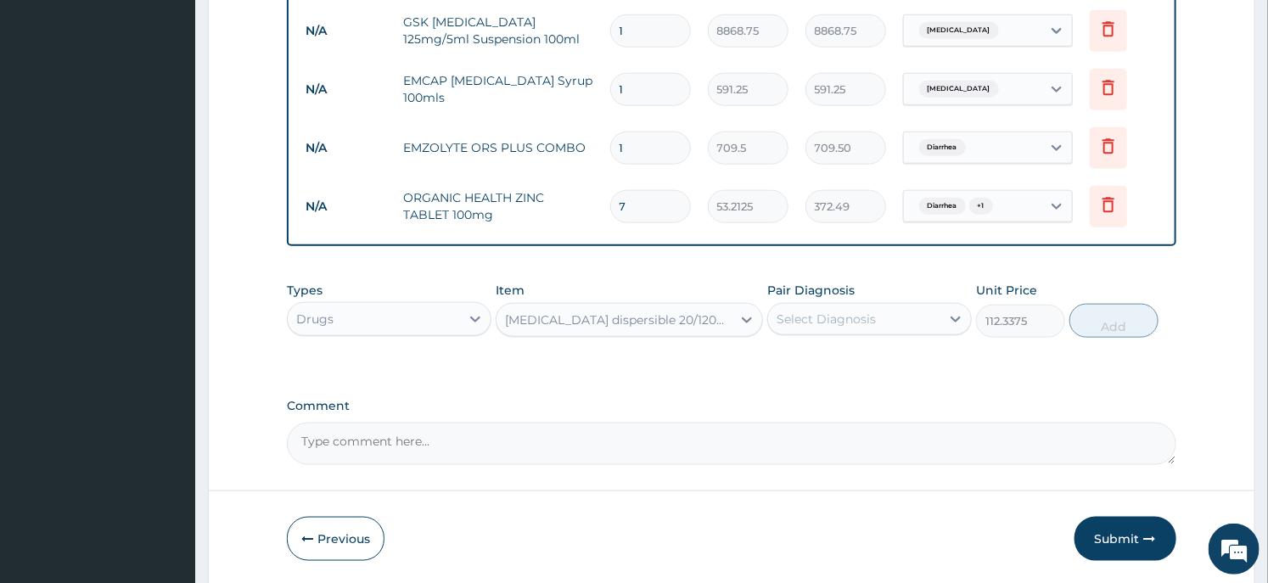
click at [837, 323] on div "Select Diagnosis" at bounding box center [826, 319] width 99 height 17
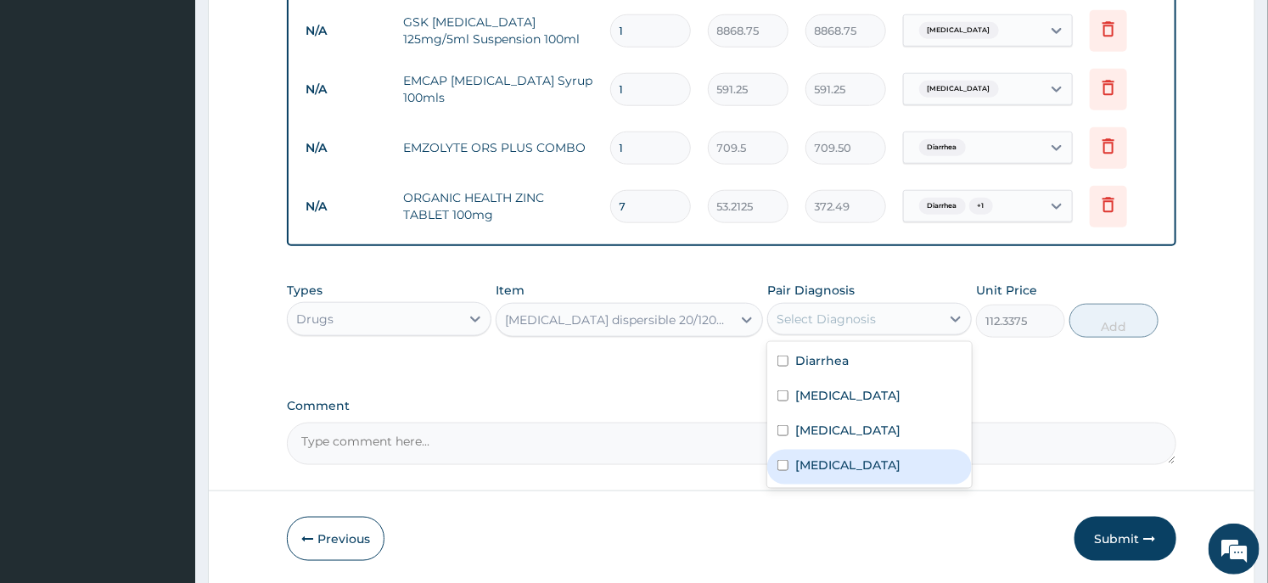
click at [820, 457] on label "[MEDICAL_DATA]" at bounding box center [848, 465] width 105 height 17
checkbox input "true"
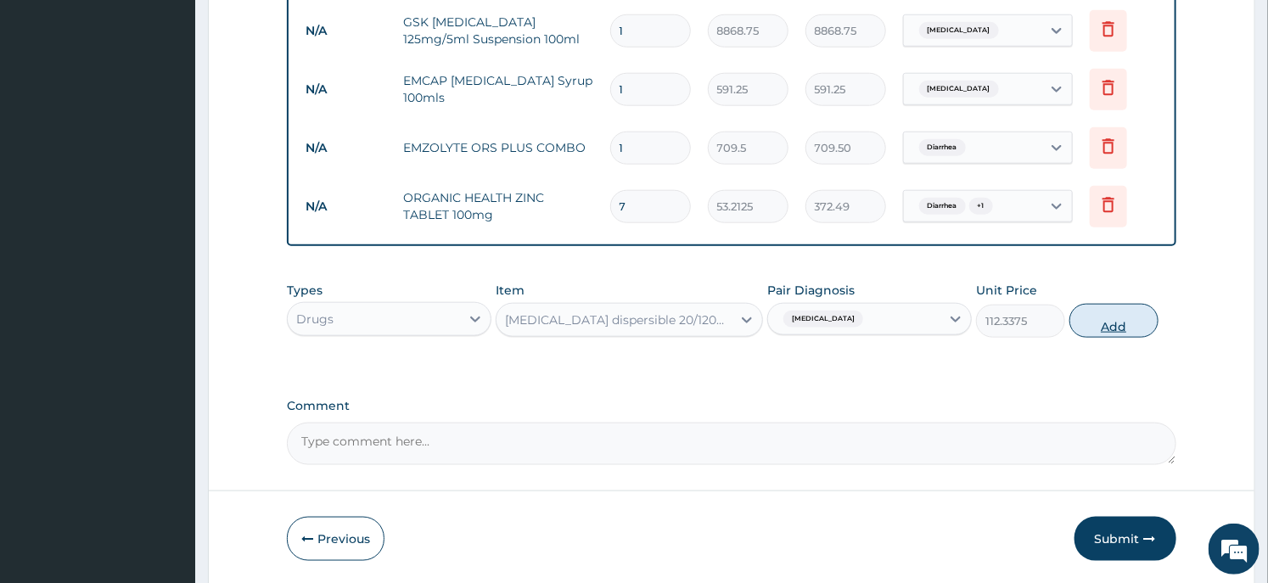
click at [1100, 318] on button "Add" at bounding box center [1114, 321] width 89 height 34
type input "0"
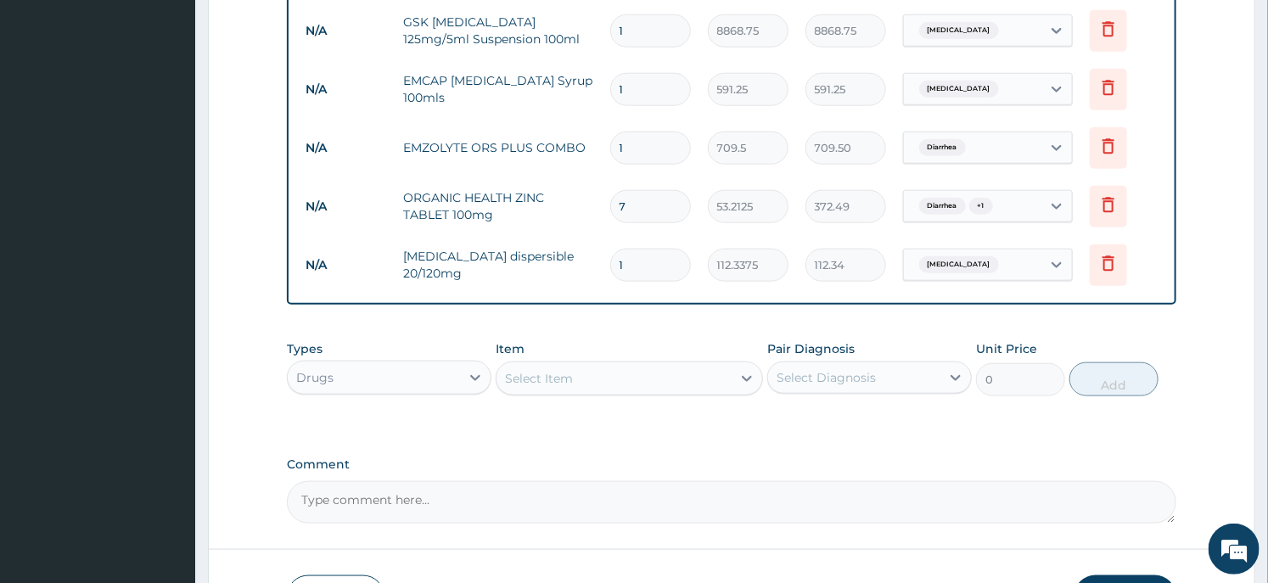
click at [662, 266] on input "1" at bounding box center [650, 265] width 81 height 33
type input "6"
type input "674.03"
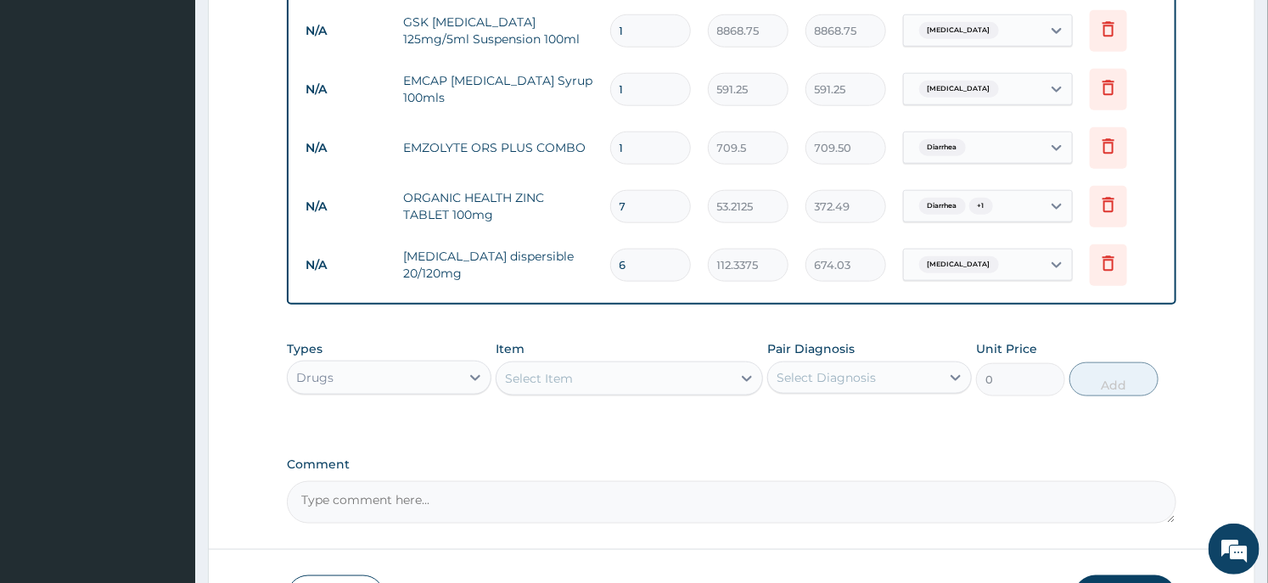
type input "6"
click at [631, 376] on div "Select Item" at bounding box center [614, 378] width 234 height 27
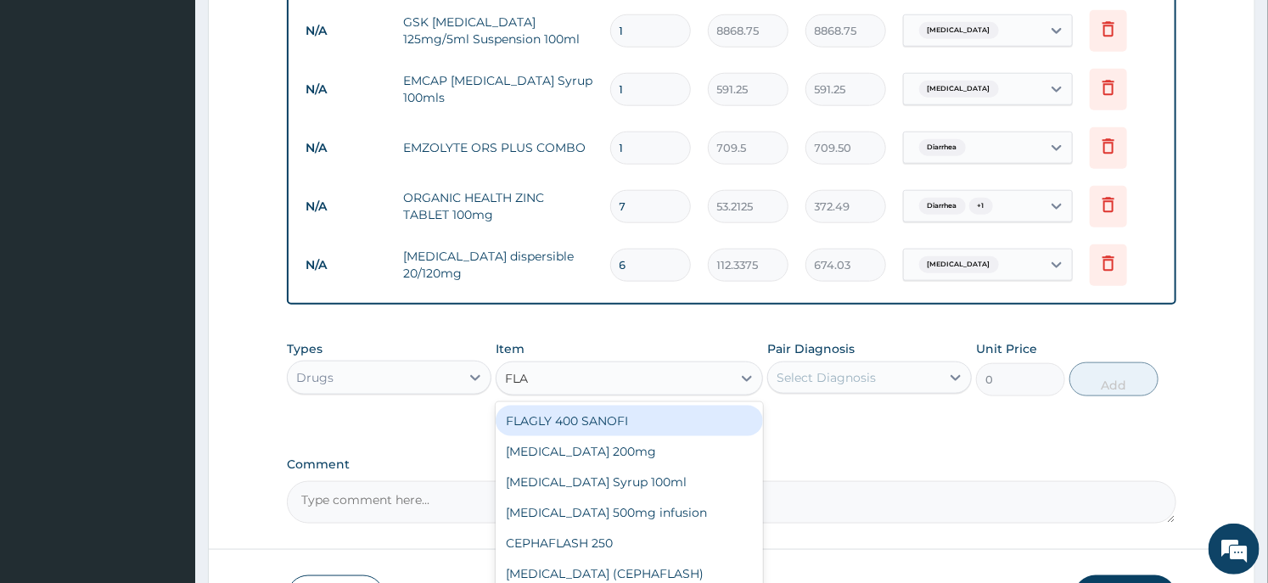
type input "FLAG"
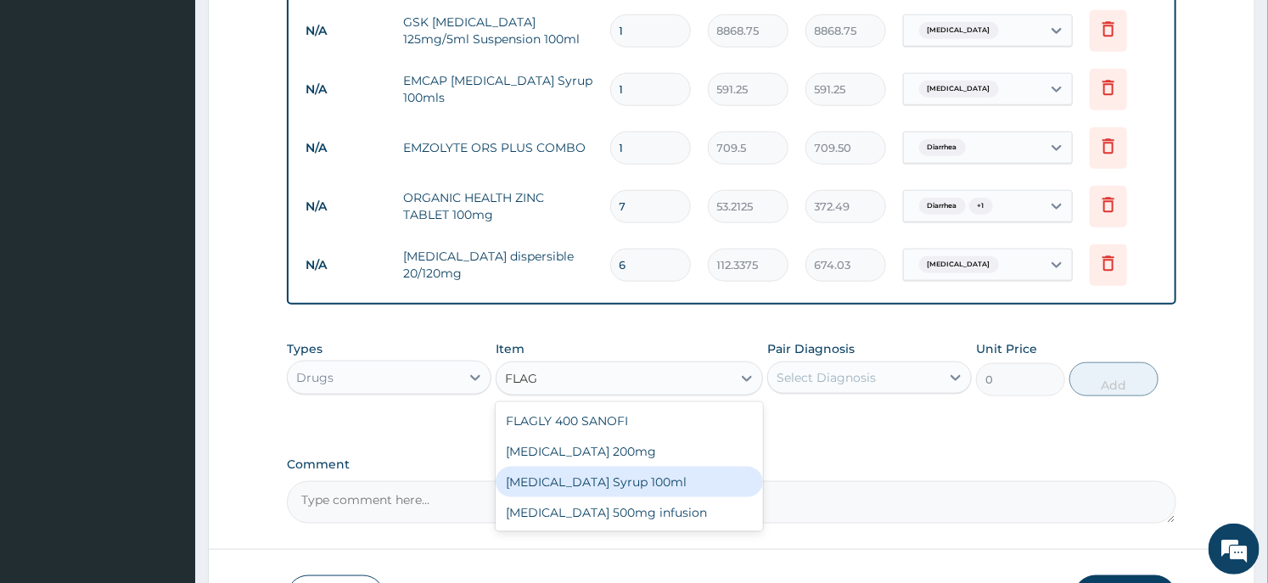
click at [580, 495] on div "[MEDICAL_DATA] Syrup 100ml" at bounding box center [629, 482] width 267 height 31
type input "1064.25"
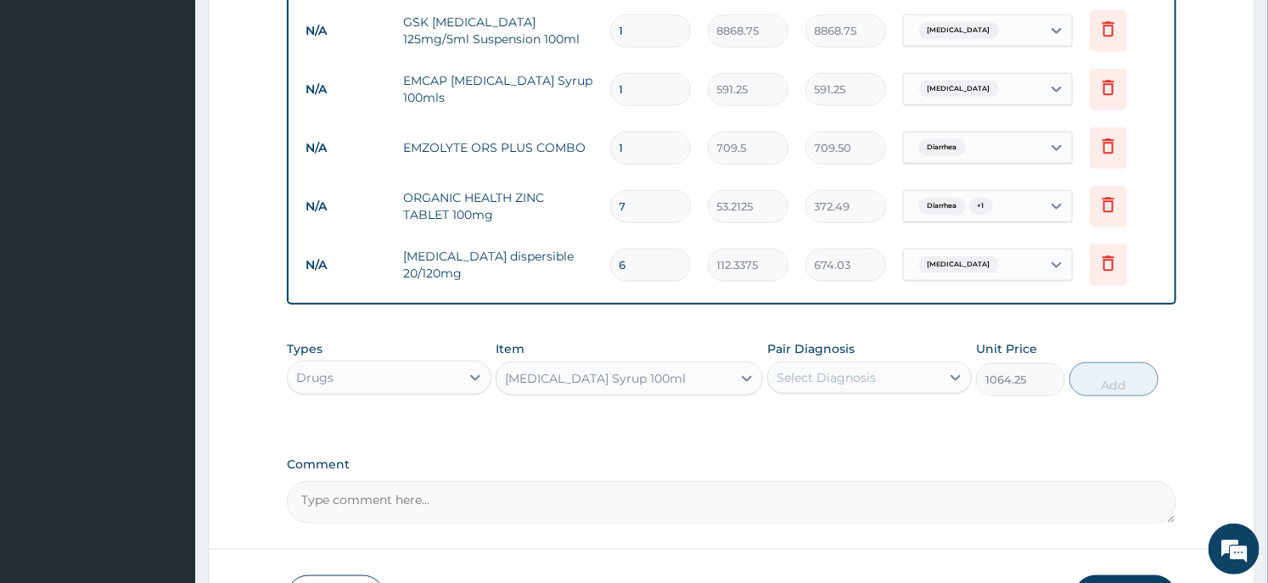
click at [846, 368] on div "Select Diagnosis" at bounding box center [854, 377] width 172 height 27
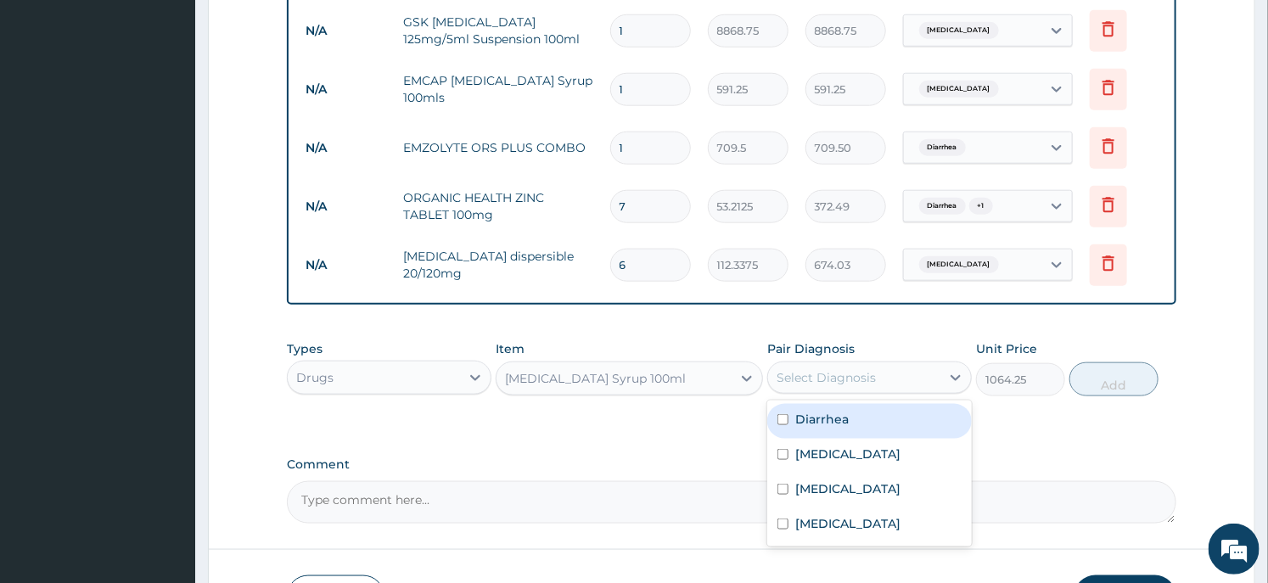
click at [835, 421] on label "Diarrhea" at bounding box center [822, 419] width 53 height 17
checkbox input "true"
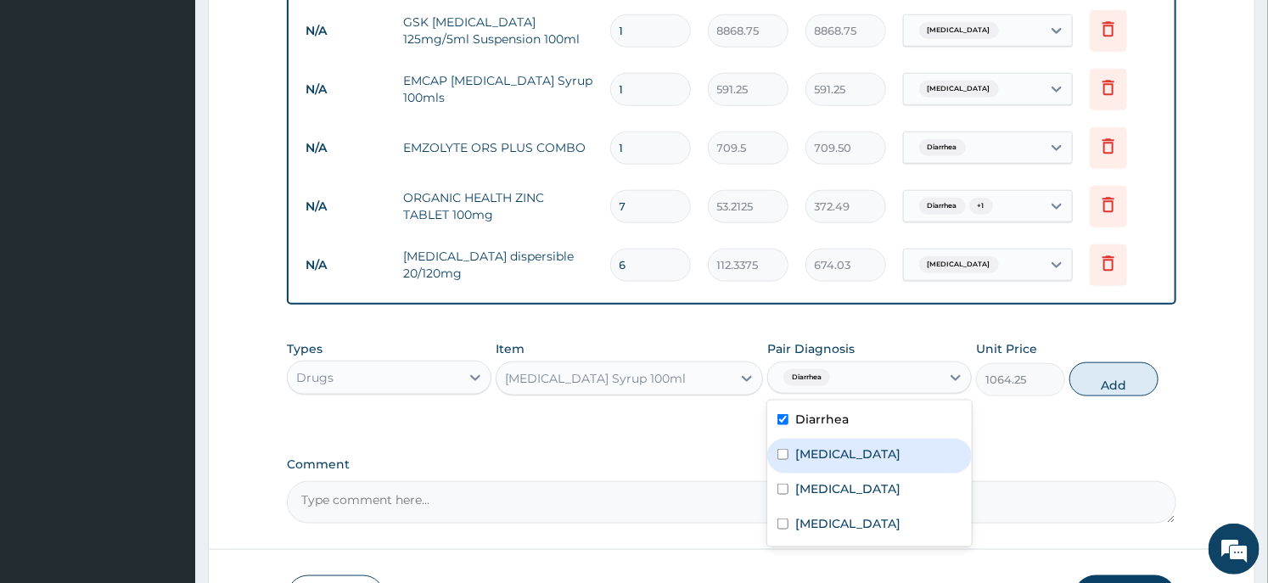
drag, startPoint x: 834, startPoint y: 450, endPoint x: 885, endPoint y: 429, distance: 56.0
click at [834, 451] on label "Gastroenteritis" at bounding box center [848, 454] width 105 height 17
checkbox input "true"
click at [1089, 383] on button "Add" at bounding box center [1114, 380] width 89 height 34
type input "0"
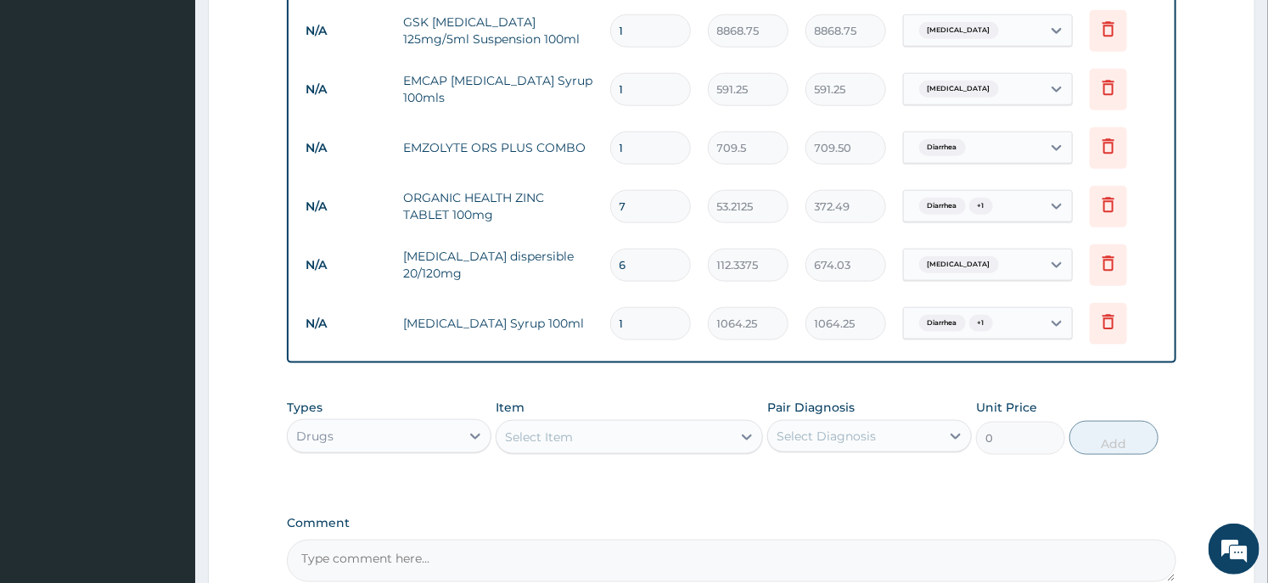
click at [554, 438] on div "Select Item" at bounding box center [539, 437] width 68 height 17
type input "F"
type input "CB"
click at [321, 436] on div "Drugs" at bounding box center [314, 436] width 37 height 17
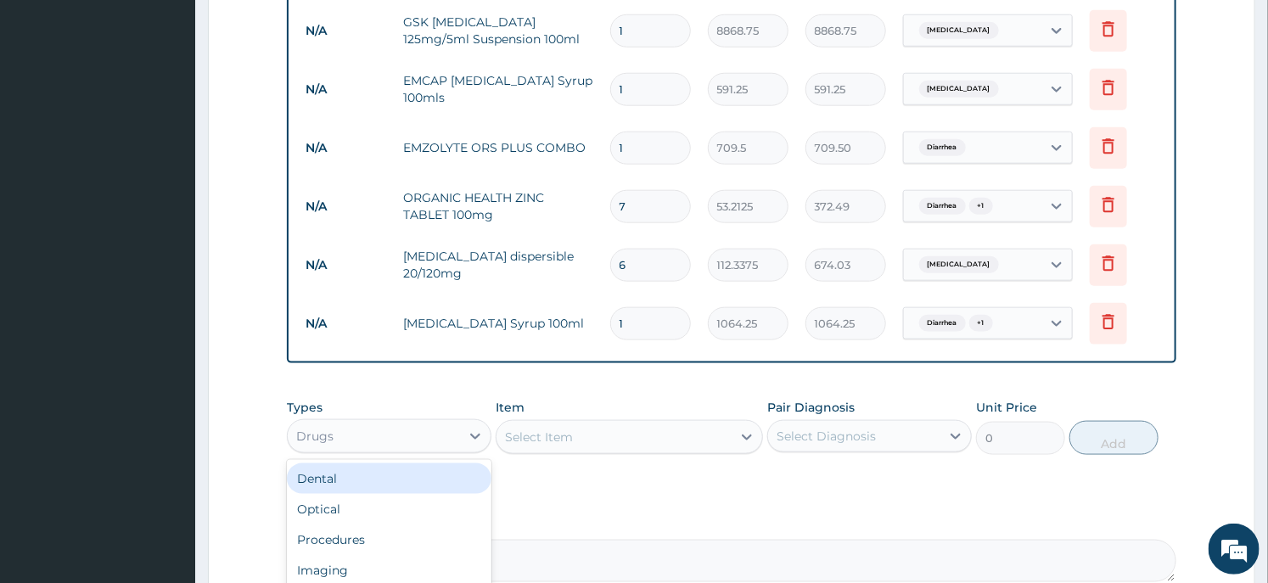
scroll to position [57, 0]
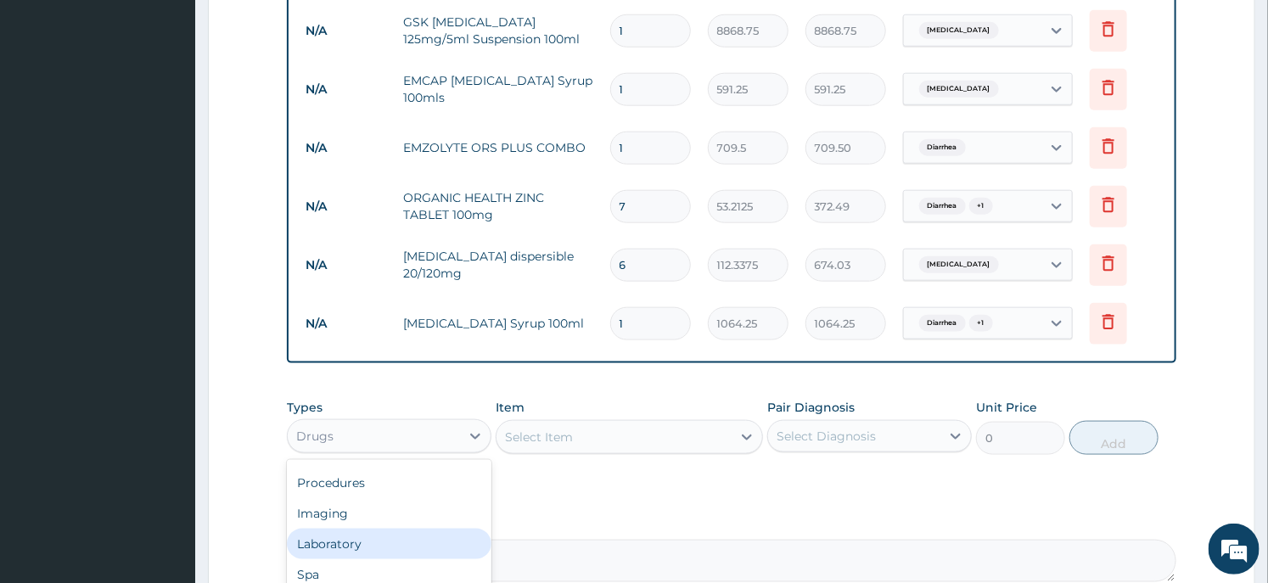
click at [368, 542] on div "Laboratory" at bounding box center [389, 544] width 205 height 31
click at [529, 443] on div "Select Item" at bounding box center [539, 437] width 68 height 17
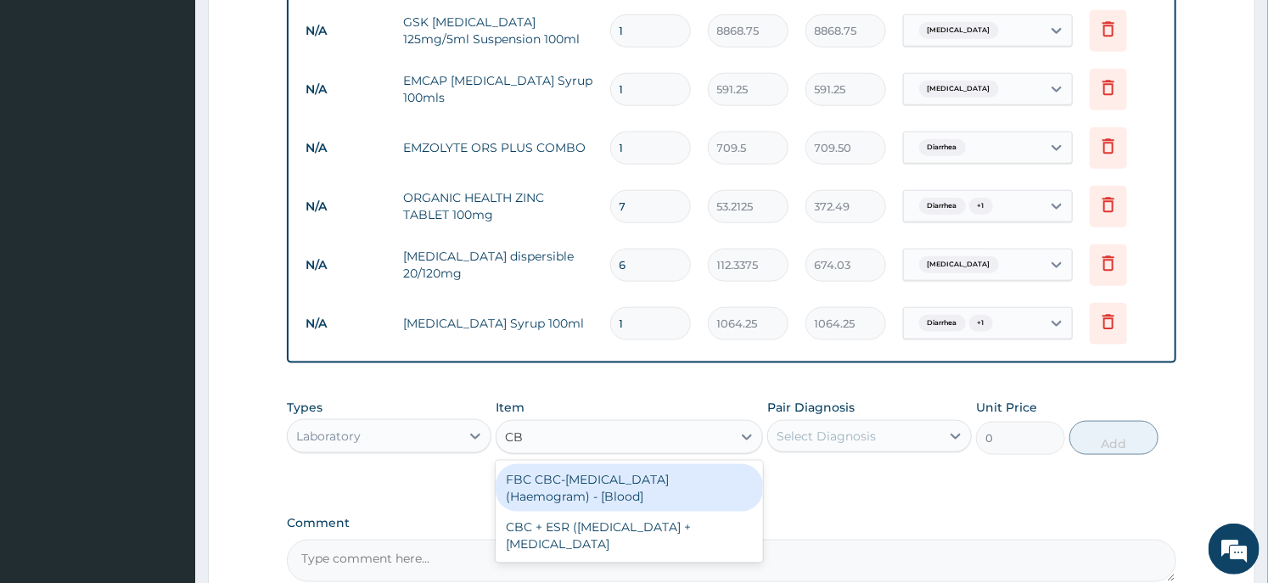
type input "CBC"
click at [588, 484] on div "FBC CBC-Complete Blood Count (Haemogram) - [Blood]" at bounding box center [629, 488] width 267 height 48
type input "4300"
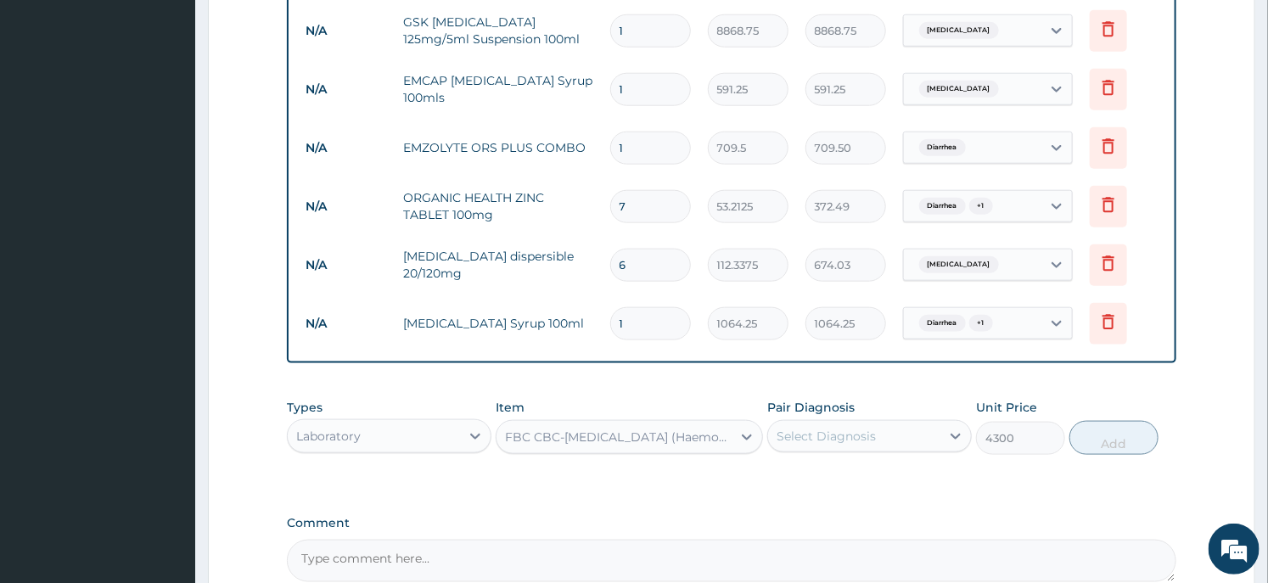
click at [873, 431] on div "Select Diagnosis" at bounding box center [826, 436] width 99 height 17
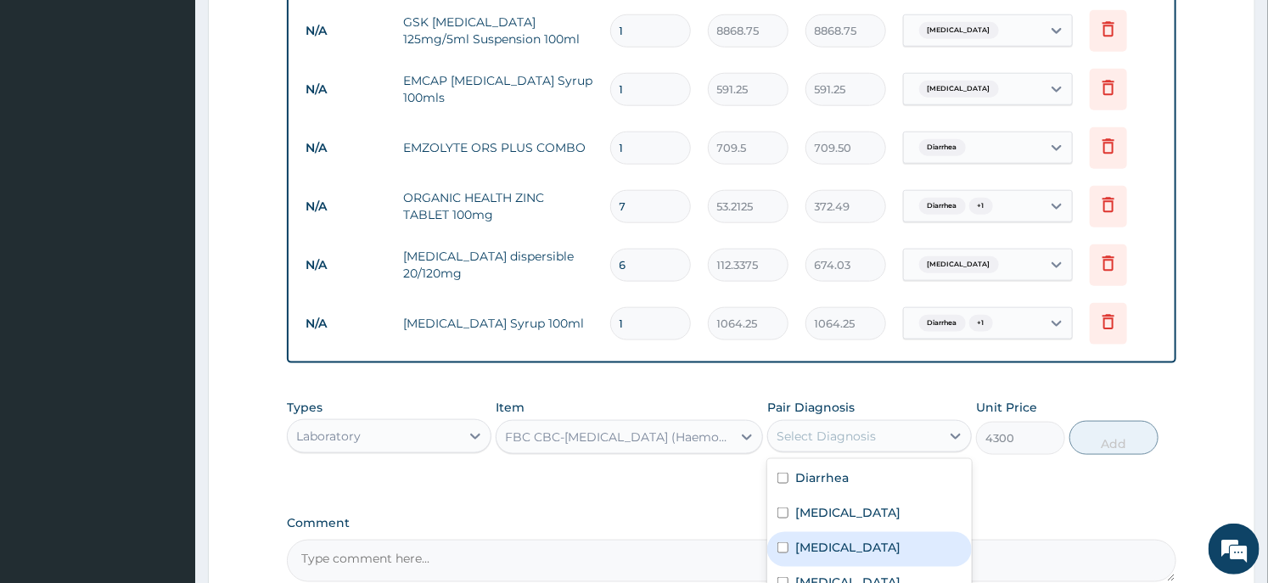
drag, startPoint x: 819, startPoint y: 541, endPoint x: 927, endPoint y: 478, distance: 124.8
click at [819, 542] on label "Sepsis" at bounding box center [848, 547] width 105 height 17
checkbox input "true"
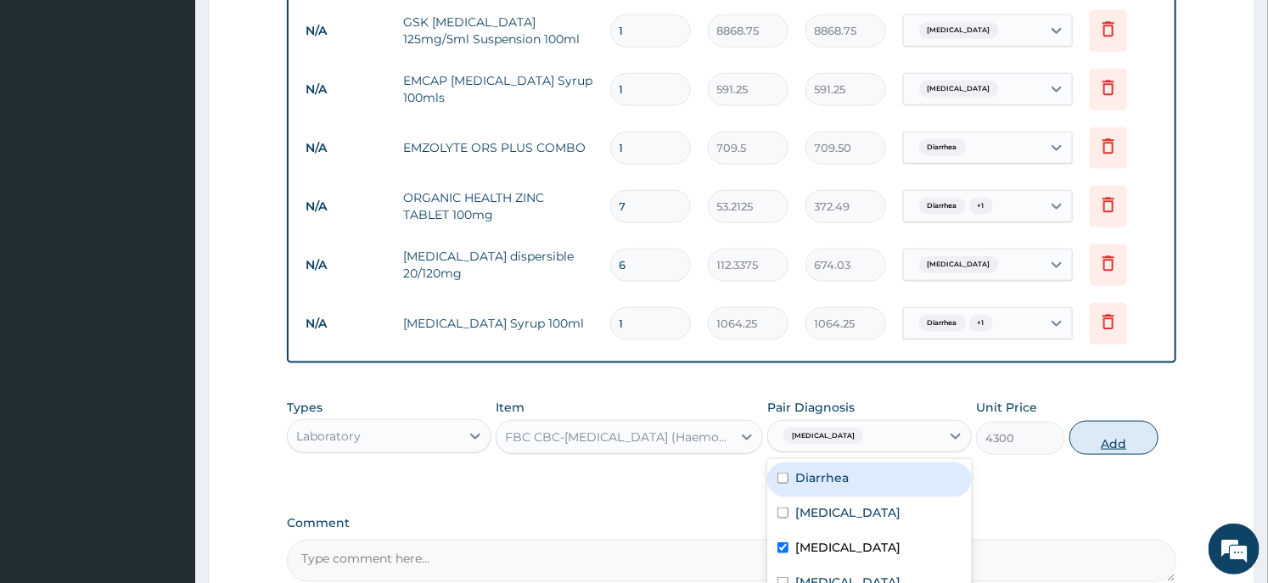
click at [1125, 447] on button "Add" at bounding box center [1114, 438] width 89 height 34
type input "0"
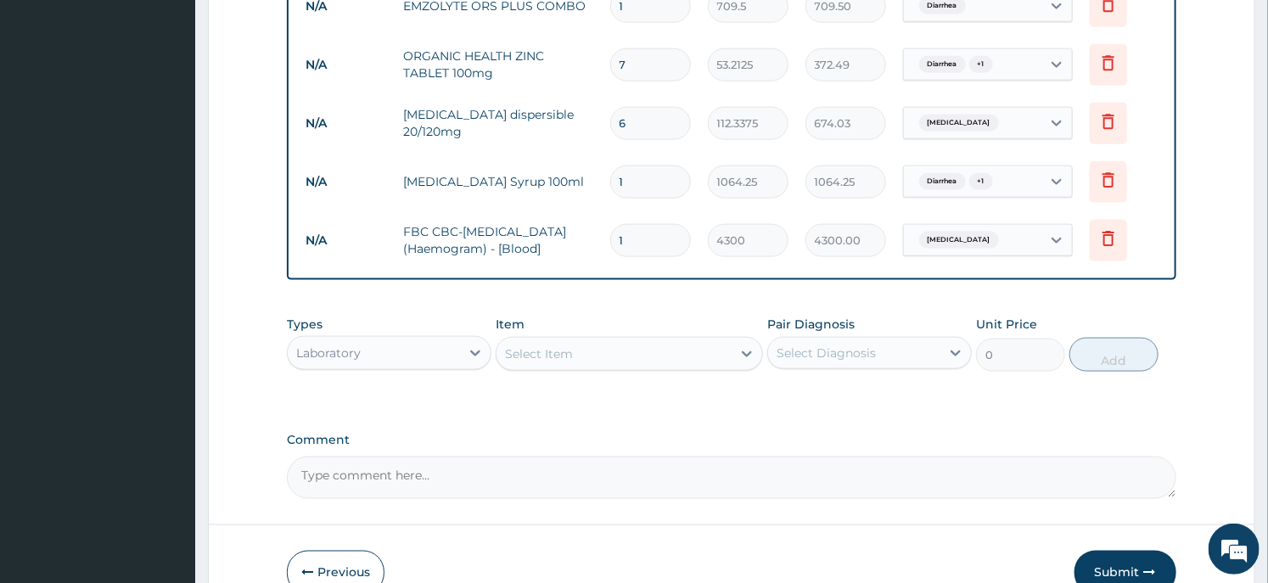
scroll to position [980, 0]
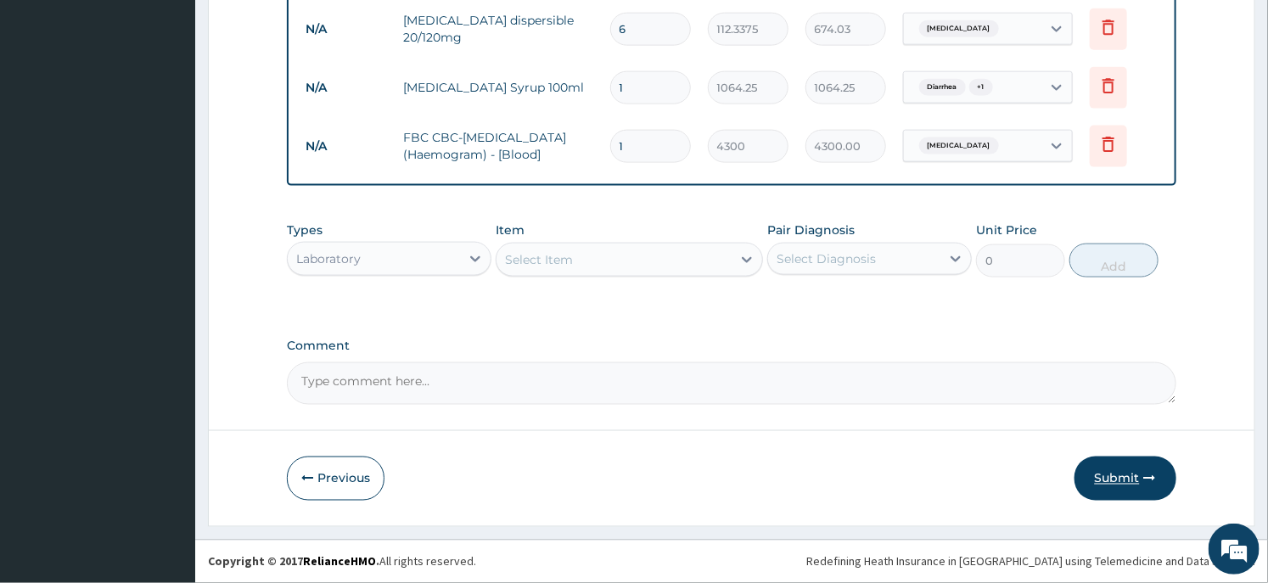
click at [1105, 471] on button "Submit" at bounding box center [1126, 479] width 102 height 44
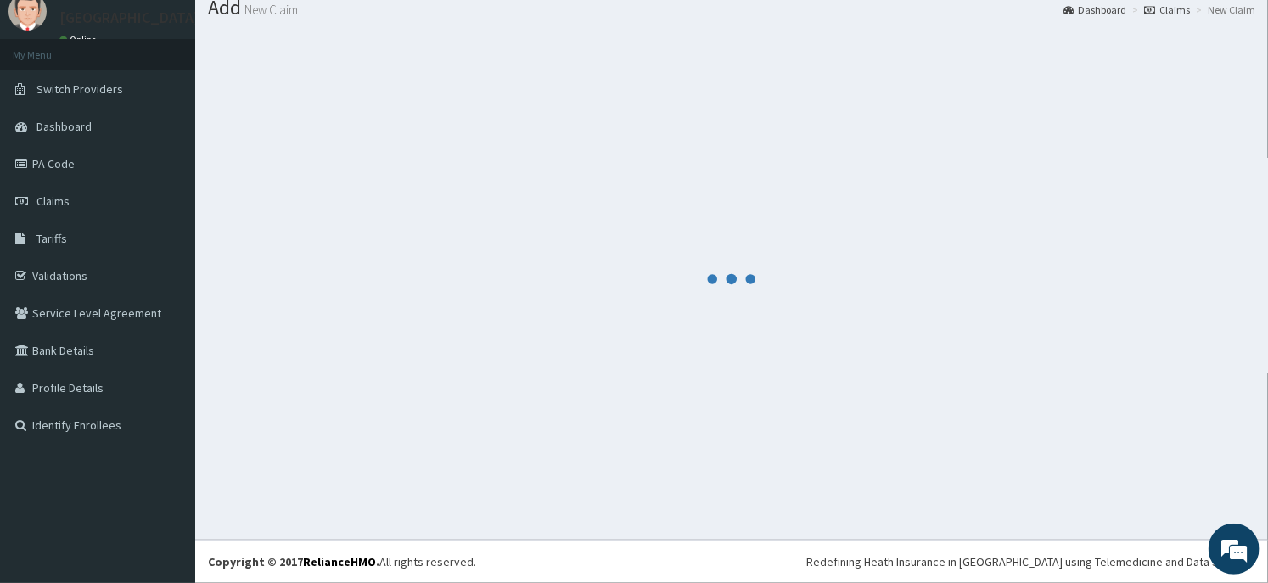
scroll to position [58, 0]
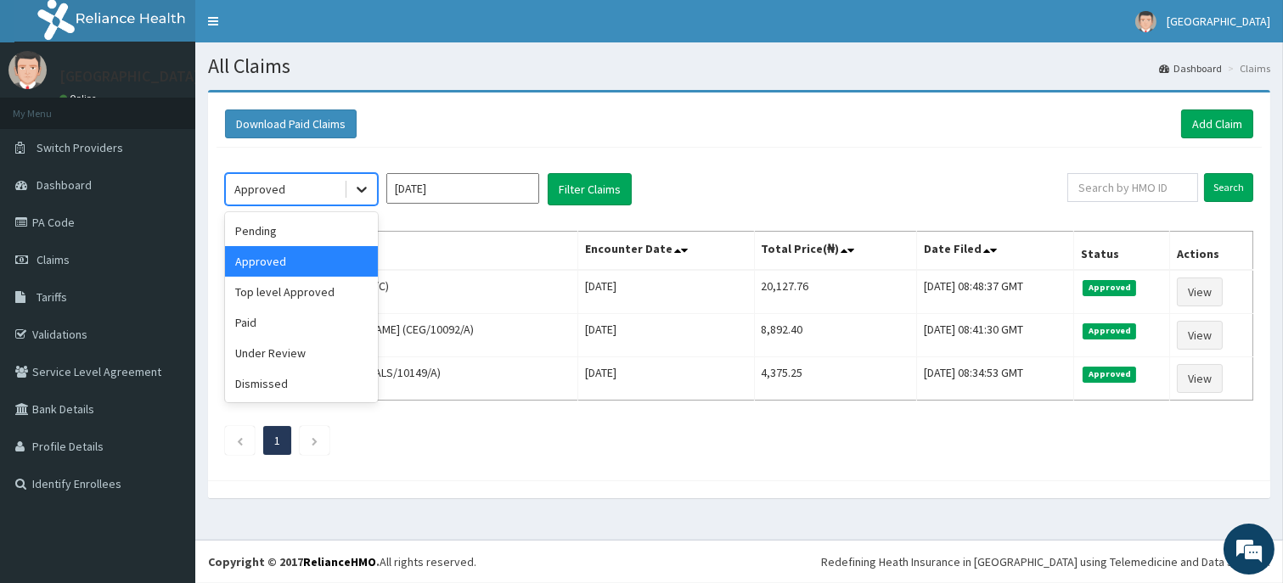
click at [351, 183] on div at bounding box center [361, 189] width 31 height 31
click at [326, 291] on div "Top level Approved" at bounding box center [301, 292] width 153 height 31
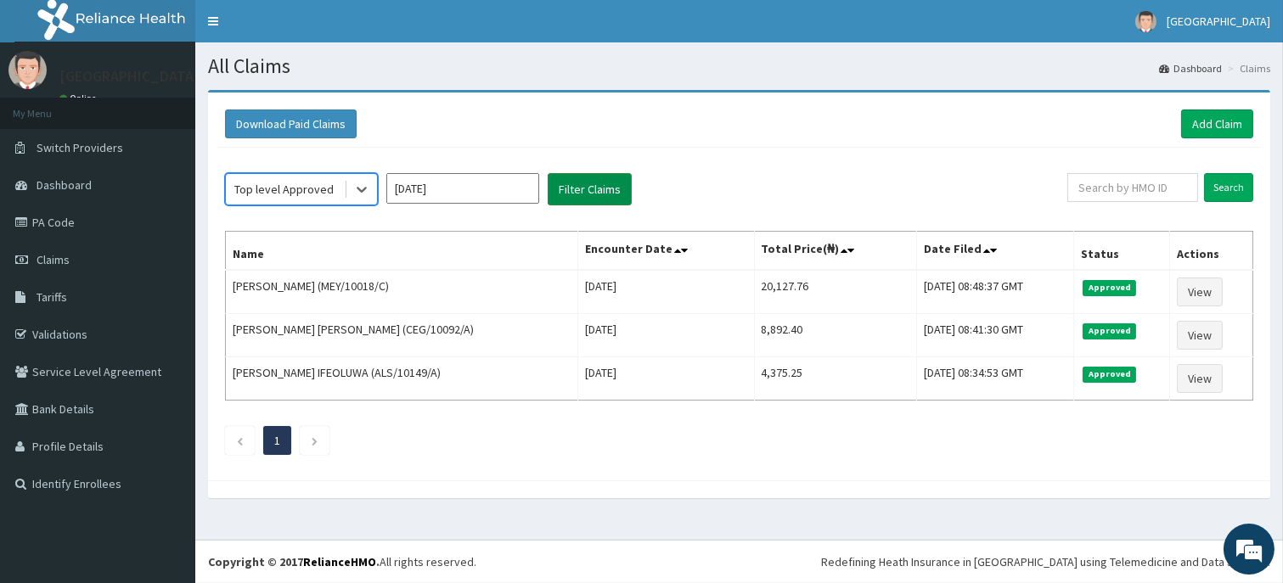
click at [596, 192] on button "Filter Claims" at bounding box center [590, 189] width 84 height 32
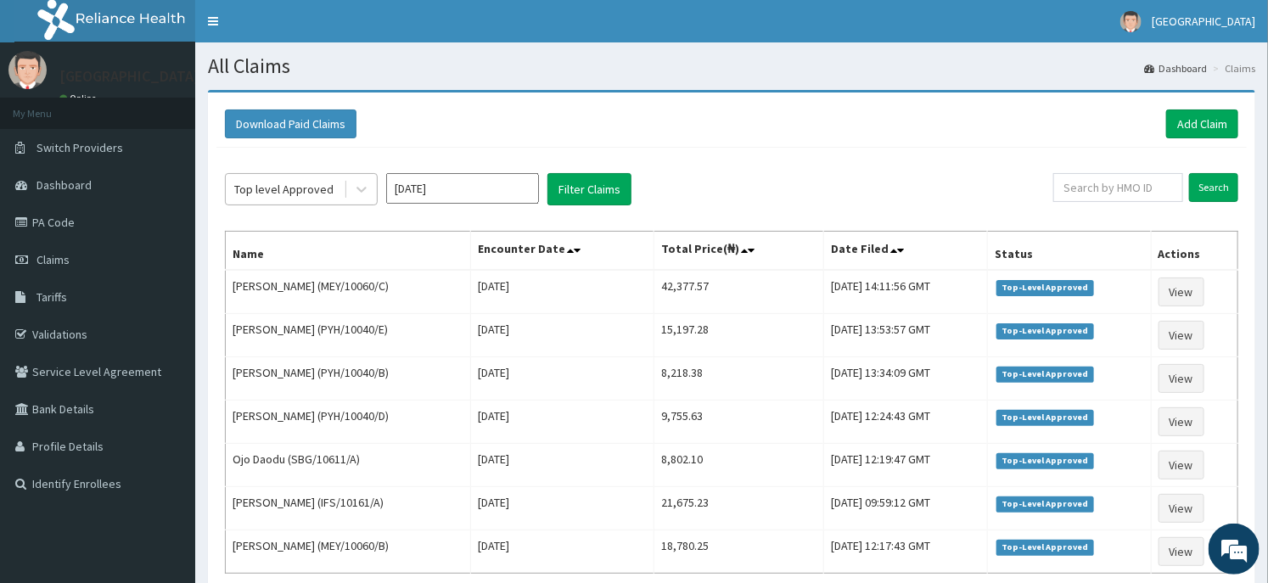
click at [334, 190] on div "Top level Approved" at bounding box center [285, 189] width 118 height 27
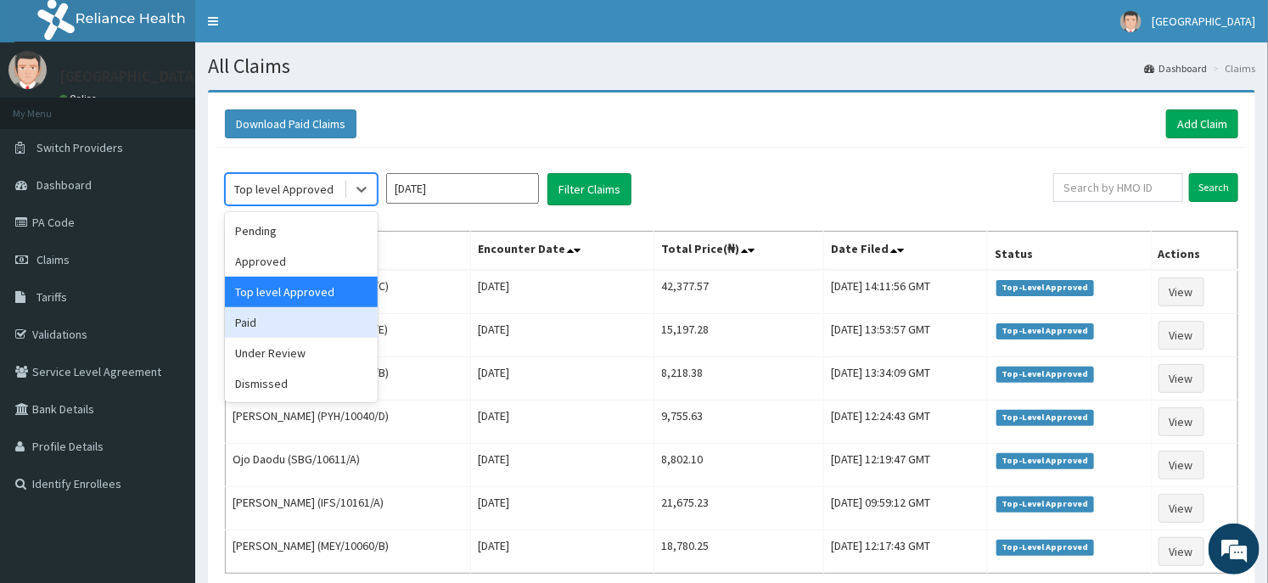
click at [307, 321] on div "Paid" at bounding box center [301, 322] width 153 height 31
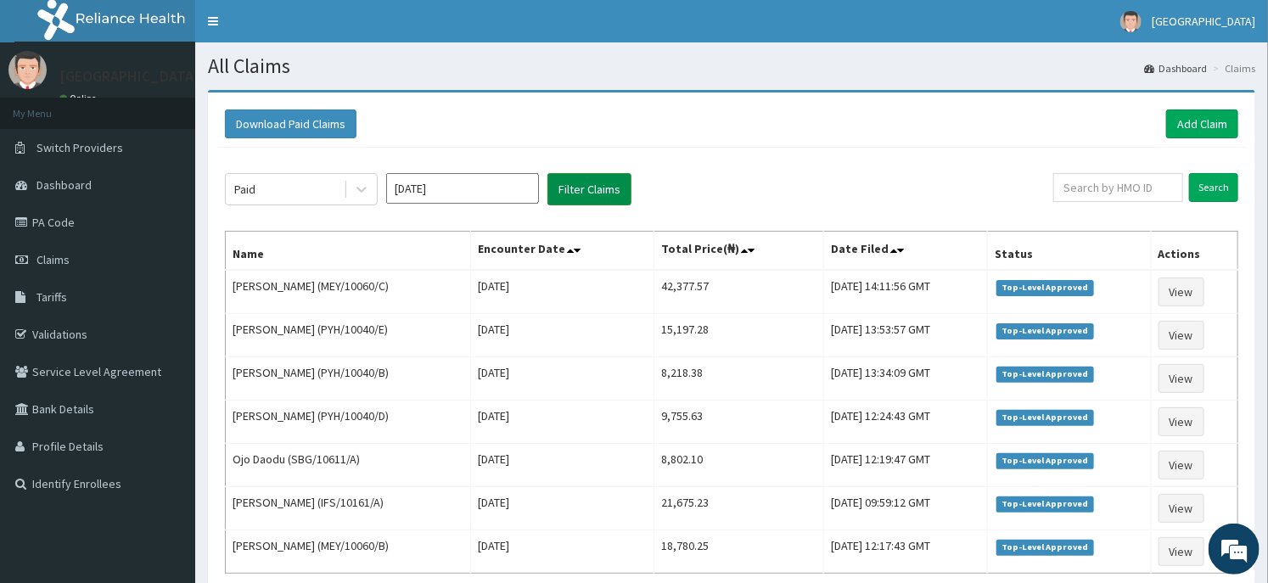
click at [555, 193] on button "Filter Claims" at bounding box center [590, 189] width 84 height 32
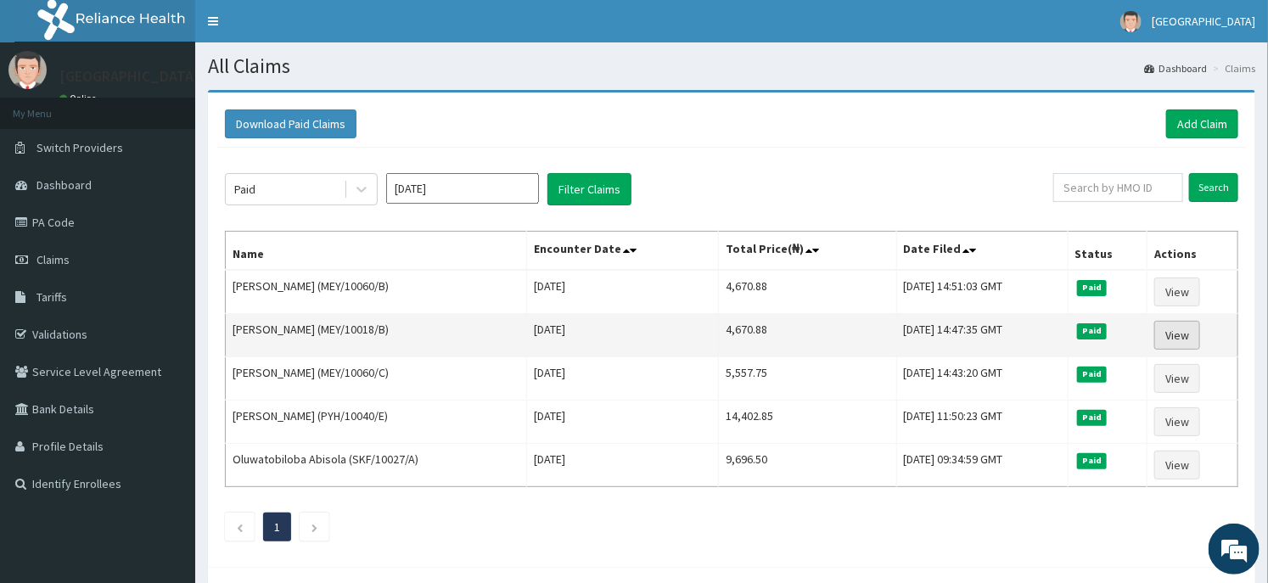
click at [1193, 340] on link "View" at bounding box center [1178, 335] width 46 height 29
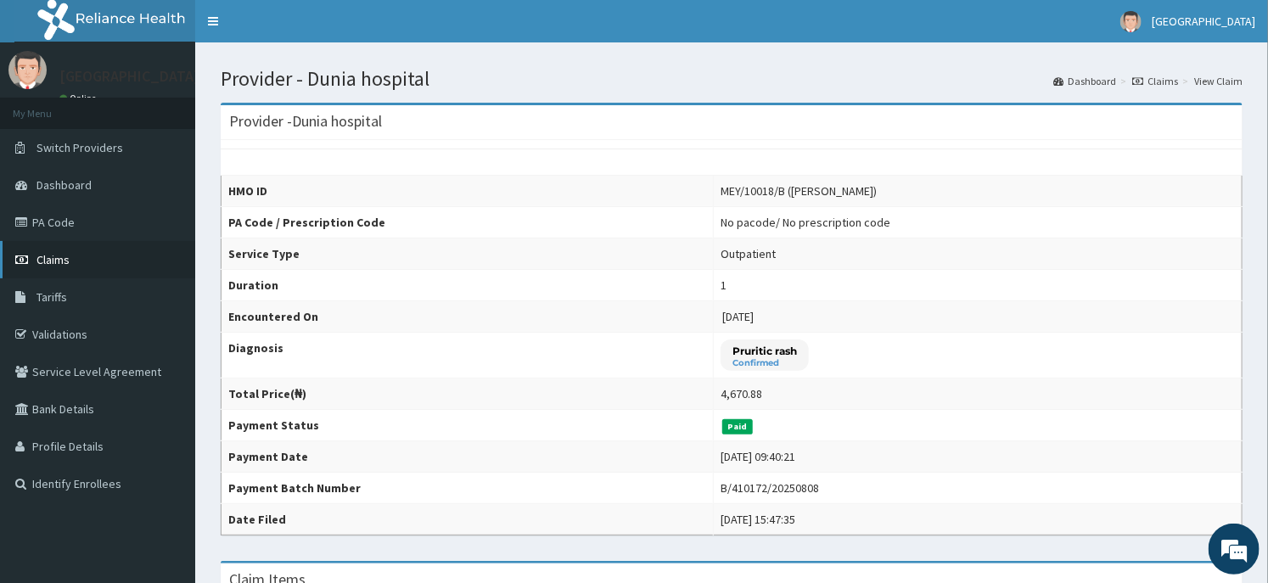
click at [86, 266] on link "Claims" at bounding box center [97, 259] width 195 height 37
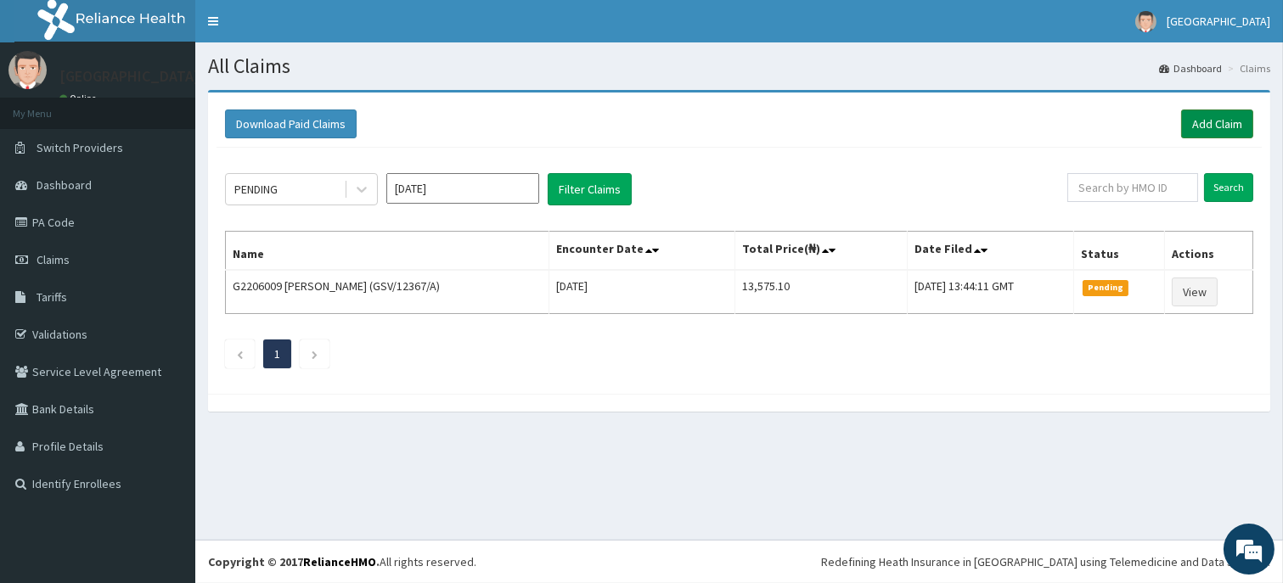
click at [1190, 126] on link "Add Claim" at bounding box center [1217, 124] width 72 height 29
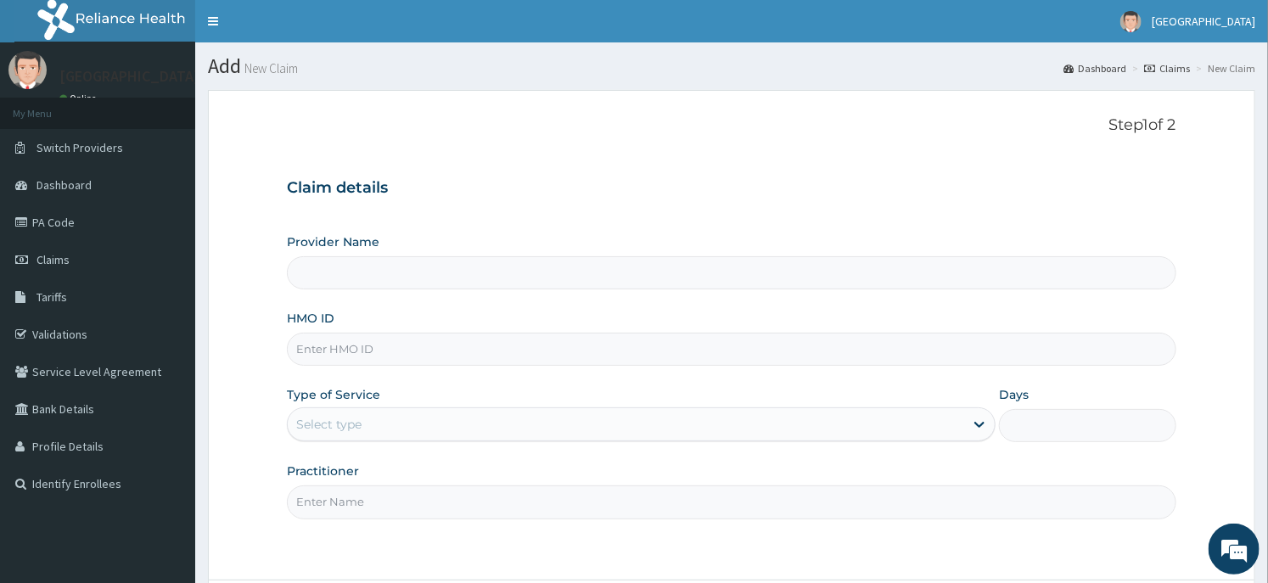
type input "Dunia hospital"
click at [451, 345] on input "HMO ID" at bounding box center [731, 349] width 889 height 33
type input "MEY/10018/B"
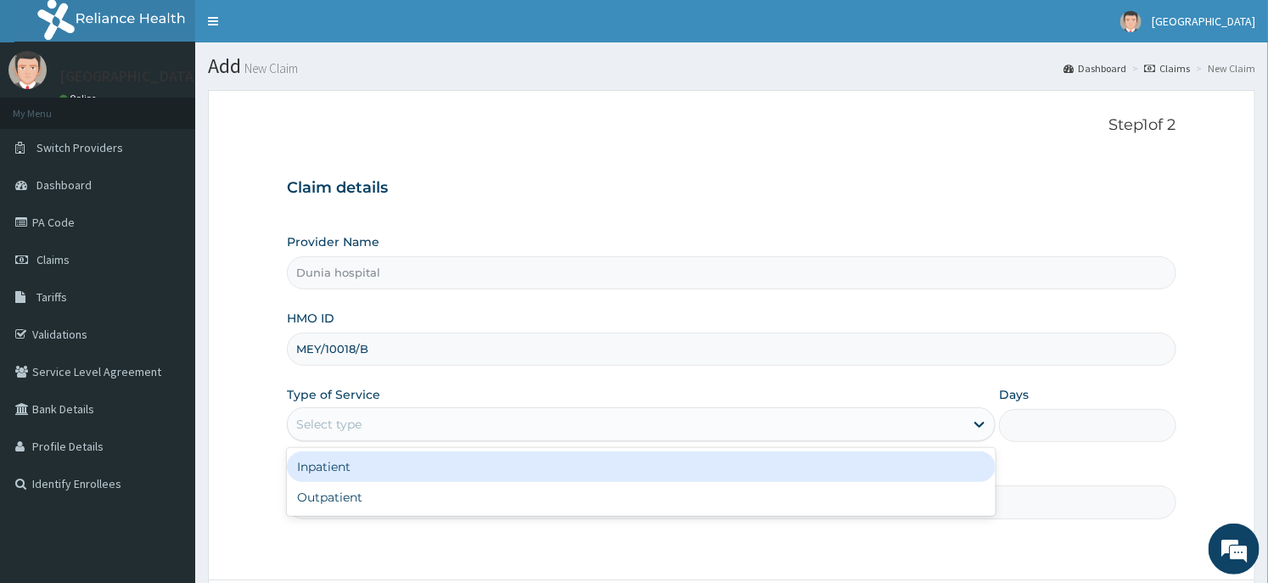
click at [440, 426] on div "Select type" at bounding box center [626, 424] width 677 height 27
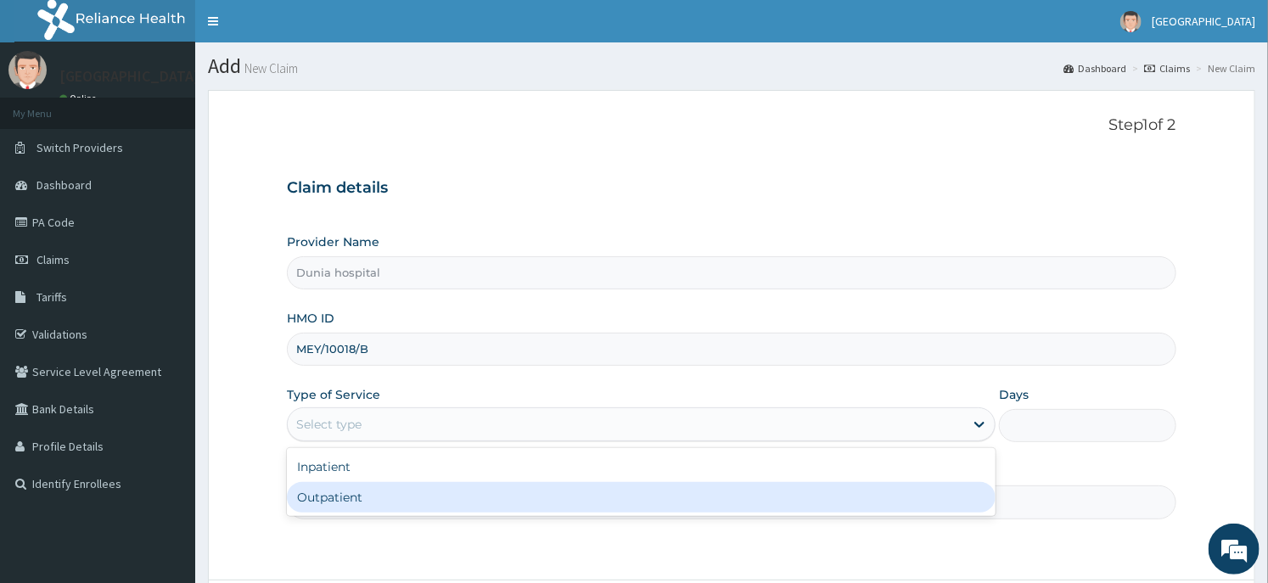
click at [420, 489] on div "Outpatient" at bounding box center [641, 497] width 709 height 31
type input "1"
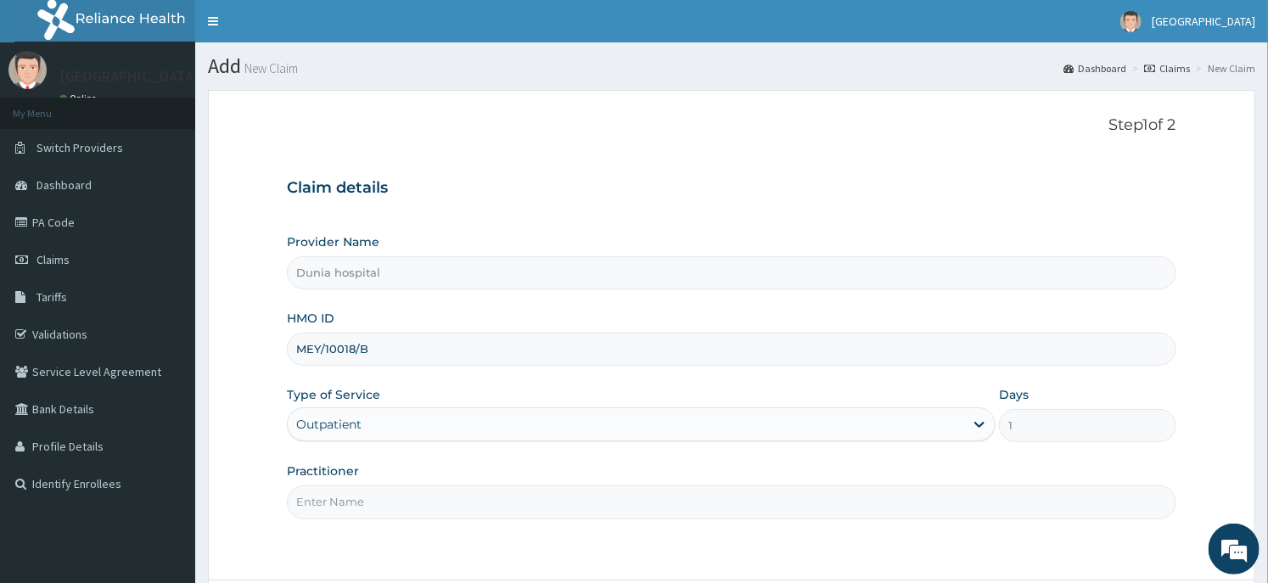
click at [420, 489] on input "Practitioner" at bounding box center [731, 502] width 889 height 33
type input "[PERSON_NAME][GEOGRAPHIC_DATA]"
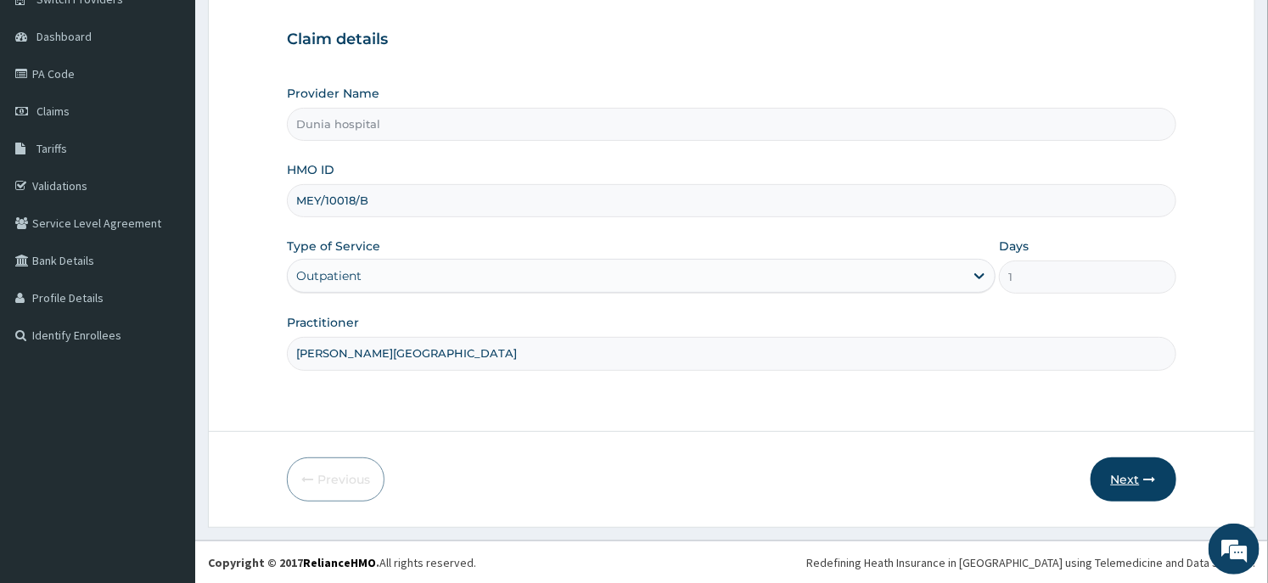
click at [1151, 481] on icon "button" at bounding box center [1150, 480] width 12 height 12
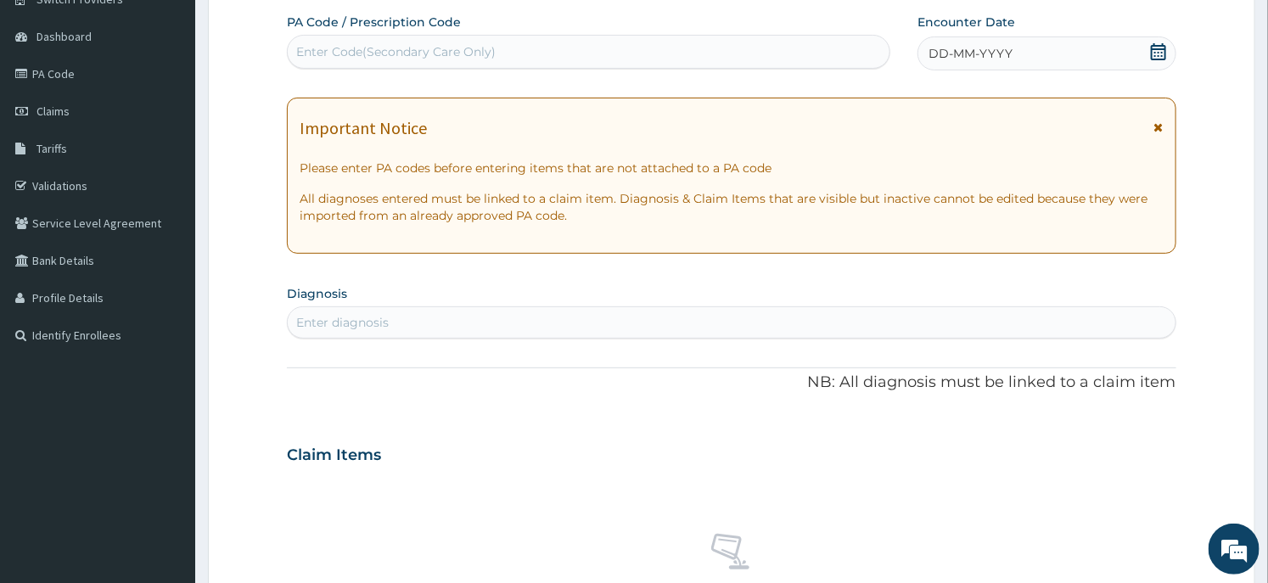
click at [1160, 44] on icon at bounding box center [1158, 51] width 15 height 17
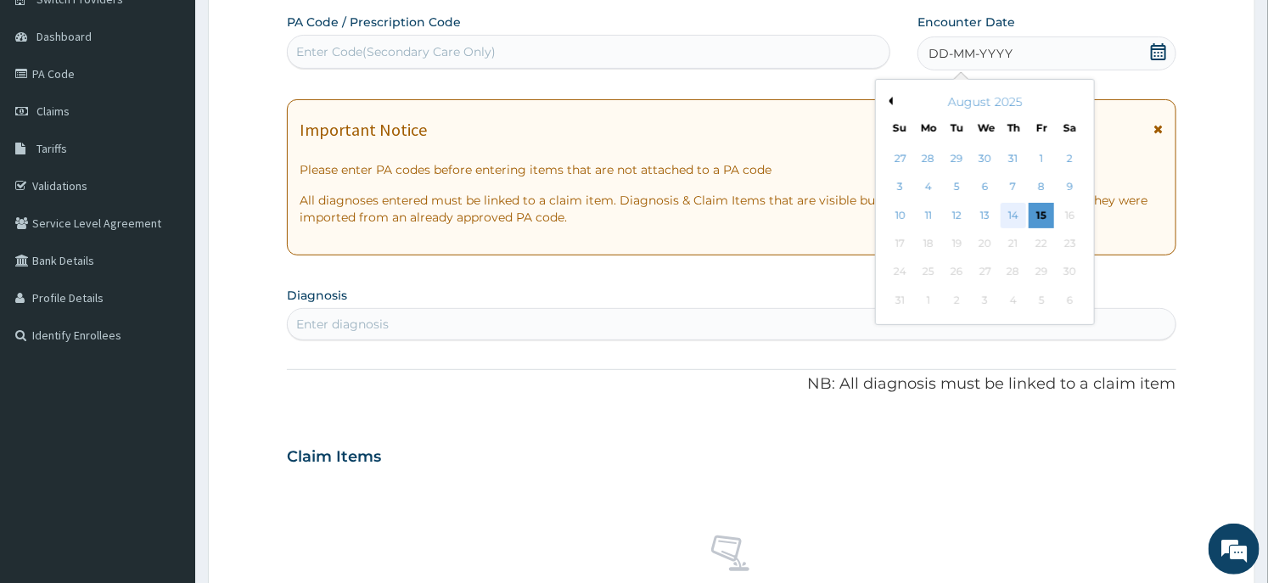
click at [1009, 212] on div "14" at bounding box center [1013, 215] width 25 height 25
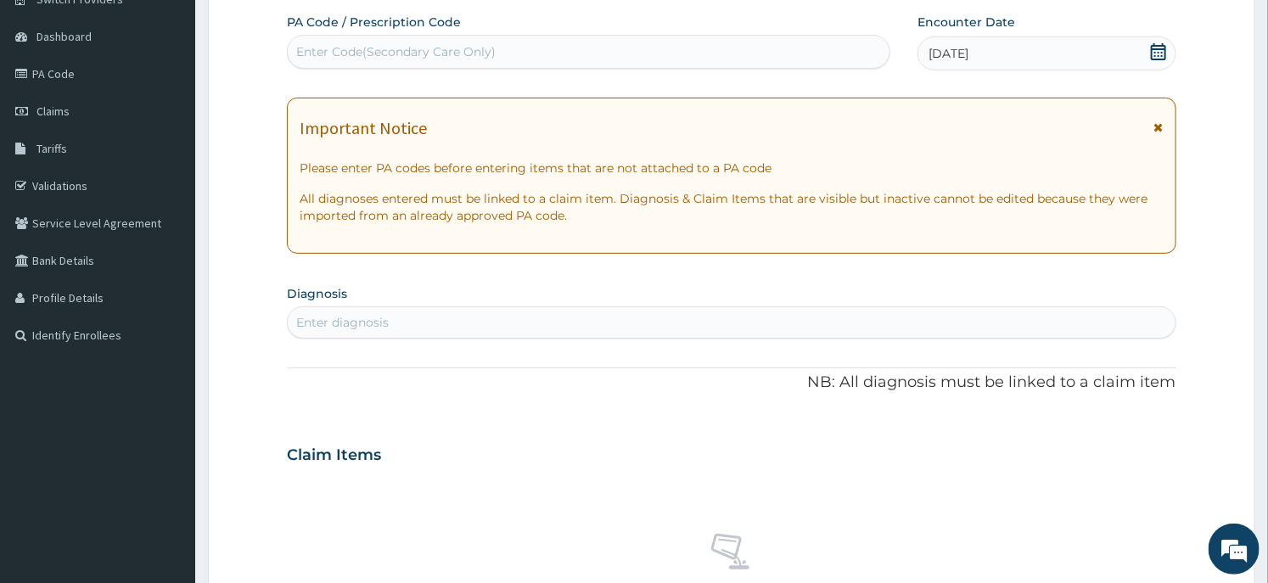
click at [454, 318] on div "Enter diagnosis" at bounding box center [731, 322] width 887 height 27
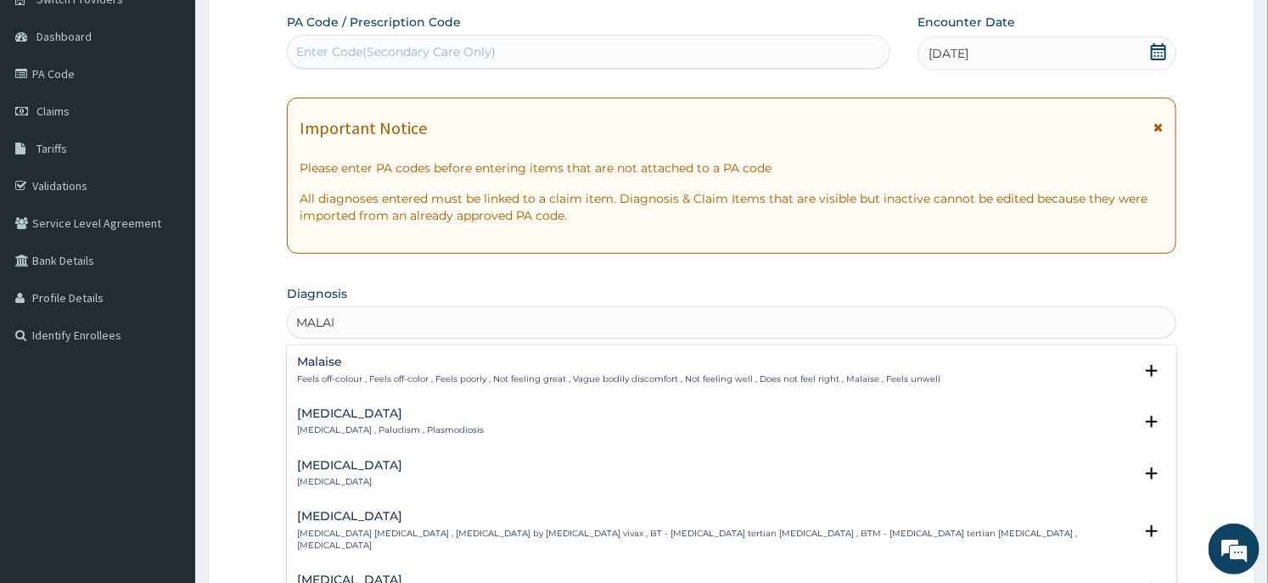
type input "MALARI"
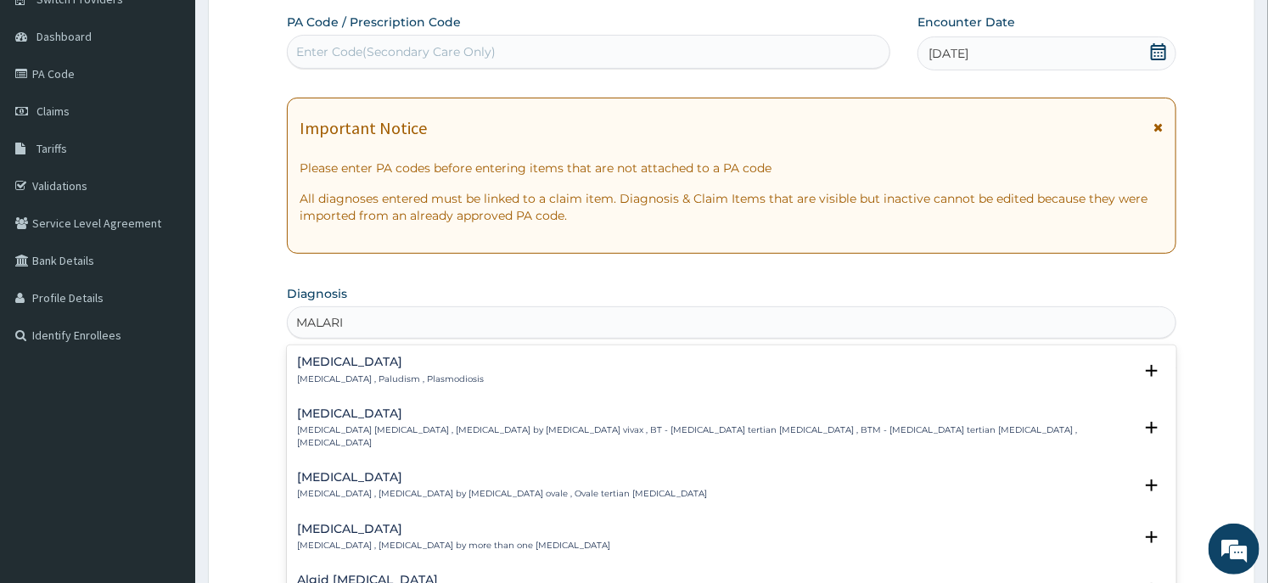
click at [374, 388] on div "Malaria Malaria , Paludism , Plasmodiosis Select Status Query Query covers susp…" at bounding box center [731, 375] width 869 height 38
click at [376, 380] on p "[MEDICAL_DATA] , Paludism , Plasmodiosis" at bounding box center [390, 380] width 187 height 12
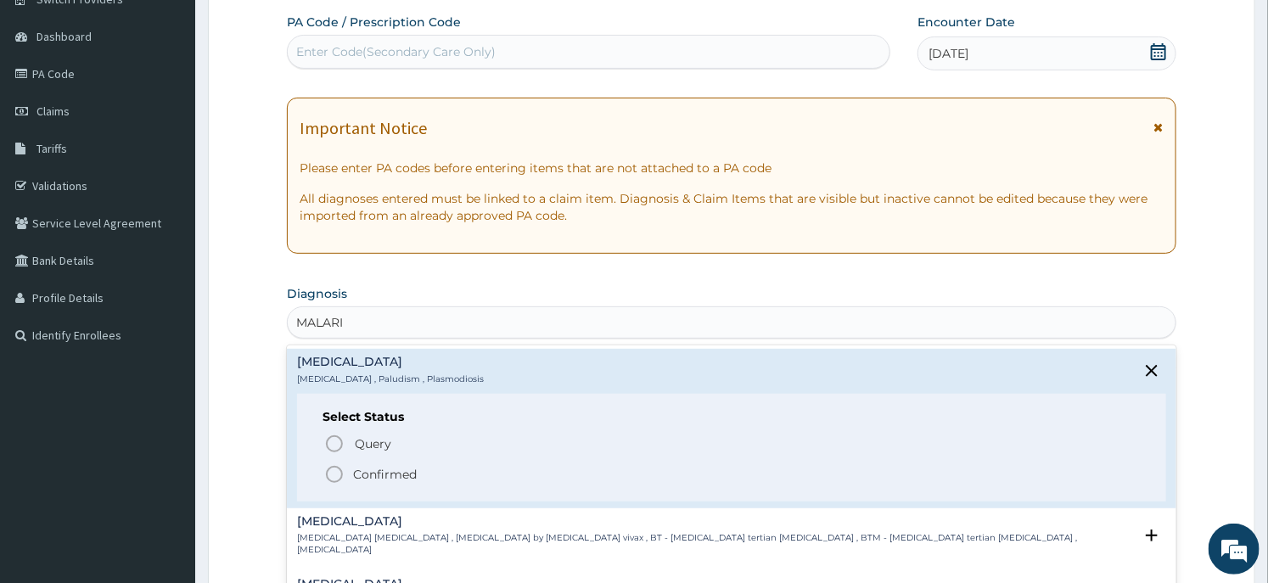
click at [366, 474] on p "Confirmed" at bounding box center [385, 474] width 64 height 17
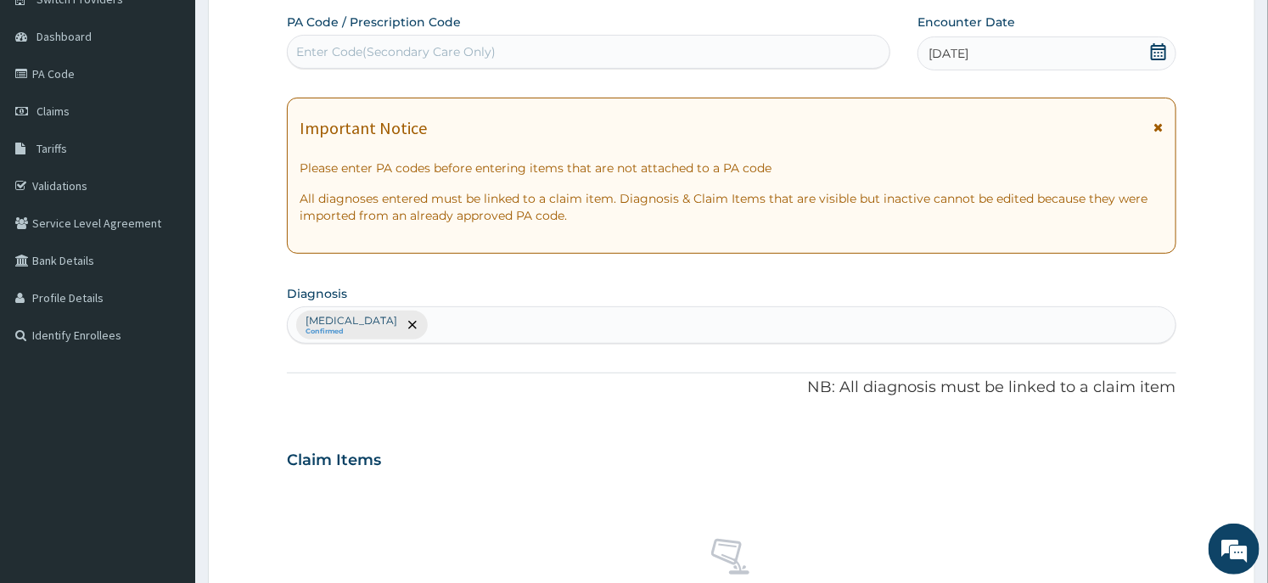
scroll to position [640, 0]
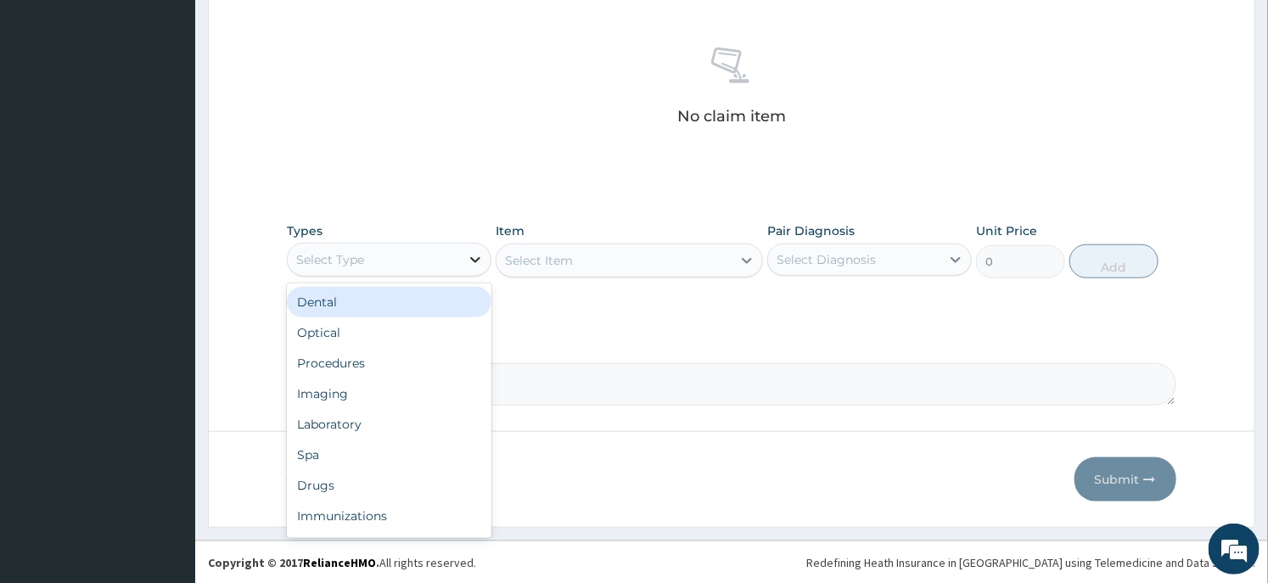
click at [470, 252] on icon at bounding box center [475, 259] width 17 height 17
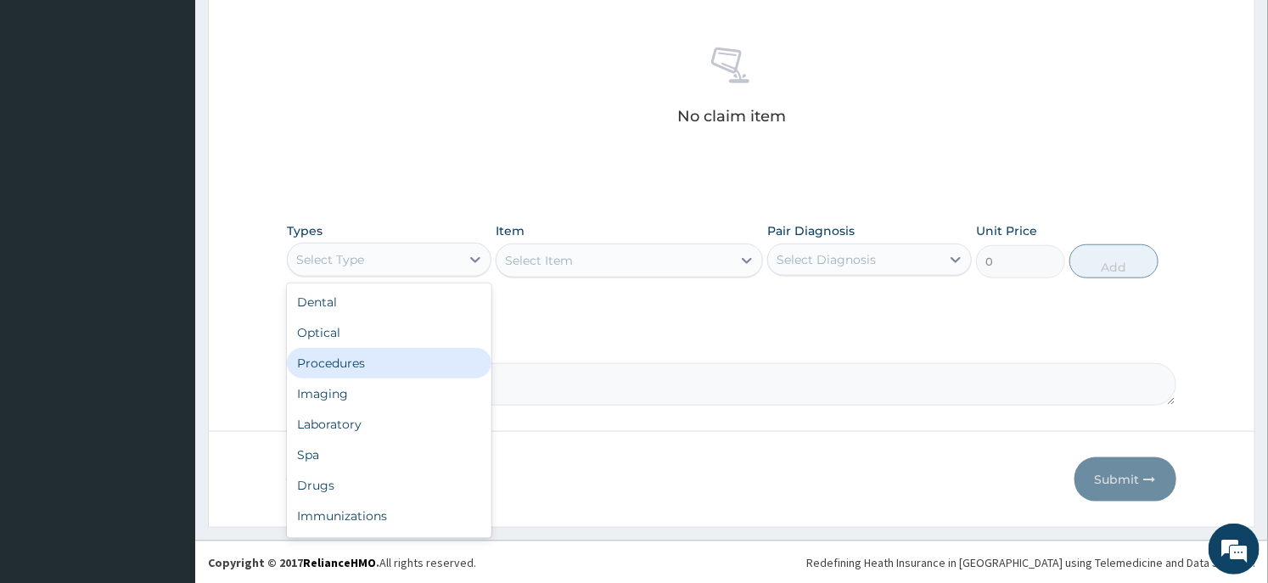
click at [382, 355] on div "Procedures" at bounding box center [389, 363] width 205 height 31
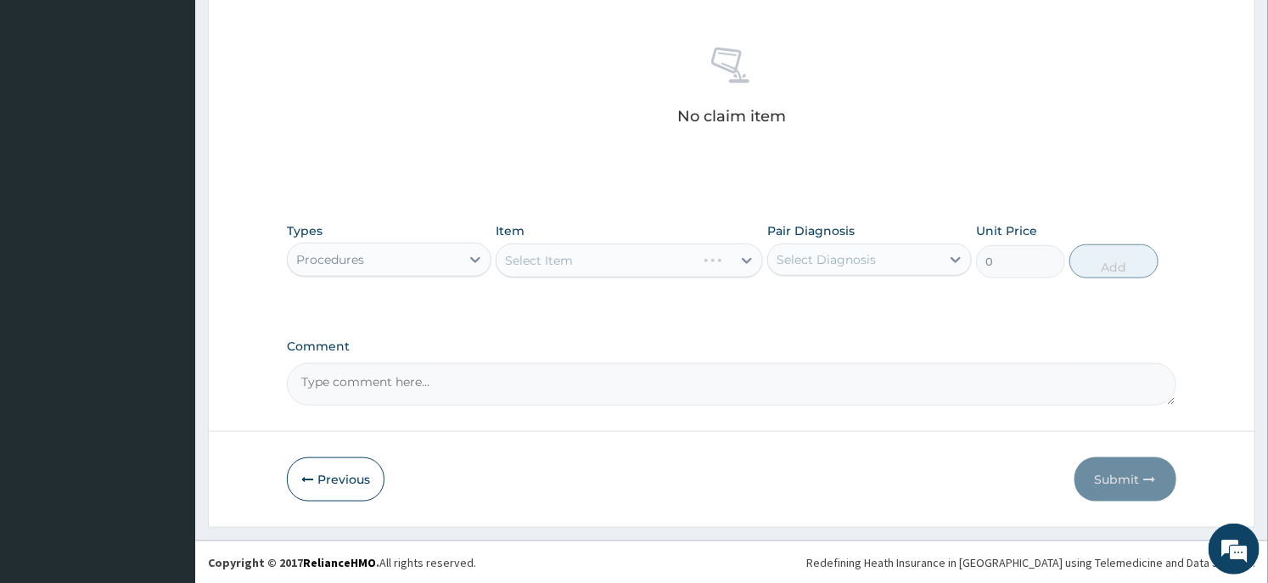
click at [614, 269] on div "Select Item" at bounding box center [629, 261] width 267 height 34
click at [640, 256] on div "Select Item" at bounding box center [614, 260] width 234 height 27
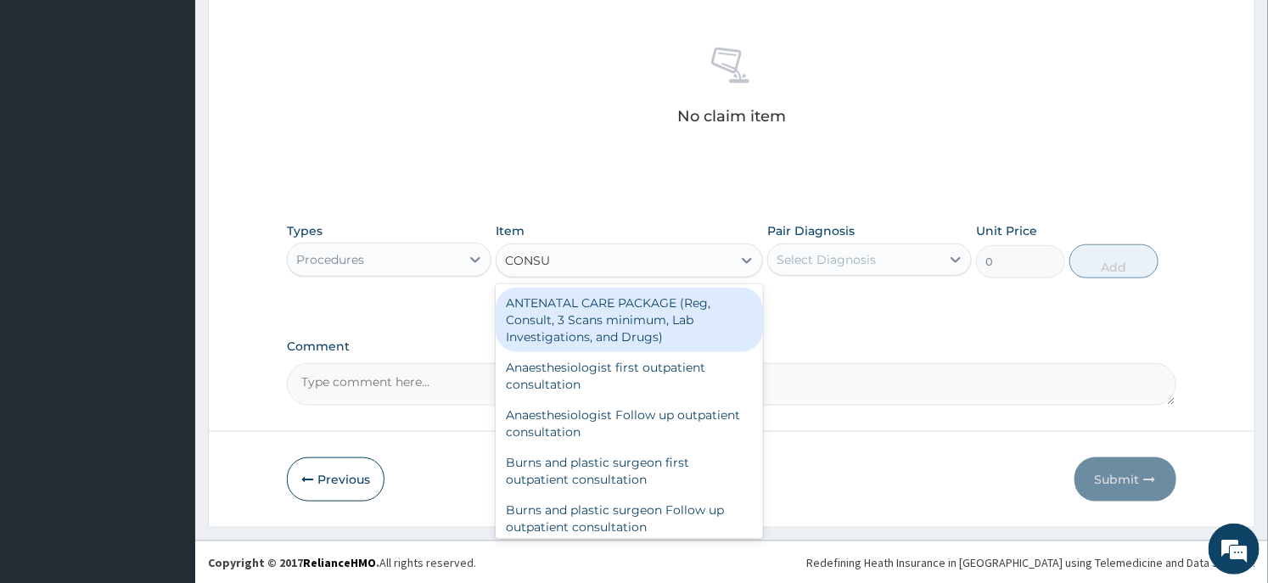
type input "CONSUL"
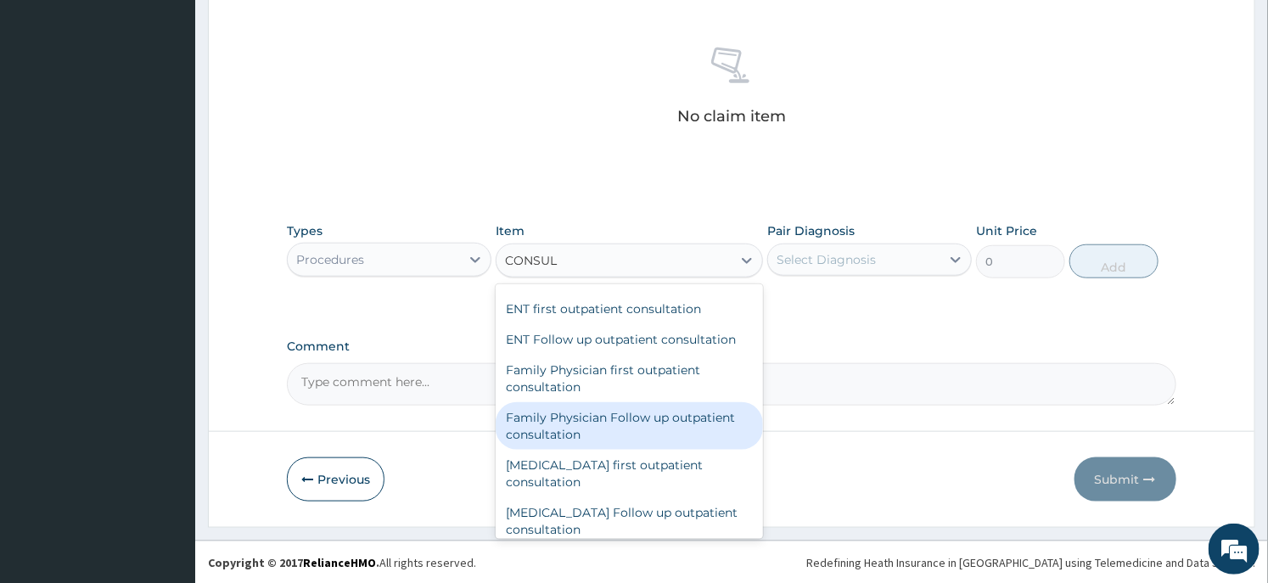
scroll to position [849, 0]
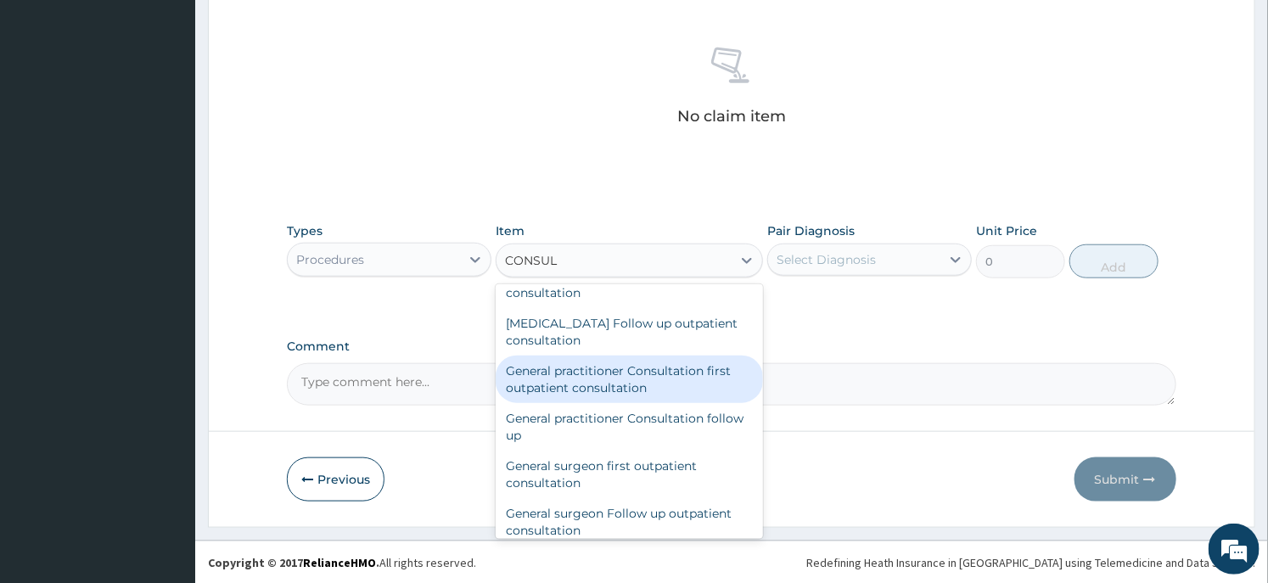
click at [625, 379] on div "General practitioner Consultation first outpatient consultation" at bounding box center [629, 380] width 267 height 48
type input "3547.5"
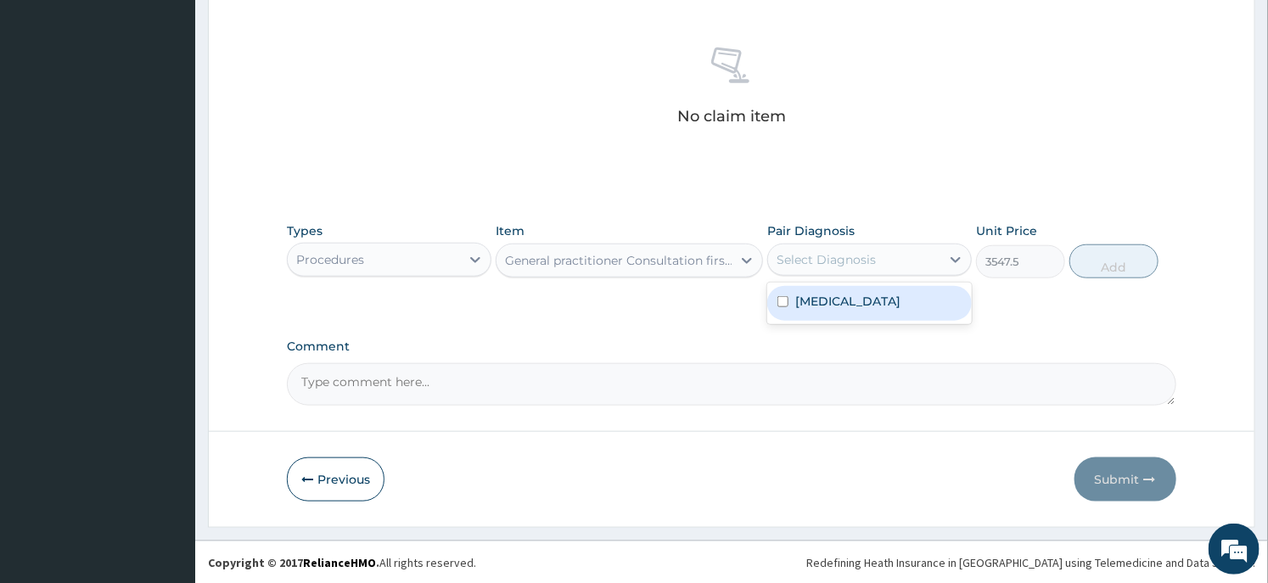
click at [876, 266] on div "Select Diagnosis" at bounding box center [854, 259] width 172 height 27
click at [849, 301] on div "[MEDICAL_DATA]" at bounding box center [869, 303] width 205 height 35
checkbox input "true"
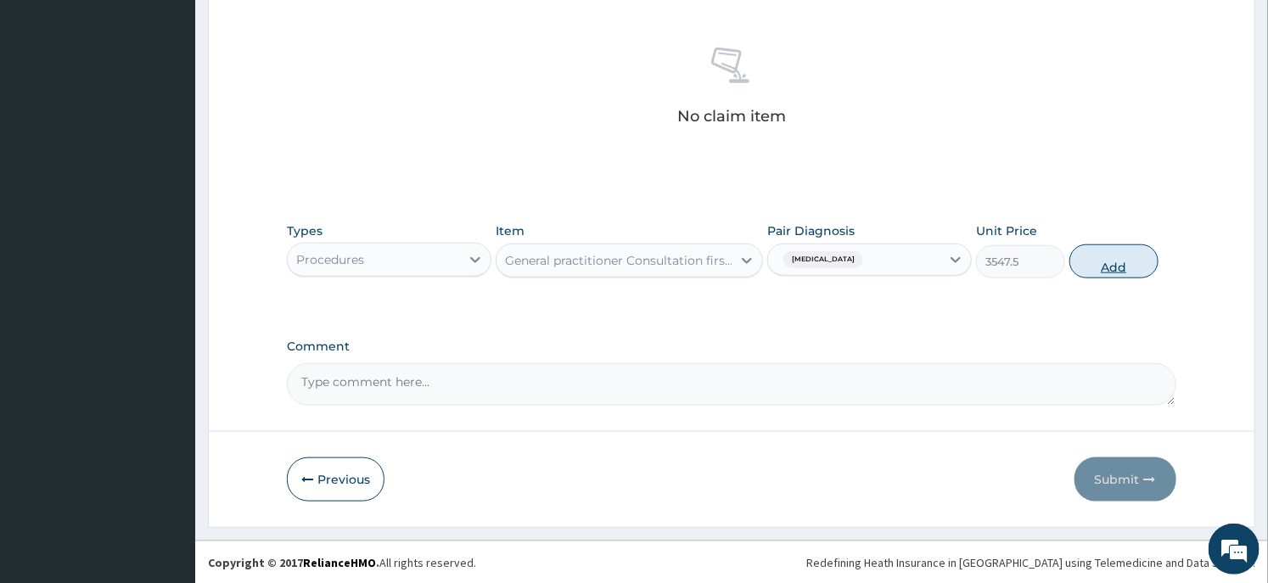
click at [1077, 264] on button "Add" at bounding box center [1114, 262] width 89 height 34
type input "0"
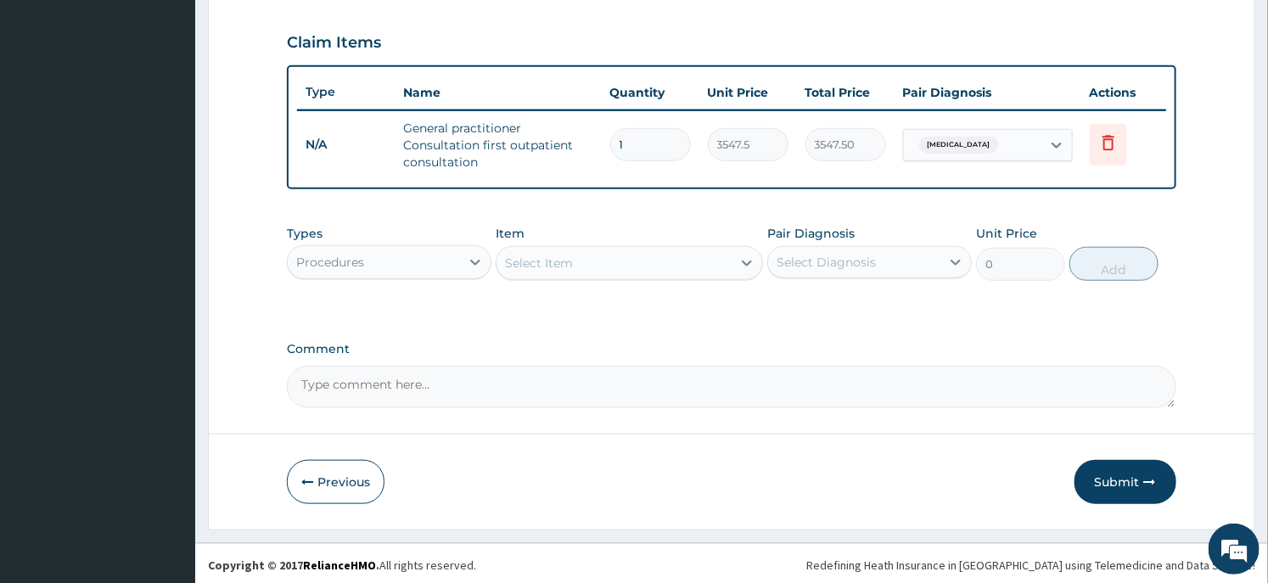
click at [435, 253] on div "Procedures" at bounding box center [374, 262] width 172 height 27
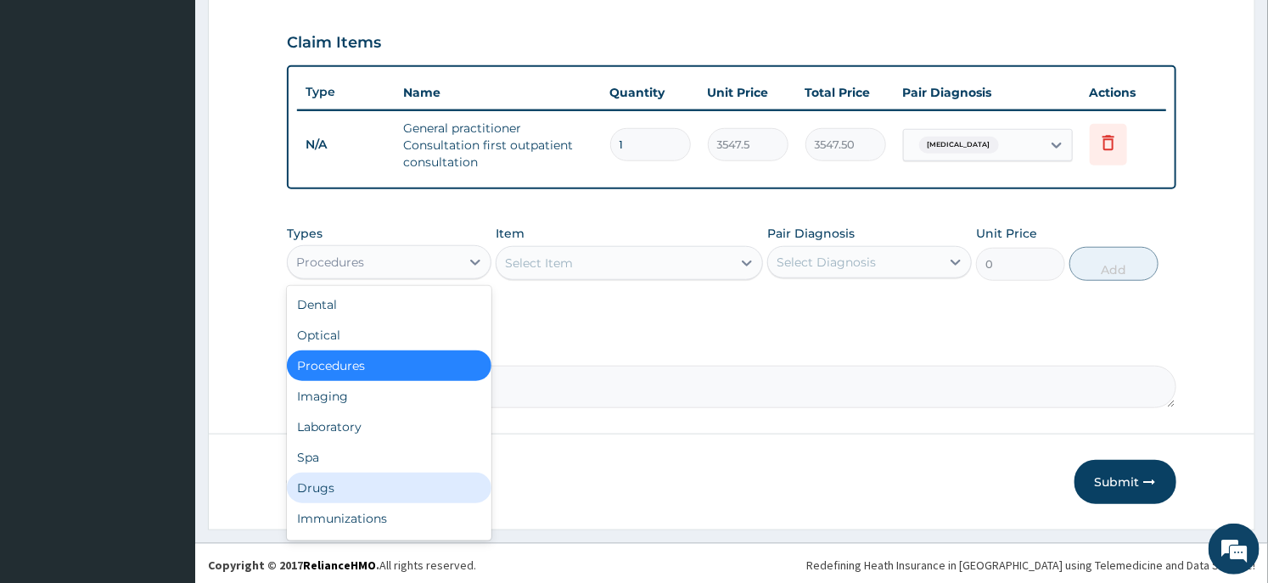
click at [374, 487] on div "Drugs" at bounding box center [389, 488] width 205 height 31
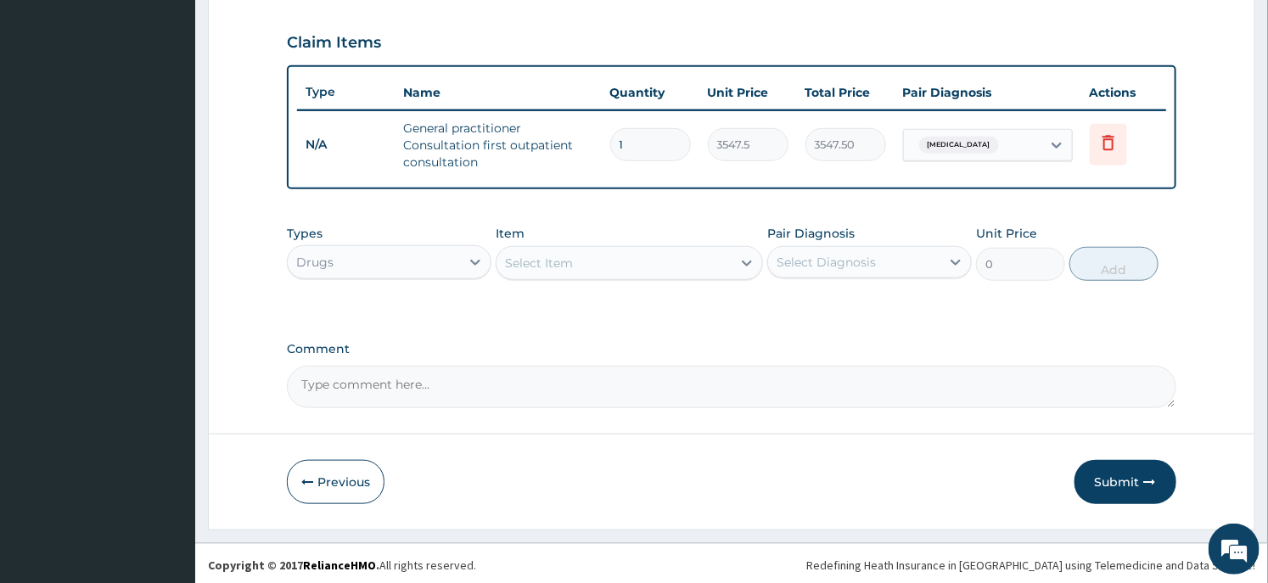
click at [647, 264] on div "Select Item" at bounding box center [614, 263] width 234 height 27
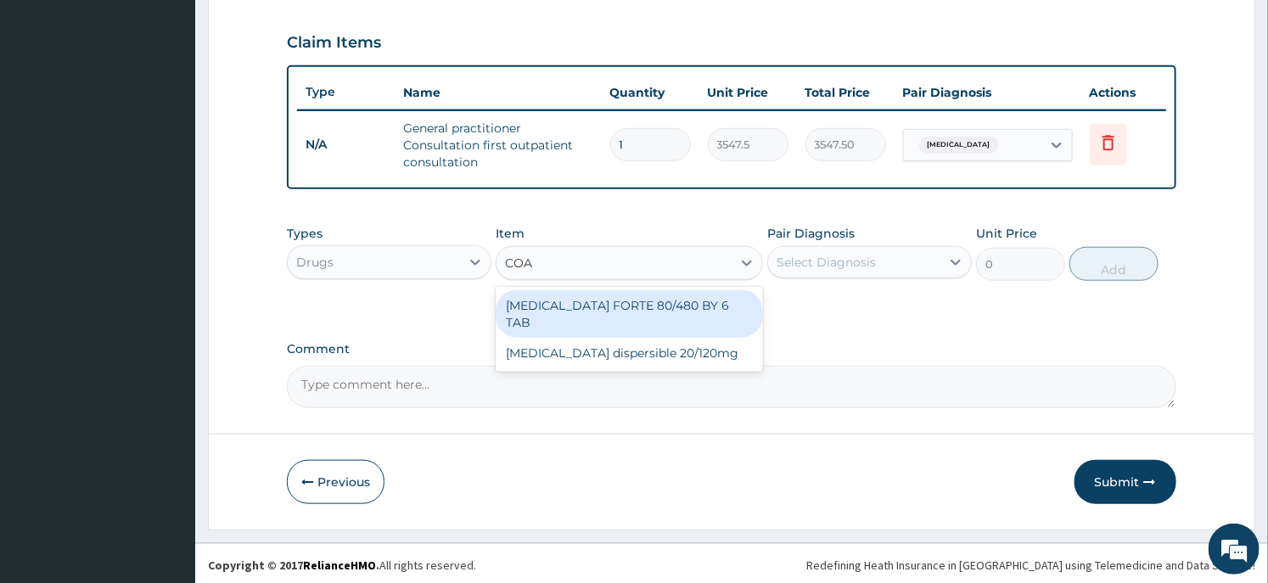
type input "COAR"
click at [647, 298] on div "COARTEM FORTE 80/480 BY 6 TAB" at bounding box center [629, 314] width 267 height 48
type input "449.35"
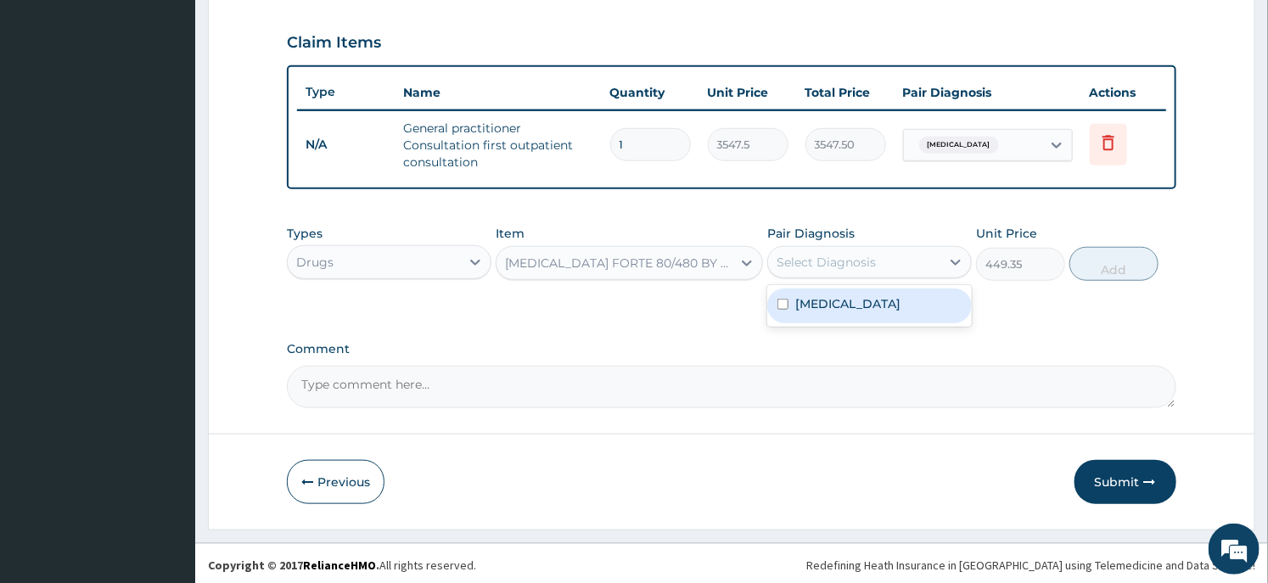
click at [903, 252] on div "Select Diagnosis" at bounding box center [854, 262] width 172 height 27
click at [872, 300] on div "Malaria" at bounding box center [869, 306] width 205 height 35
checkbox input "true"
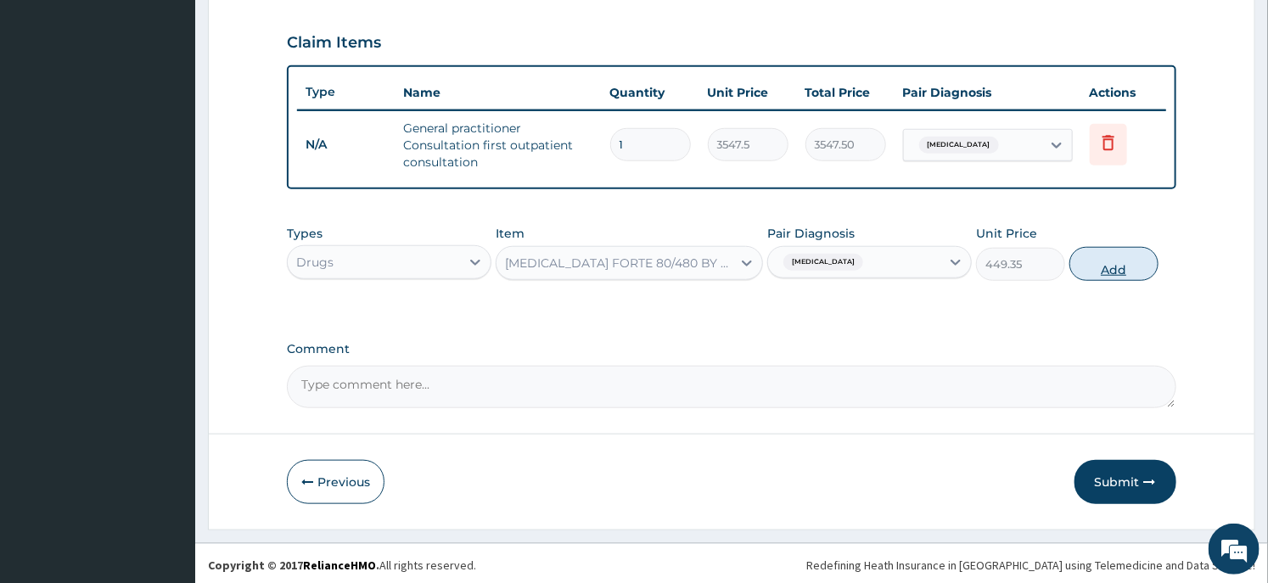
click at [1122, 267] on button "Add" at bounding box center [1114, 264] width 89 height 34
type input "0"
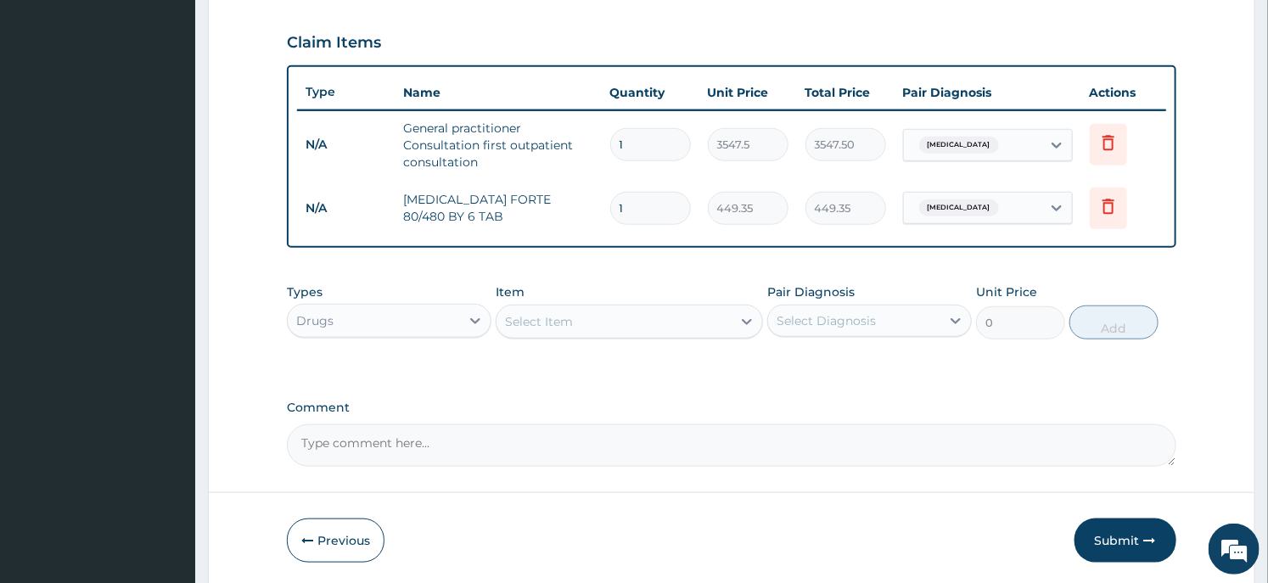
click at [663, 222] on input "1" at bounding box center [650, 208] width 81 height 33
type input "6"
type input "2696.10"
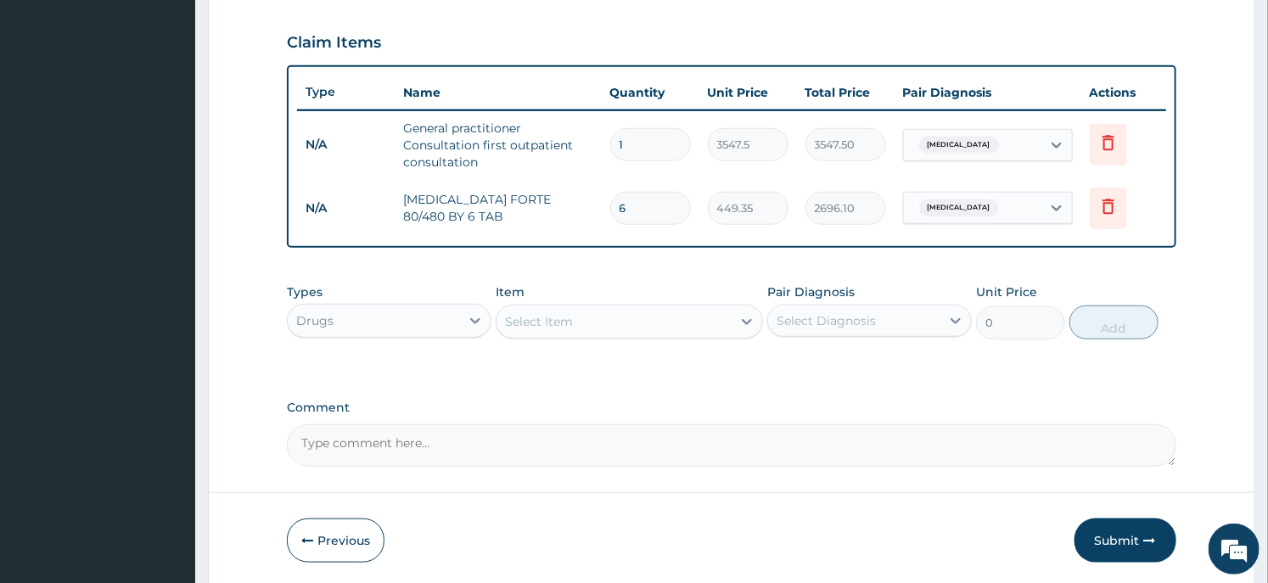
type input "6"
click at [599, 323] on div "Select Item" at bounding box center [614, 321] width 234 height 27
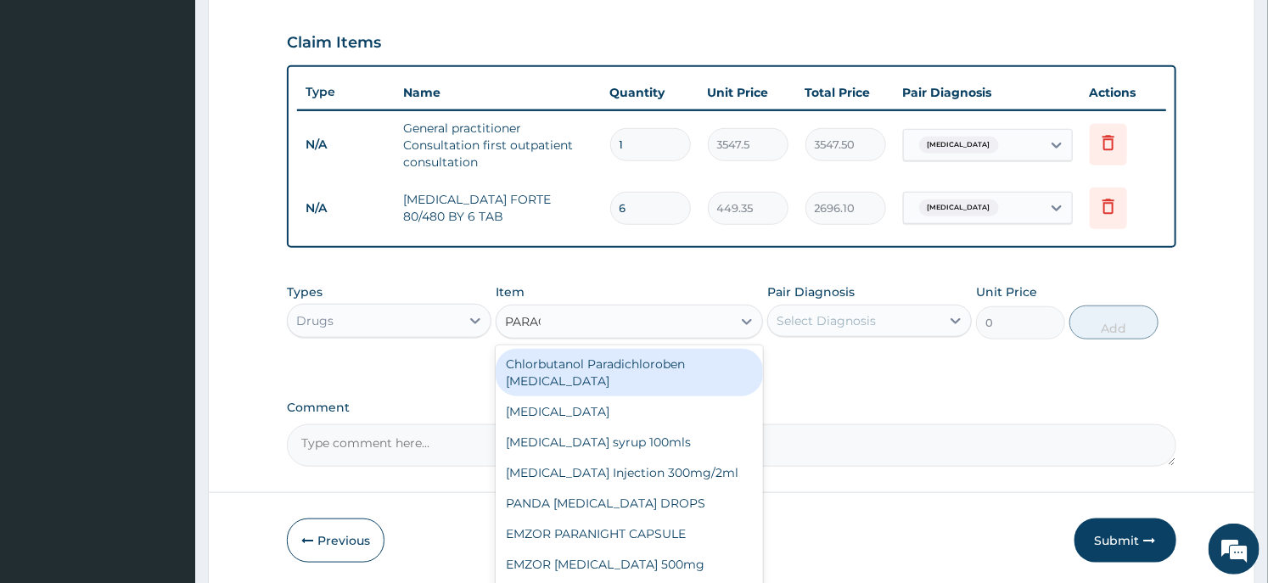
type input "PARACE"
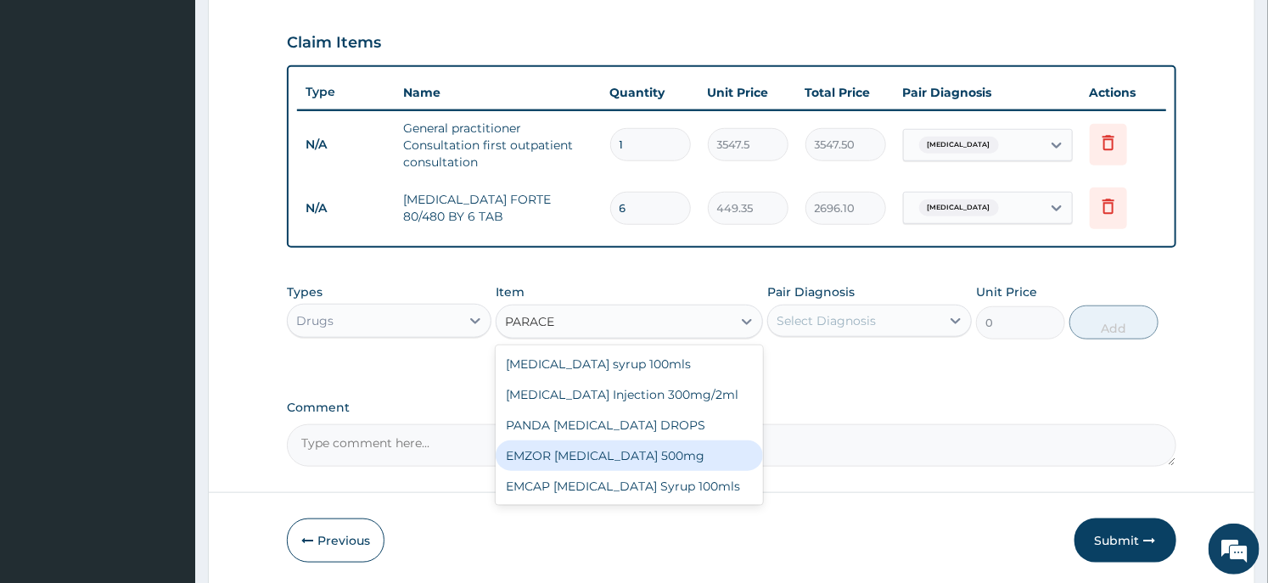
click at [637, 447] on div "EMZOR PARACETAMOL 500mg" at bounding box center [629, 456] width 267 height 31
type input "23.65"
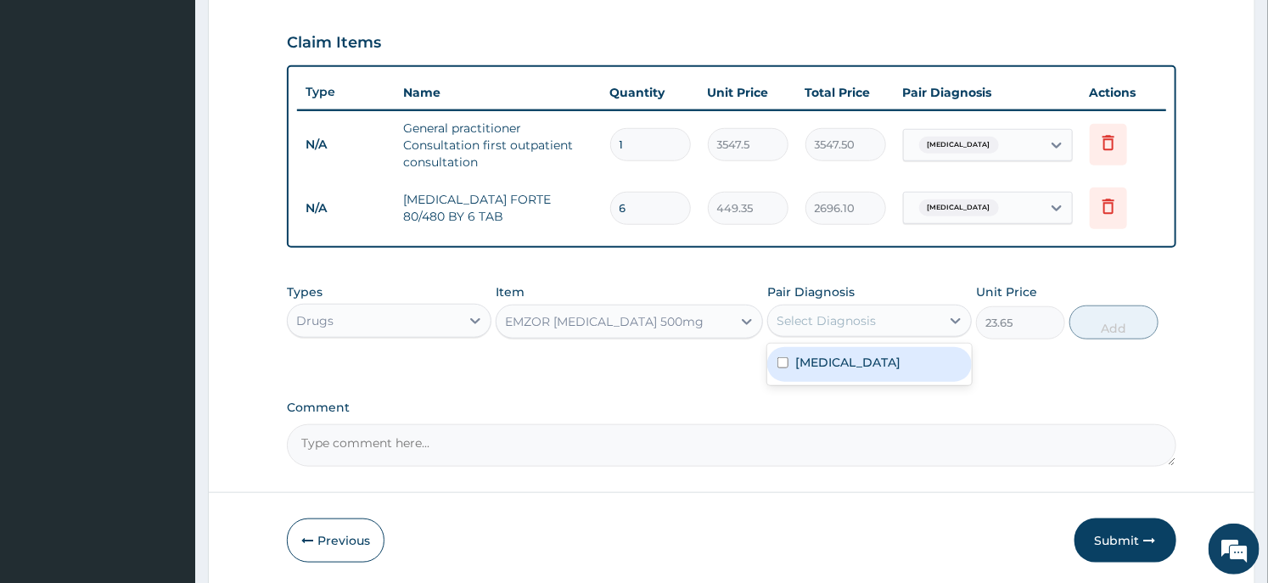
click at [808, 323] on div "Select Diagnosis" at bounding box center [826, 320] width 99 height 17
click at [795, 370] on div "Malaria" at bounding box center [869, 364] width 205 height 35
checkbox input "true"
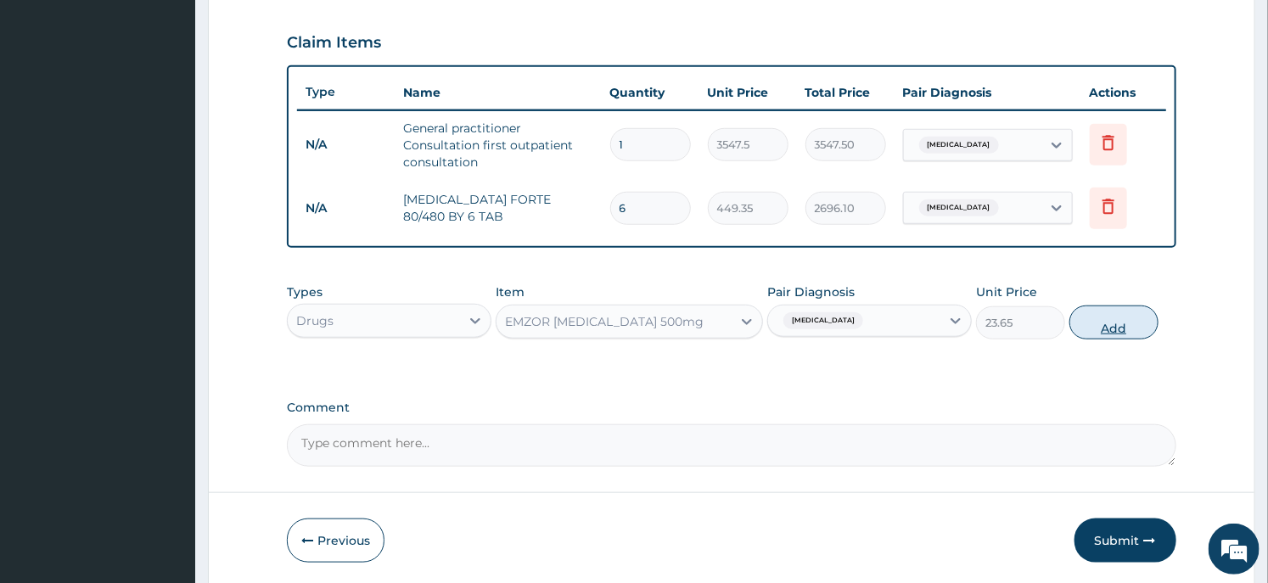
click at [1110, 321] on button "Add" at bounding box center [1114, 323] width 89 height 34
type input "0"
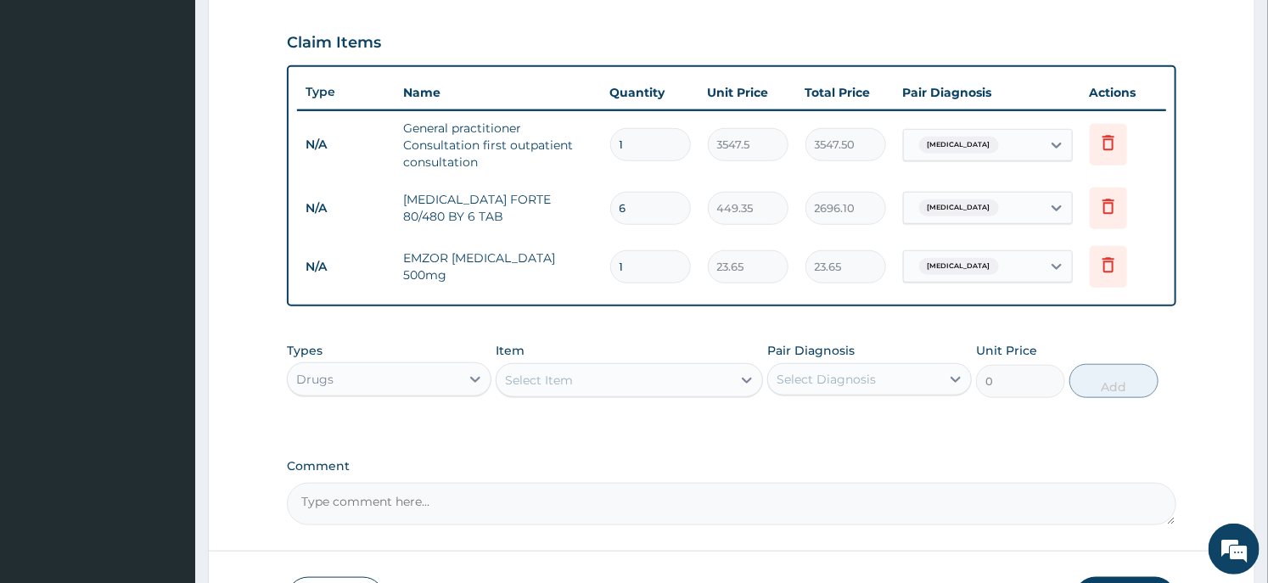
click at [626, 259] on input "1" at bounding box center [650, 266] width 81 height 33
type input "18"
type input "425.70"
type input "18"
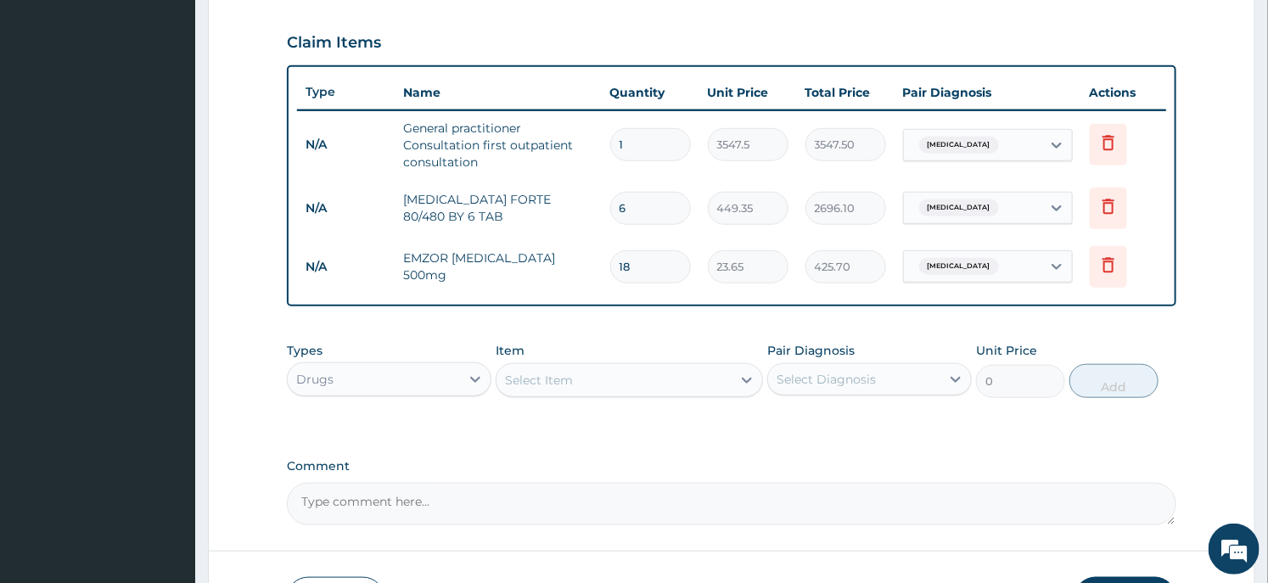
click at [385, 379] on div "Drugs" at bounding box center [374, 379] width 172 height 27
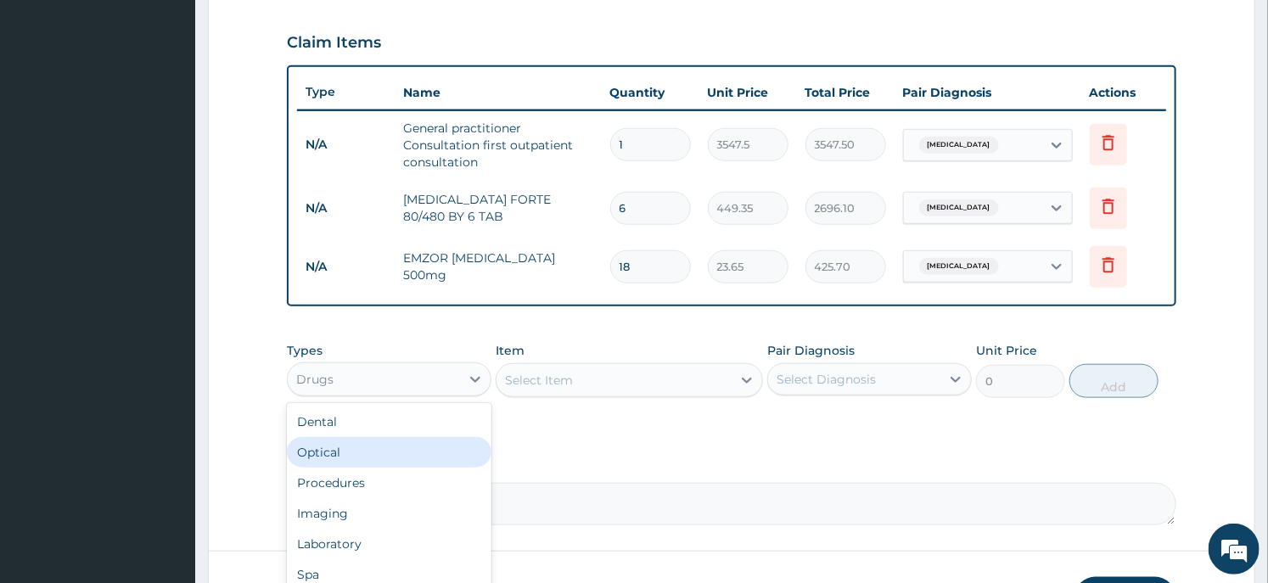
scroll to position [57, 0]
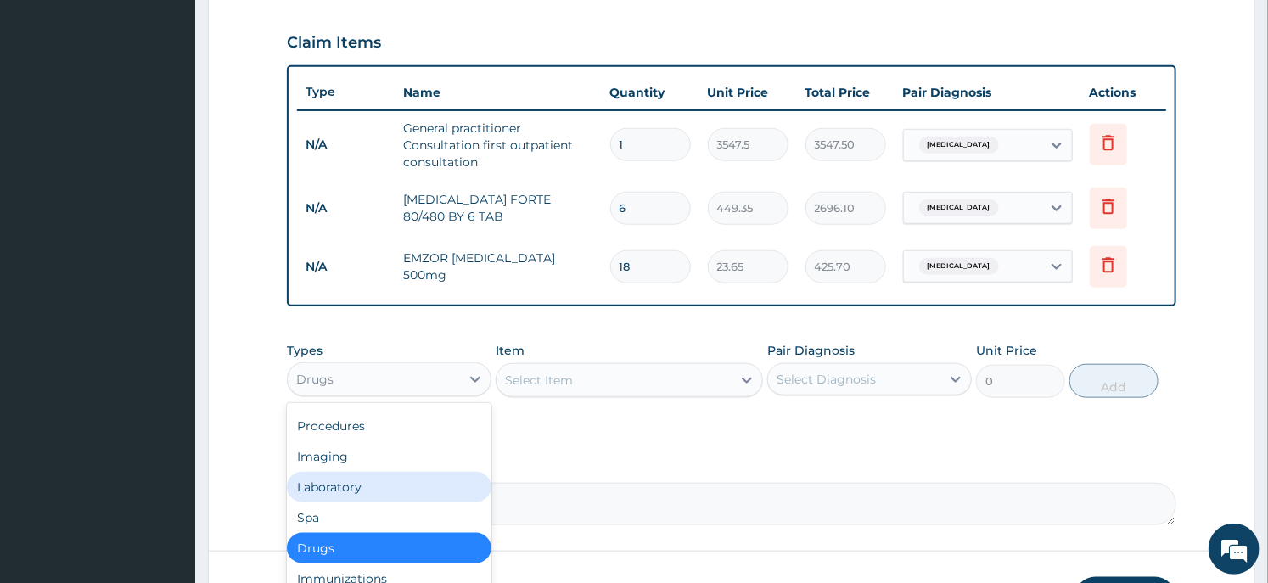
click at [378, 478] on div "Laboratory" at bounding box center [389, 487] width 205 height 31
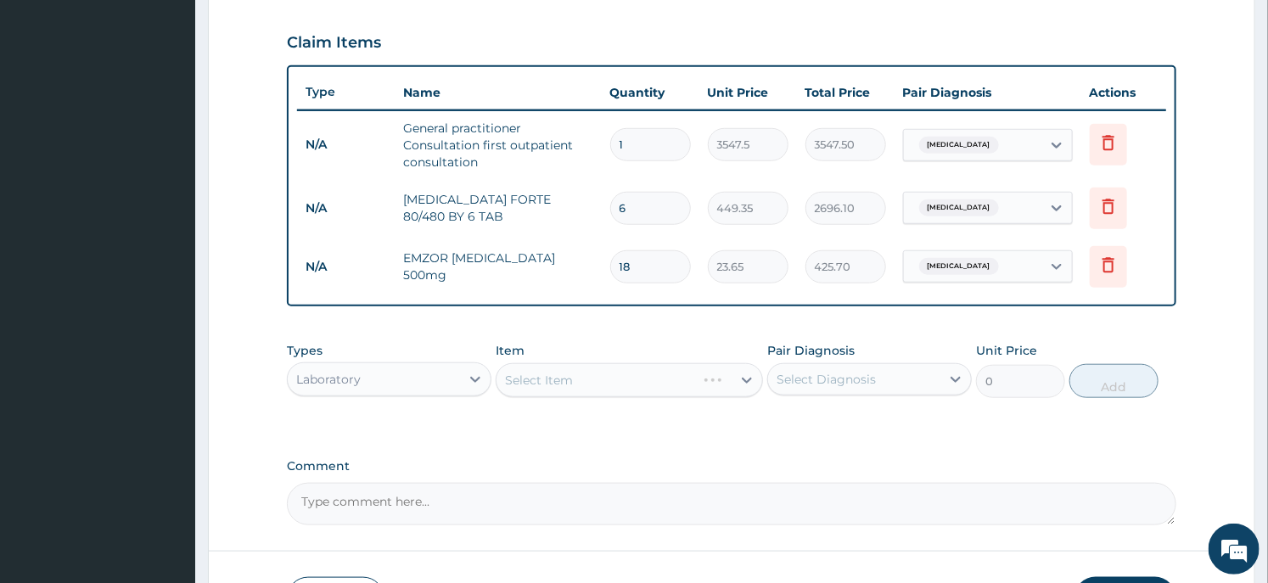
scroll to position [684, 0]
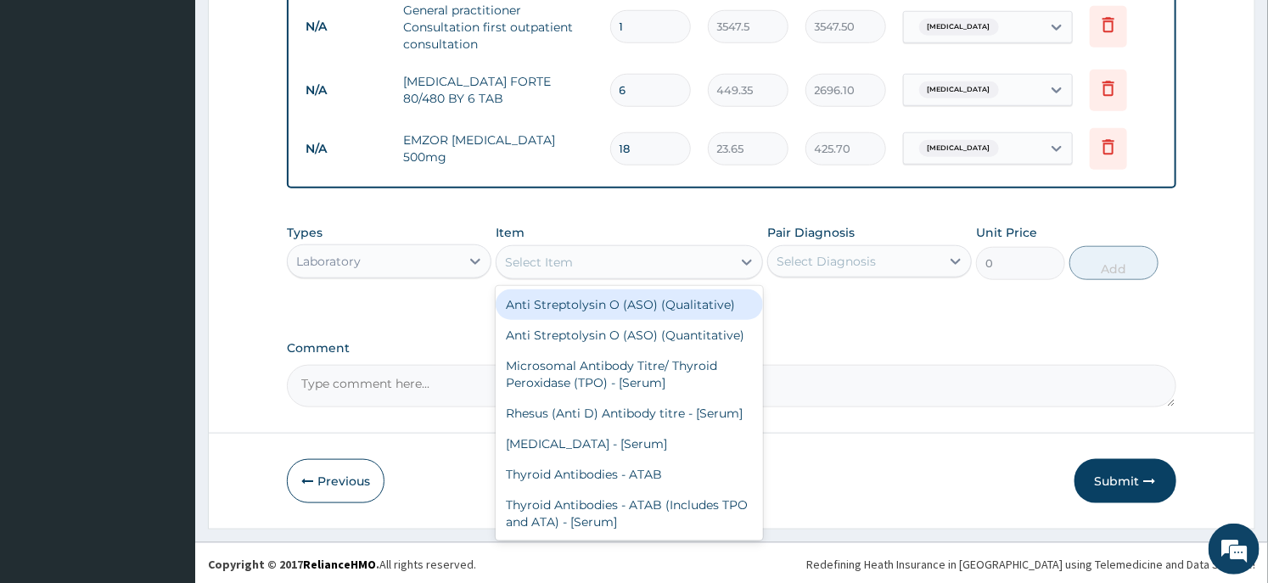
click at [668, 263] on div "Select Item" at bounding box center [614, 262] width 234 height 27
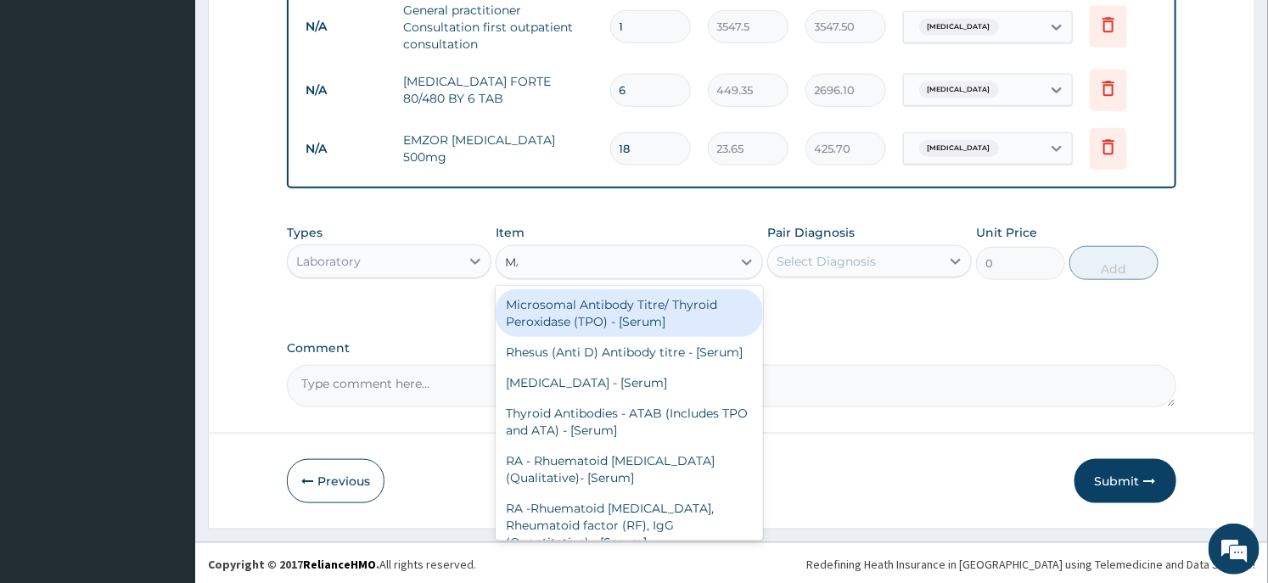
type input "MALA"
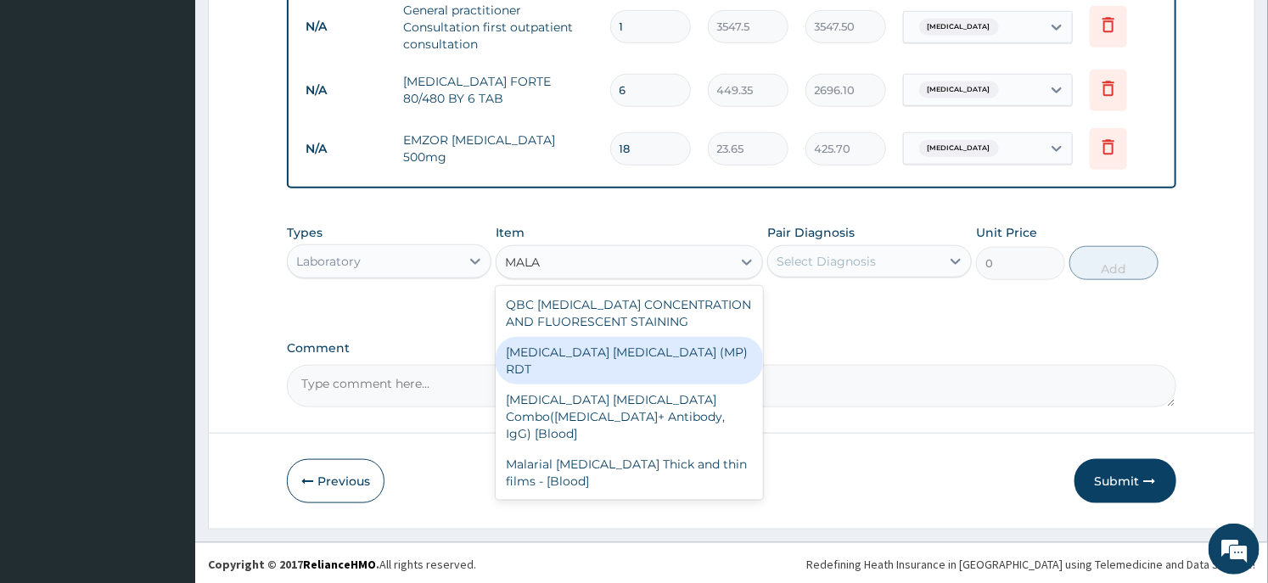
click at [666, 353] on div "MALARIA PARASITE (MP) RDT" at bounding box center [629, 361] width 267 height 48
type input "1612.5"
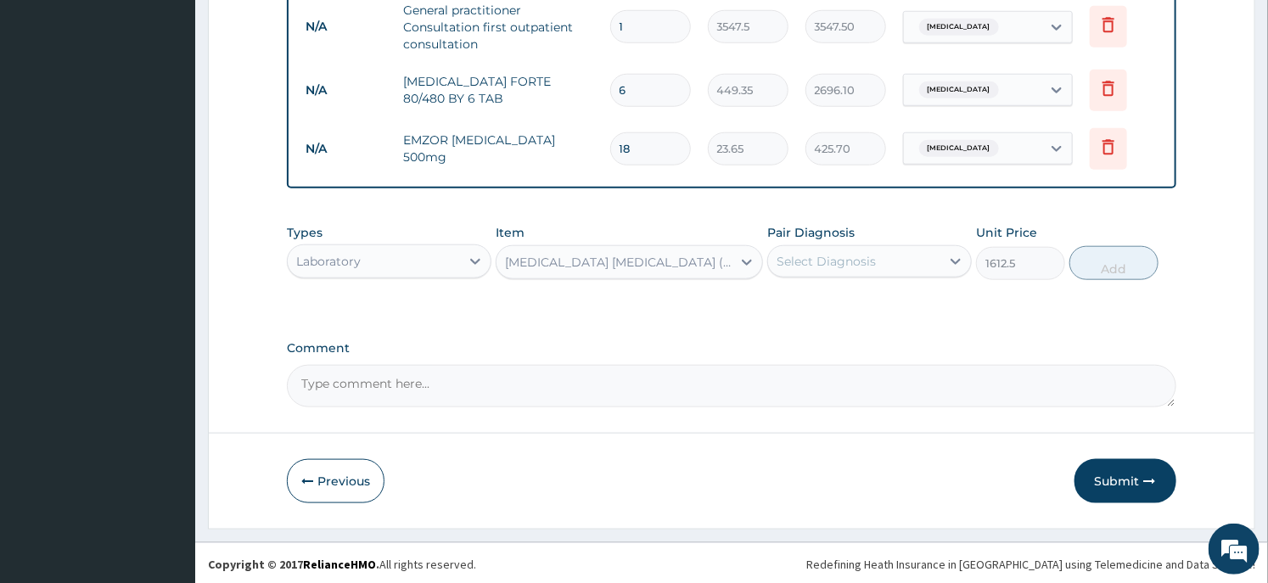
click at [845, 272] on div "Select Diagnosis" at bounding box center [854, 261] width 172 height 27
click at [843, 295] on div "Malaria" at bounding box center [869, 305] width 205 height 35
checkbox input "true"
click at [1097, 256] on button "Add" at bounding box center [1114, 263] width 89 height 34
type input "0"
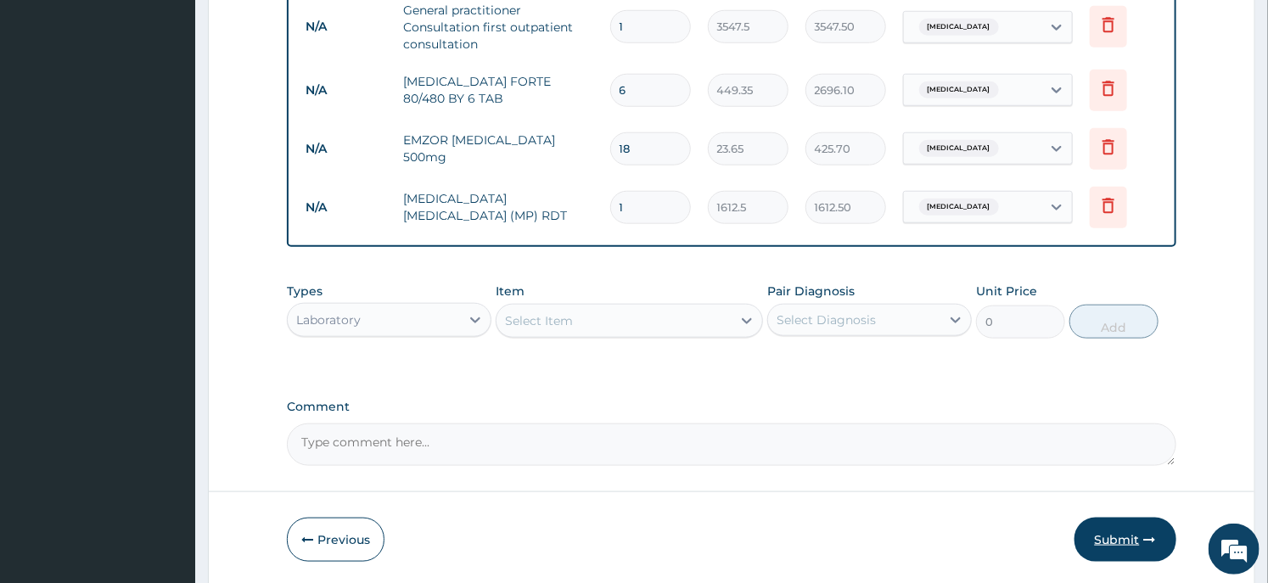
click at [1104, 520] on button "Submit" at bounding box center [1126, 540] width 102 height 44
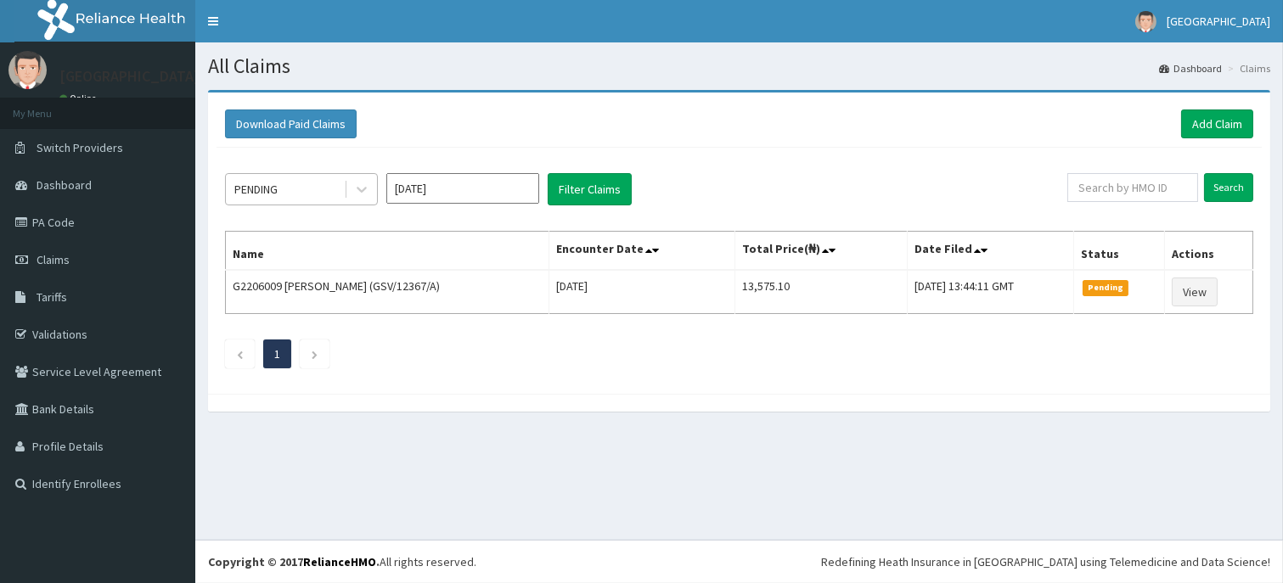
drag, startPoint x: 295, startPoint y: 166, endPoint x: 297, endPoint y: 175, distance: 9.5
click at [295, 166] on div "PENDING [DATE] Filter Claims Search Name Encounter Date Total Price(₦) Date Fil…" at bounding box center [738, 267] width 1045 height 238
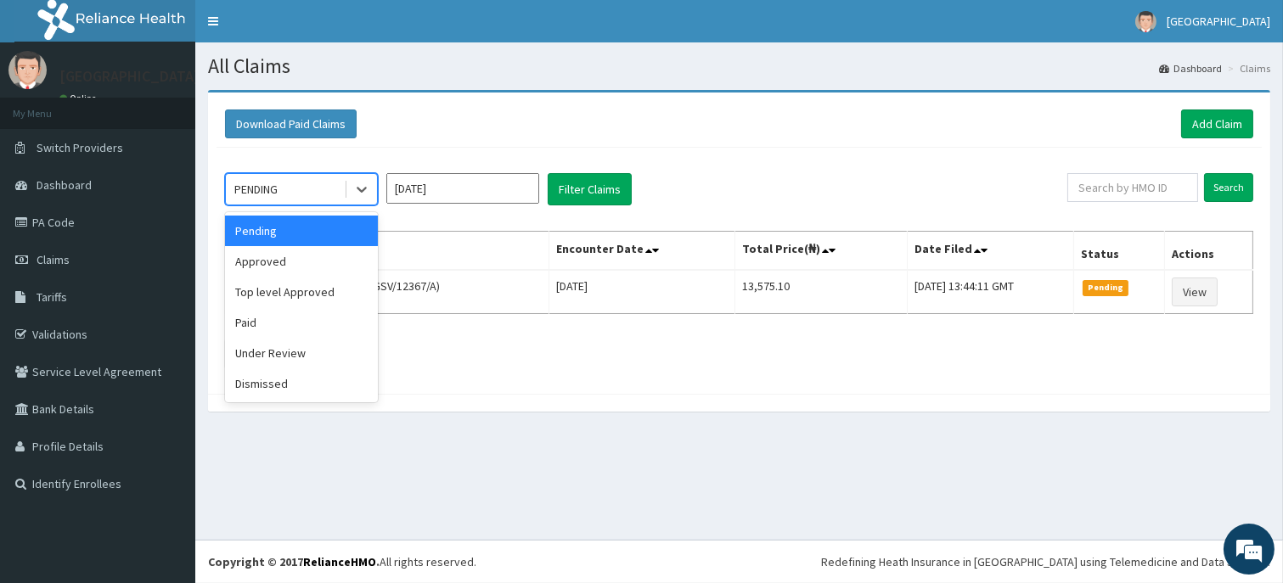
click at [302, 198] on div "PENDING" at bounding box center [285, 189] width 118 height 27
click at [299, 264] on div "Approved" at bounding box center [301, 261] width 153 height 31
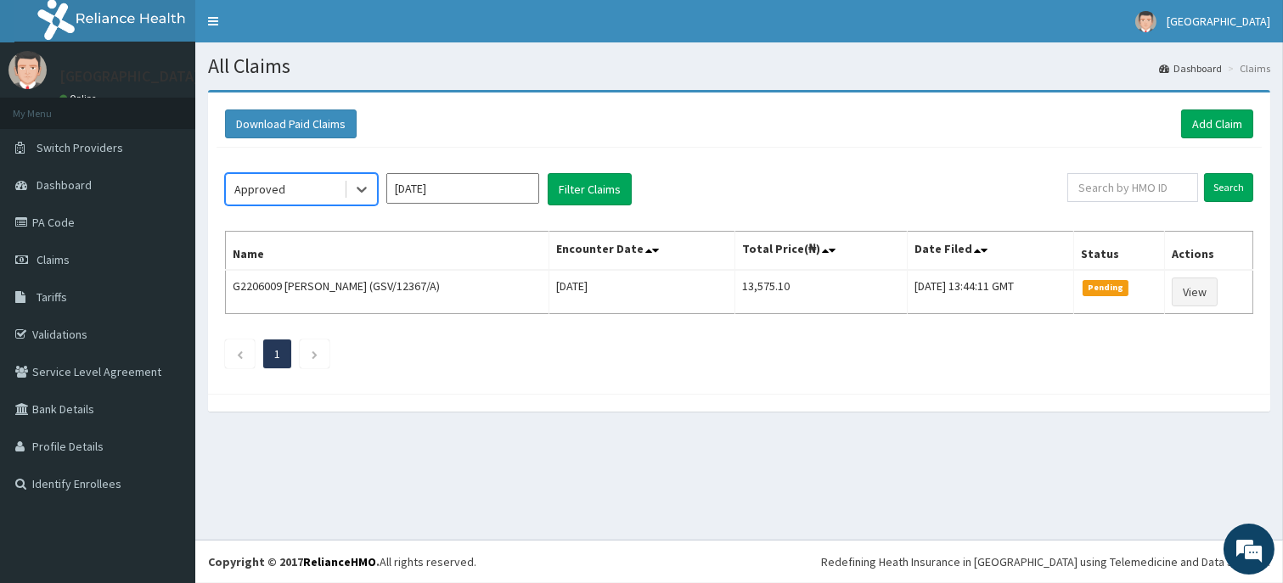
click at [580, 213] on div "option Approved, selected. Select is focused ,type to refine list, press Down t…" at bounding box center [738, 267] width 1045 height 238
click at [582, 202] on button "Filter Claims" at bounding box center [590, 189] width 84 height 32
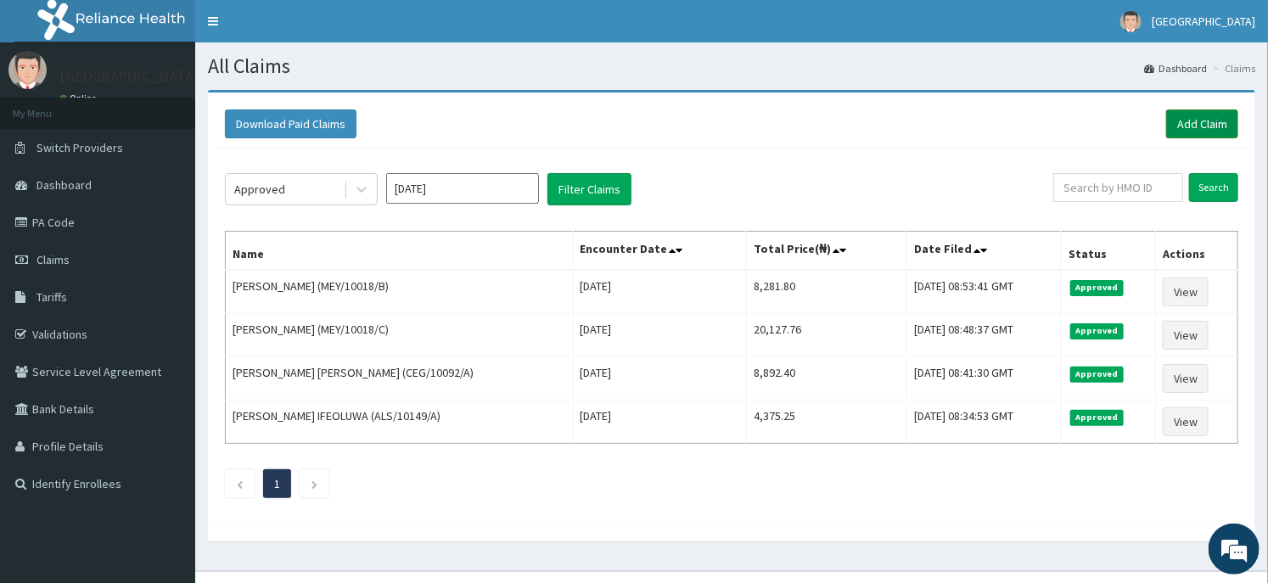
click at [1200, 131] on link "Add Claim" at bounding box center [1203, 124] width 72 height 29
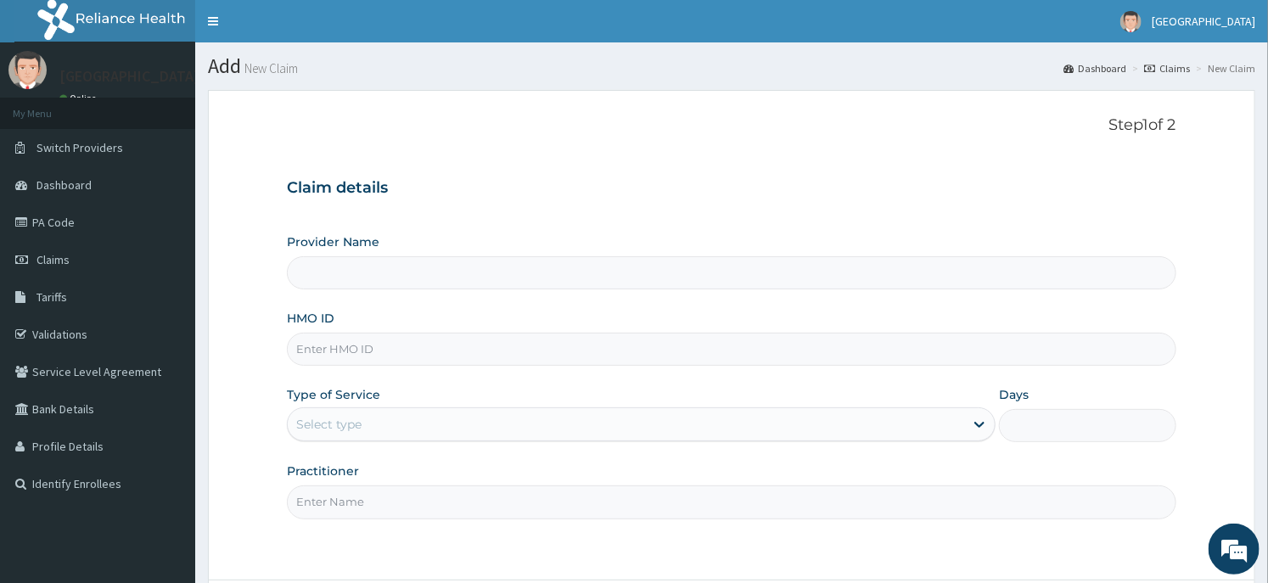
type input "Dunia hospital"
click at [324, 352] on input "HMO ID" at bounding box center [731, 349] width 889 height 33
type input "FAO/10073/C"
click at [312, 430] on div "Select type" at bounding box center [328, 424] width 65 height 17
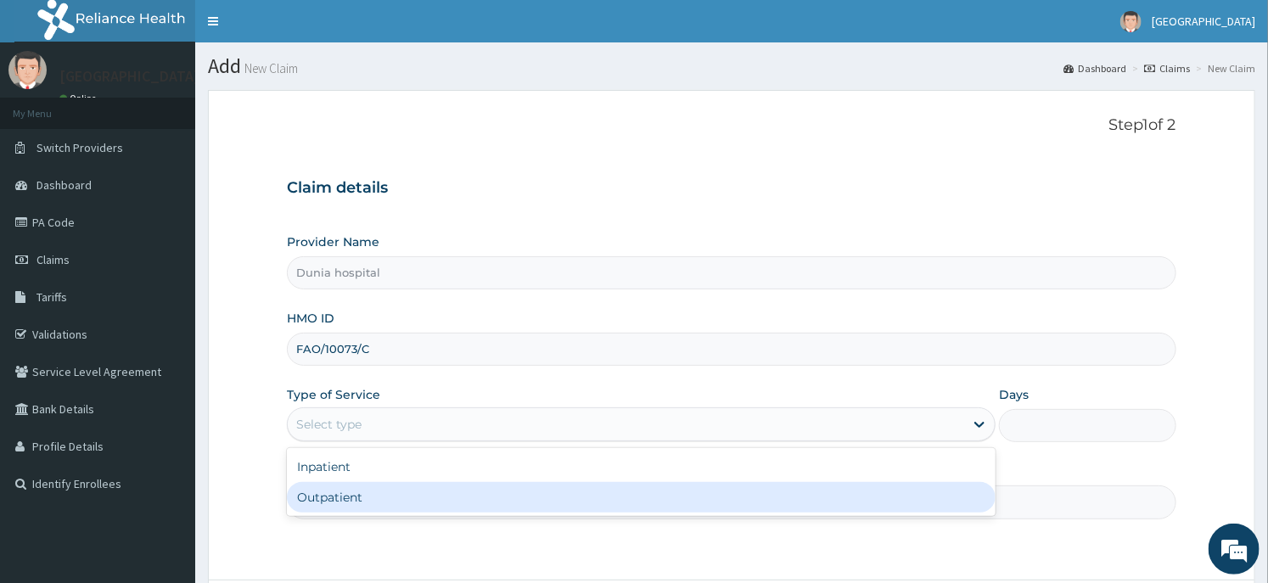
click at [324, 497] on div "Outpatient" at bounding box center [641, 497] width 709 height 31
type input "1"
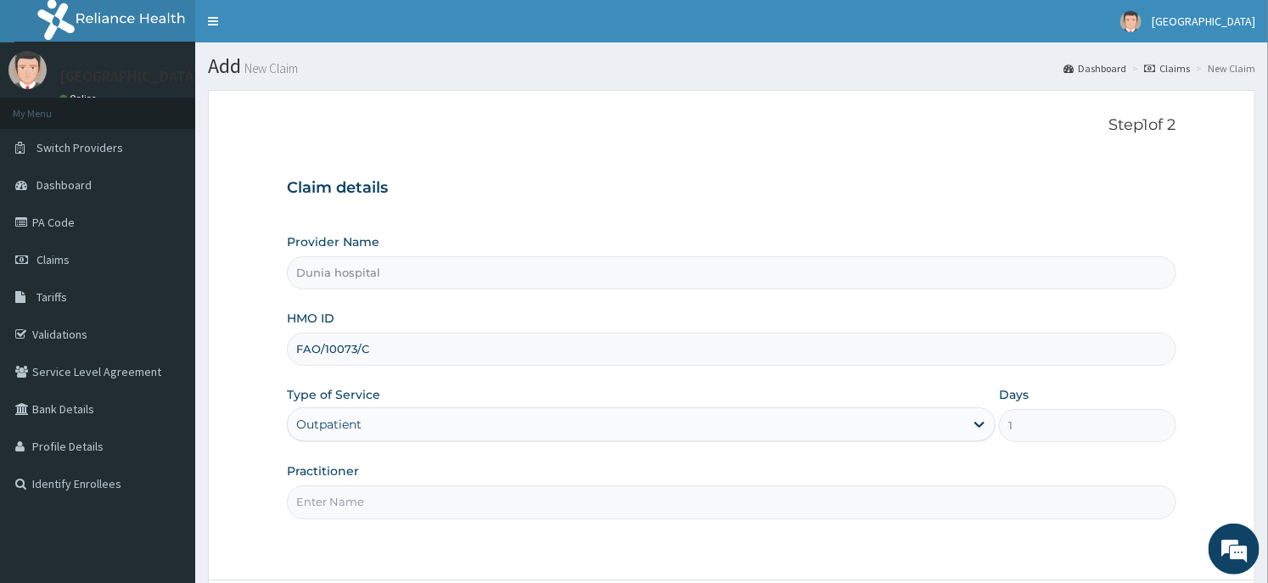
click at [392, 508] on input "Practitioner" at bounding box center [731, 502] width 889 height 33
type input "[PERSON_NAME][GEOGRAPHIC_DATA]"
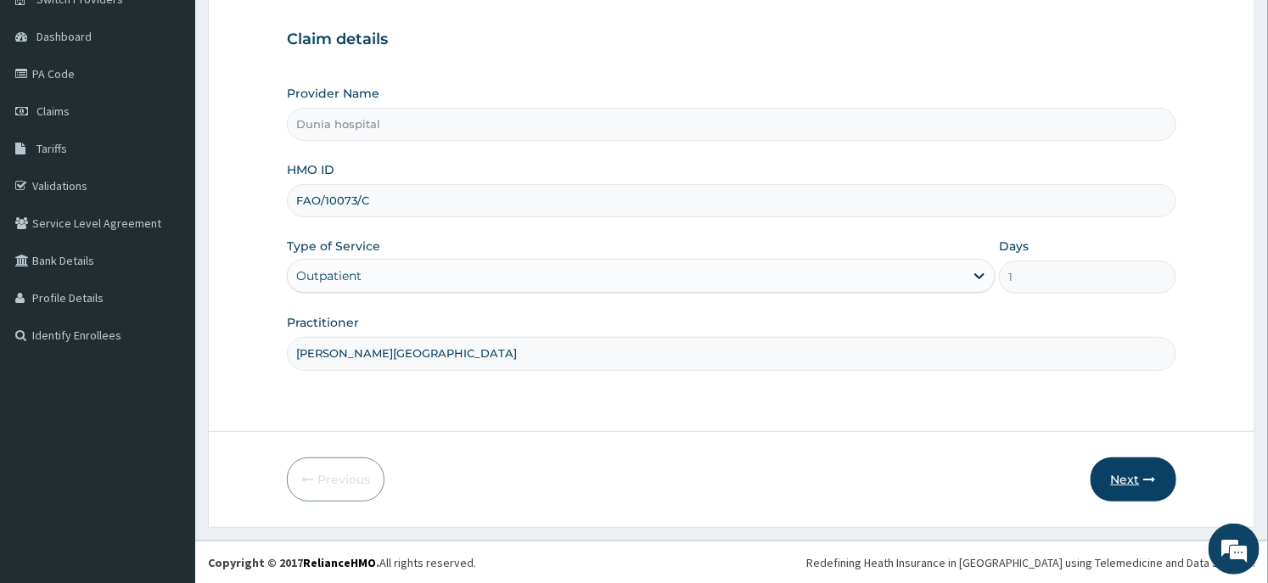
click at [1105, 469] on button "Next" at bounding box center [1134, 480] width 86 height 44
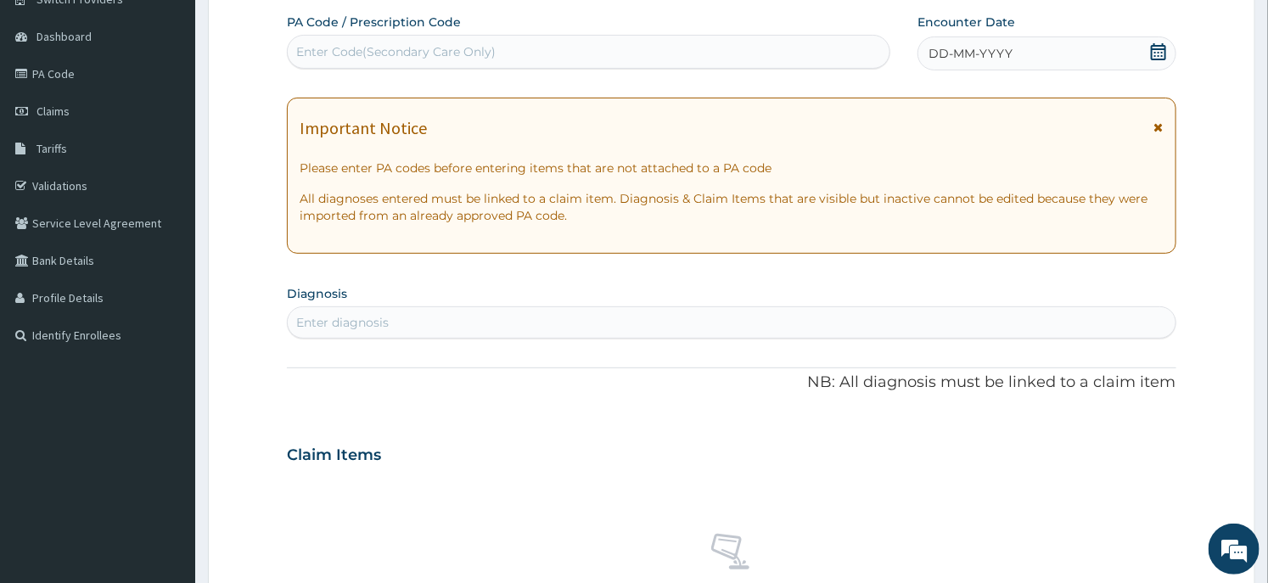
click at [1165, 55] on icon at bounding box center [1158, 51] width 15 height 17
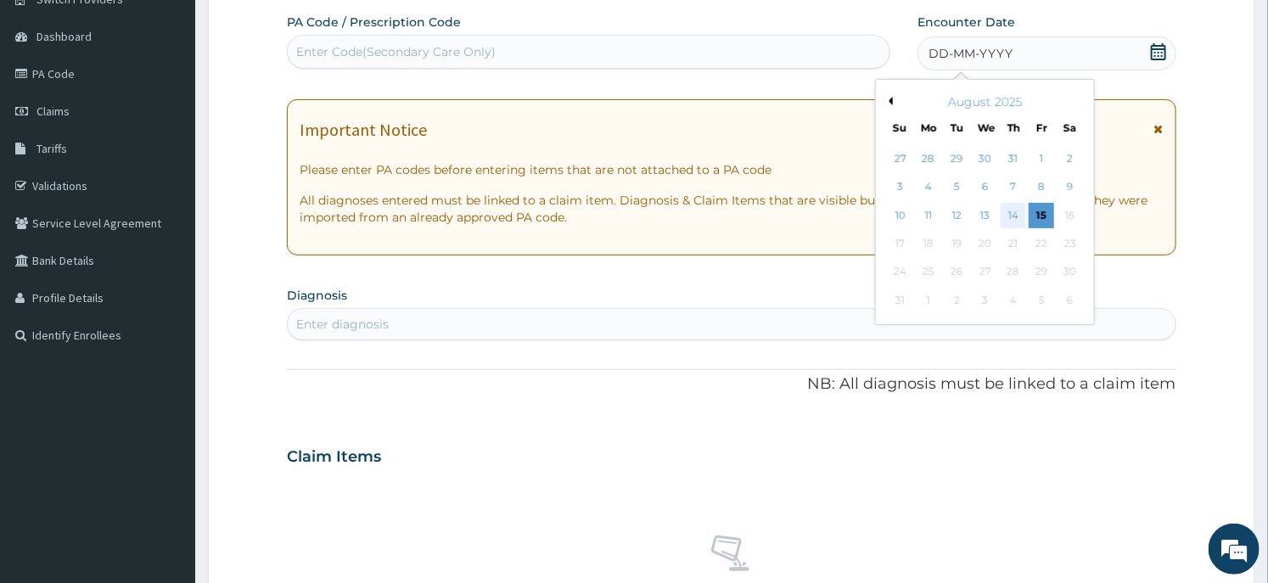
click at [1007, 205] on div "14" at bounding box center [1013, 215] width 25 height 25
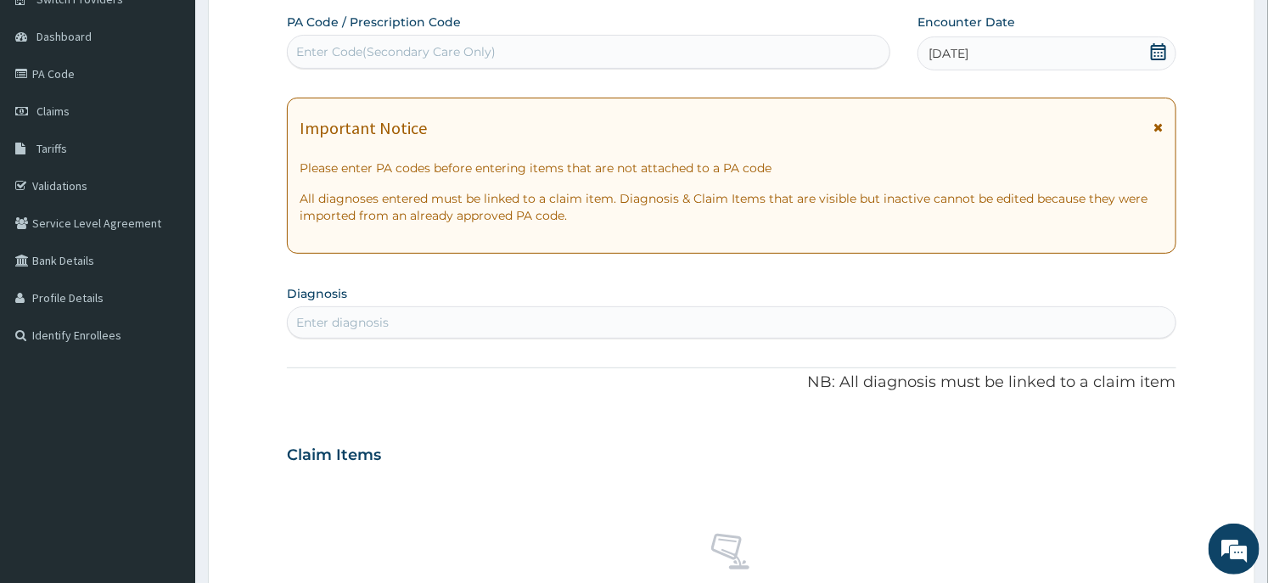
click at [557, 323] on div "Enter diagnosis" at bounding box center [731, 322] width 887 height 27
type input "[MEDICAL_DATA]"
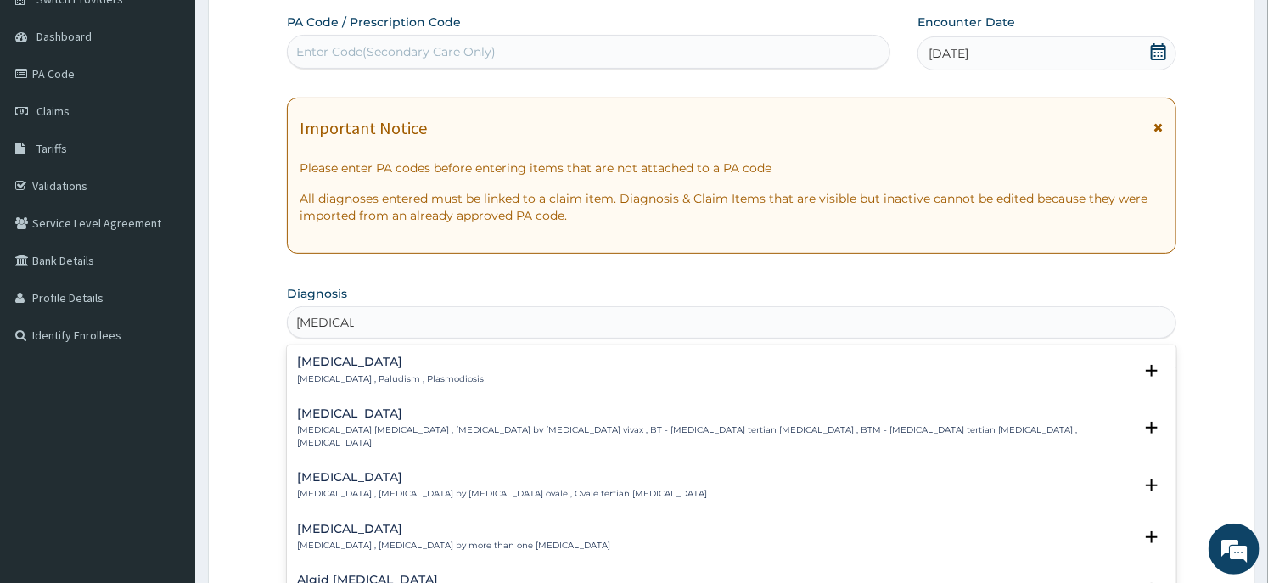
click at [328, 375] on p "[MEDICAL_DATA] , Paludism , Plasmodiosis" at bounding box center [390, 380] width 187 height 12
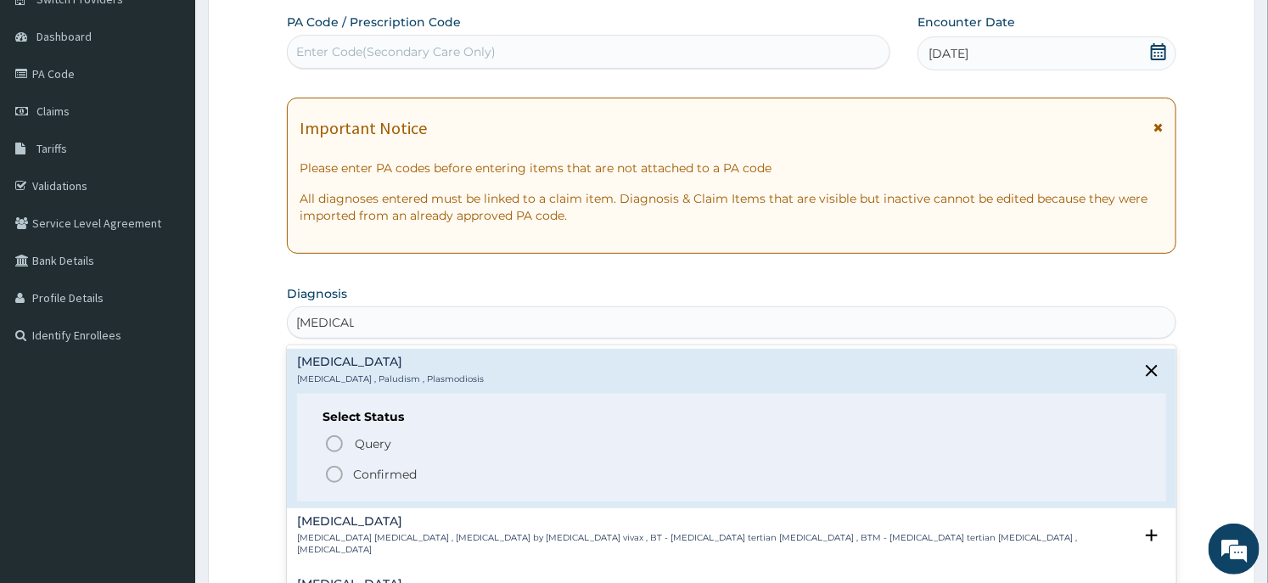
click at [355, 469] on p "Confirmed" at bounding box center [385, 474] width 64 height 17
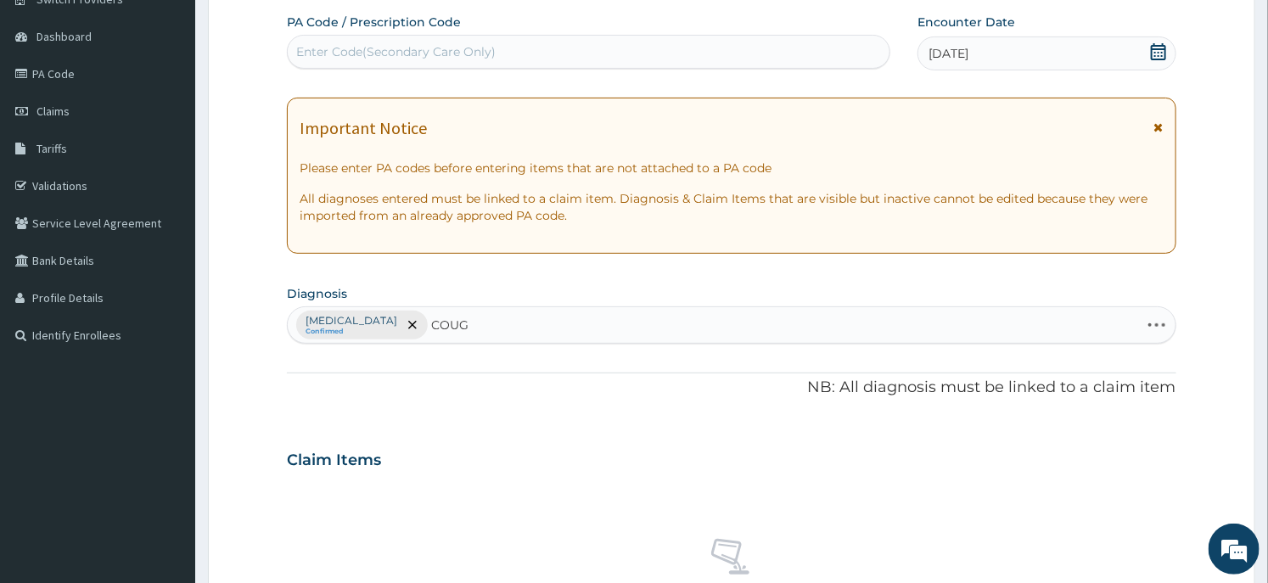
type input "COUGH"
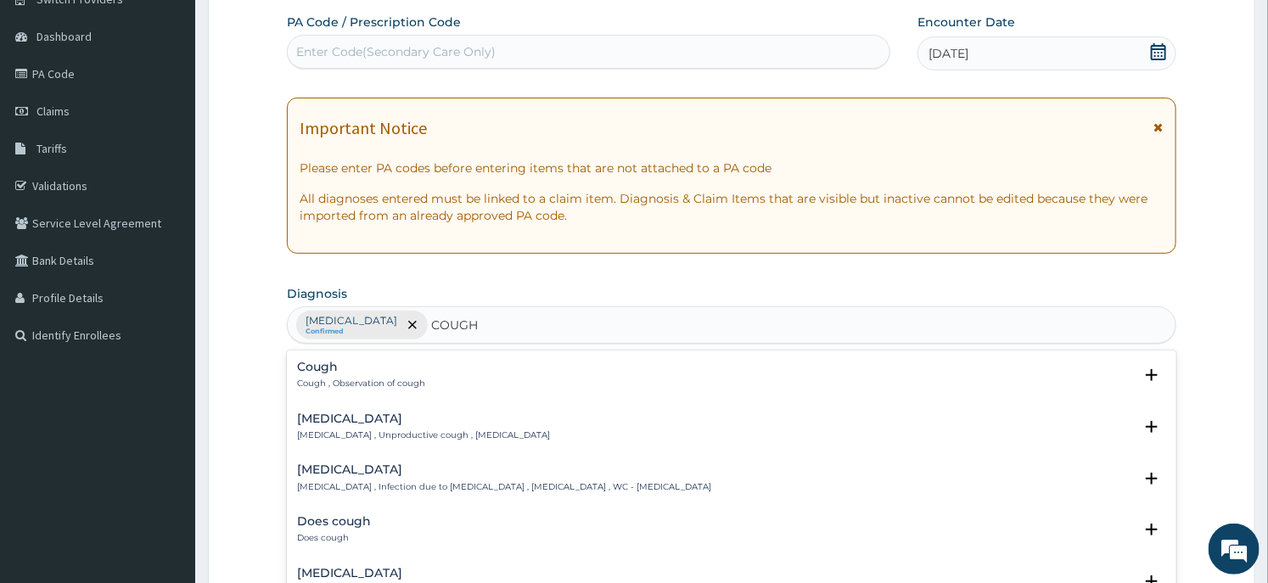
click at [345, 380] on p "Cough , Observation of cough" at bounding box center [361, 384] width 128 height 12
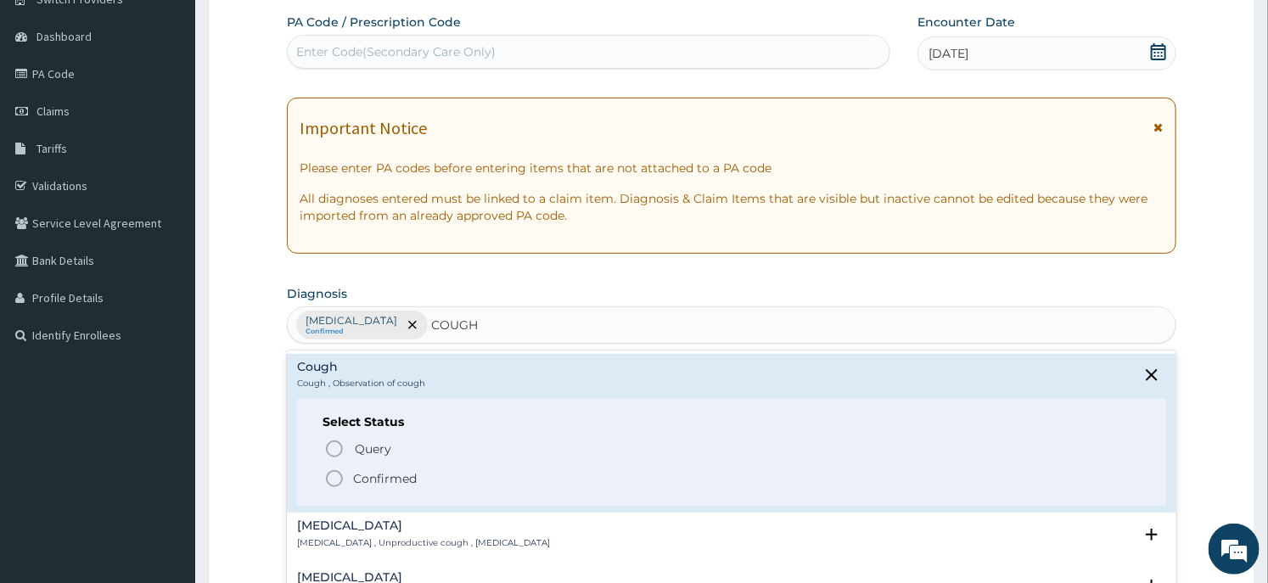
click at [357, 480] on p "Confirmed" at bounding box center [385, 478] width 64 height 17
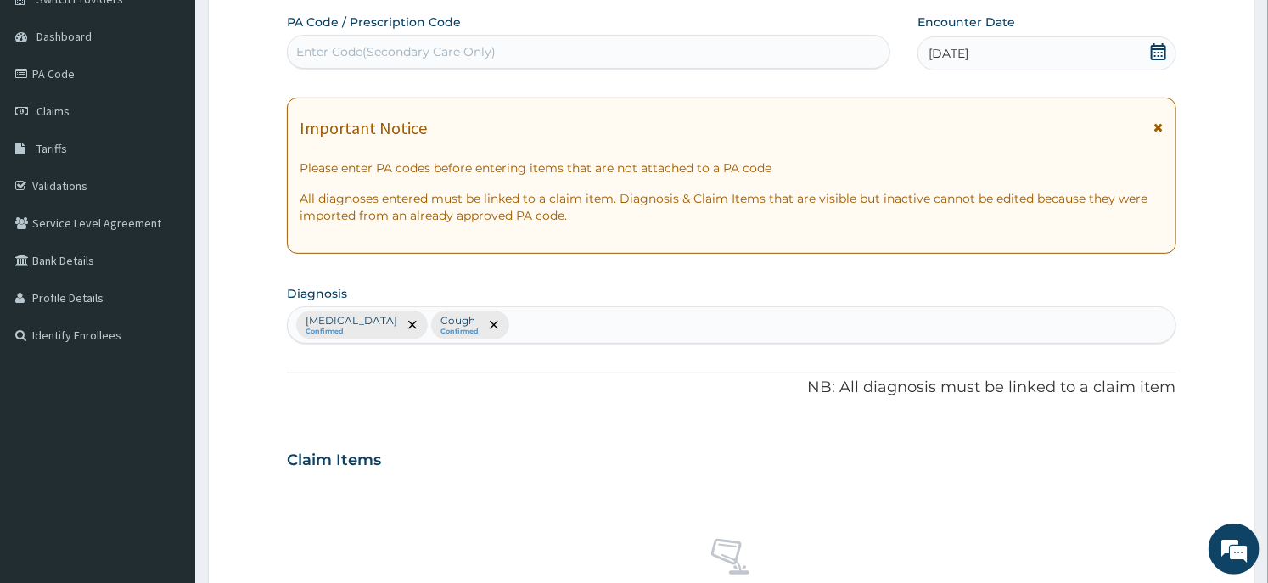
scroll to position [640, 0]
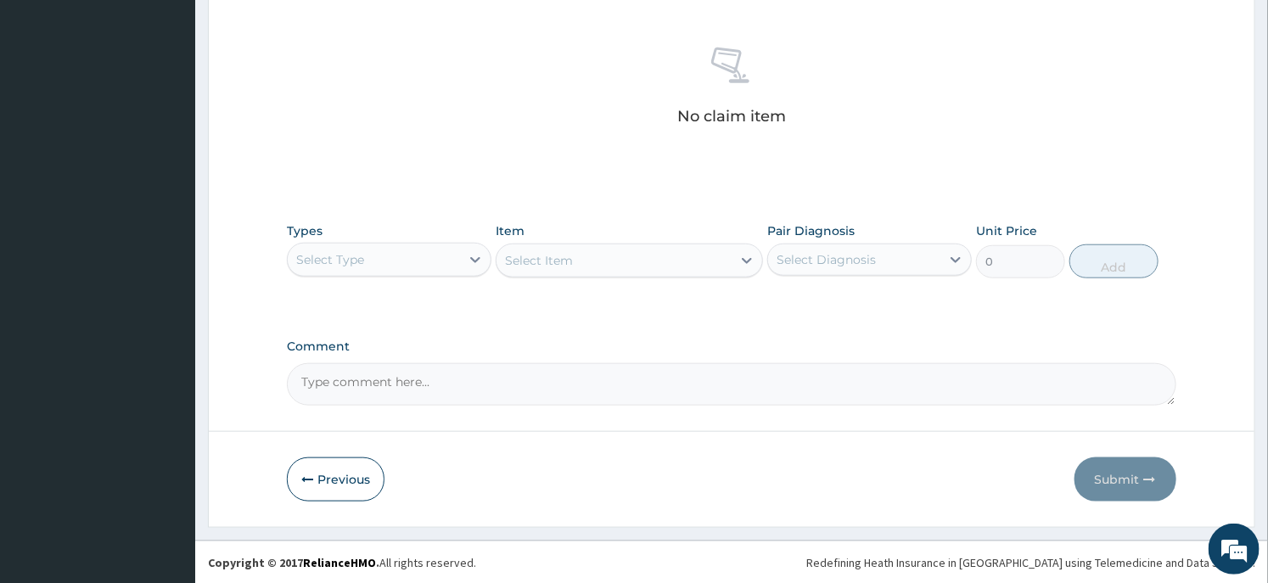
click at [421, 259] on div "Select Type" at bounding box center [374, 259] width 172 height 27
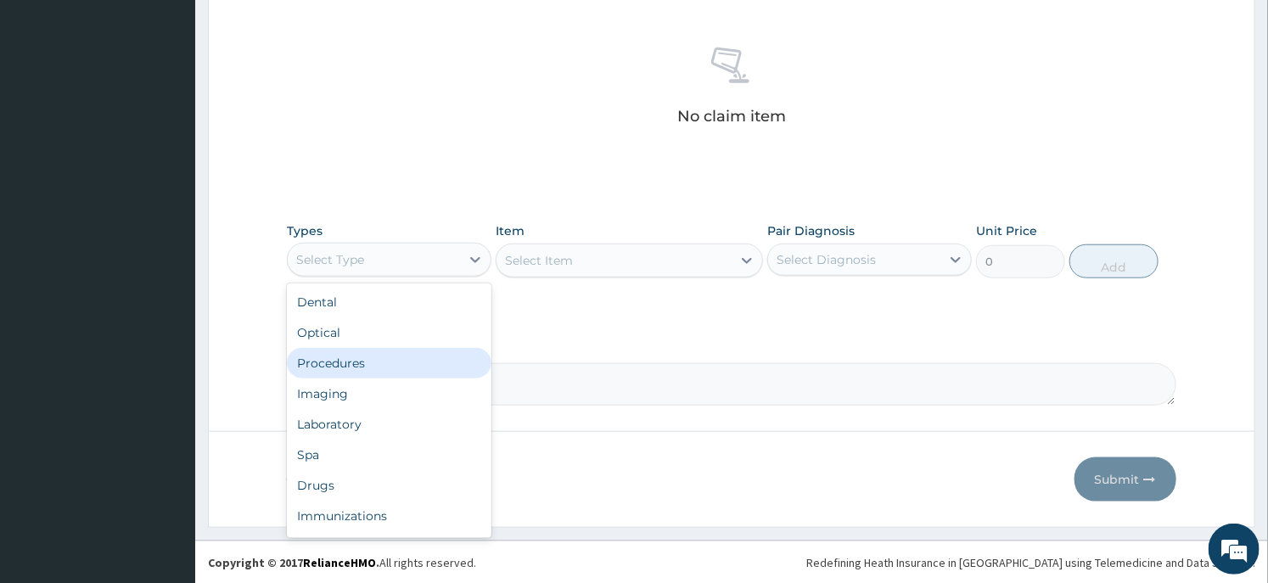
click at [395, 355] on div "Procedures" at bounding box center [389, 363] width 205 height 31
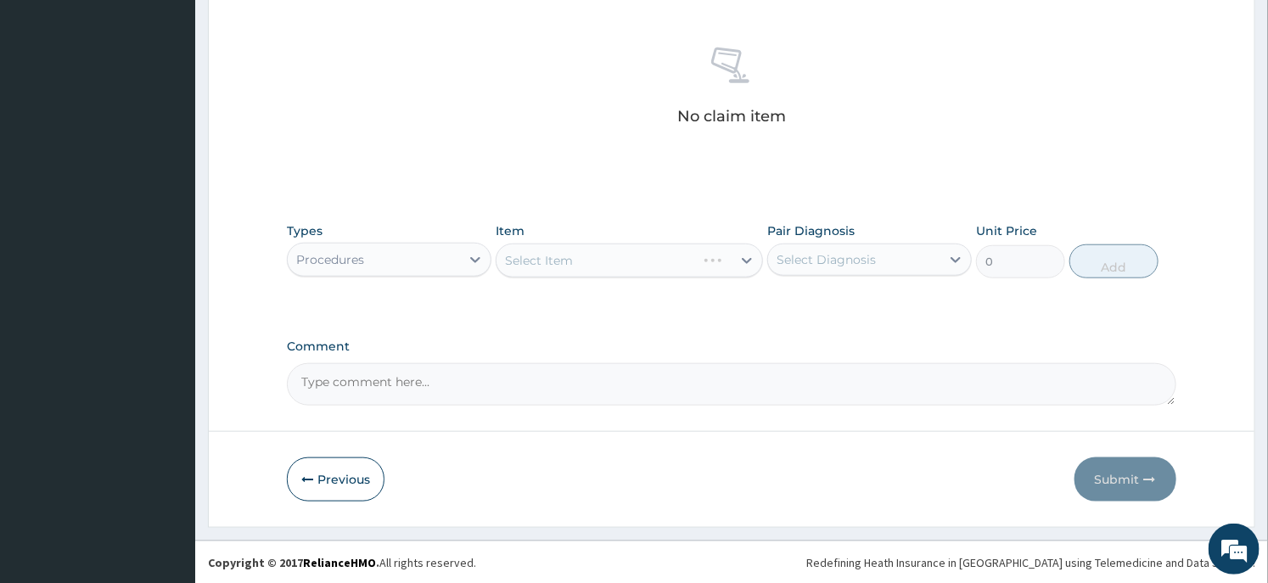
click at [566, 266] on div "Select Item" at bounding box center [629, 261] width 267 height 34
click at [629, 264] on div "Select Item" at bounding box center [614, 260] width 234 height 27
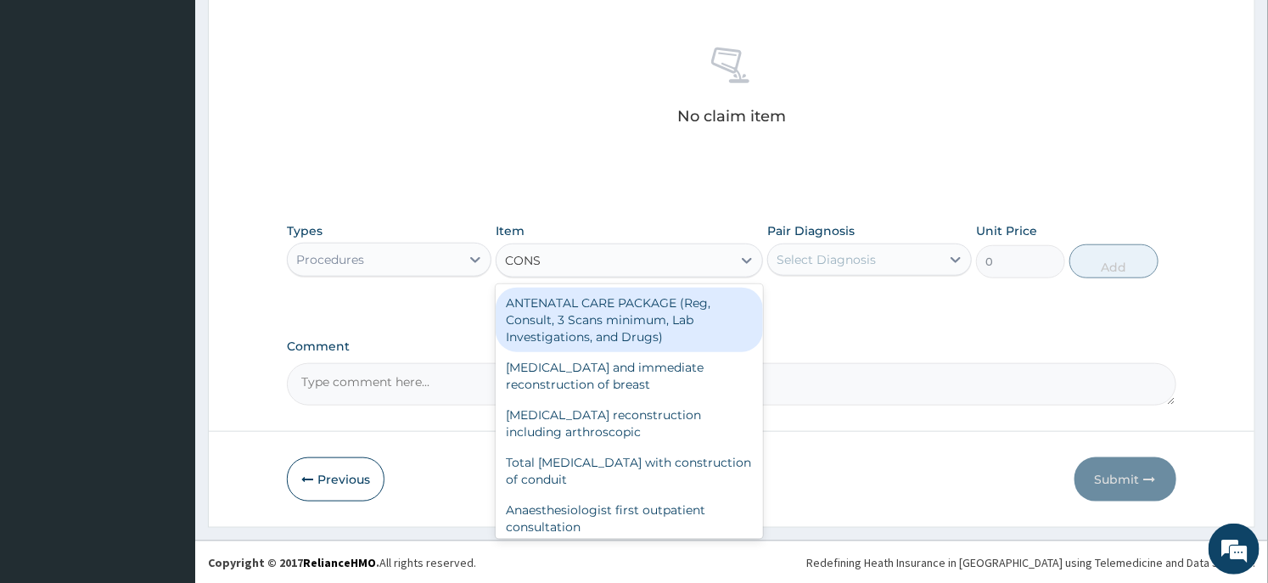
type input "CONSU"
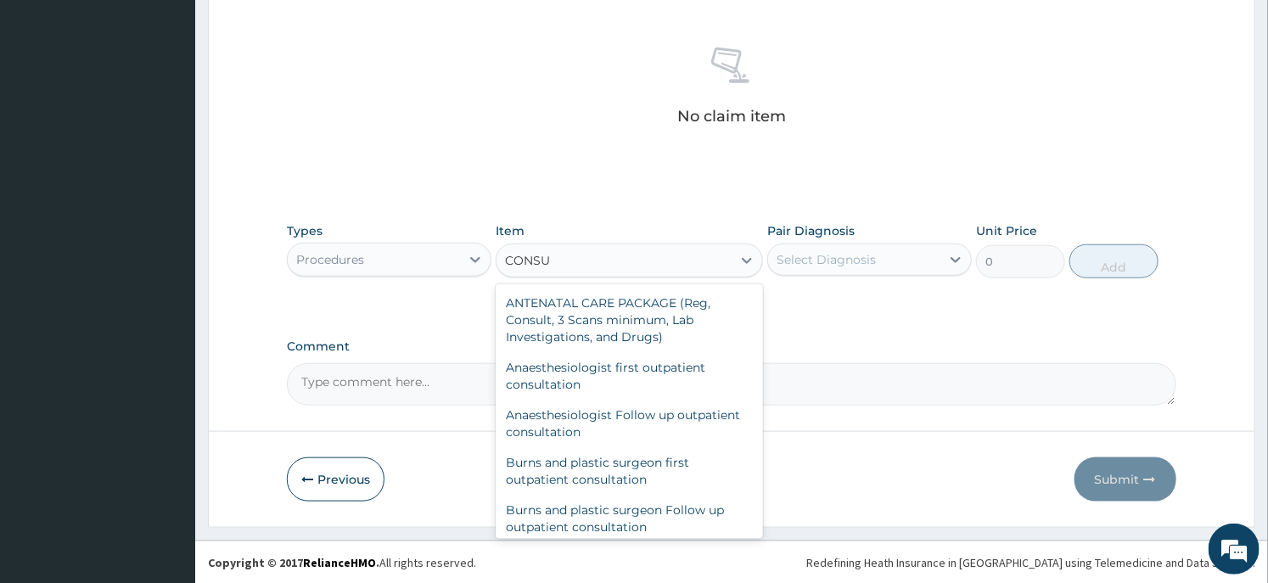
scroll to position [754, 0]
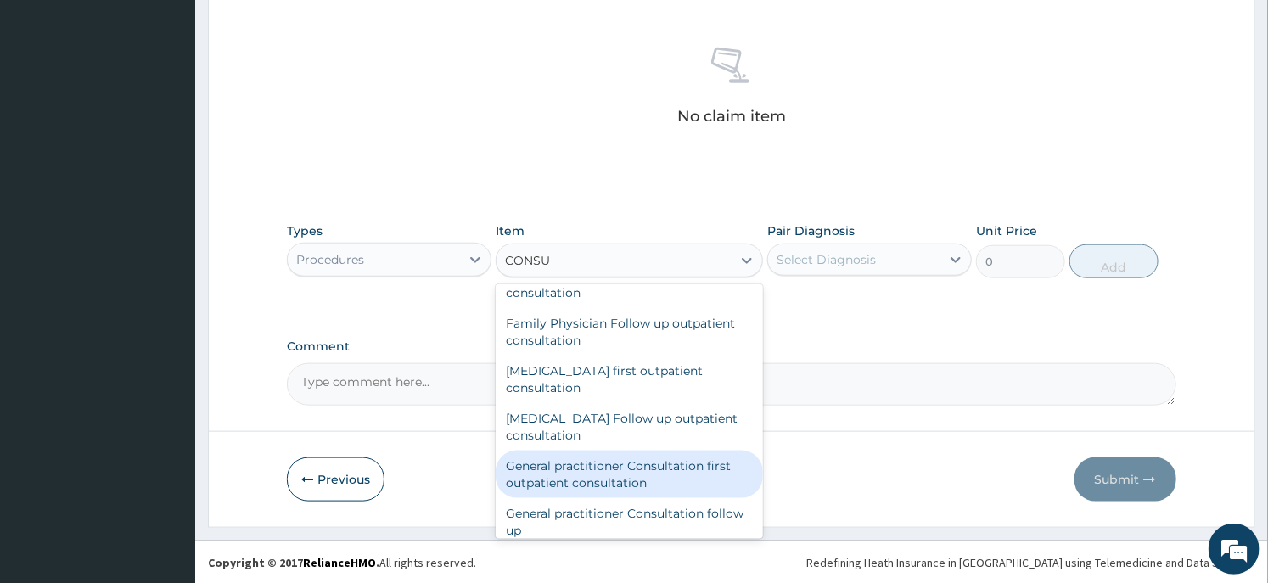
click at [627, 471] on div "General practitioner Consultation first outpatient consultation" at bounding box center [629, 475] width 267 height 48
type input "3547.5"
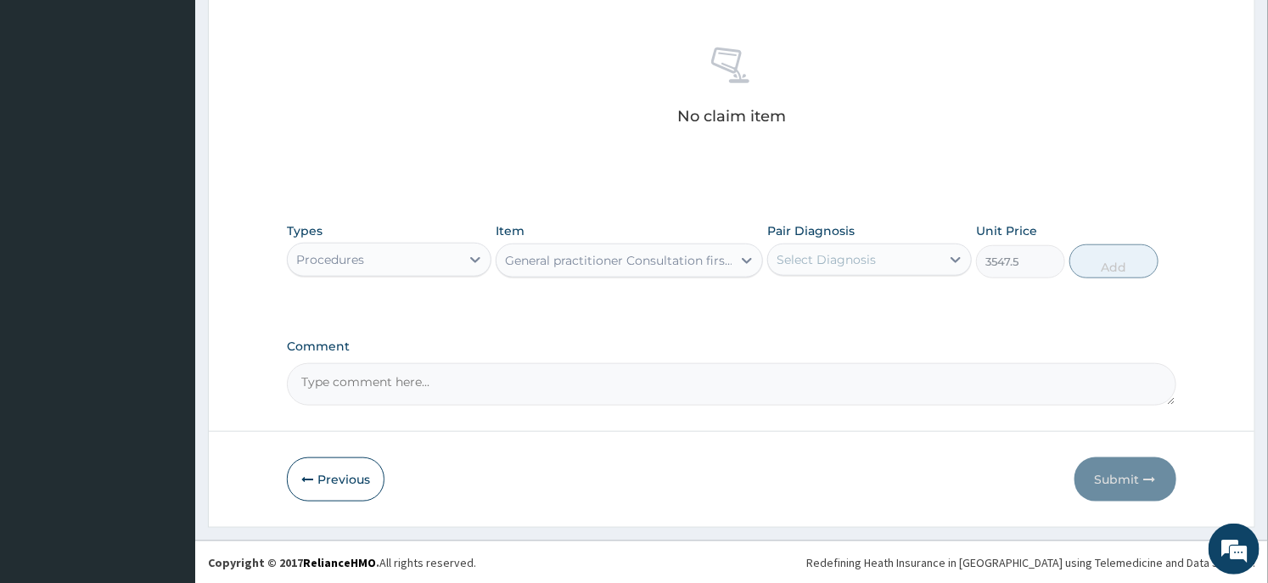
click at [862, 265] on div "Select Diagnosis" at bounding box center [826, 259] width 99 height 17
click at [843, 316] on div "[MEDICAL_DATA]" at bounding box center [869, 303] width 205 height 35
checkbox input "true"
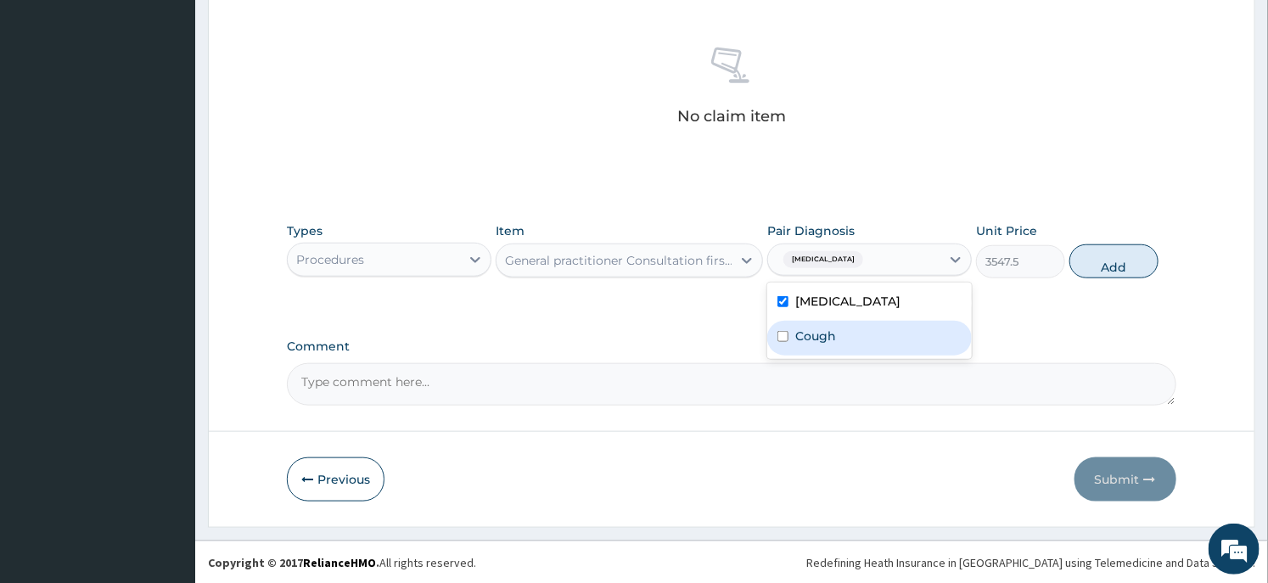
click at [812, 336] on label "Cough" at bounding box center [816, 336] width 41 height 17
checkbox input "true"
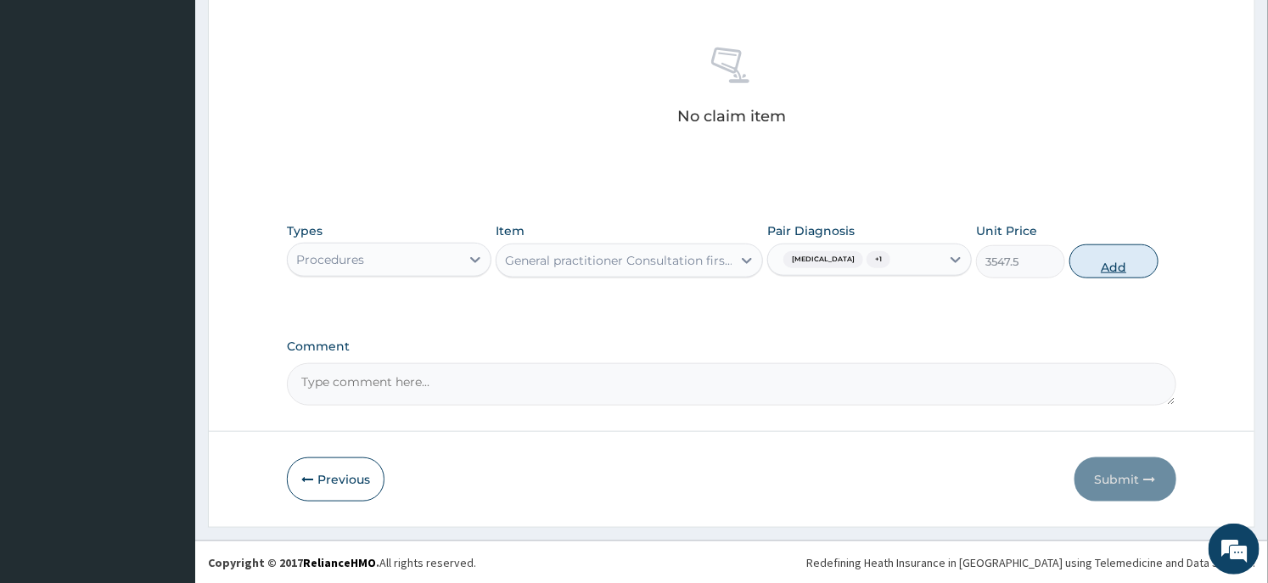
click at [1096, 269] on button "Add" at bounding box center [1114, 262] width 89 height 34
type input "0"
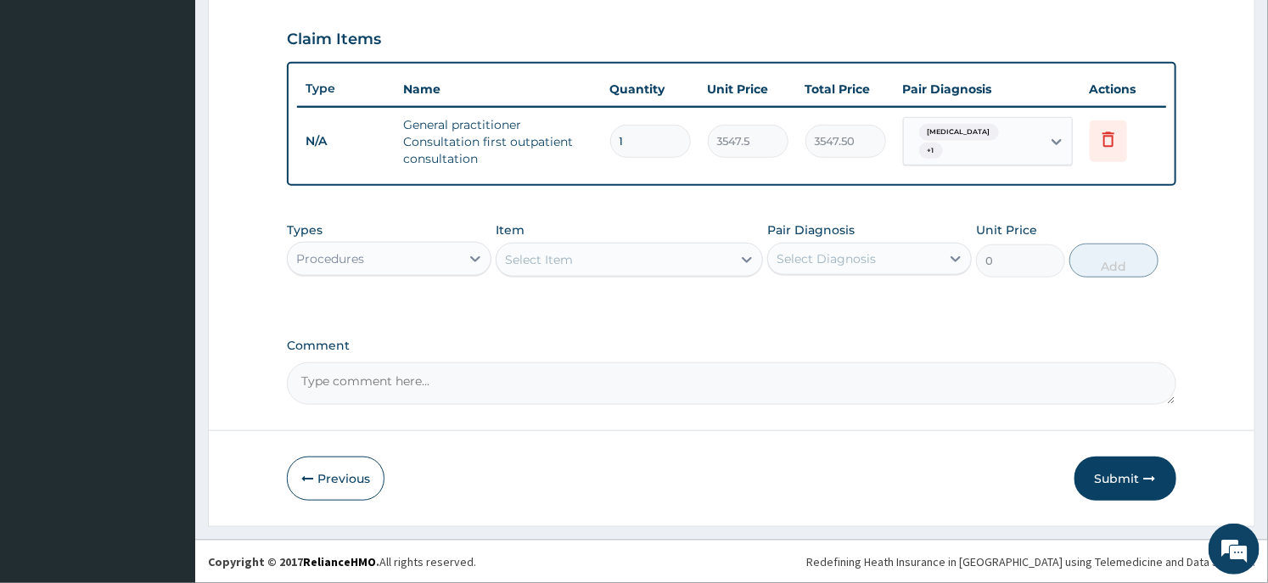
scroll to position [566, 0]
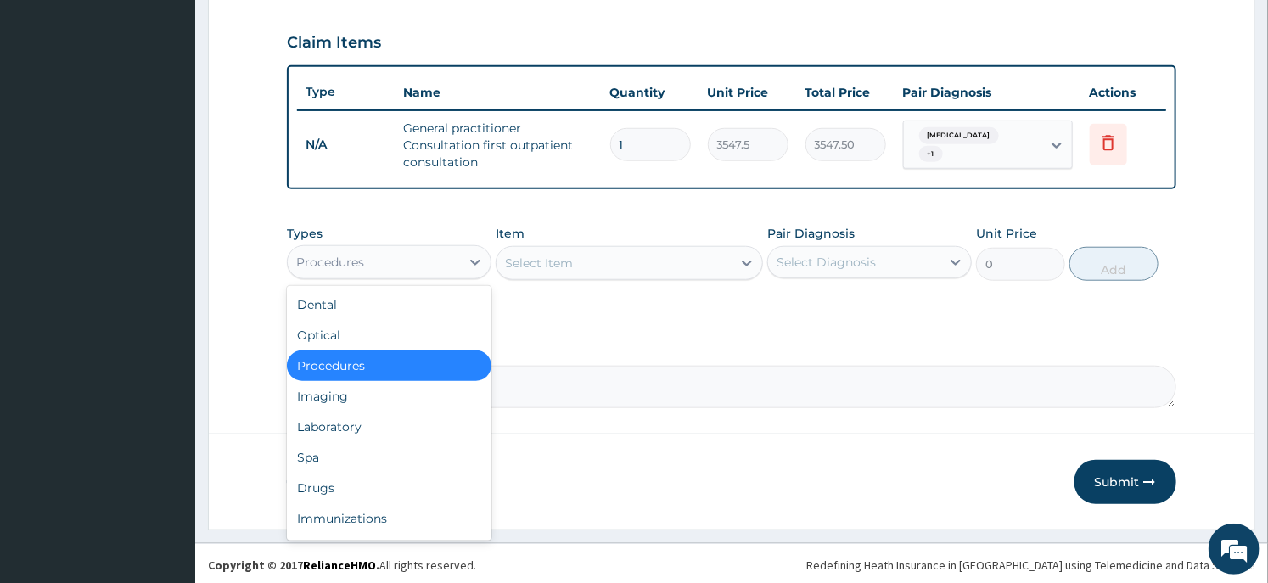
click at [409, 263] on div "Procedures" at bounding box center [374, 262] width 172 height 27
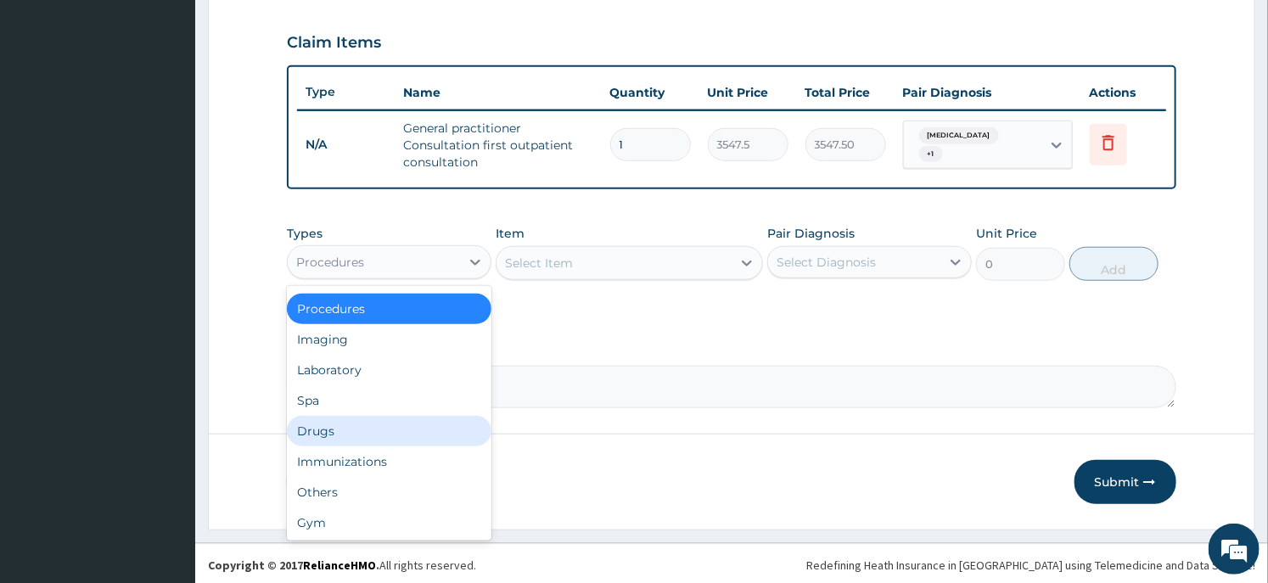
click at [362, 426] on div "Drugs" at bounding box center [389, 431] width 205 height 31
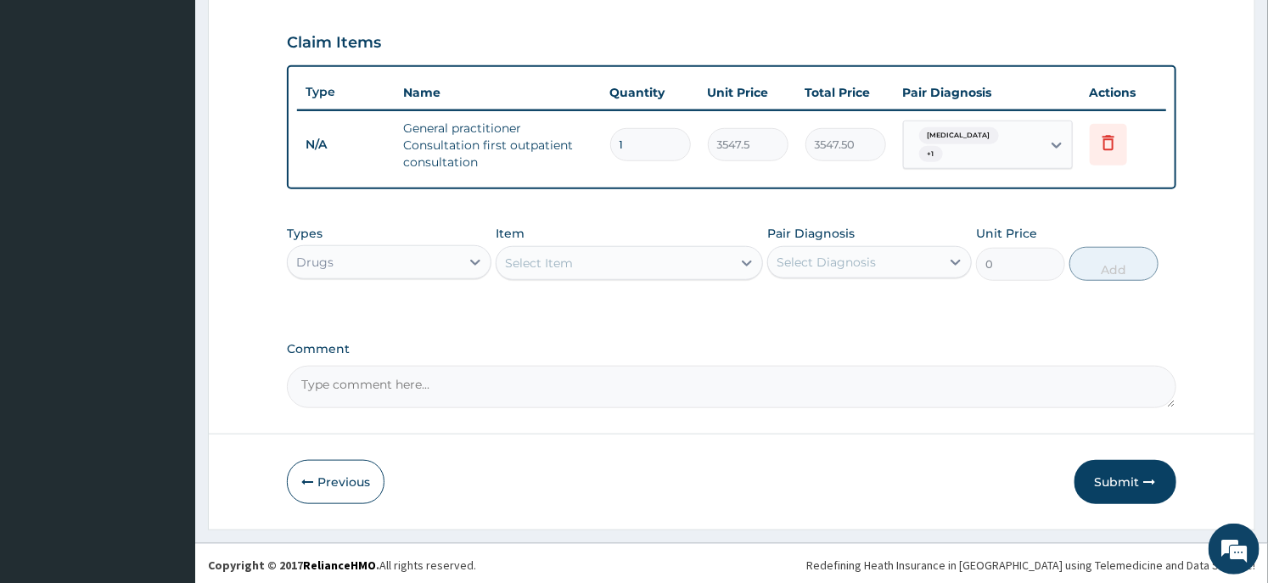
click at [587, 273] on div "Select Item" at bounding box center [629, 263] width 267 height 34
click at [618, 259] on div "Select Item" at bounding box center [614, 263] width 234 height 27
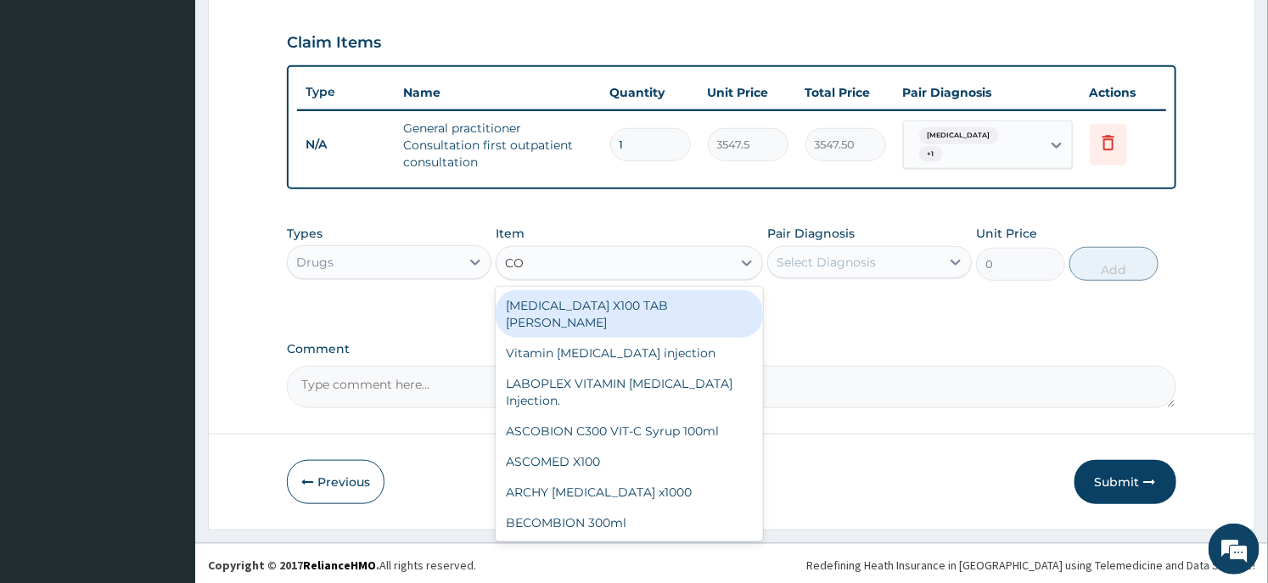
type input "COA"
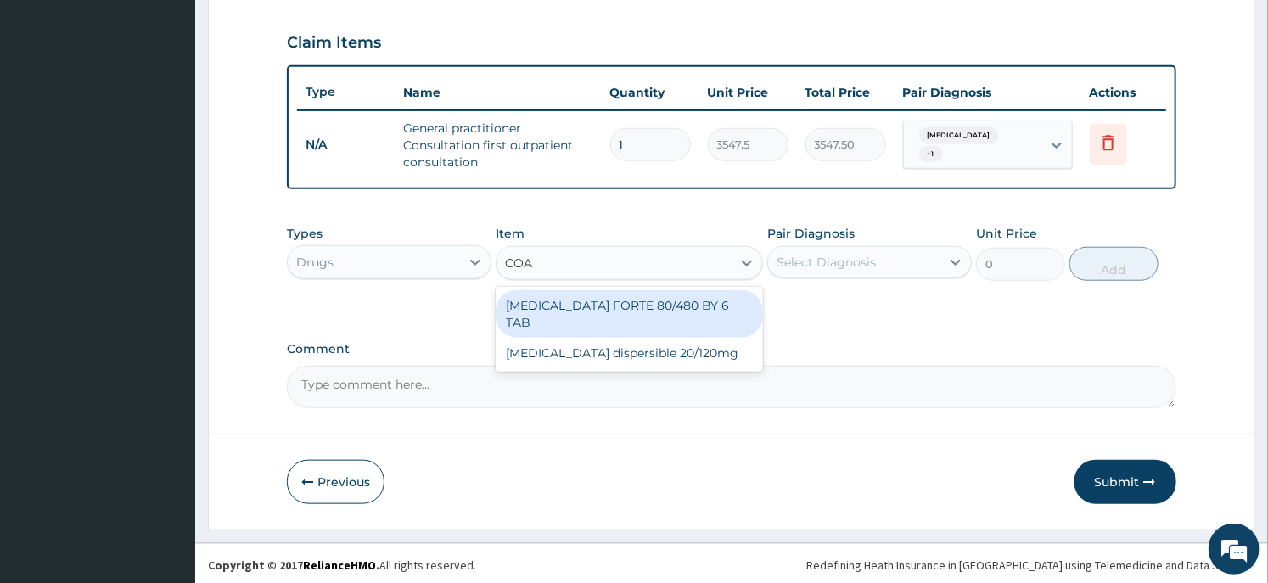
click at [616, 295] on div "[MEDICAL_DATA] FORTE 80/480 BY 6 TAB" at bounding box center [629, 314] width 267 height 48
type input "449.35"
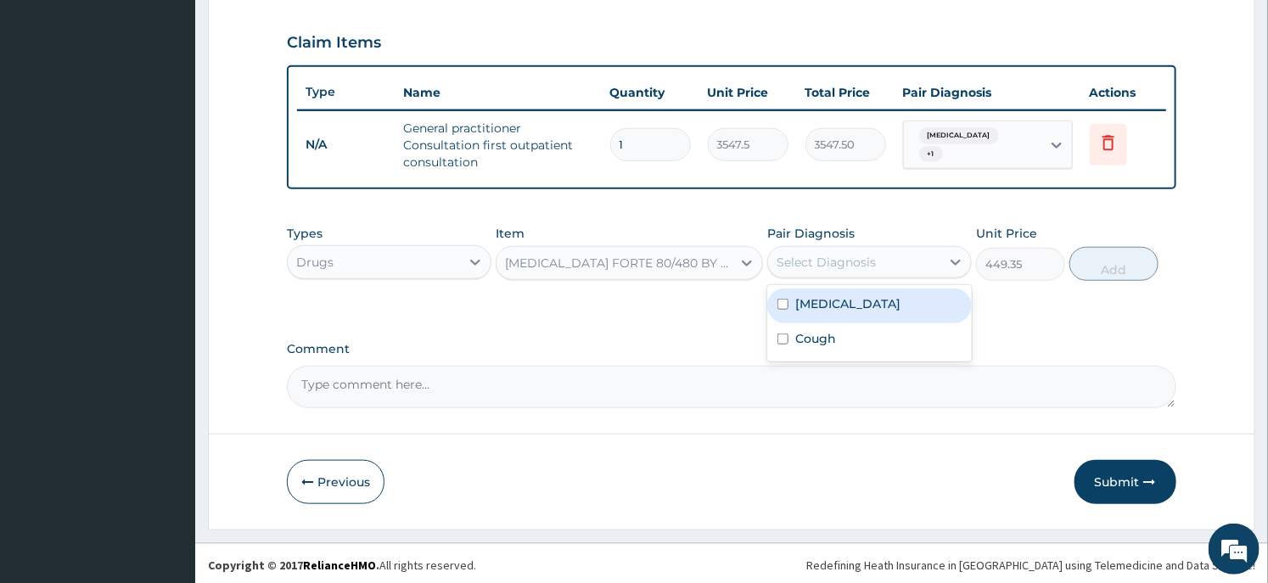
click at [897, 261] on div "Select Diagnosis" at bounding box center [854, 262] width 172 height 27
click at [849, 310] on div "[MEDICAL_DATA]" at bounding box center [869, 306] width 205 height 35
checkbox input "true"
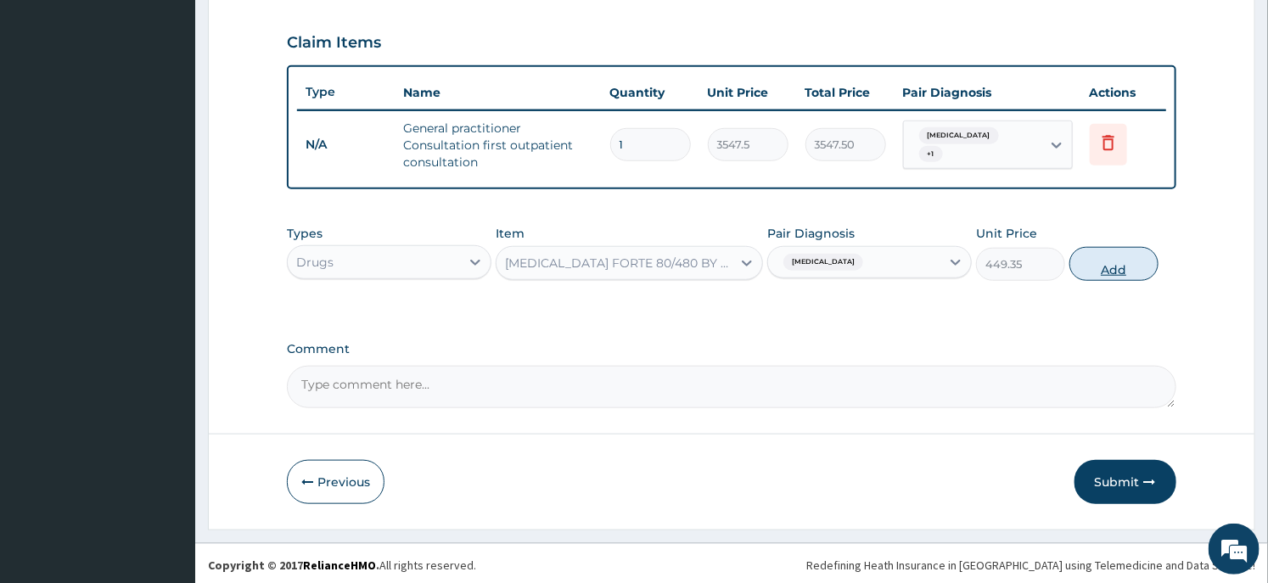
click at [1102, 261] on button "Add" at bounding box center [1114, 264] width 89 height 34
type input "0"
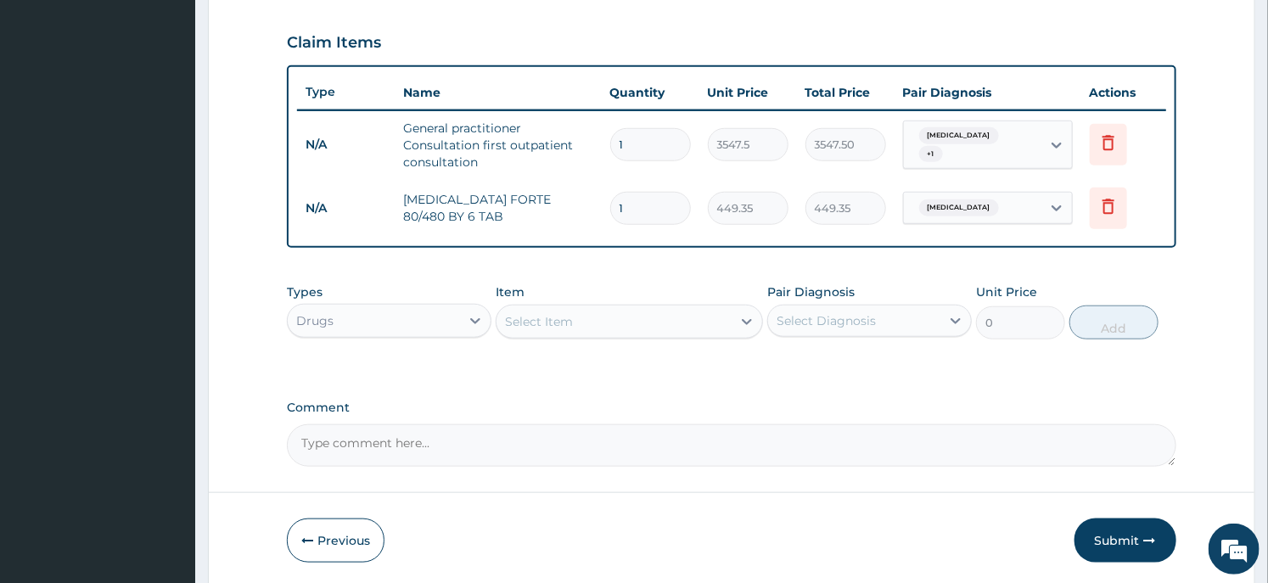
click at [679, 216] on input "1" at bounding box center [650, 208] width 81 height 33
type input "6"
type input "2696.10"
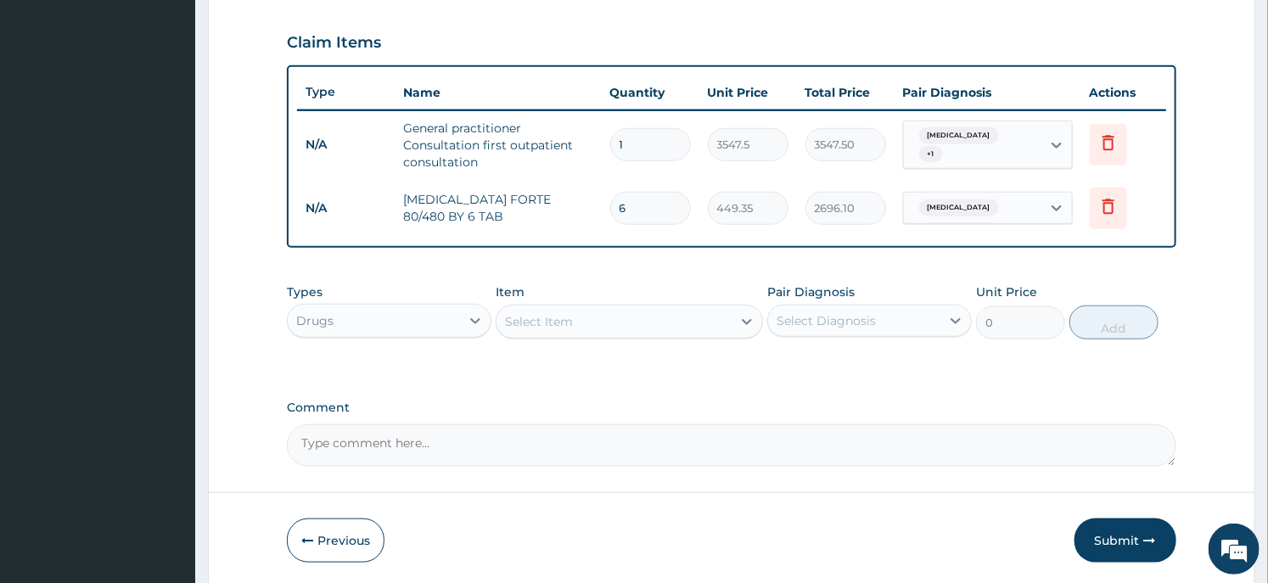
type input "6"
click at [540, 319] on div "Select Item" at bounding box center [539, 321] width 68 height 17
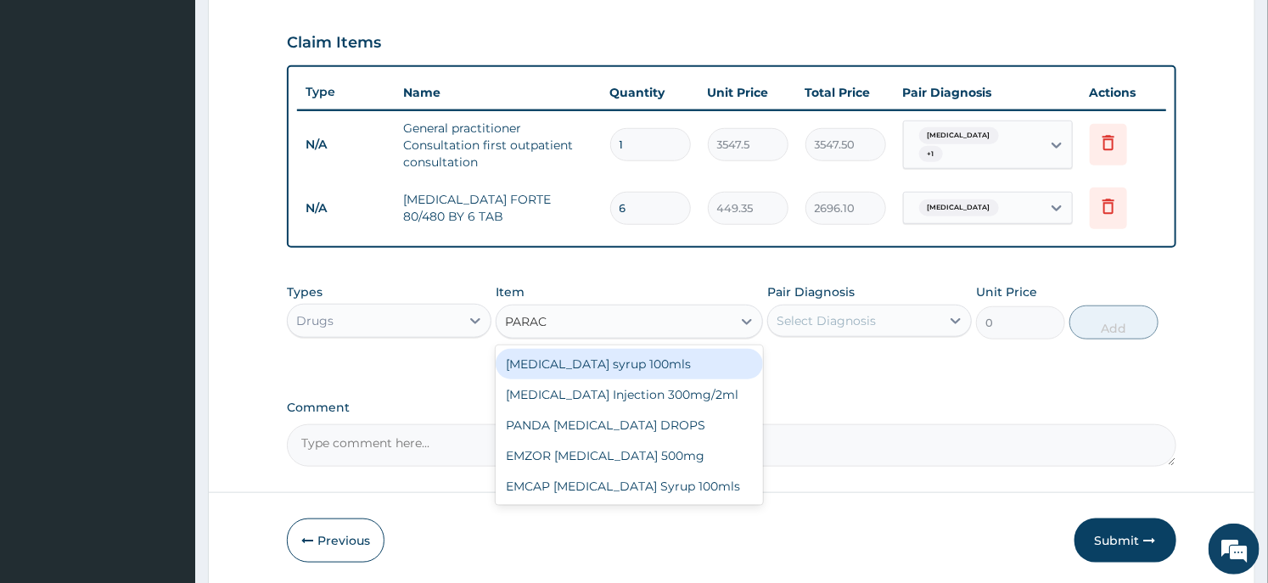
type input "PARACE"
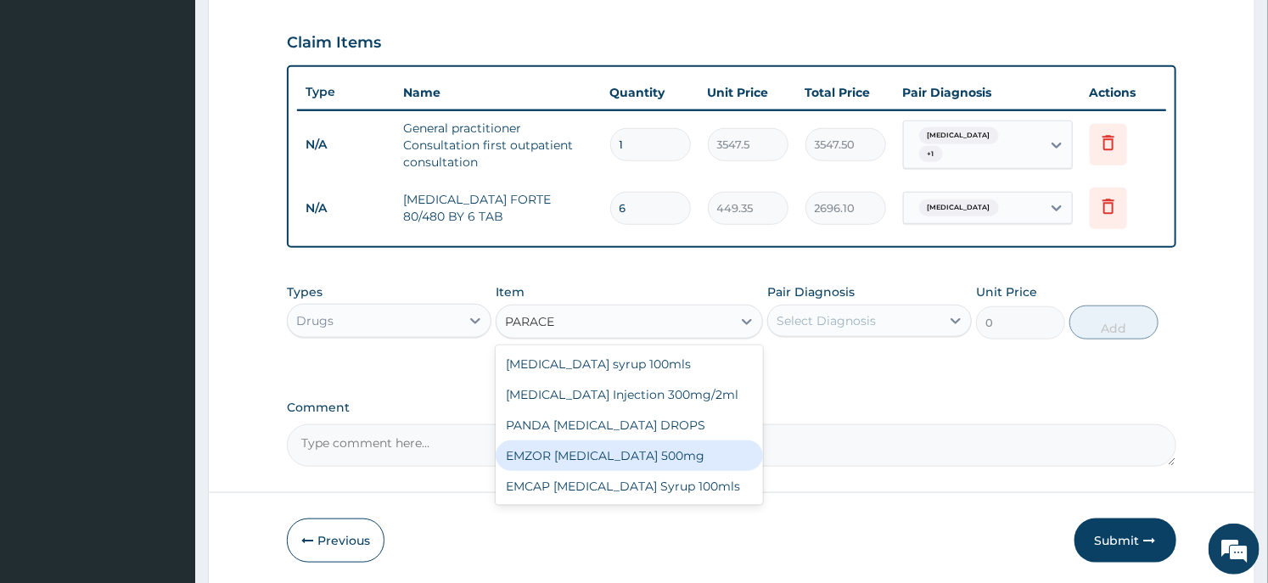
click at [666, 455] on div "EMZOR [MEDICAL_DATA] 500mg" at bounding box center [629, 456] width 267 height 31
type input "23.65"
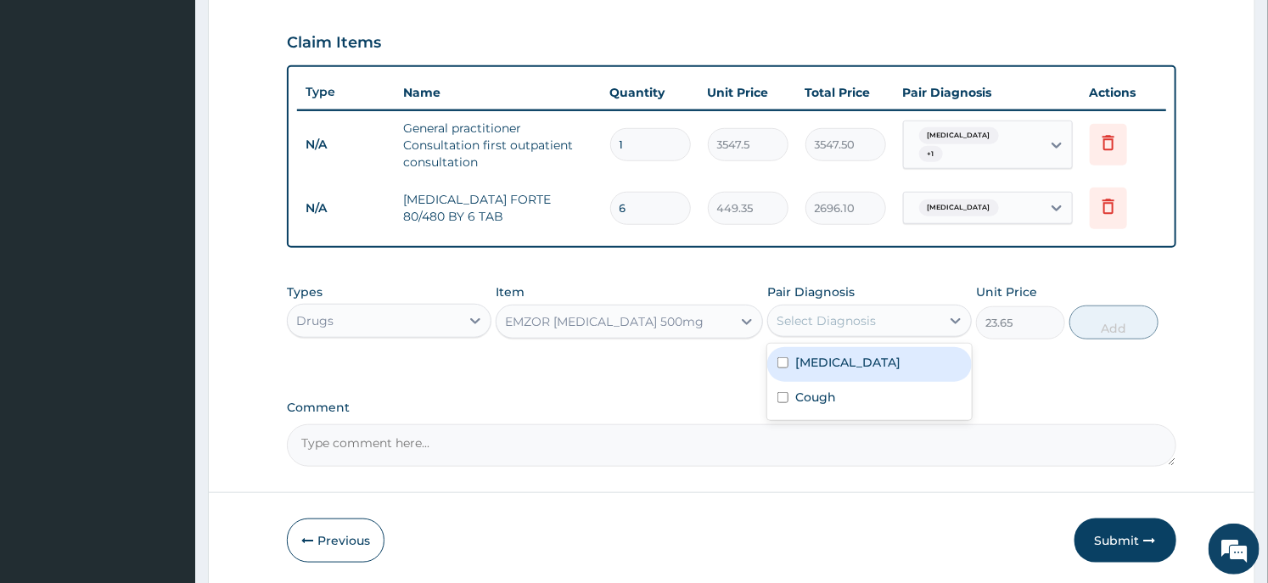
click at [841, 323] on div "Select Diagnosis" at bounding box center [826, 320] width 99 height 17
click at [819, 368] on div "[MEDICAL_DATA]" at bounding box center [869, 364] width 205 height 35
checkbox input "true"
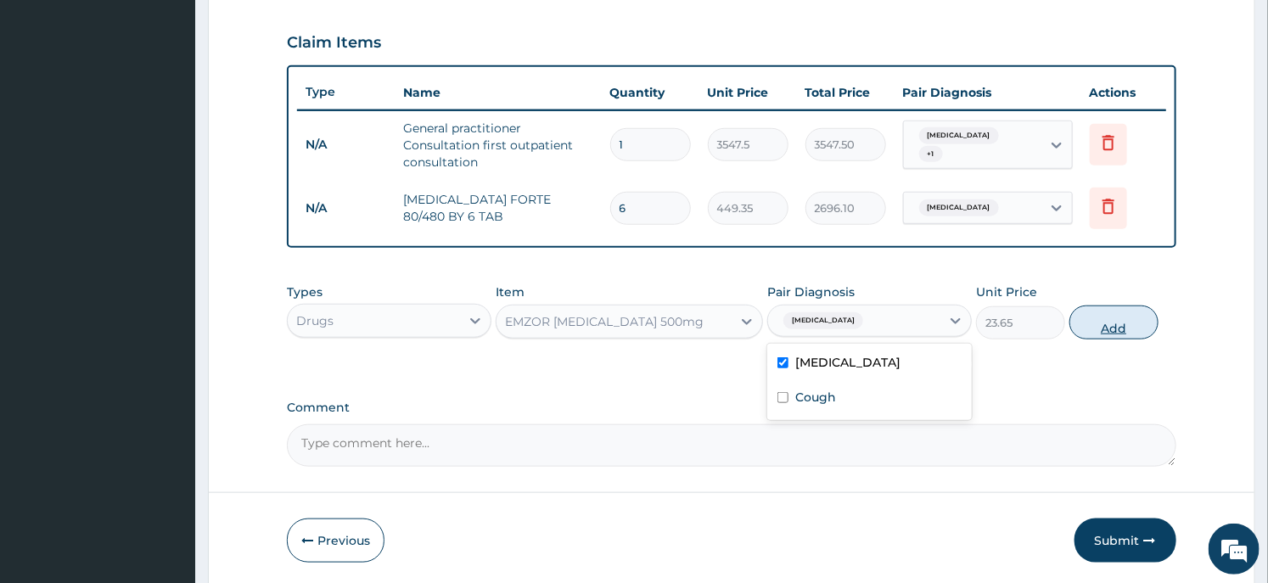
click at [1088, 328] on button "Add" at bounding box center [1114, 323] width 89 height 34
type input "0"
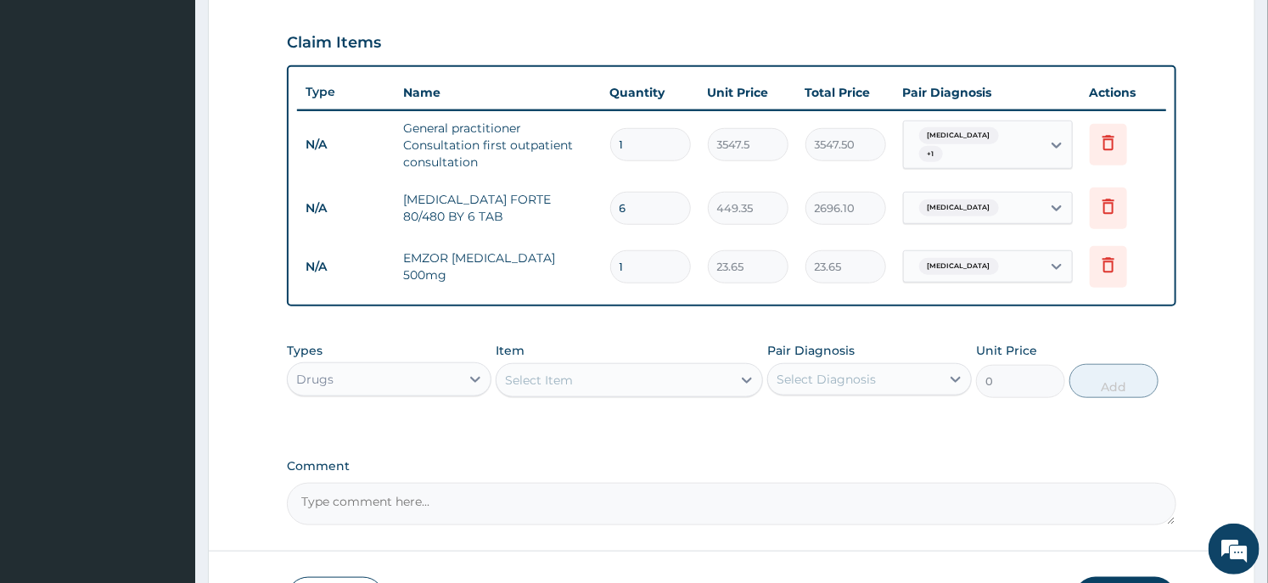
type input "18"
type input "425.70"
type input "18"
click at [561, 375] on div "Select Item" at bounding box center [539, 380] width 68 height 17
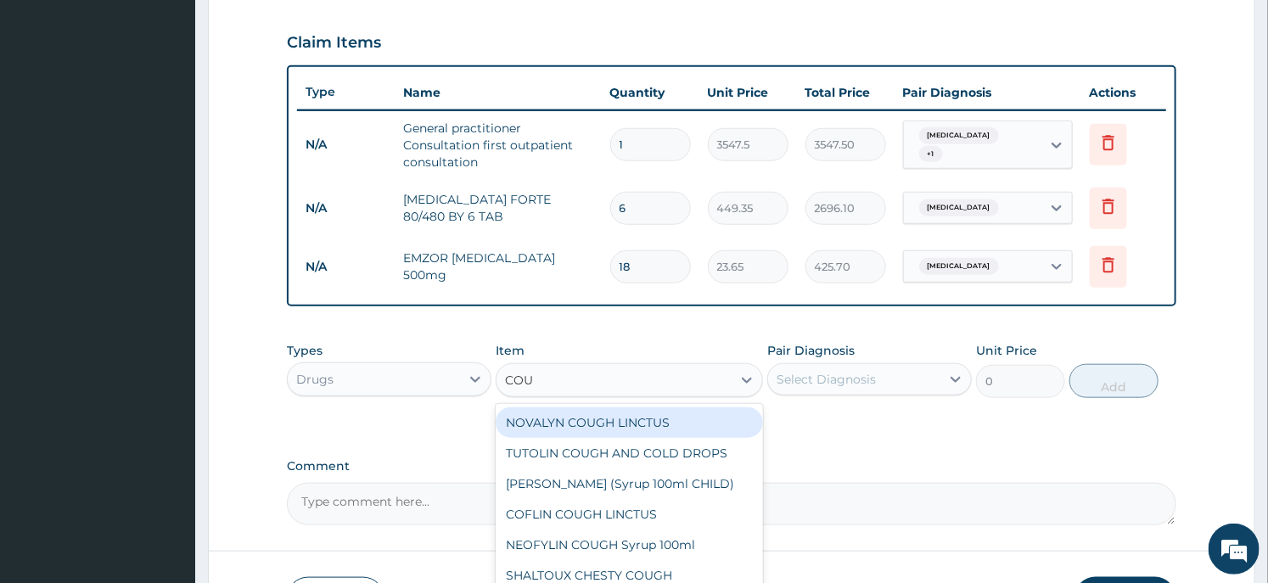
type input "COUG"
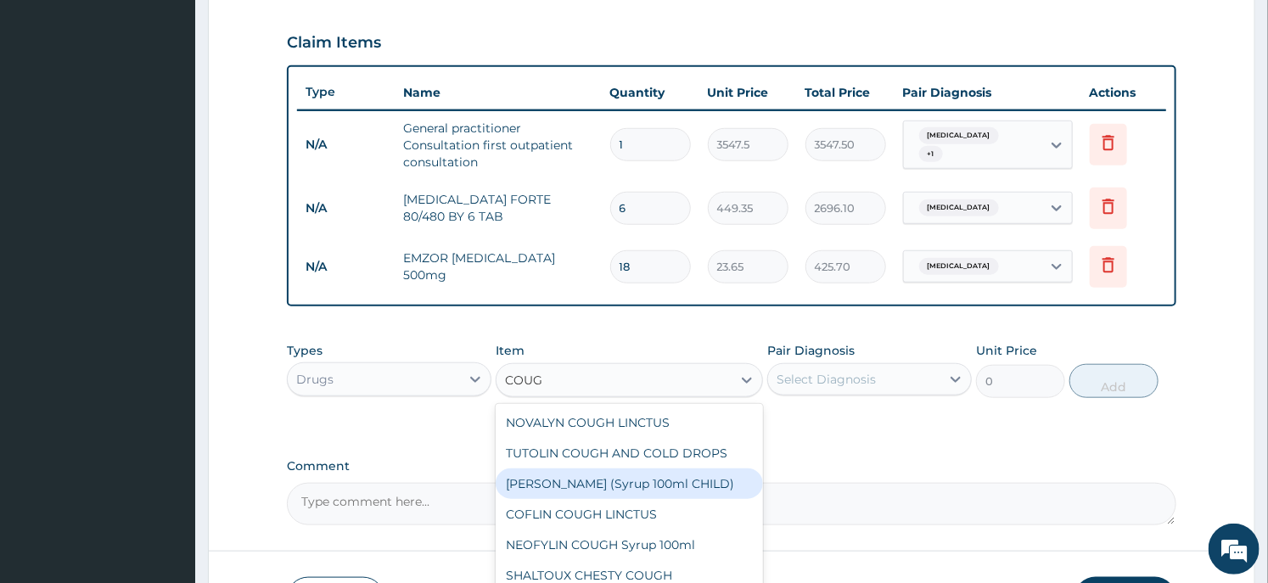
click at [620, 499] on div "[PERSON_NAME] (Syrup 100ml CHILD)" at bounding box center [629, 484] width 267 height 31
type input "1478.125"
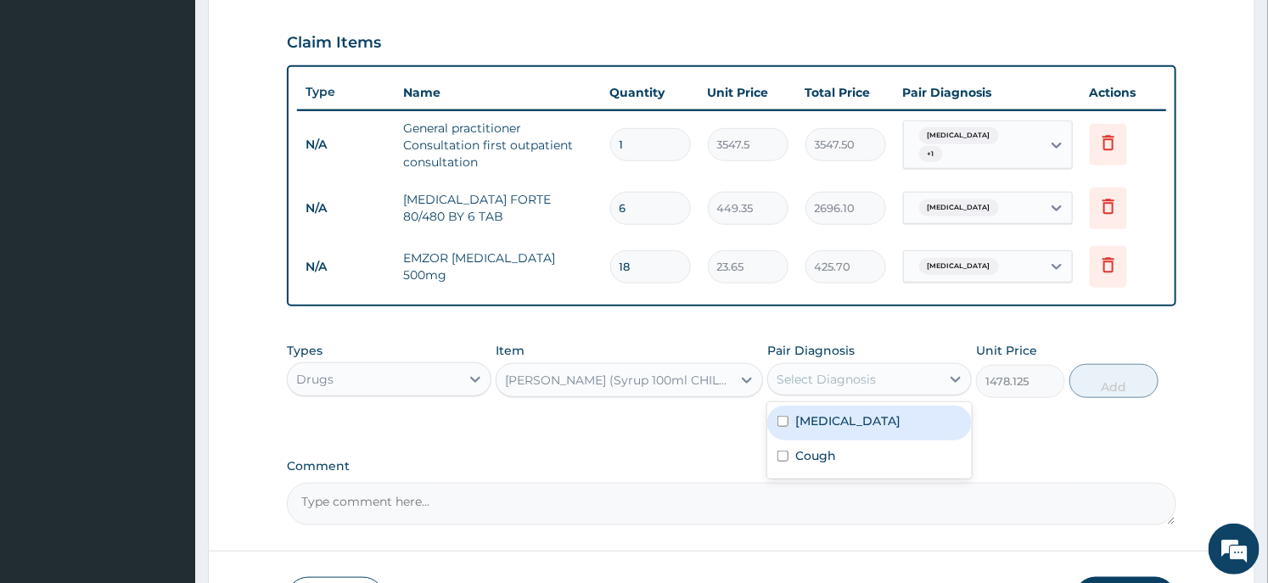
drag, startPoint x: 910, startPoint y: 376, endPoint x: 877, endPoint y: 391, distance: 36.5
click at [908, 377] on div "Select Diagnosis" at bounding box center [854, 379] width 172 height 27
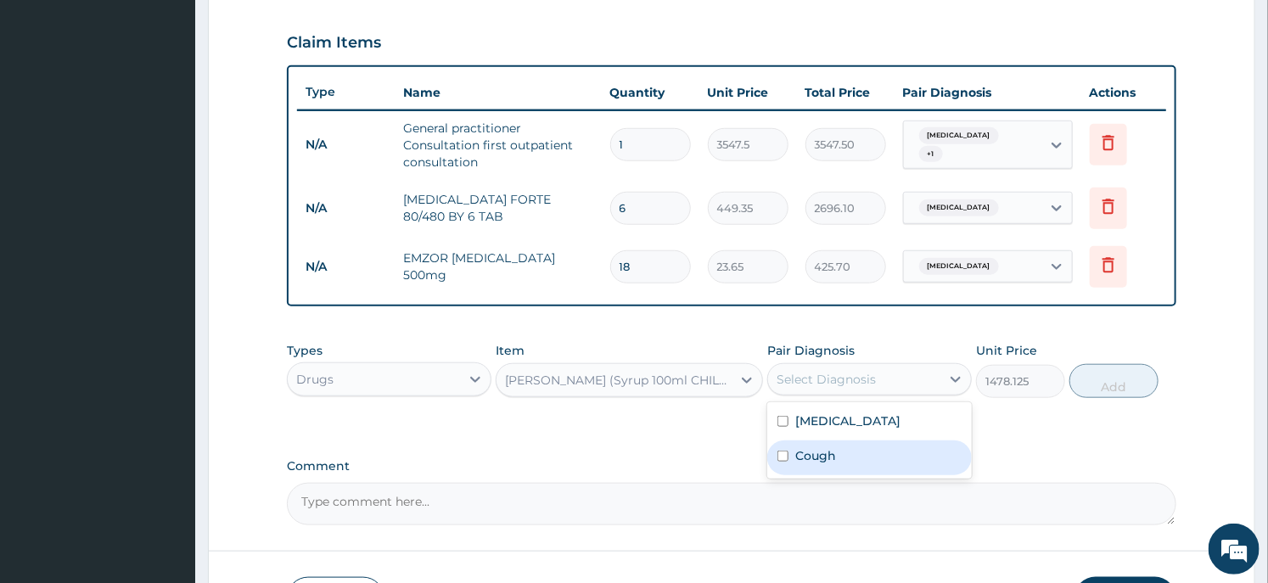
click at [818, 455] on label "Cough" at bounding box center [816, 455] width 41 height 17
checkbox input "true"
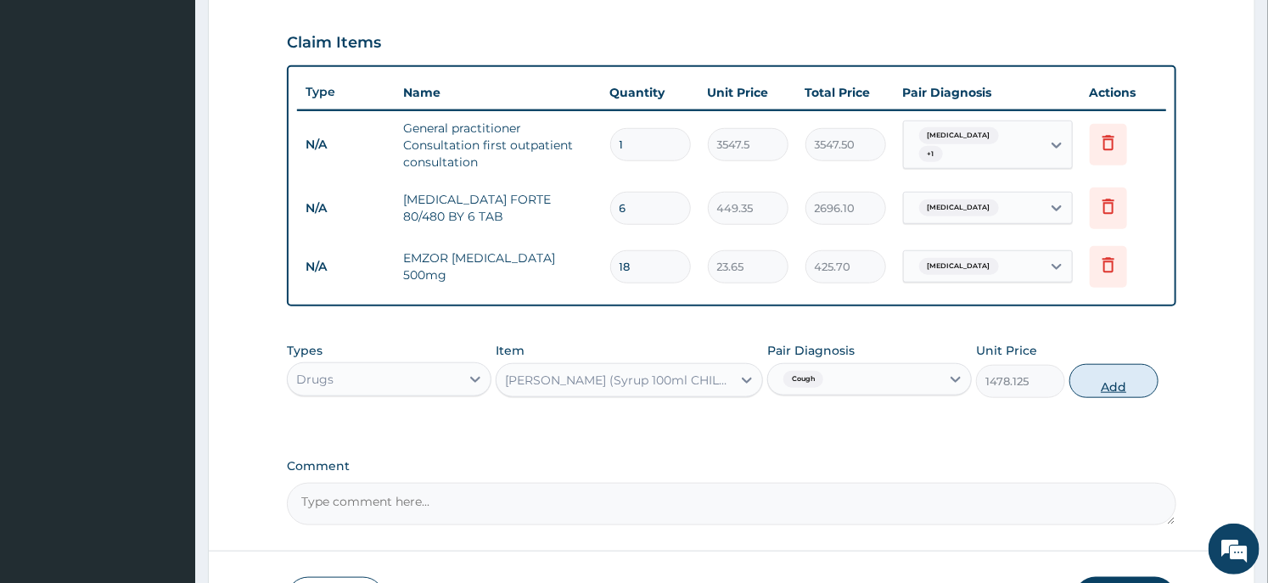
click at [1098, 382] on button "Add" at bounding box center [1114, 381] width 89 height 34
type input "0"
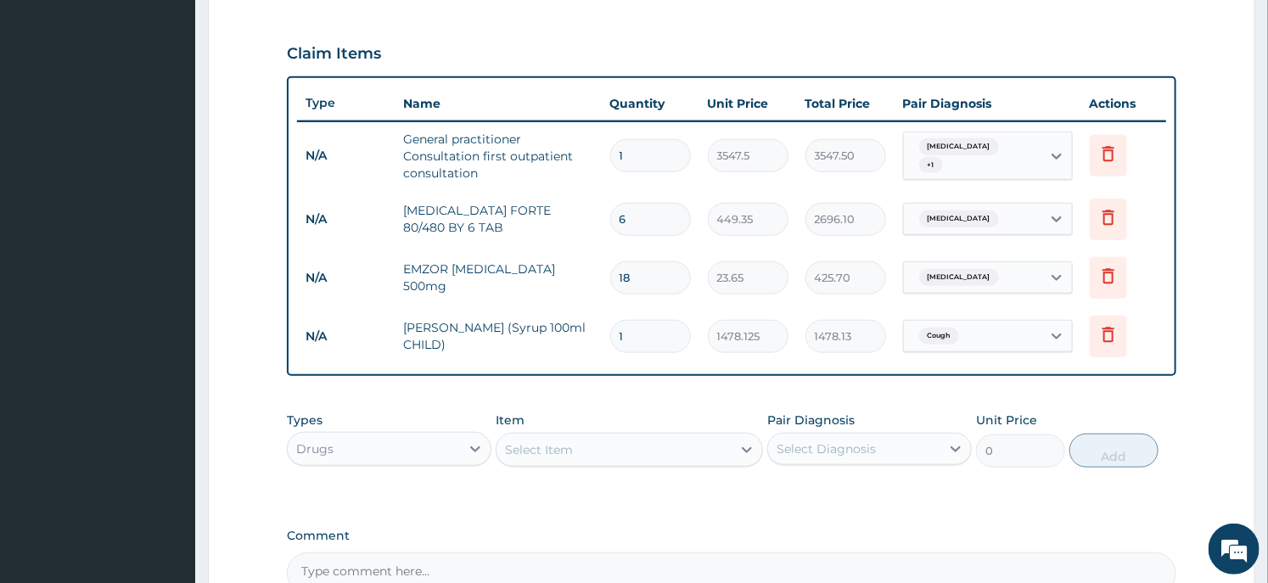
scroll to position [744, 0]
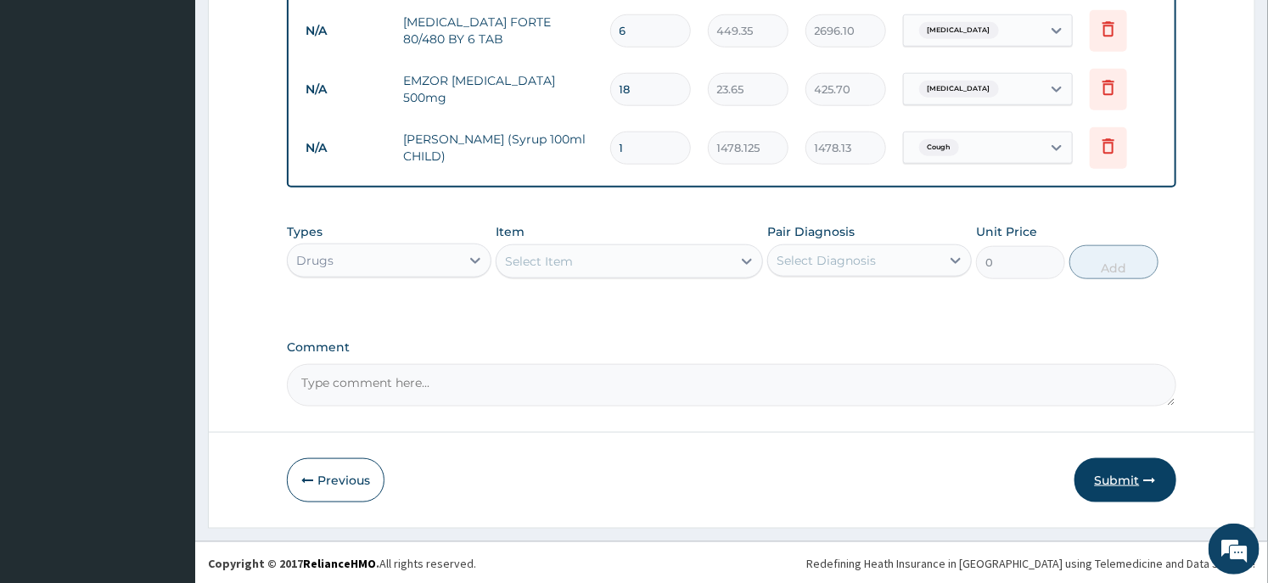
click at [1122, 463] on button "Submit" at bounding box center [1126, 480] width 102 height 44
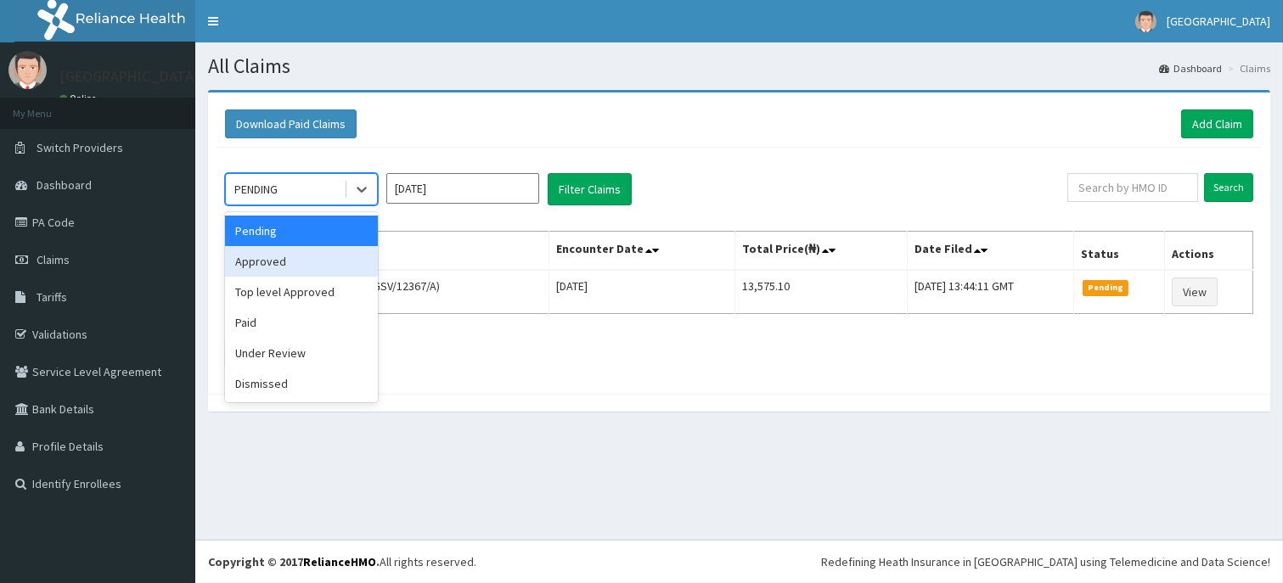
click at [304, 260] on div "Approved" at bounding box center [301, 261] width 153 height 31
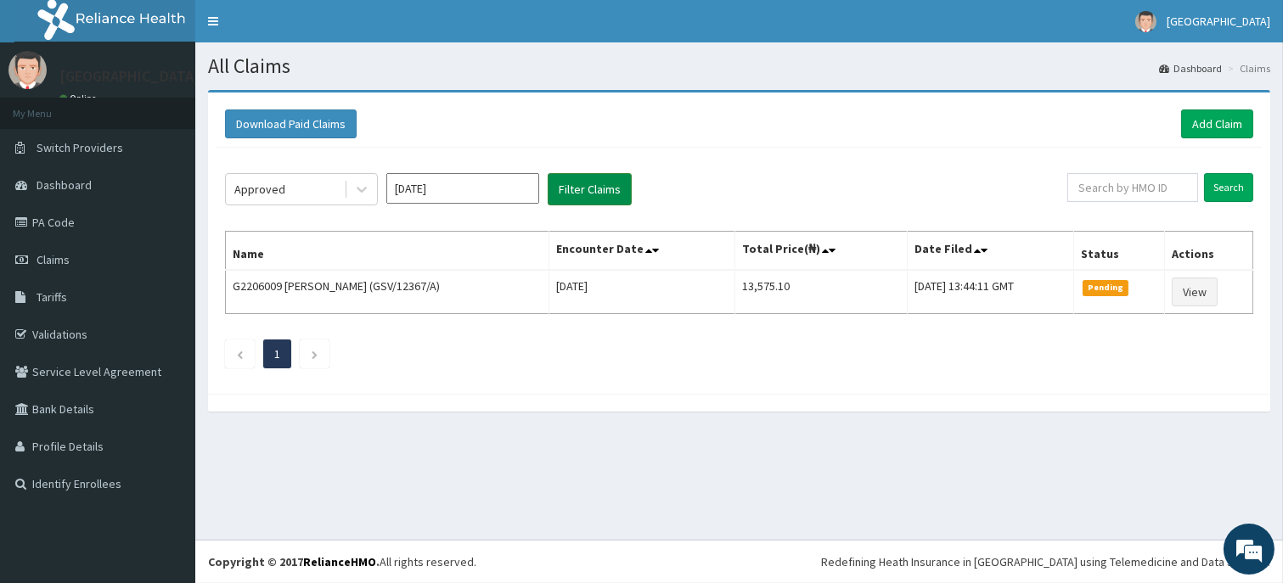
click at [626, 201] on button "Filter Claims" at bounding box center [590, 189] width 84 height 32
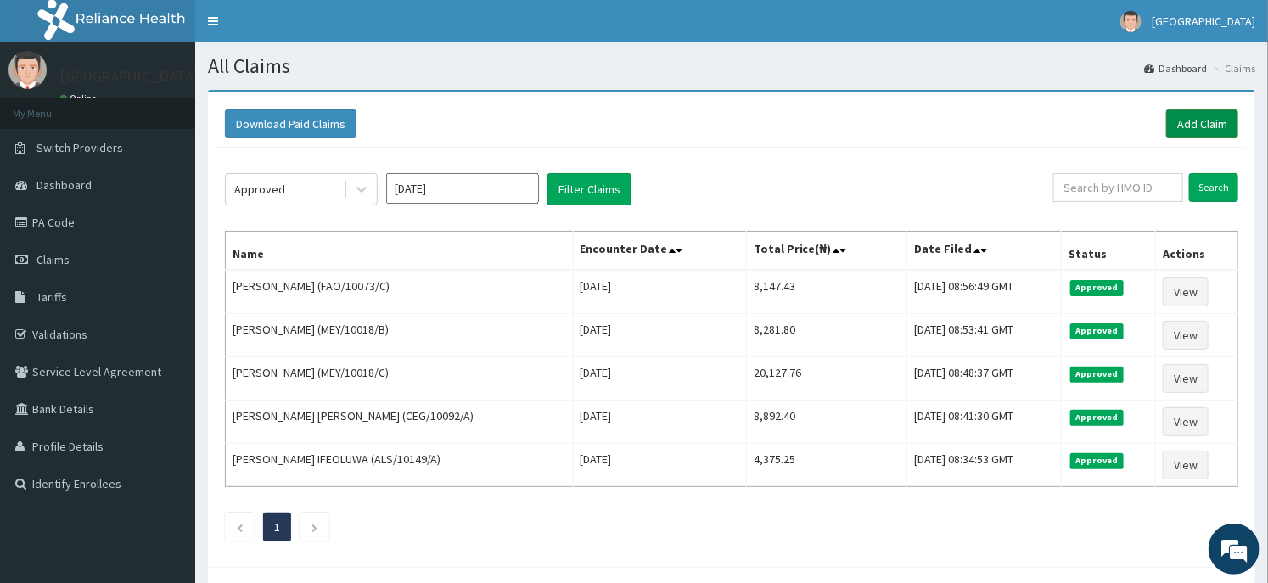
click at [1221, 131] on link "Add Claim" at bounding box center [1203, 124] width 72 height 29
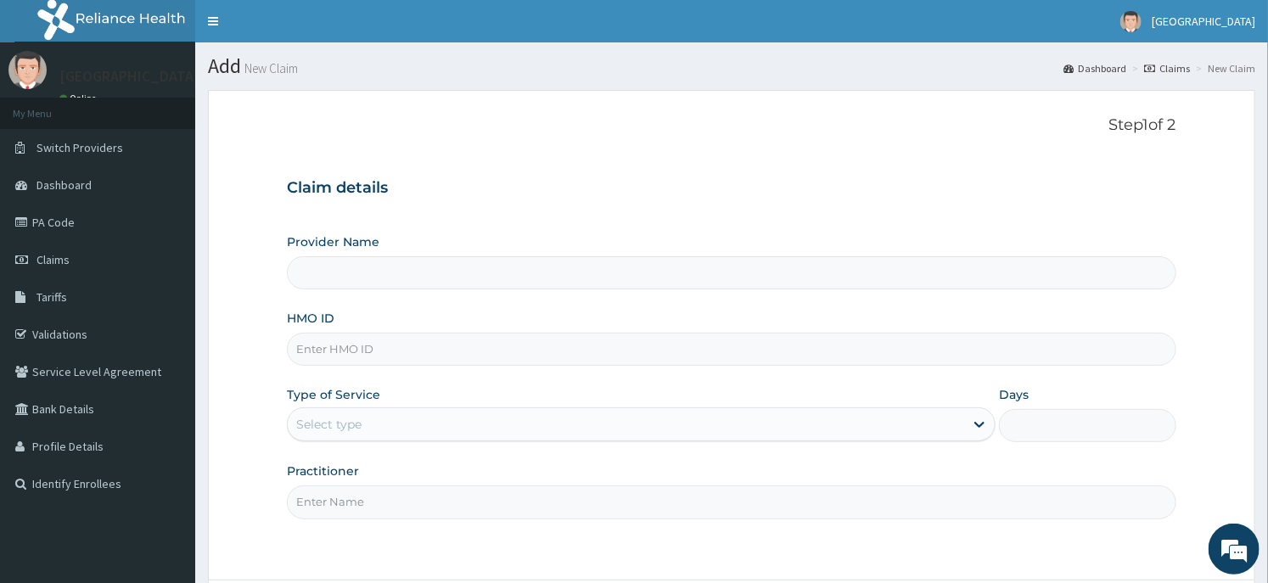
type input "Dunia hospital"
click at [303, 345] on input "HMO ID" at bounding box center [731, 349] width 889 height 33
type input "FAO/10073/B"
click at [331, 440] on div "Select type" at bounding box center [641, 425] width 709 height 34
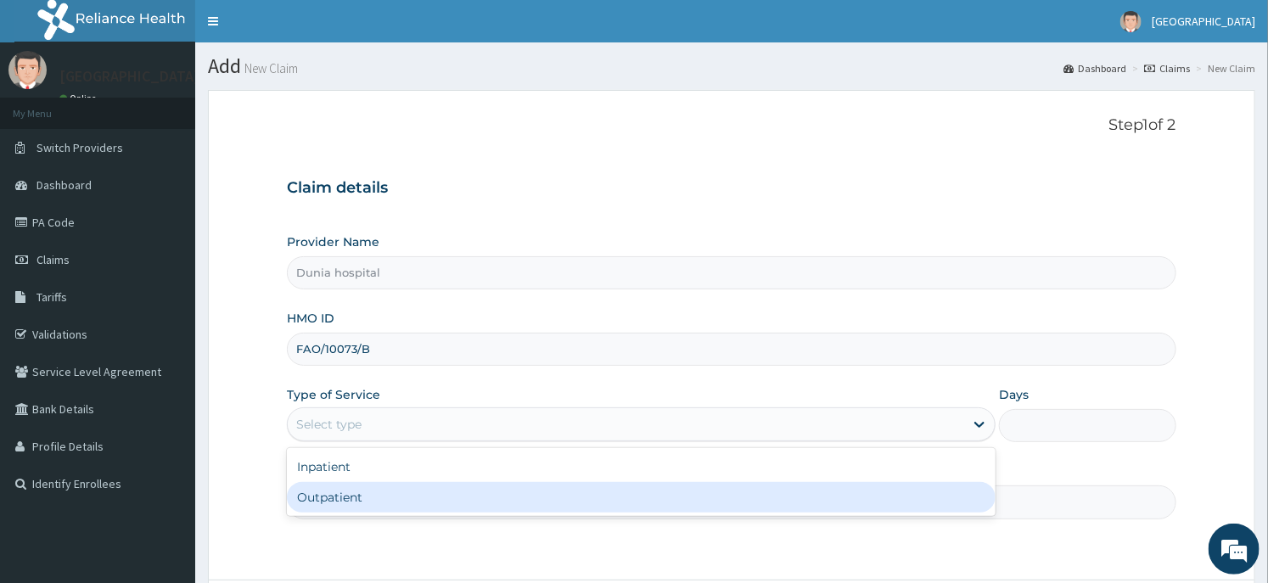
click at [332, 491] on div "Outpatient" at bounding box center [641, 497] width 709 height 31
type input "1"
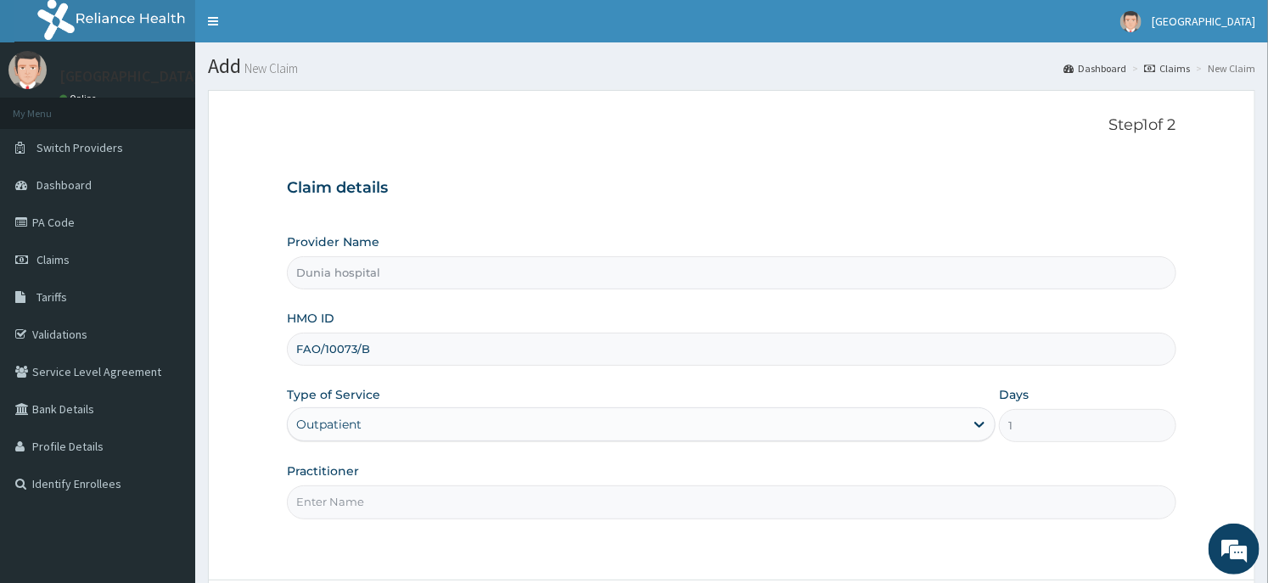
click at [335, 491] on input "Practitioner" at bounding box center [731, 502] width 889 height 33
type input "[PERSON_NAME][GEOGRAPHIC_DATA]"
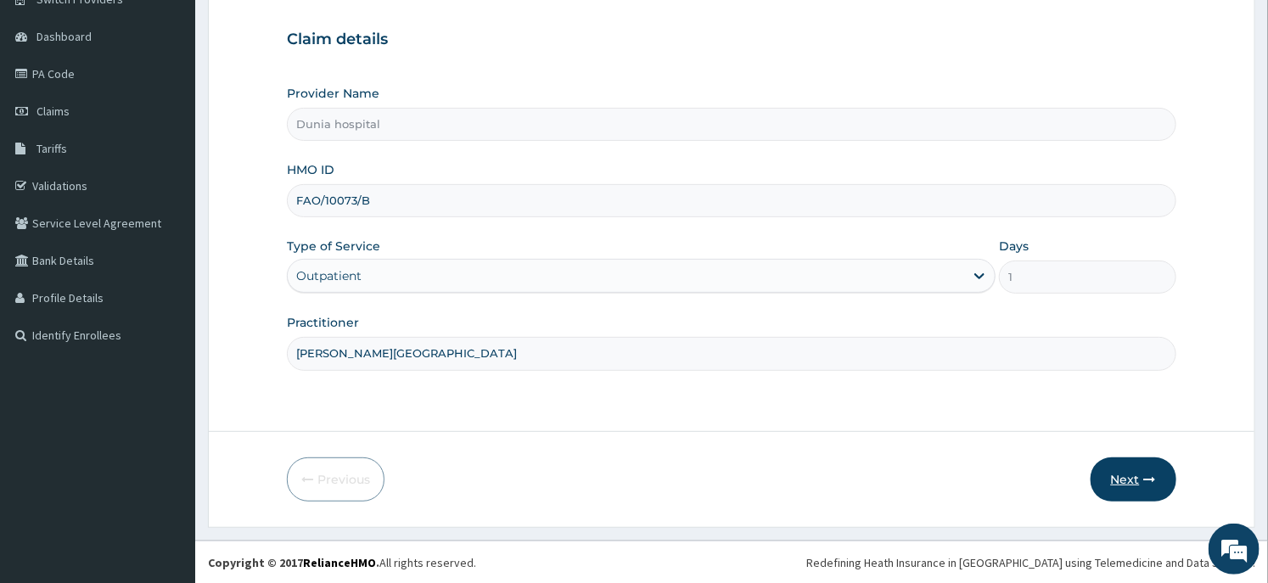
click at [1119, 467] on button "Next" at bounding box center [1134, 480] width 86 height 44
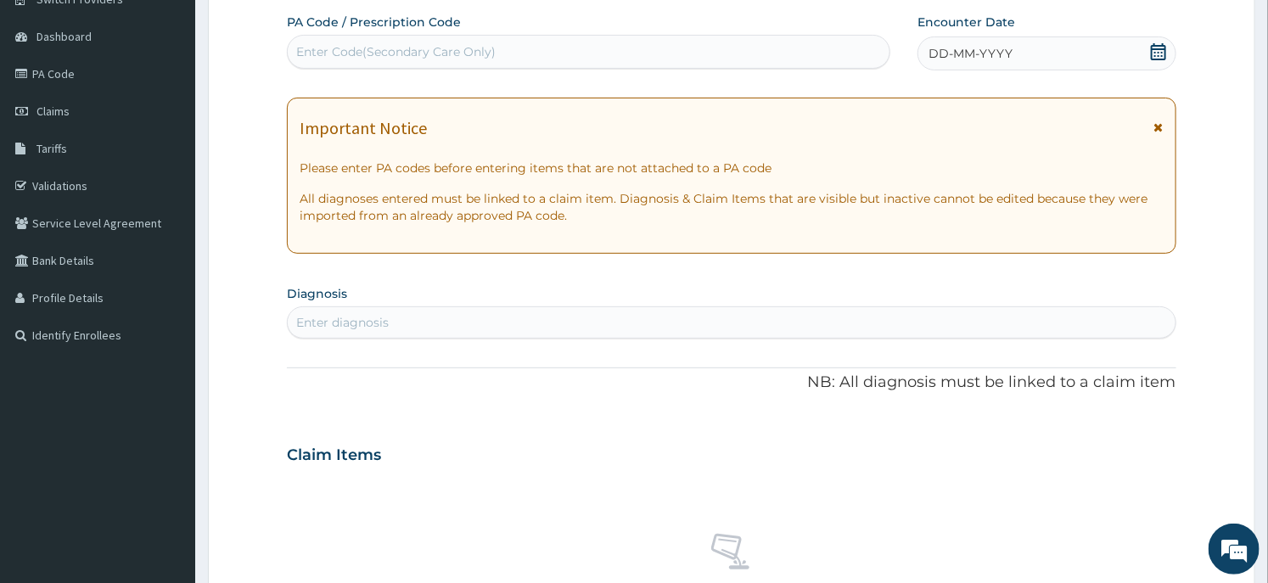
click at [1153, 54] on icon at bounding box center [1158, 51] width 17 height 17
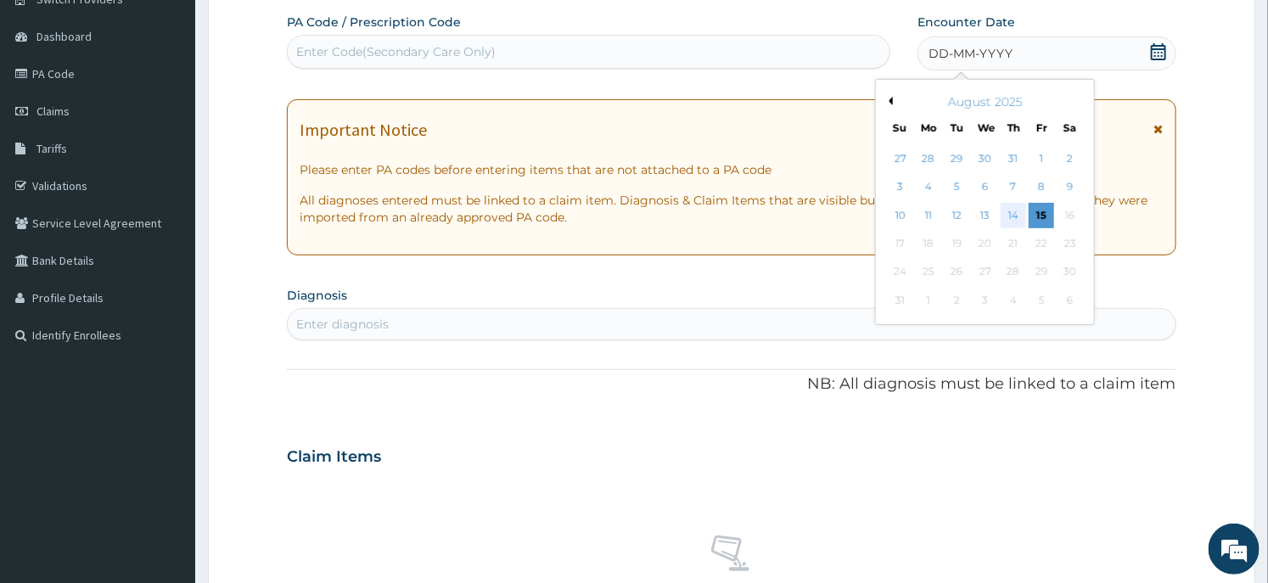
click at [1013, 206] on div "14" at bounding box center [1013, 215] width 25 height 25
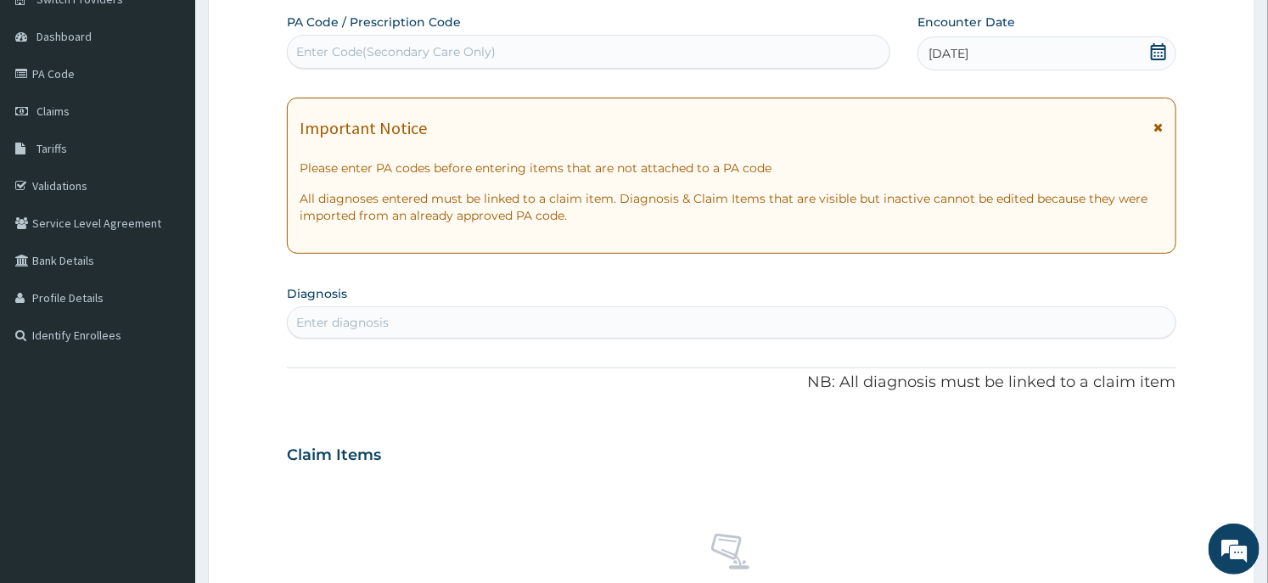
click at [427, 320] on div "Enter diagnosis" at bounding box center [731, 322] width 887 height 27
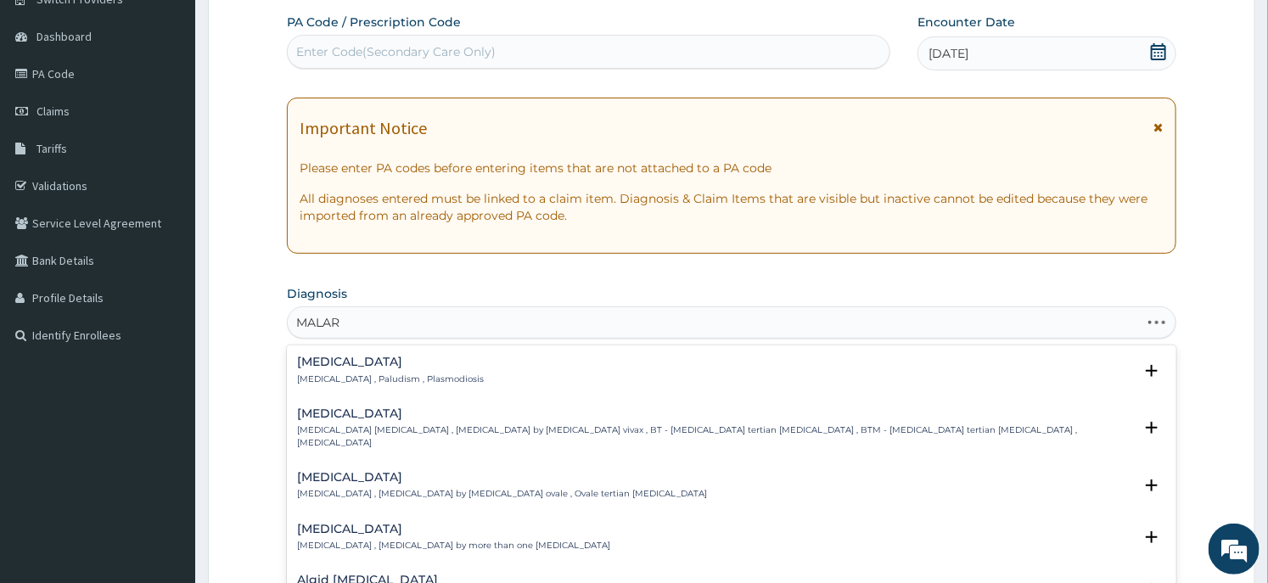
type input "MALARI"
click at [333, 368] on h4 "[MEDICAL_DATA]" at bounding box center [390, 362] width 187 height 13
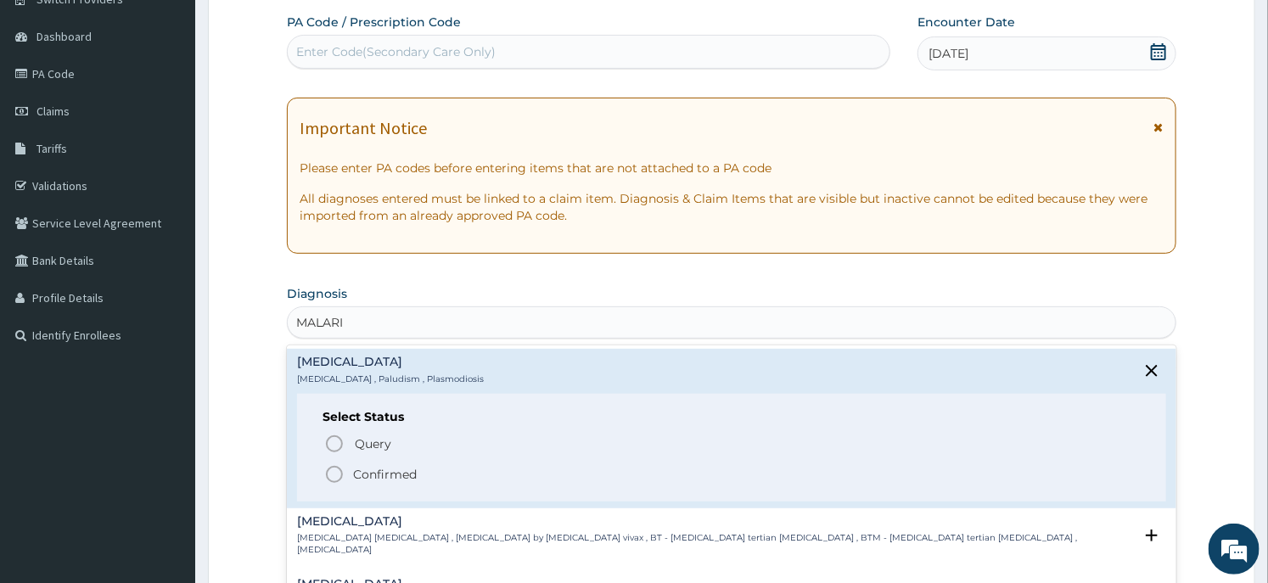
click at [380, 467] on p "Confirmed" at bounding box center [385, 474] width 64 height 17
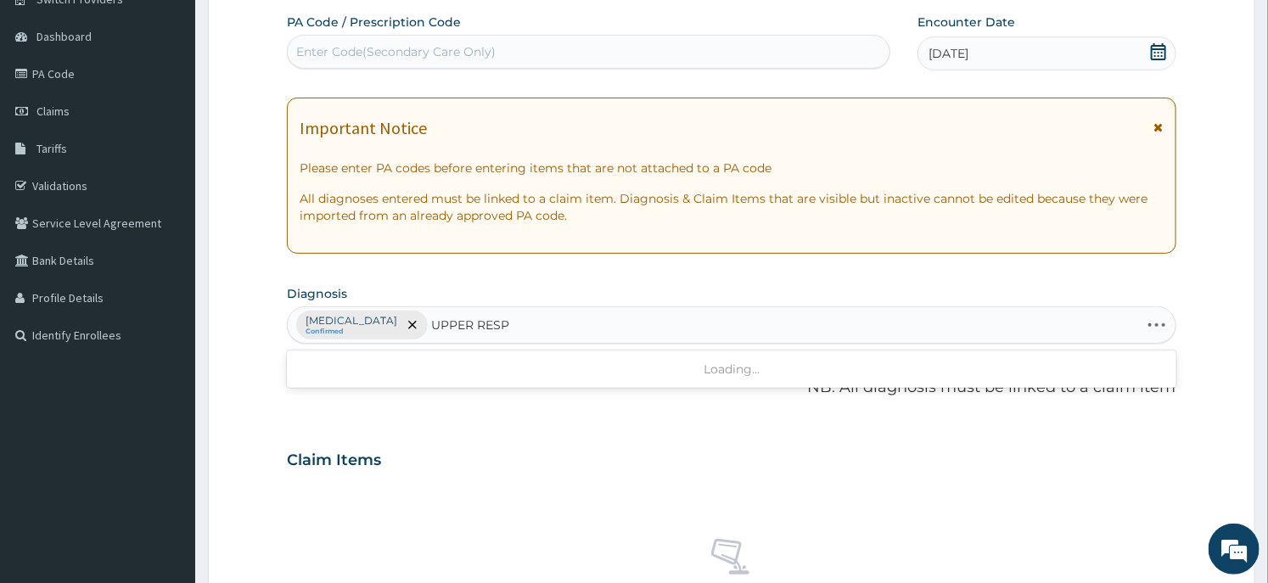
type input "UPPER RESPI"
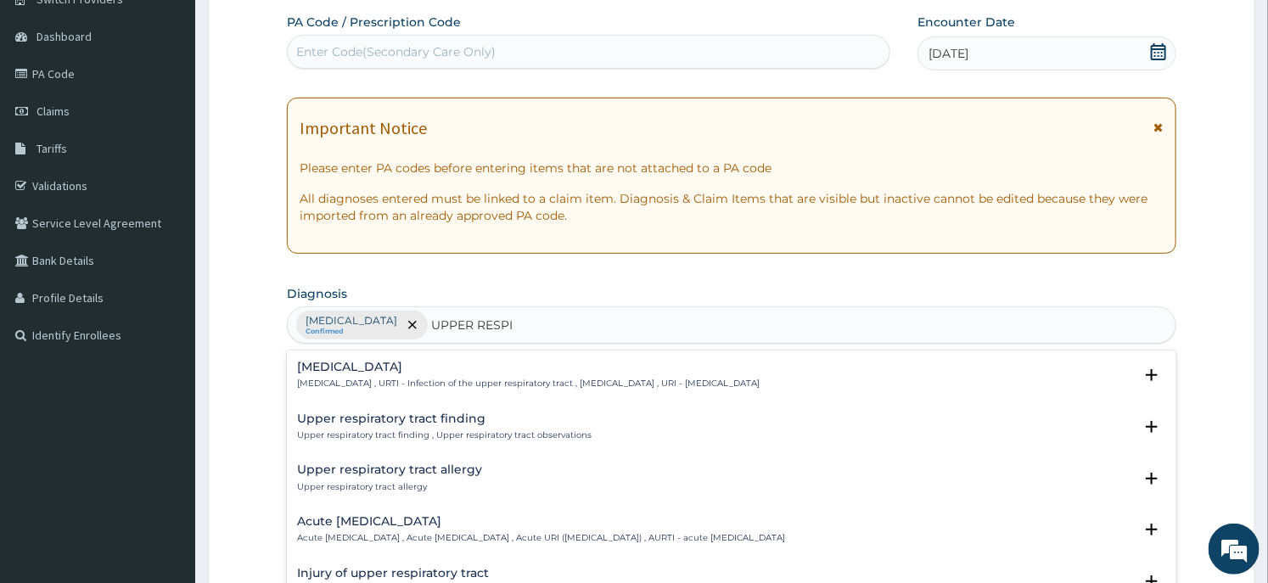
click at [350, 386] on p "[MEDICAL_DATA] , URTI - Infection of the upper respiratory tract , [MEDICAL_DAT…" at bounding box center [528, 384] width 463 height 12
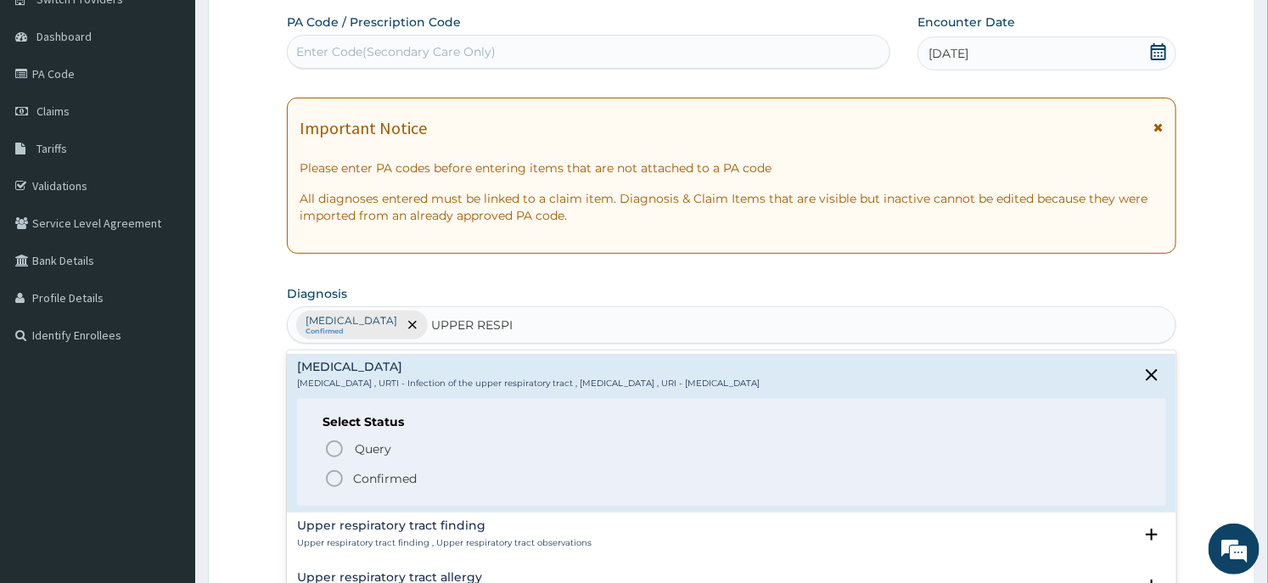
click at [349, 467] on div "Query Query covers suspected (?), Keep in view (kiv), Ruled out (r/o) Confirmed" at bounding box center [732, 463] width 818 height 52
click at [350, 475] on span "Confirmed" at bounding box center [732, 479] width 816 height 20
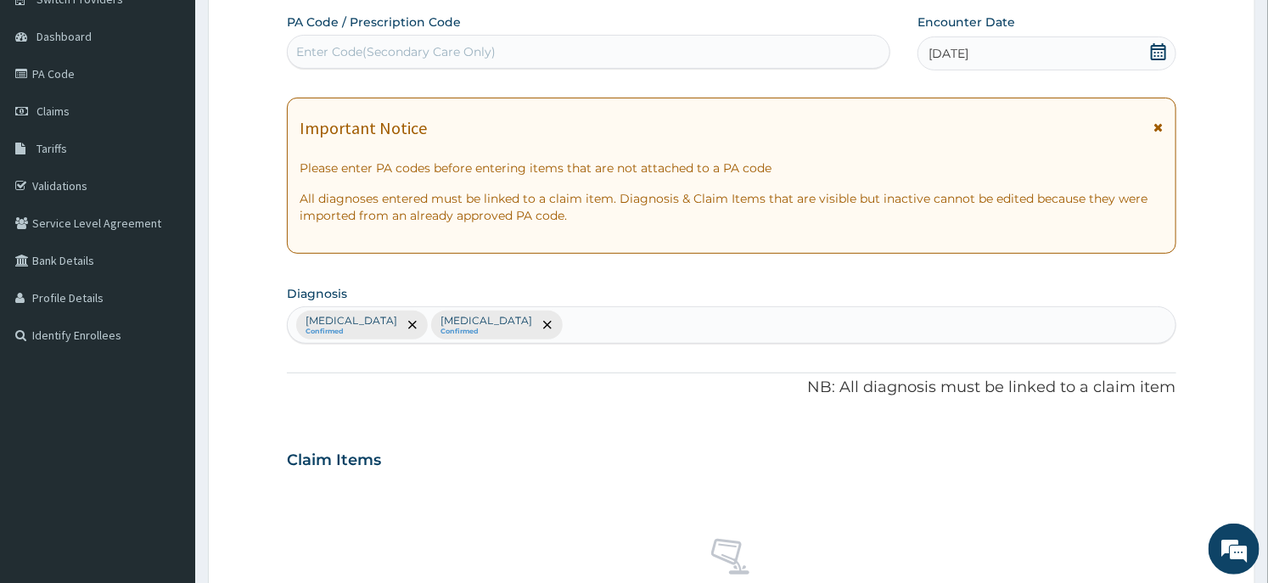
scroll to position [640, 0]
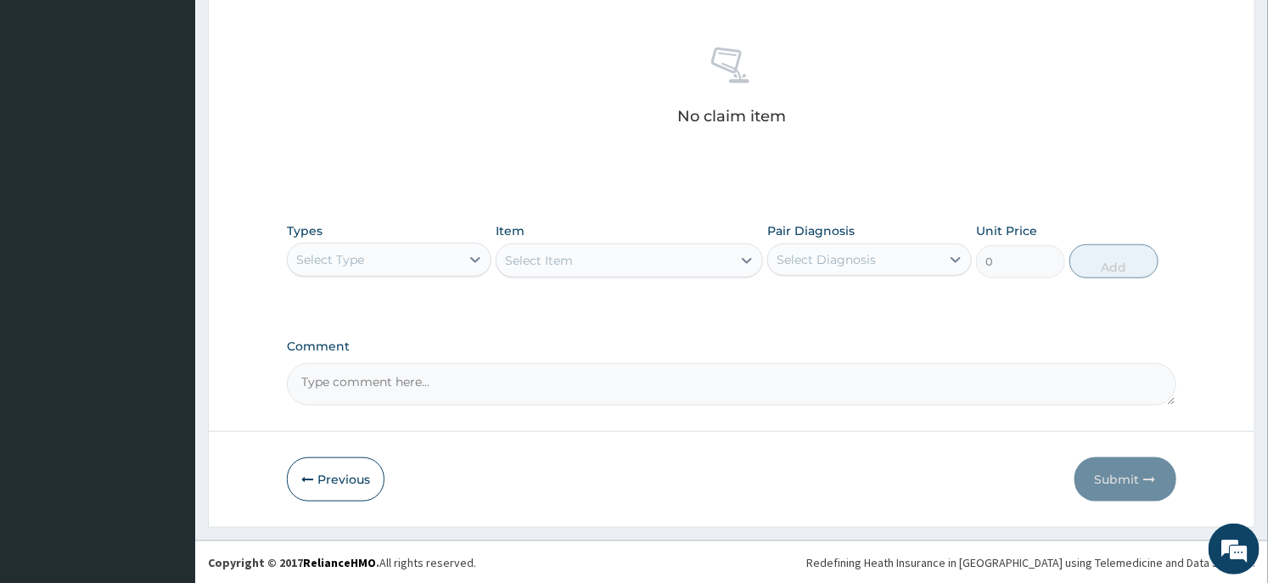
click at [359, 263] on div "Select Type" at bounding box center [330, 259] width 68 height 17
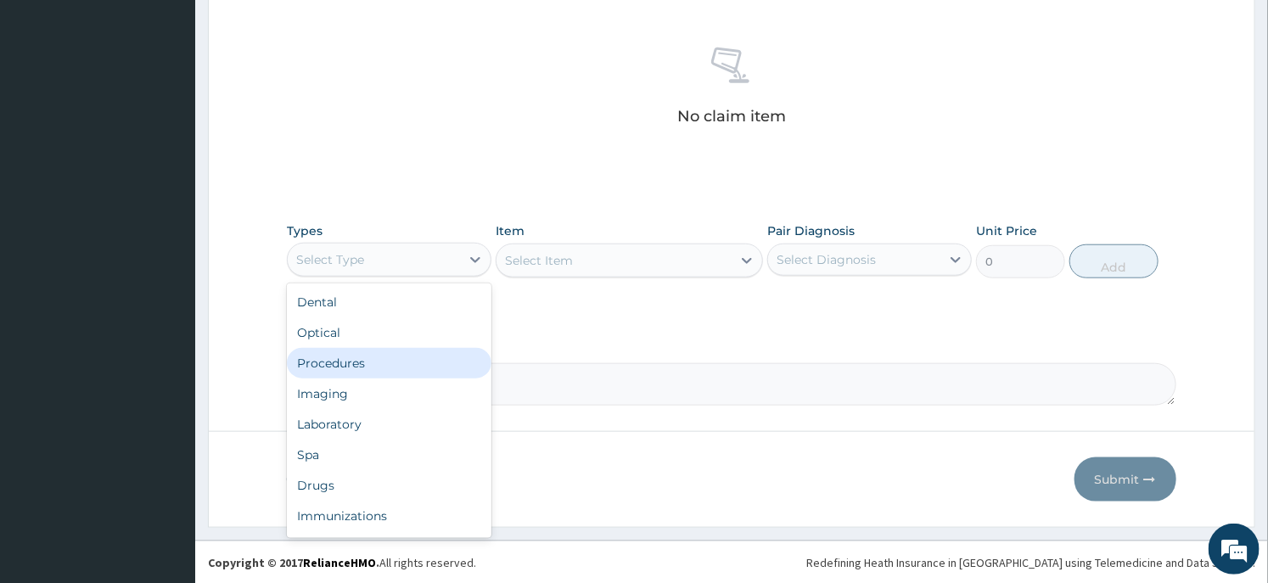
click at [354, 353] on div "Procedures" at bounding box center [389, 363] width 205 height 31
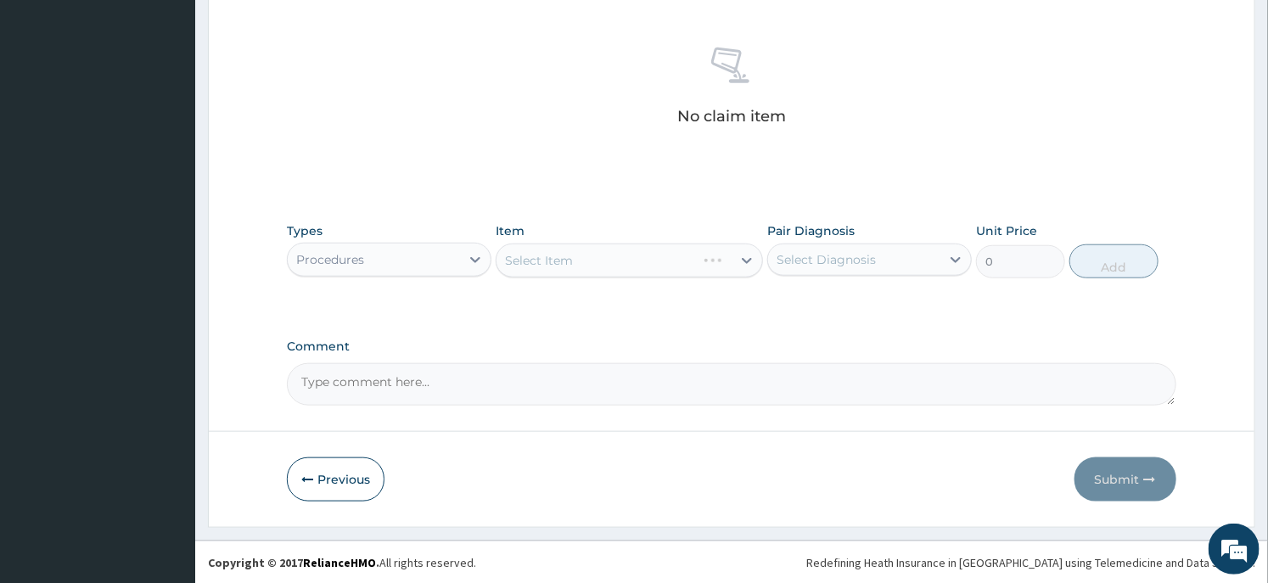
click at [621, 268] on div "Select Item" at bounding box center [629, 261] width 267 height 34
click at [621, 268] on div "Select Item" at bounding box center [614, 260] width 234 height 27
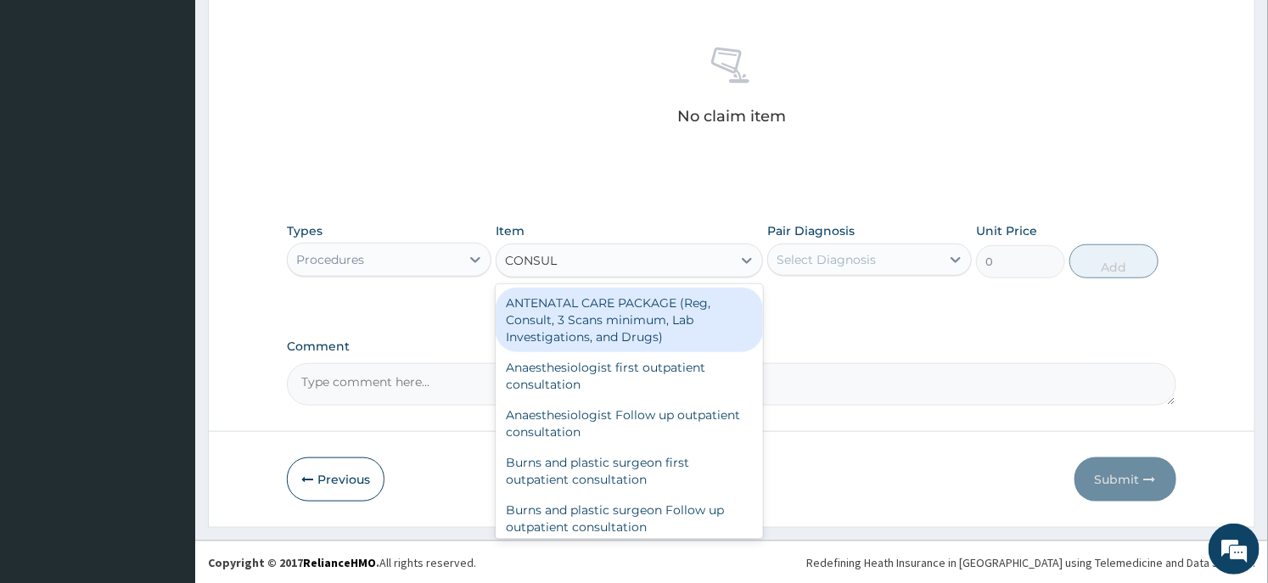
type input "CONSULT"
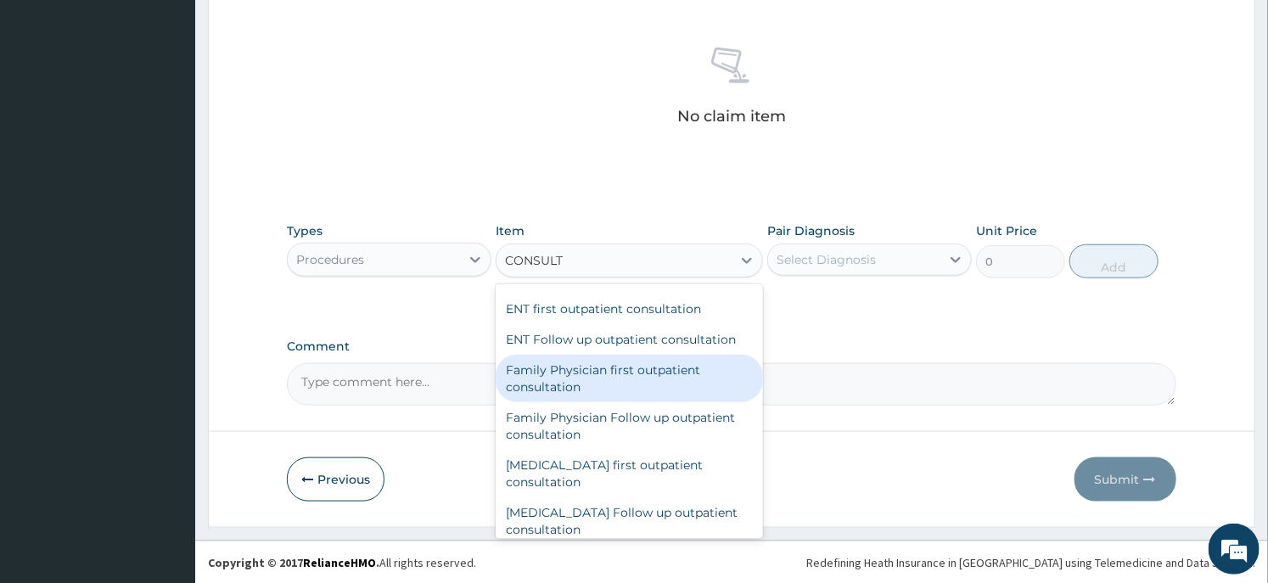
scroll to position [849, 0]
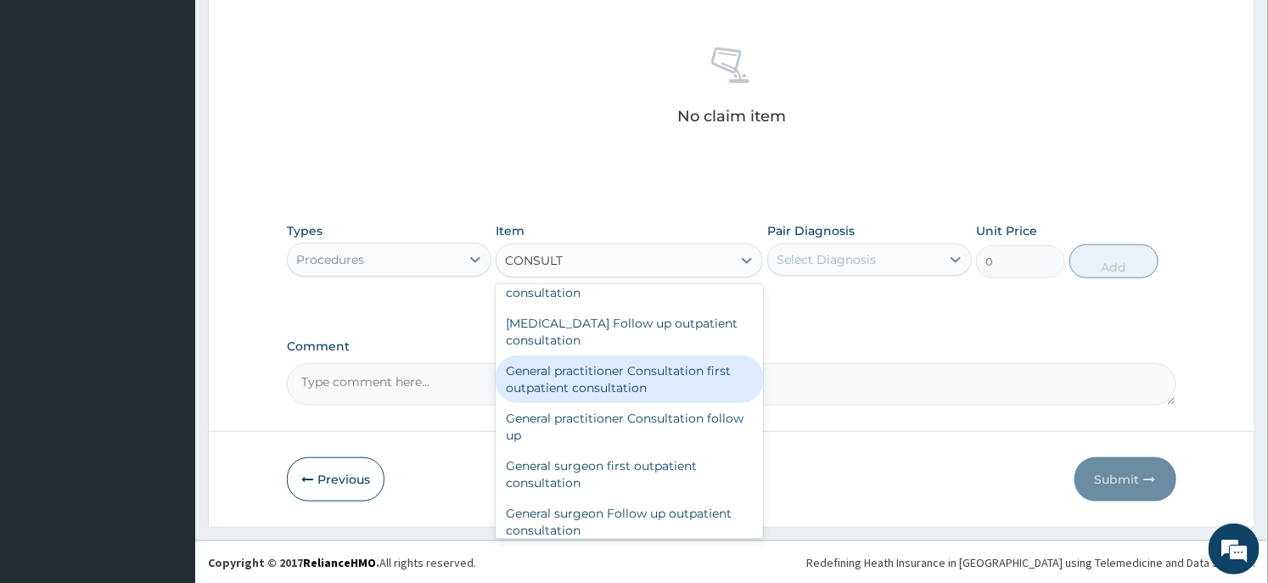
click at [599, 380] on div "General practitioner Consultation first outpatient consultation" at bounding box center [629, 380] width 267 height 48
type input "3547.5"
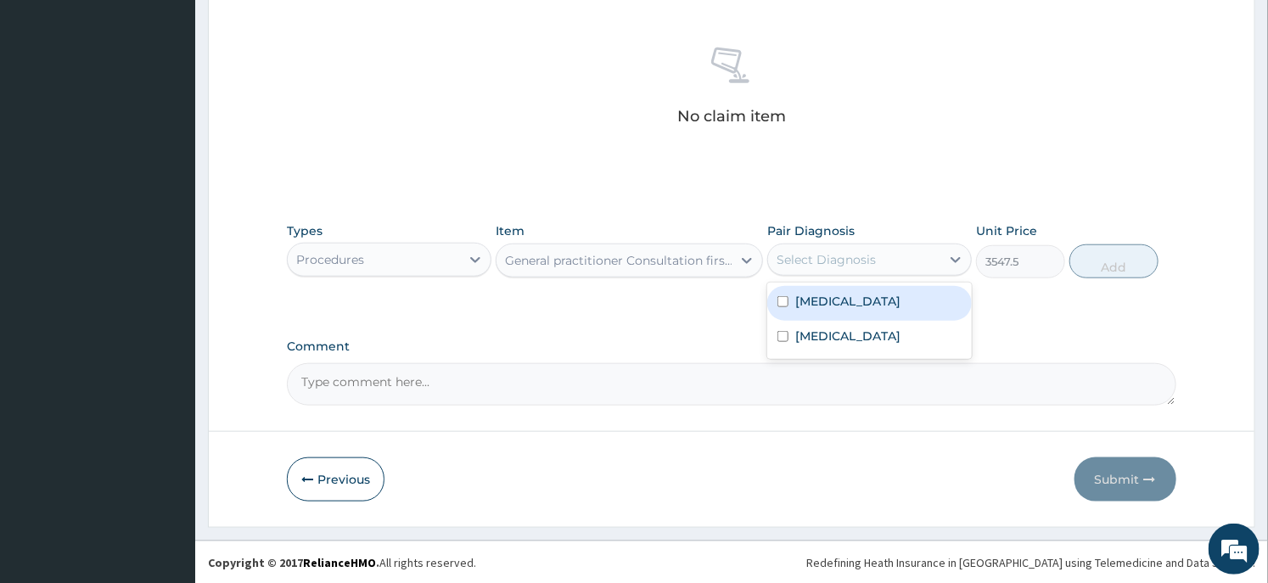
click at [864, 267] on div "Select Diagnosis" at bounding box center [826, 259] width 99 height 17
click at [851, 311] on div "[MEDICAL_DATA]" at bounding box center [869, 303] width 205 height 35
checkbox input "true"
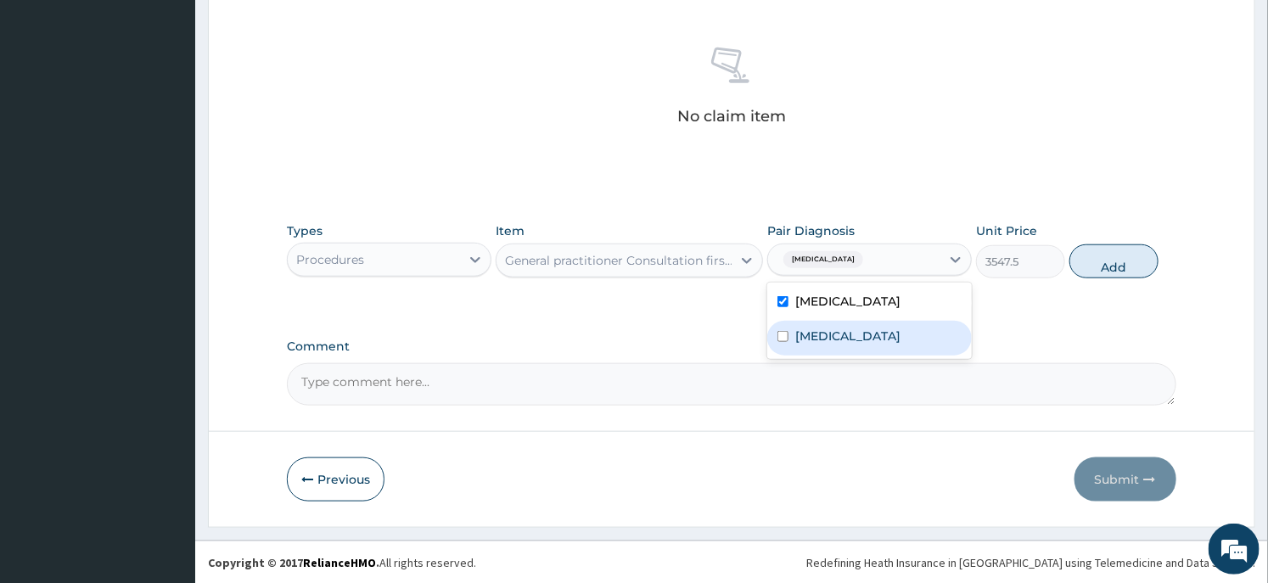
drag, startPoint x: 835, startPoint y: 329, endPoint x: 965, endPoint y: 222, distance: 168.3
click at [835, 329] on label "[MEDICAL_DATA]" at bounding box center [848, 336] width 105 height 17
checkbox input "true"
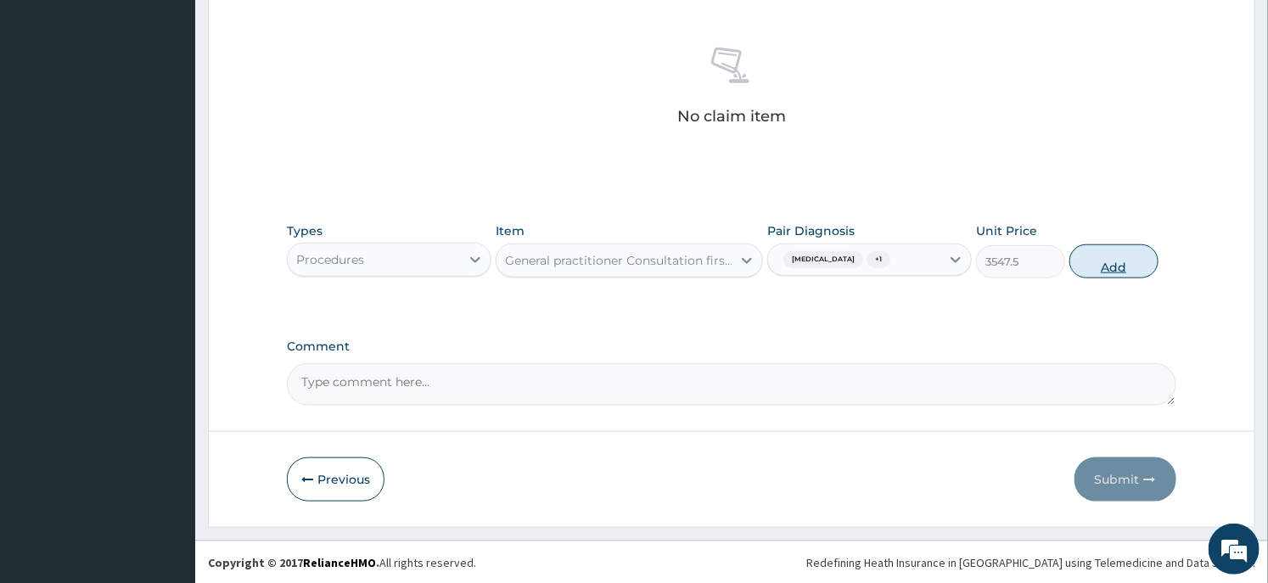
click at [1088, 256] on button "Add" at bounding box center [1114, 262] width 89 height 34
type input "0"
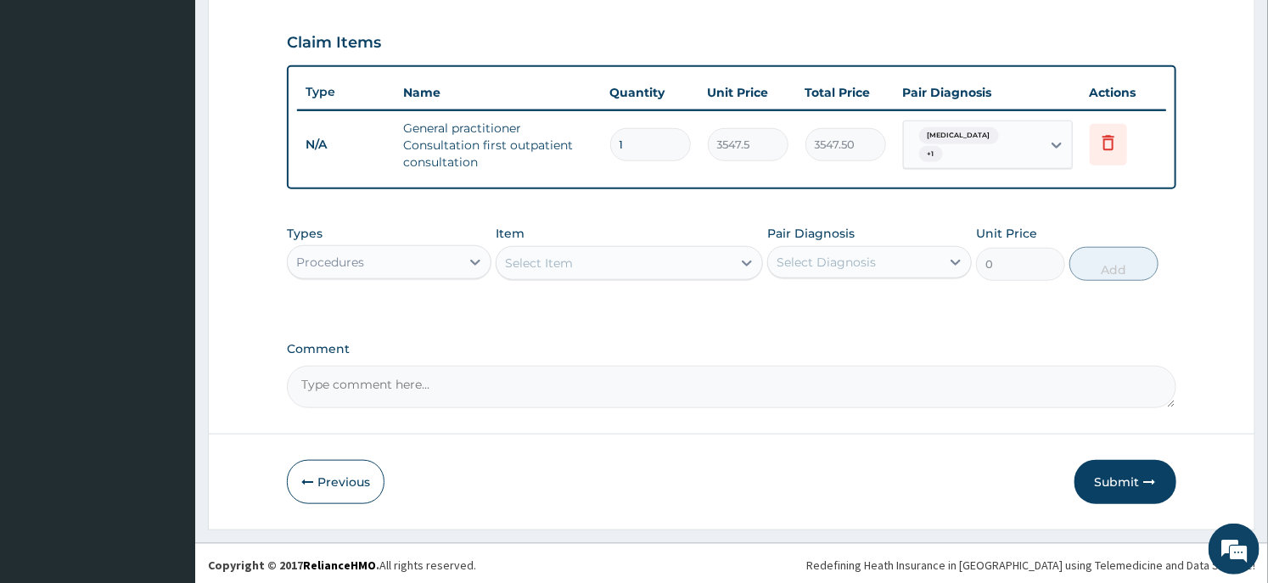
click at [433, 264] on div "Procedures" at bounding box center [374, 262] width 172 height 27
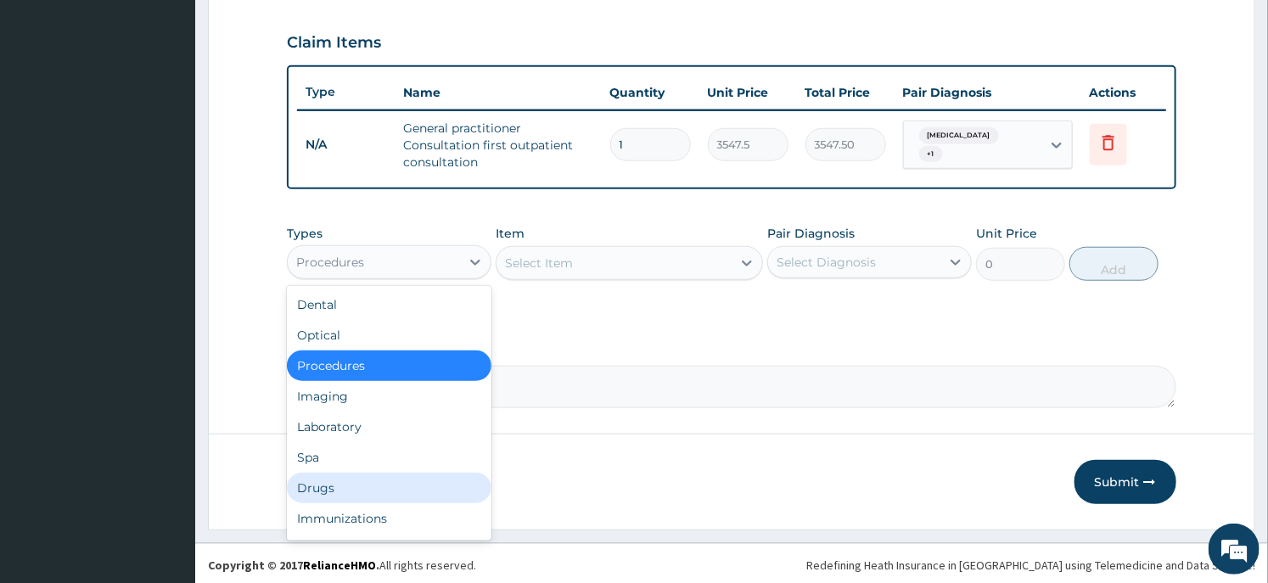
click at [374, 481] on div "Drugs" at bounding box center [389, 488] width 205 height 31
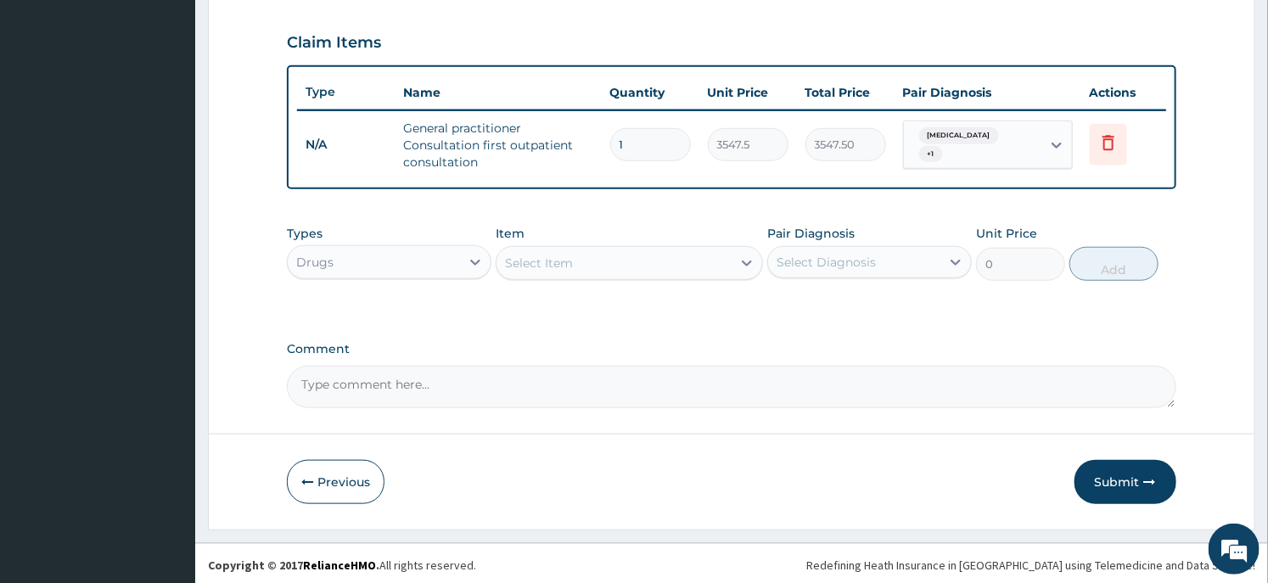
click at [630, 256] on div "Select Item" at bounding box center [614, 263] width 234 height 27
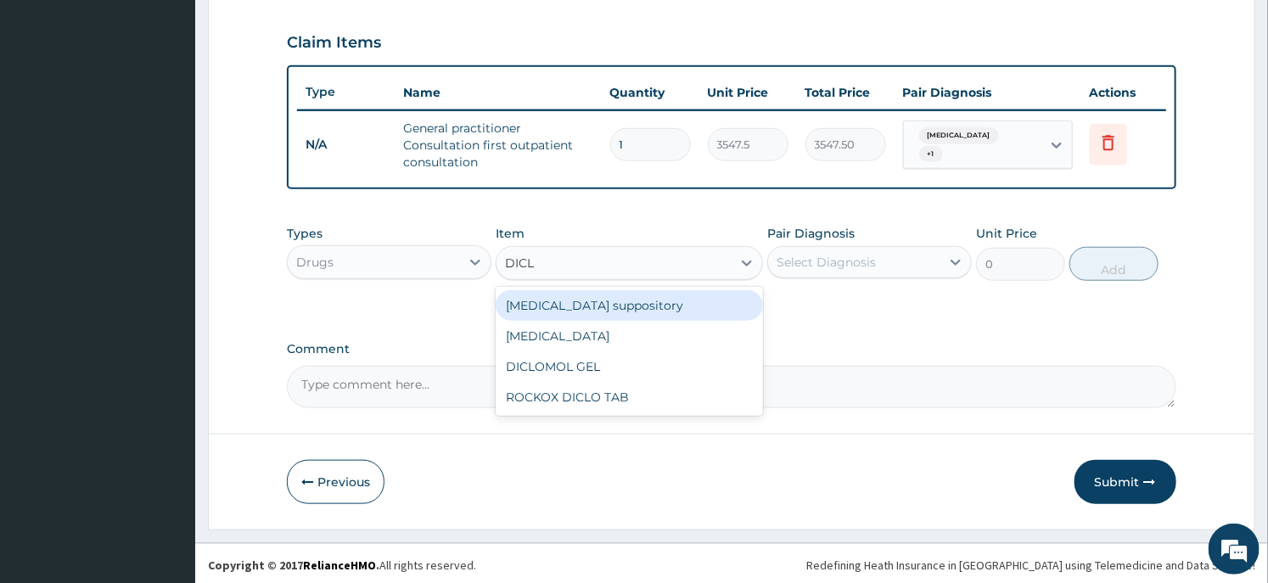
type input "DICLO"
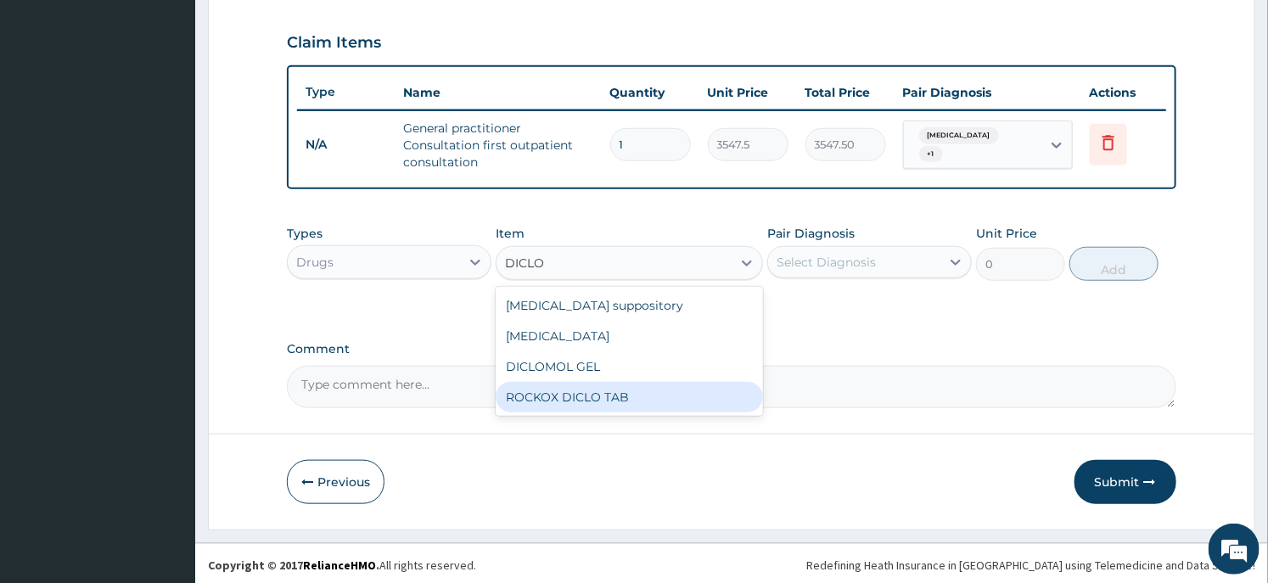
click at [578, 394] on div "ROCKOX DICLO TAB" at bounding box center [629, 397] width 267 height 31
type input "82.775"
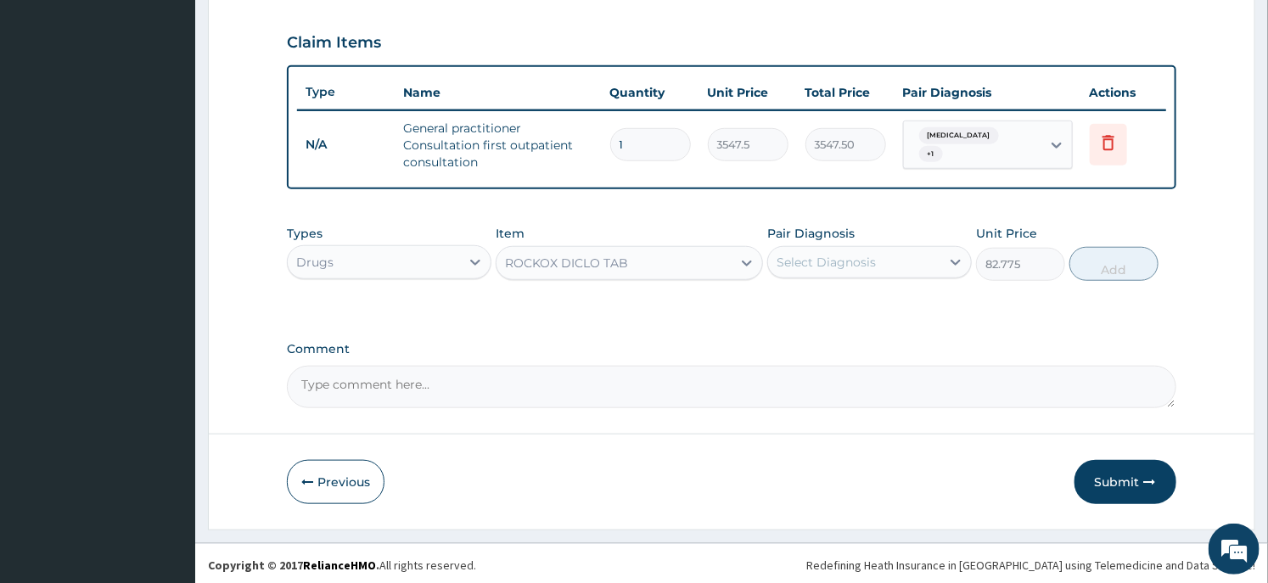
click at [835, 260] on div "Select Diagnosis" at bounding box center [826, 262] width 99 height 17
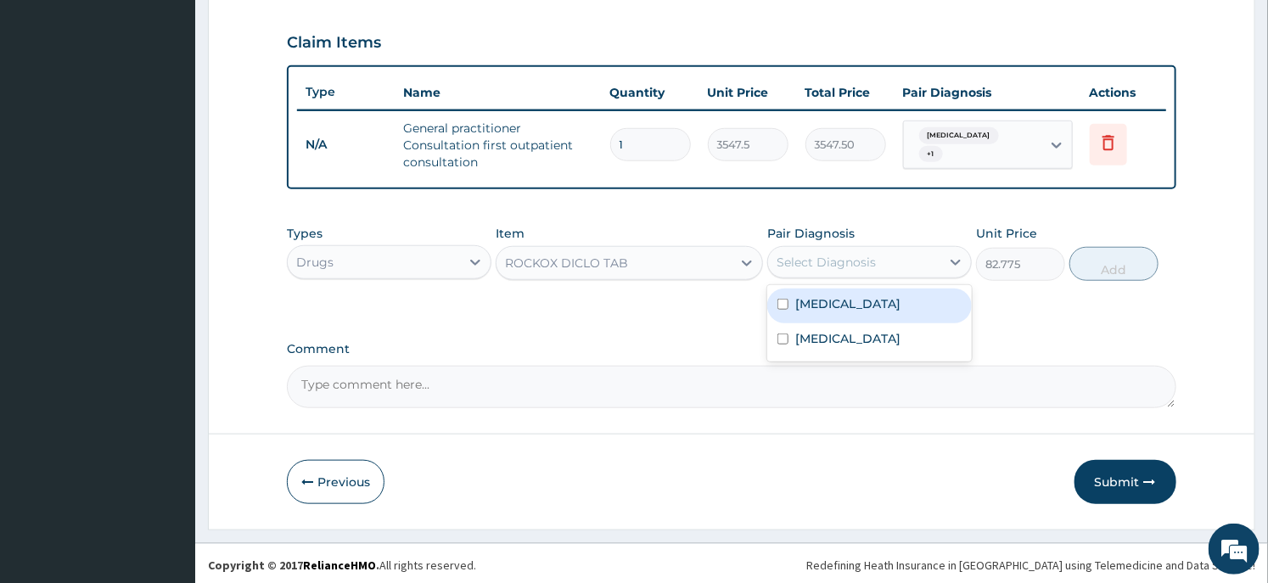
click at [807, 312] on div "[MEDICAL_DATA]" at bounding box center [869, 306] width 205 height 35
checkbox input "true"
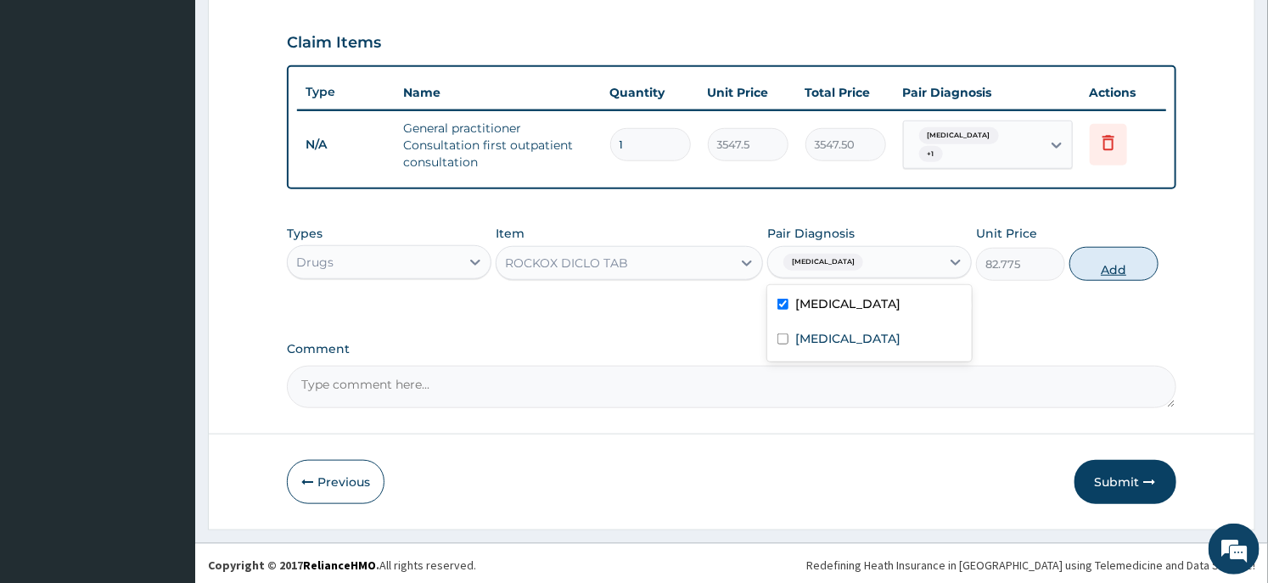
click at [1102, 258] on button "Add" at bounding box center [1114, 264] width 89 height 34
type input "0"
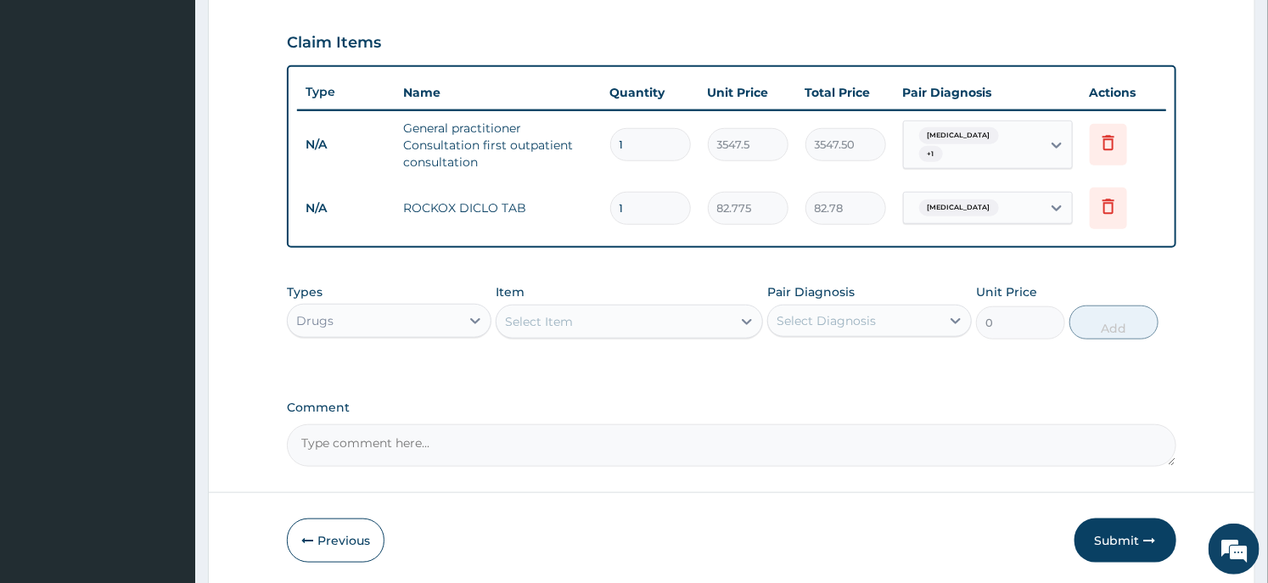
type input "10"
type input "827.75"
type input "10"
click at [562, 308] on div "Select Item" at bounding box center [614, 321] width 234 height 27
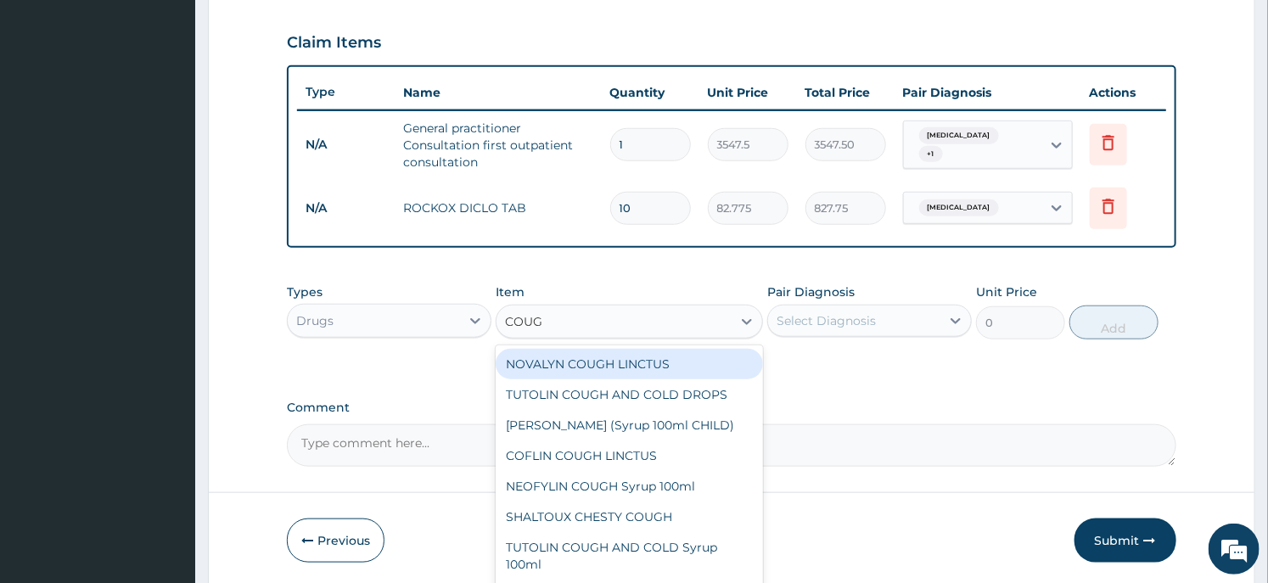
type input "COUGH"
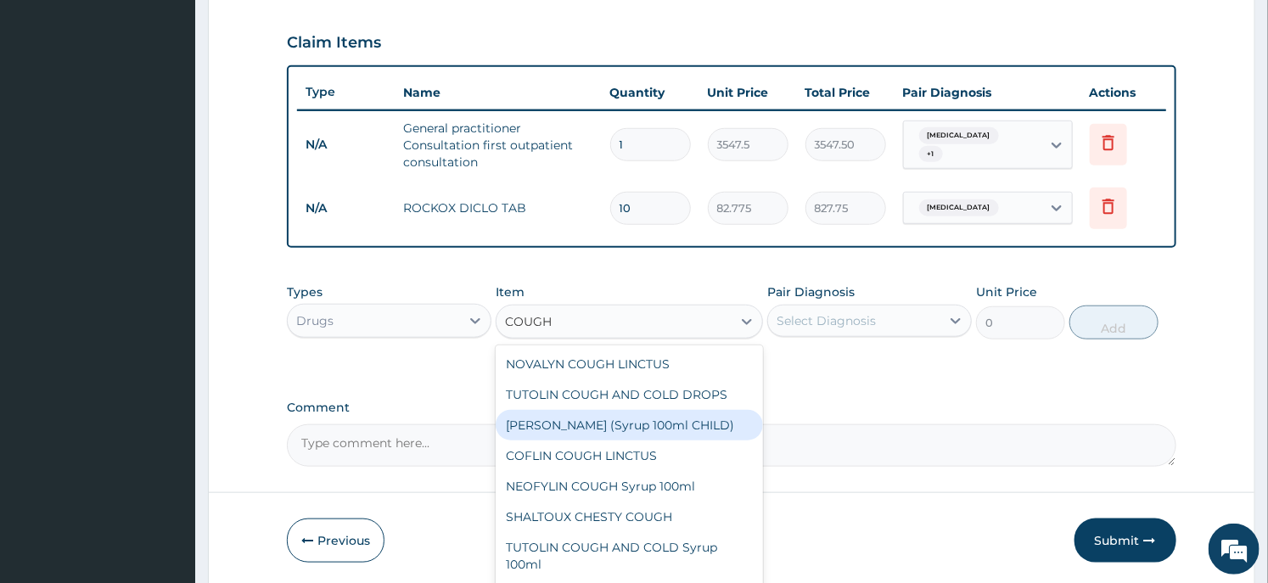
click at [591, 414] on div "[PERSON_NAME] (Syrup 100ml CHILD)" at bounding box center [629, 425] width 267 height 31
type input "1478.125"
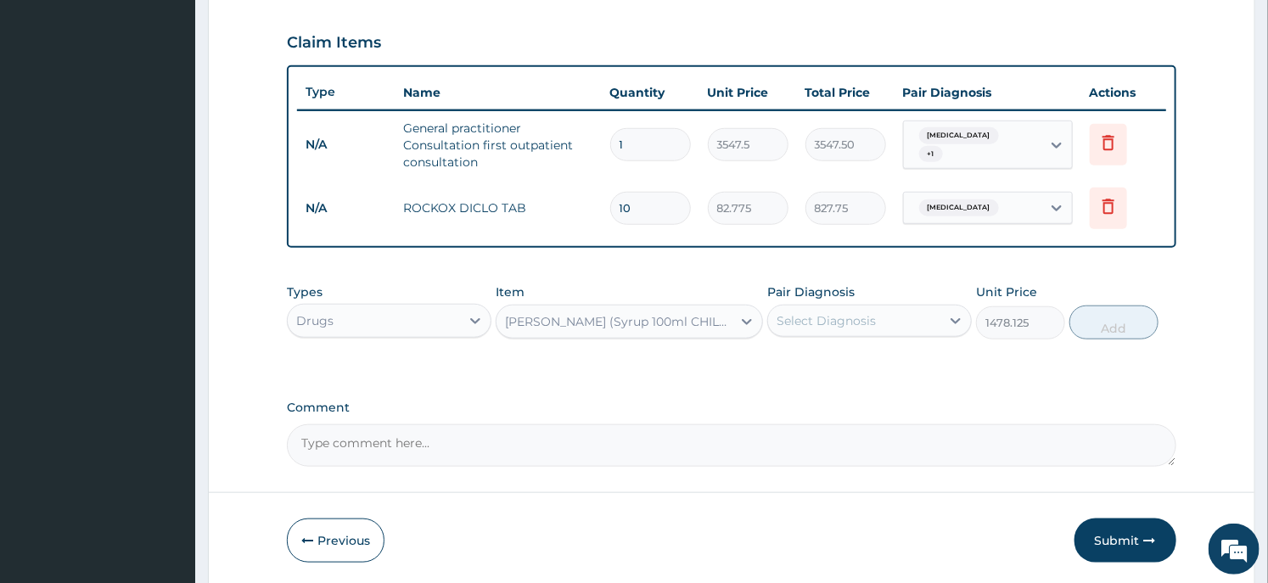
click at [905, 334] on div "Select Diagnosis" at bounding box center [869, 321] width 205 height 32
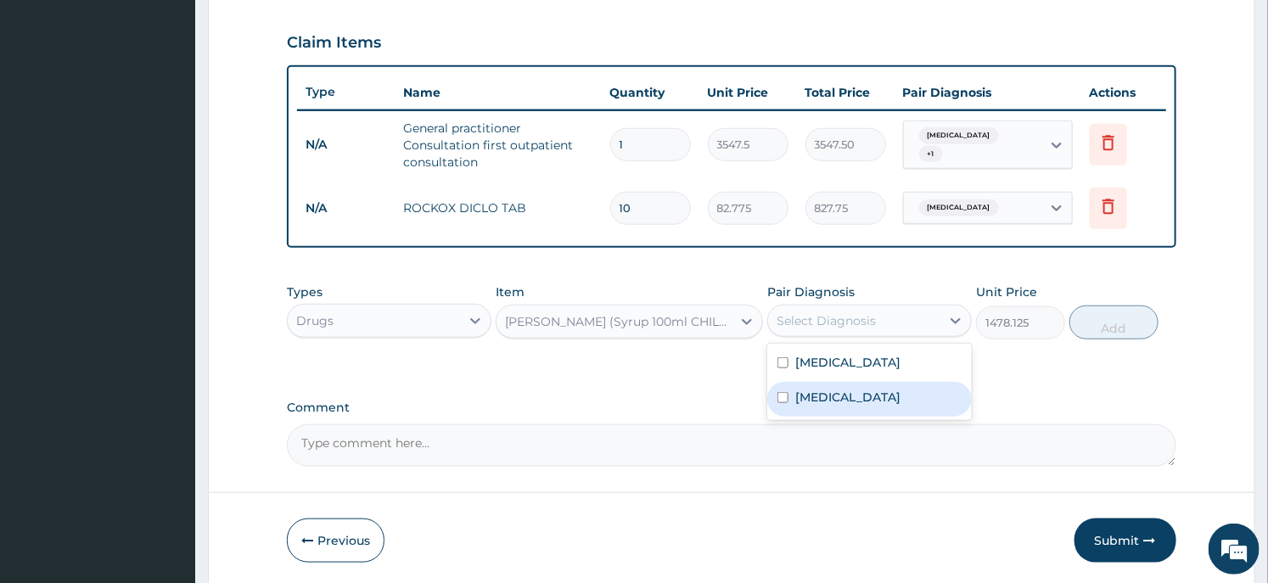
click at [844, 404] on div "[MEDICAL_DATA]" at bounding box center [869, 399] width 205 height 35
checkbox input "true"
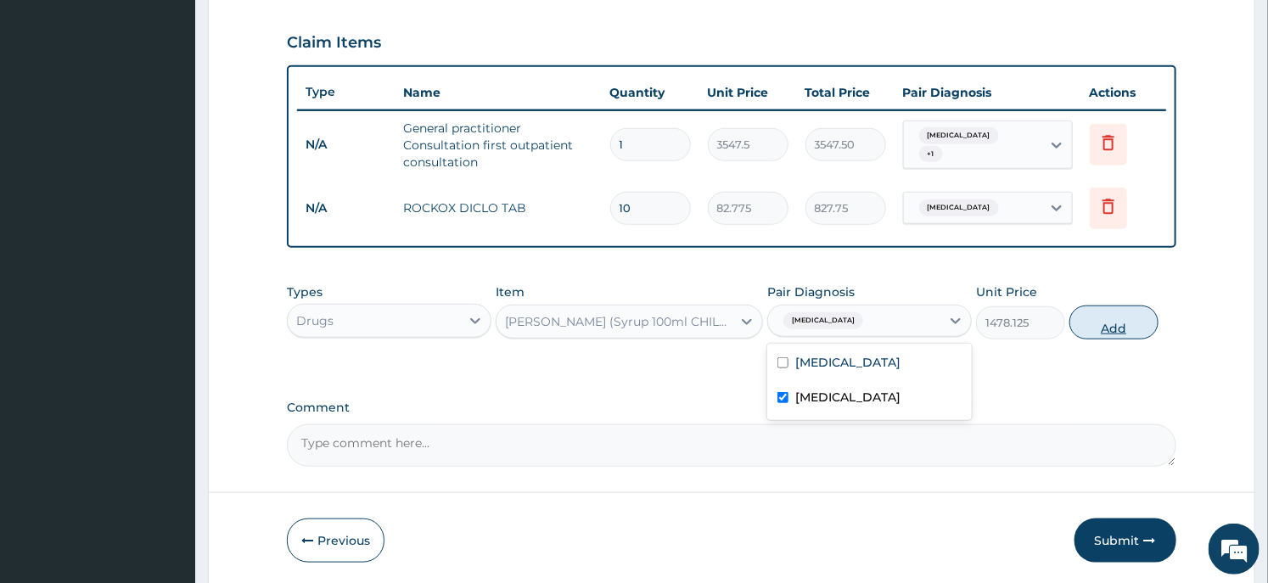
click at [1121, 315] on button "Add" at bounding box center [1114, 323] width 89 height 34
type input "0"
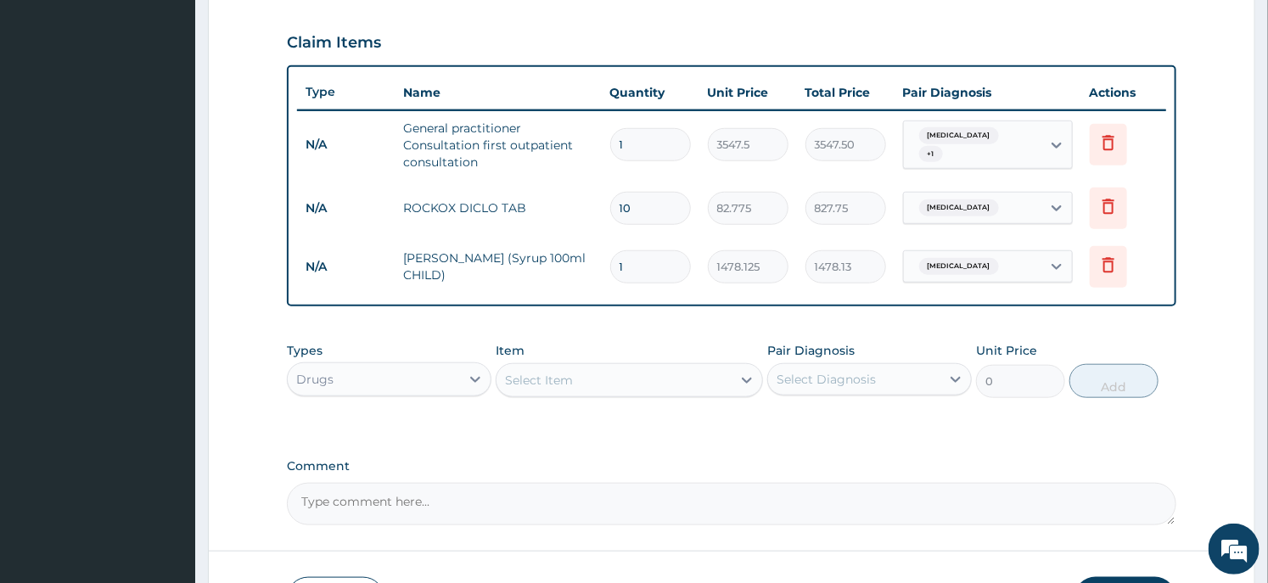
click at [604, 376] on div "Select Item" at bounding box center [614, 380] width 234 height 27
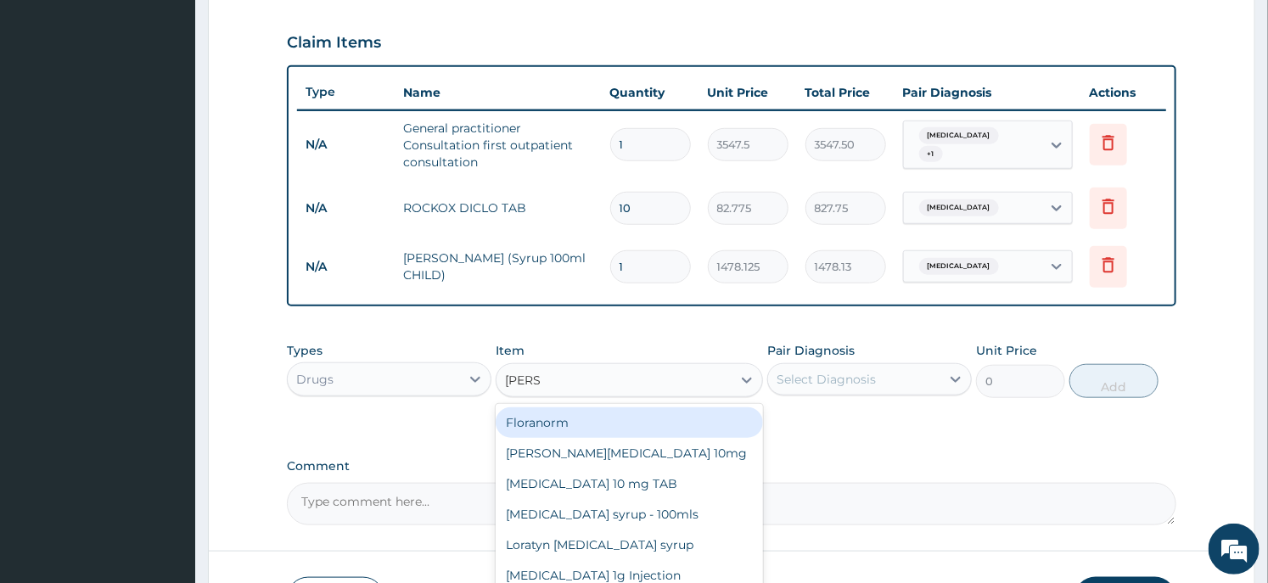
type input "LORAT"
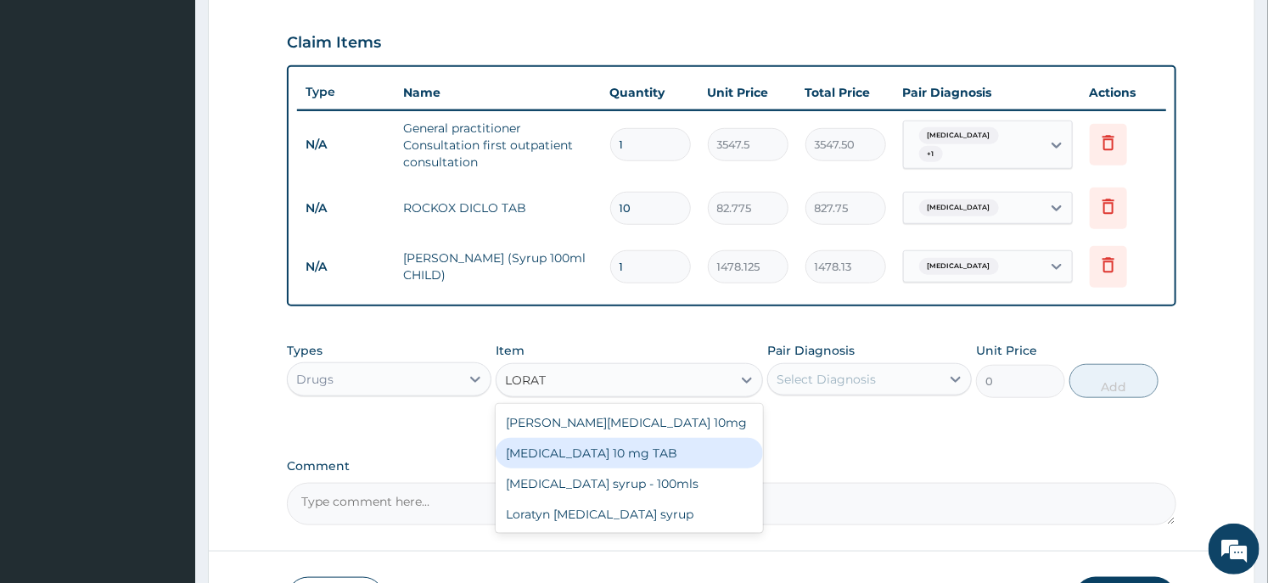
click at [606, 441] on div "[MEDICAL_DATA] 10 mg TAB" at bounding box center [629, 453] width 267 height 31
type input "59.125"
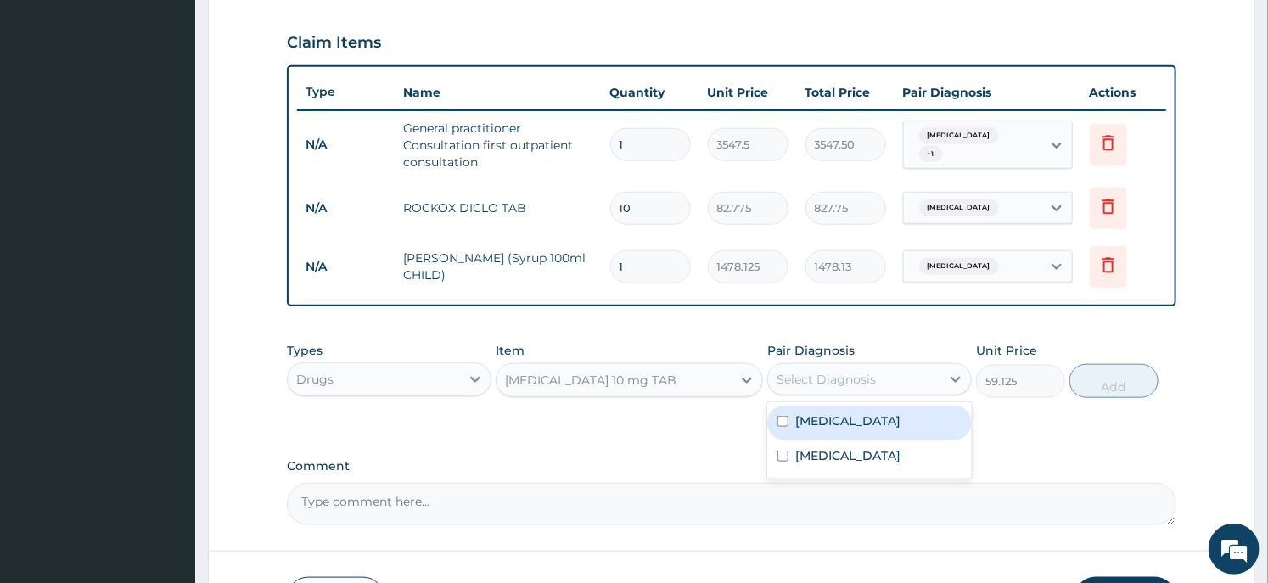
click at [802, 368] on div "Select Diagnosis" at bounding box center [854, 379] width 172 height 27
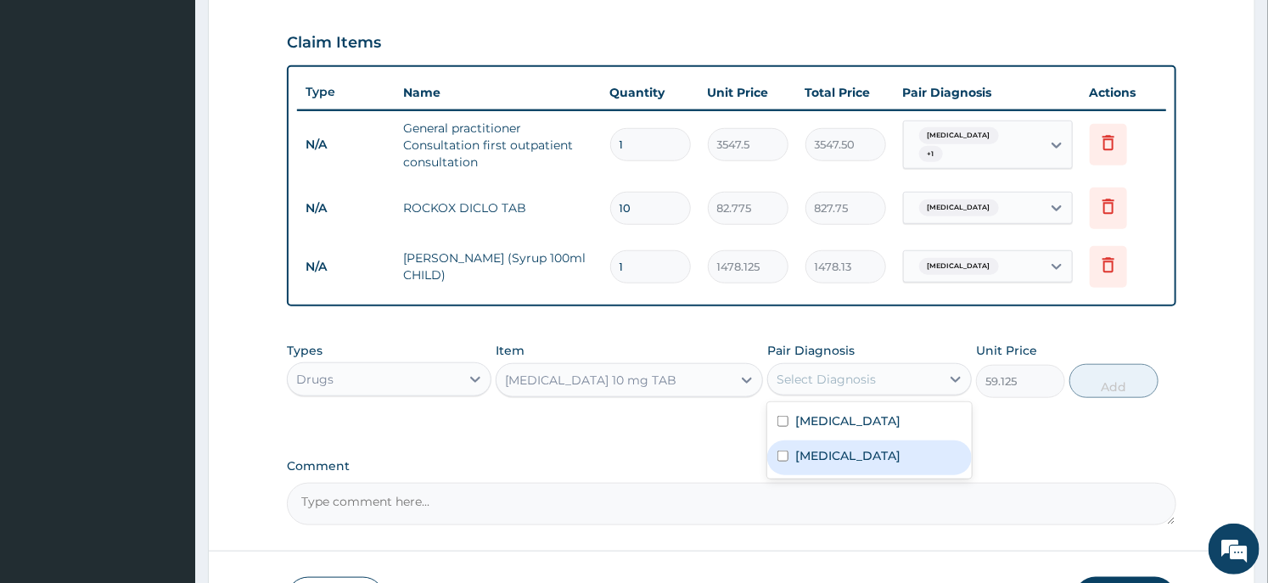
click at [810, 465] on div "[MEDICAL_DATA]" at bounding box center [869, 458] width 205 height 35
checkbox input "true"
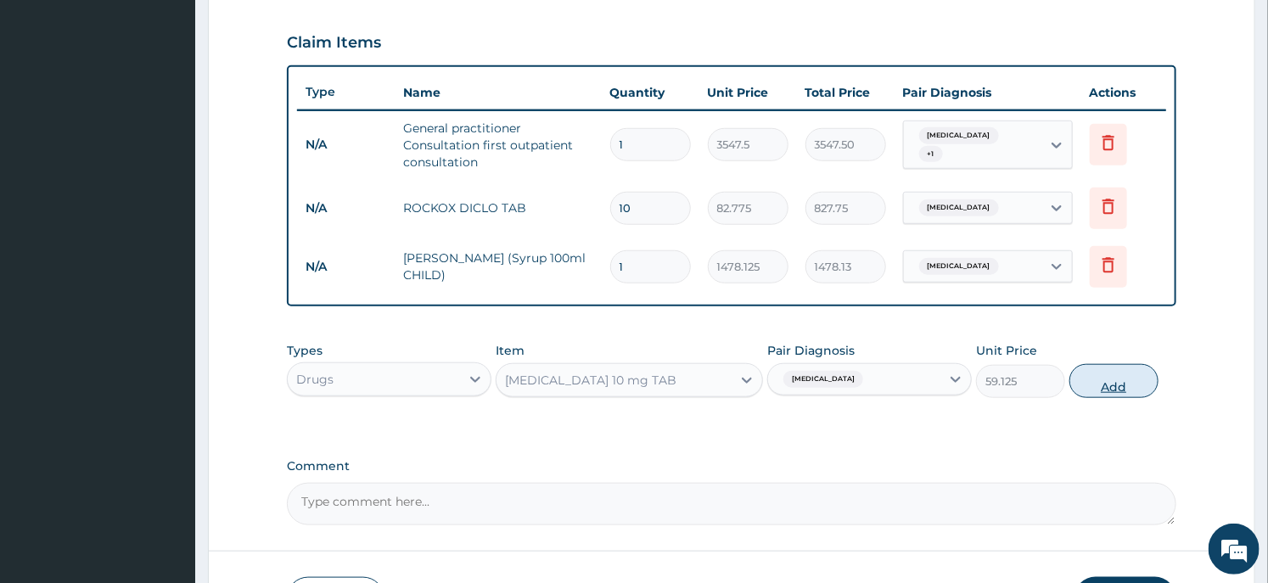
click at [1110, 392] on button "Add" at bounding box center [1114, 381] width 89 height 34
type input "0"
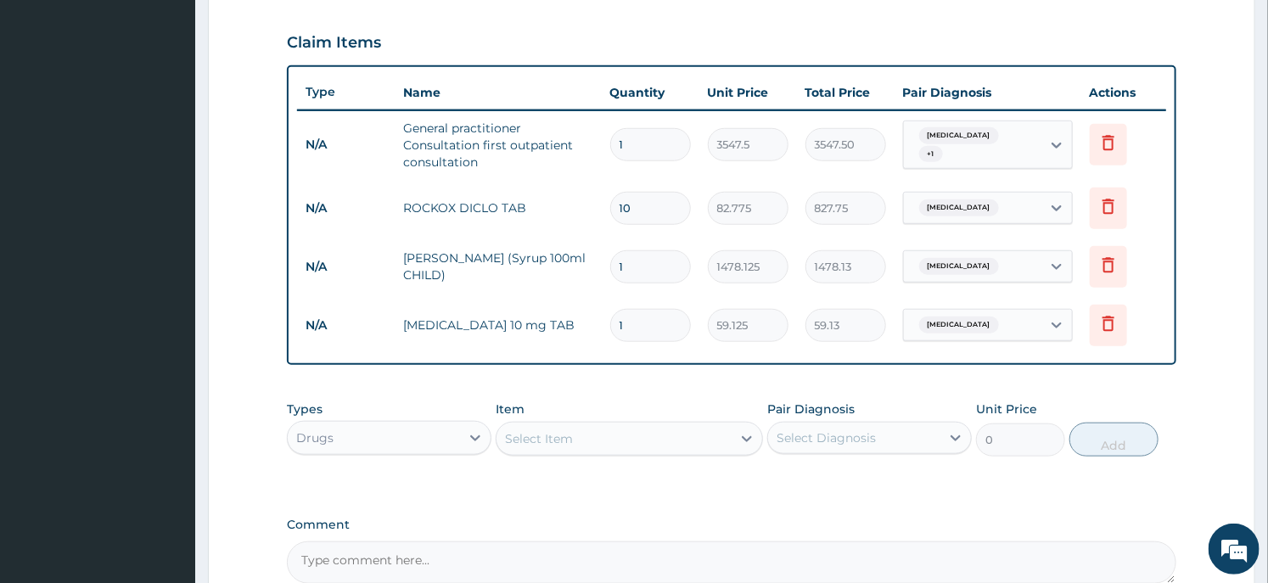
click at [645, 316] on input "1" at bounding box center [650, 325] width 81 height 33
type input "5"
type input "295.63"
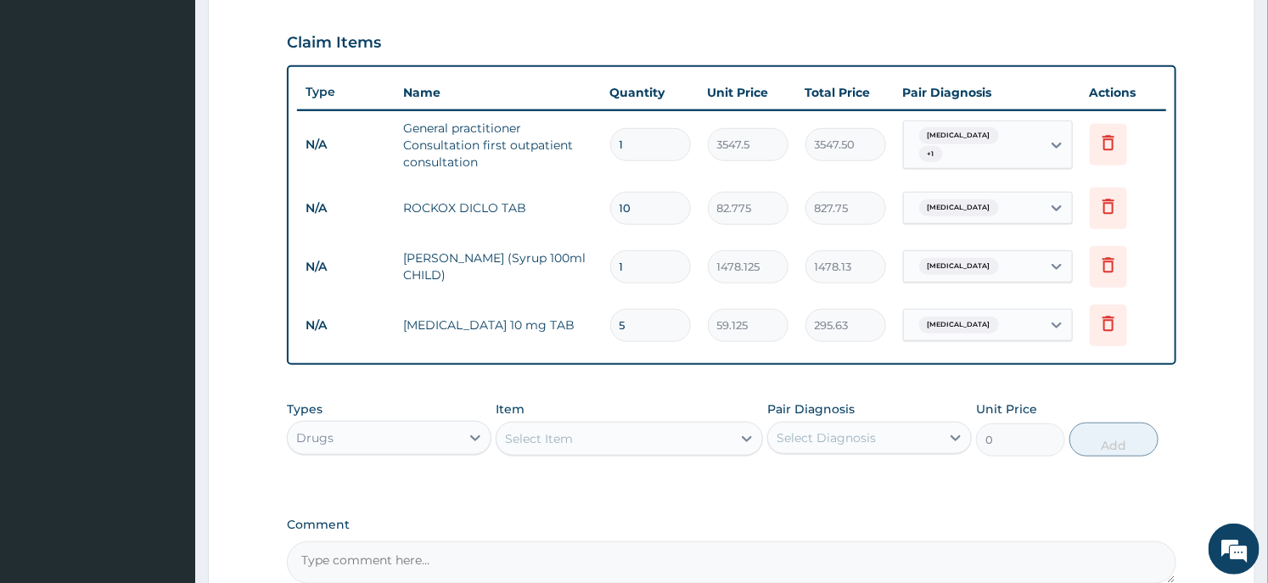
type input "5"
click at [569, 443] on div "Select Item" at bounding box center [539, 438] width 68 height 17
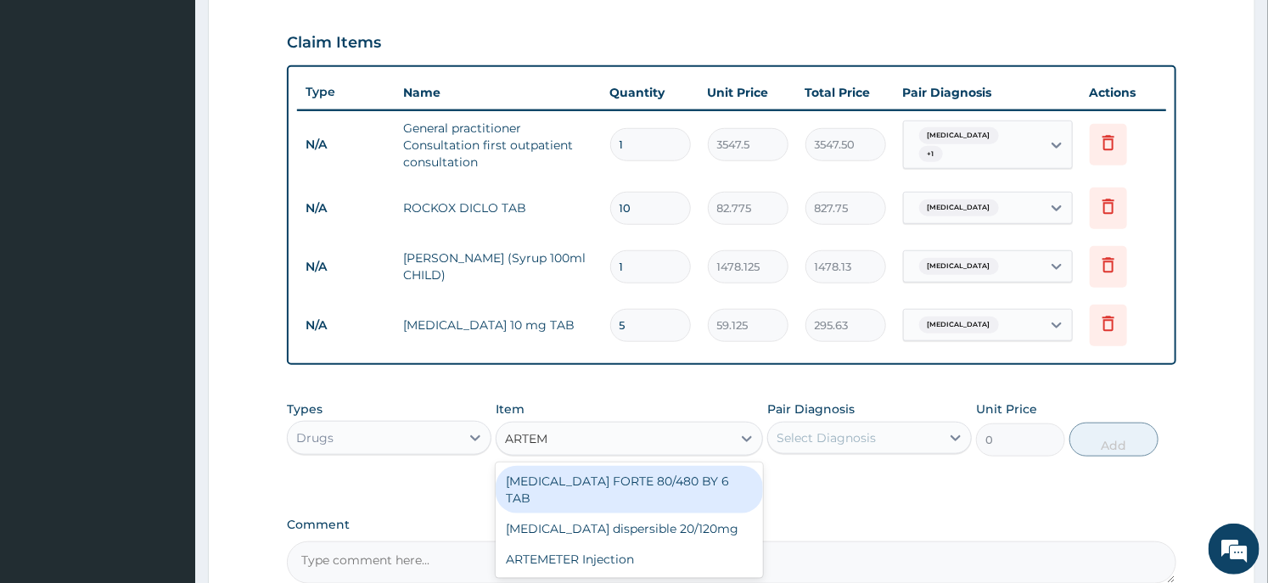
type input "ARTEME"
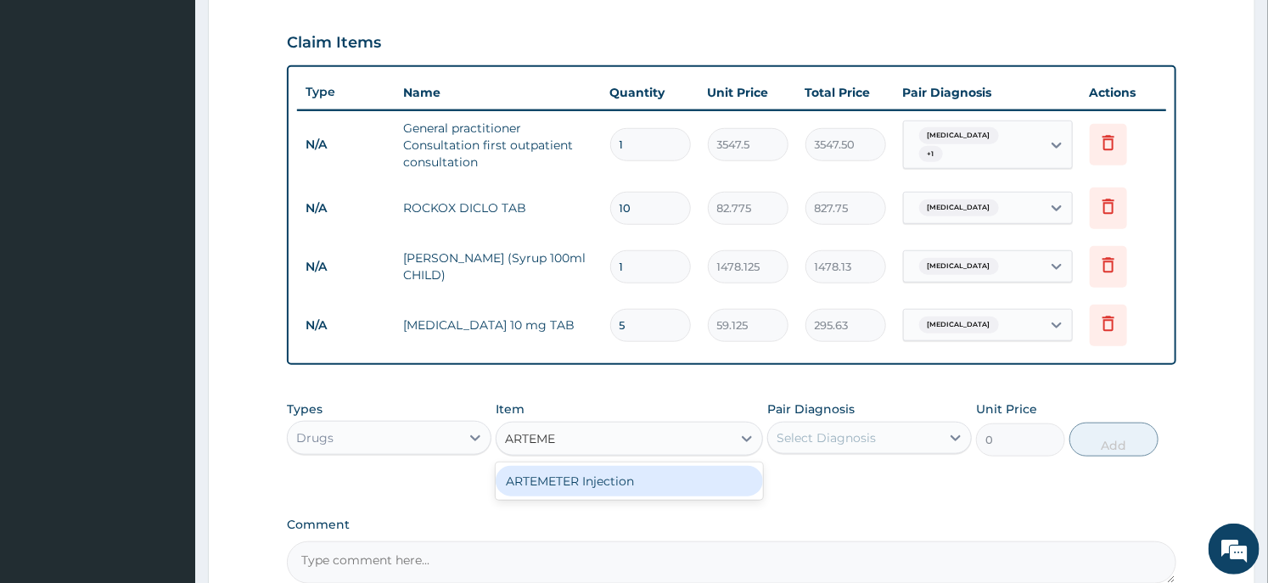
click at [580, 486] on div "ARTEMETER Injection" at bounding box center [629, 481] width 267 height 31
type input "946"
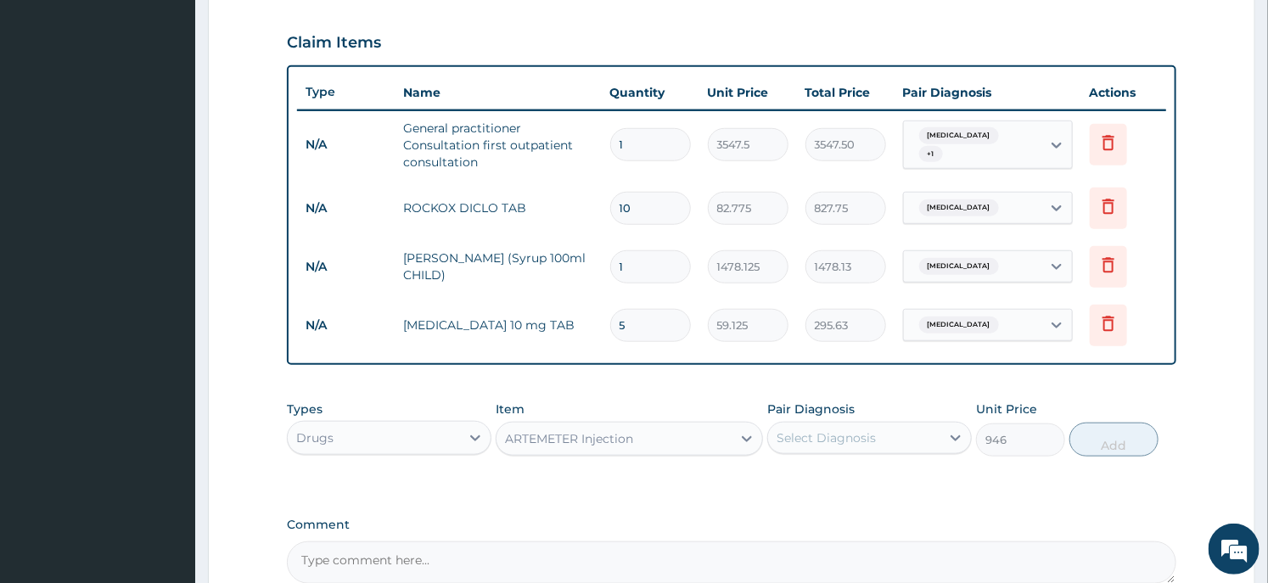
click at [821, 445] on div "Select Diagnosis" at bounding box center [854, 437] width 172 height 27
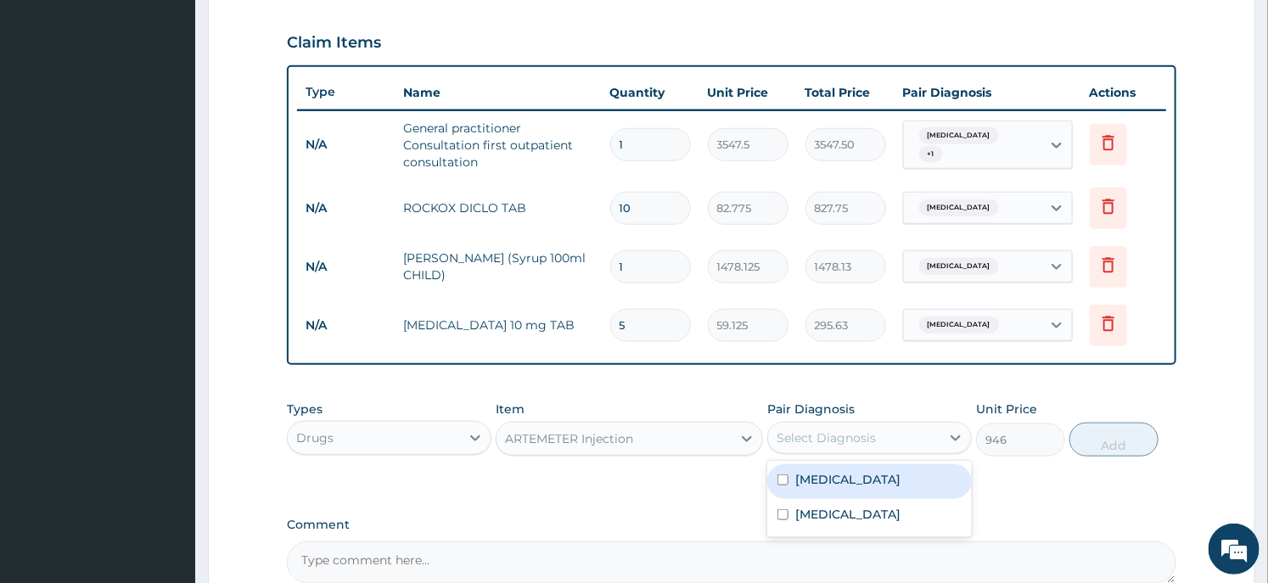
click at [832, 484] on label "[MEDICAL_DATA]" at bounding box center [848, 479] width 105 height 17
checkbox input "true"
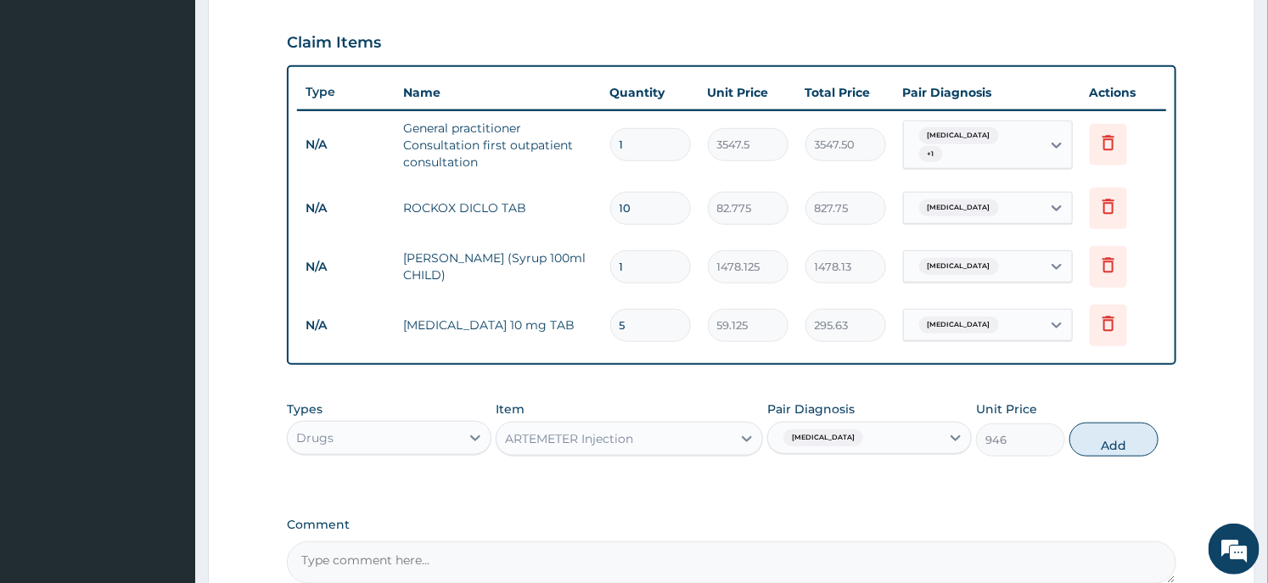
drag, startPoint x: 1116, startPoint y: 435, endPoint x: 973, endPoint y: 442, distance: 142.8
click at [1115, 435] on button "Add" at bounding box center [1114, 440] width 89 height 34
type input "0"
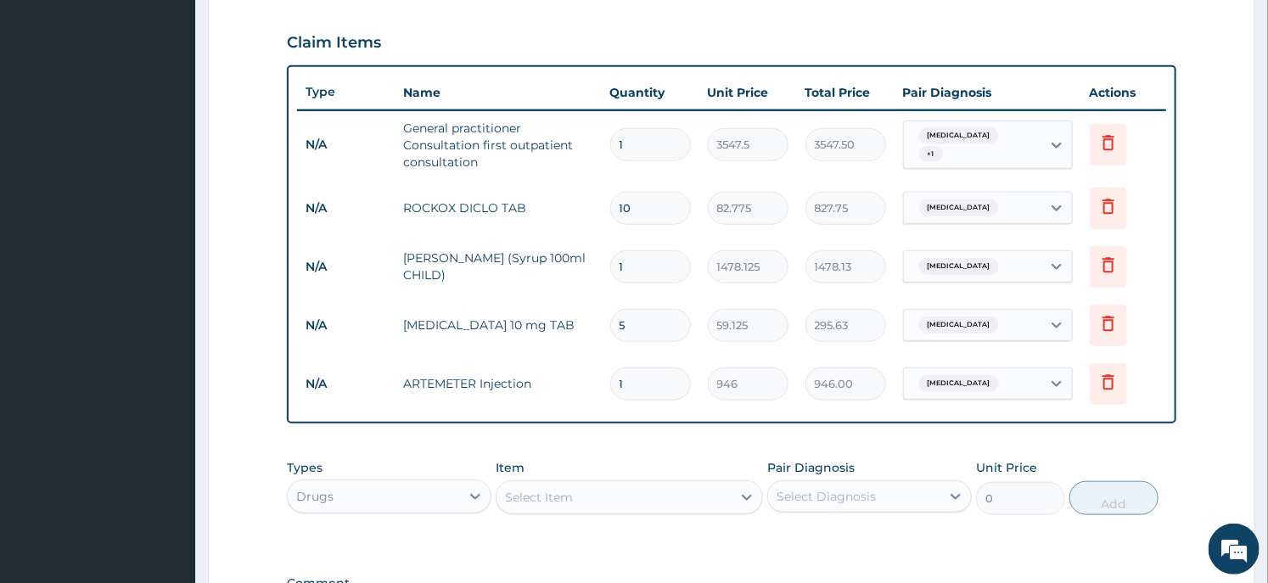
click at [665, 391] on input "1" at bounding box center [650, 384] width 81 height 33
type input "6"
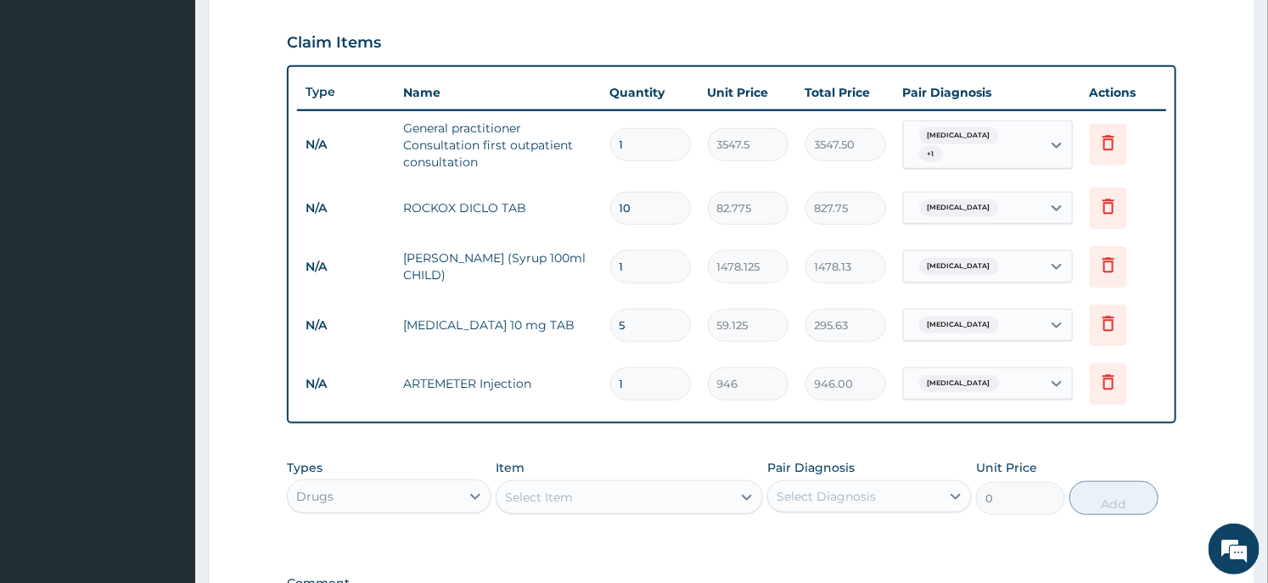
type input "5676.00"
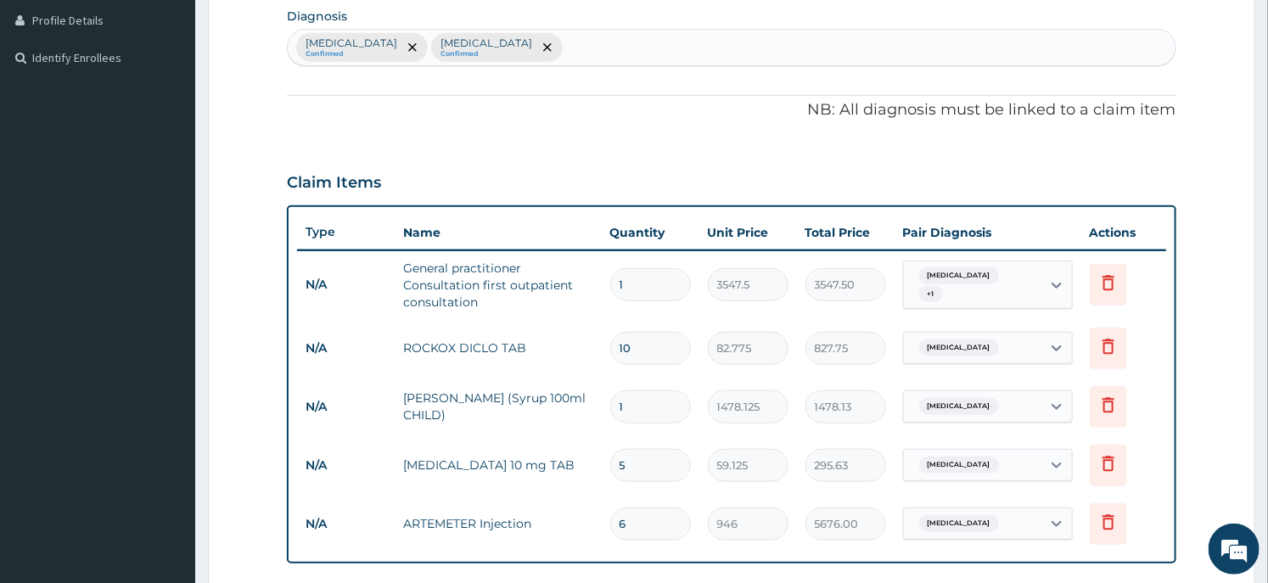
scroll to position [803, 0]
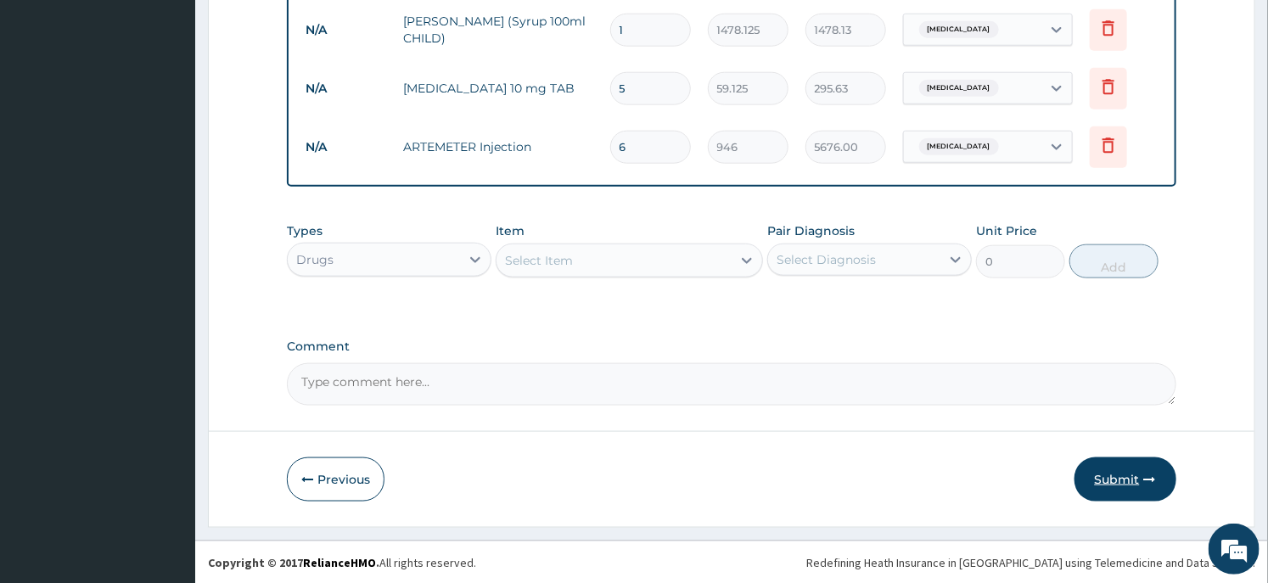
type input "6"
click at [1099, 460] on button "Submit" at bounding box center [1126, 480] width 102 height 44
